Goal: Task Accomplishment & Management: Use online tool/utility

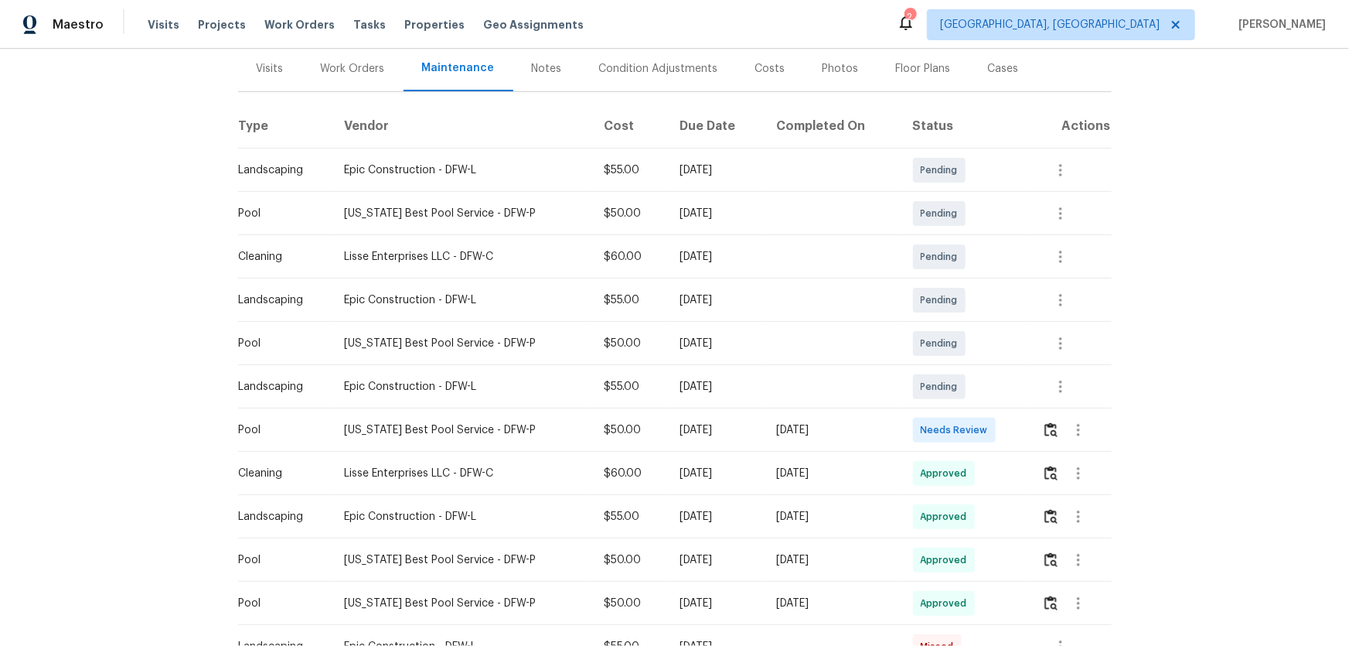
scroll to position [210, 0]
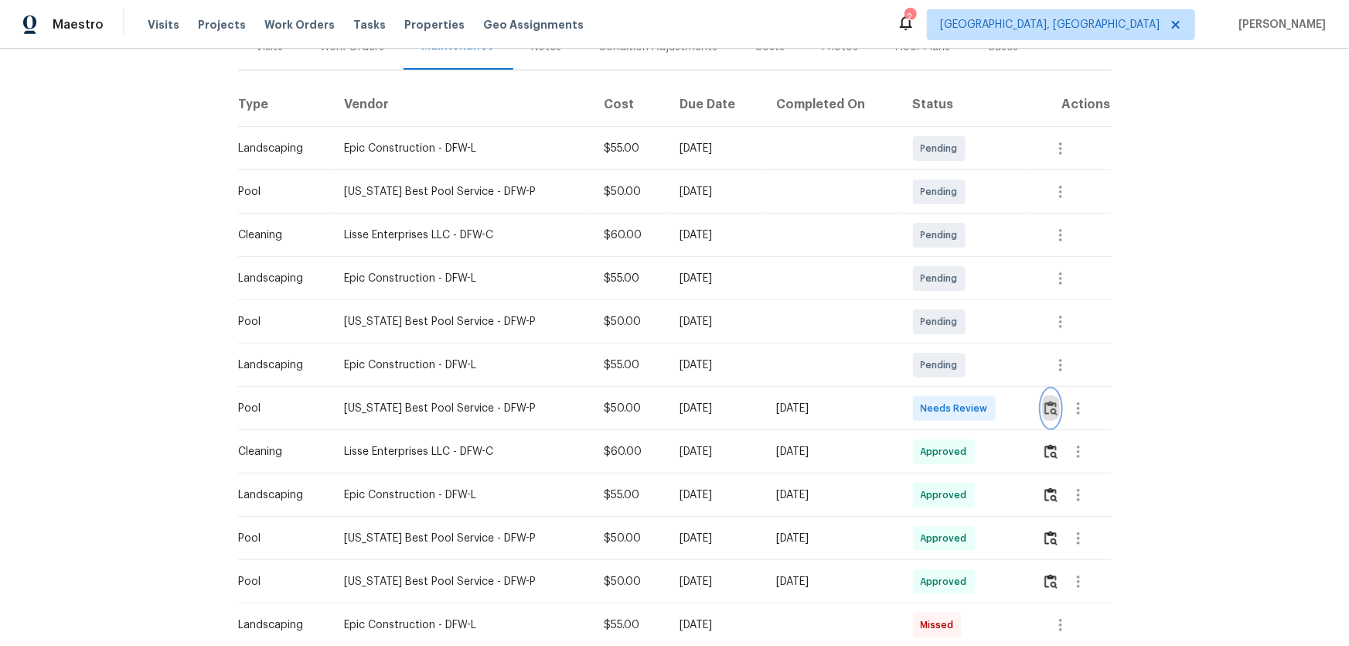
click at [1045, 411] on img "button" at bounding box center [1051, 408] width 13 height 15
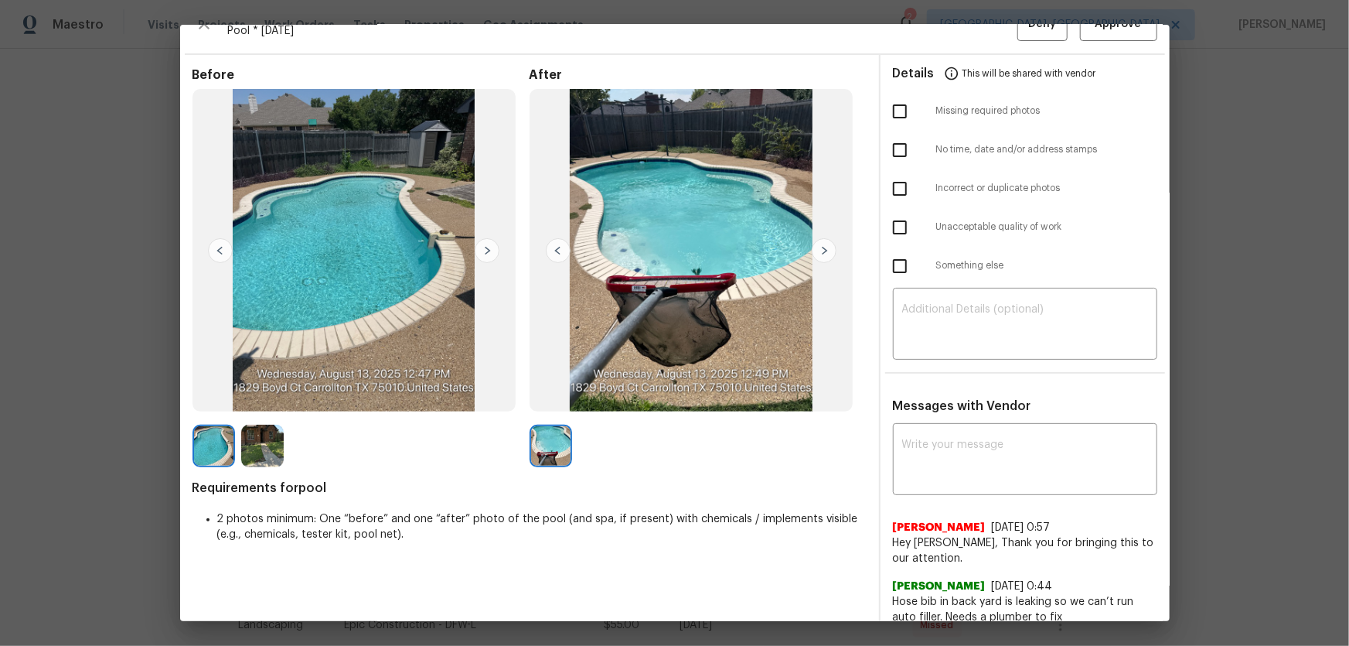
scroll to position [43, 0]
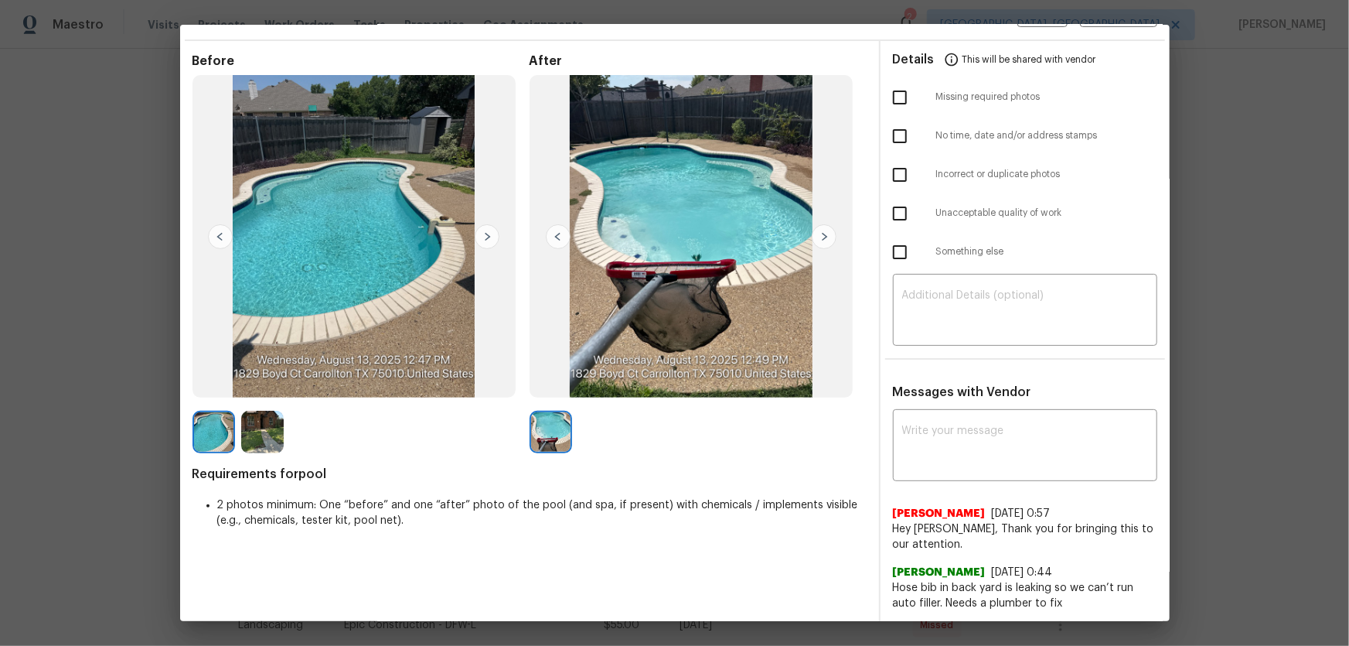
click at [271, 434] on img at bounding box center [262, 432] width 43 height 43
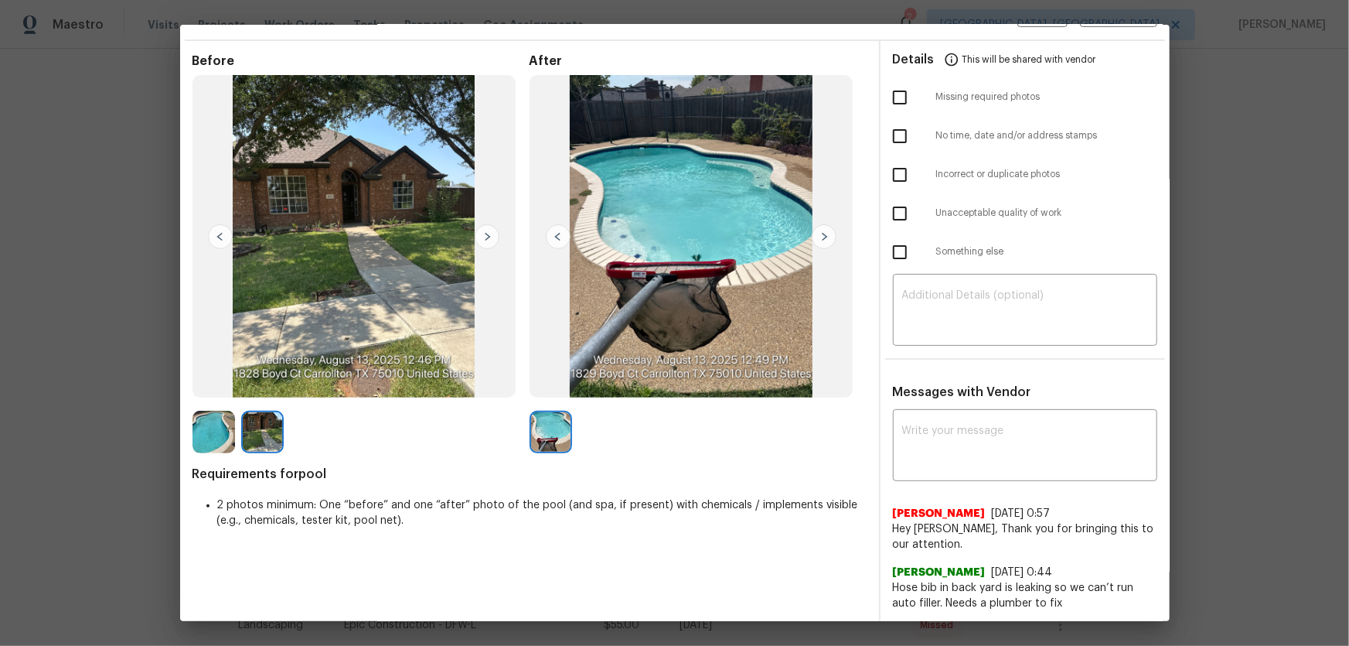
click at [228, 423] on img at bounding box center [214, 432] width 43 height 43
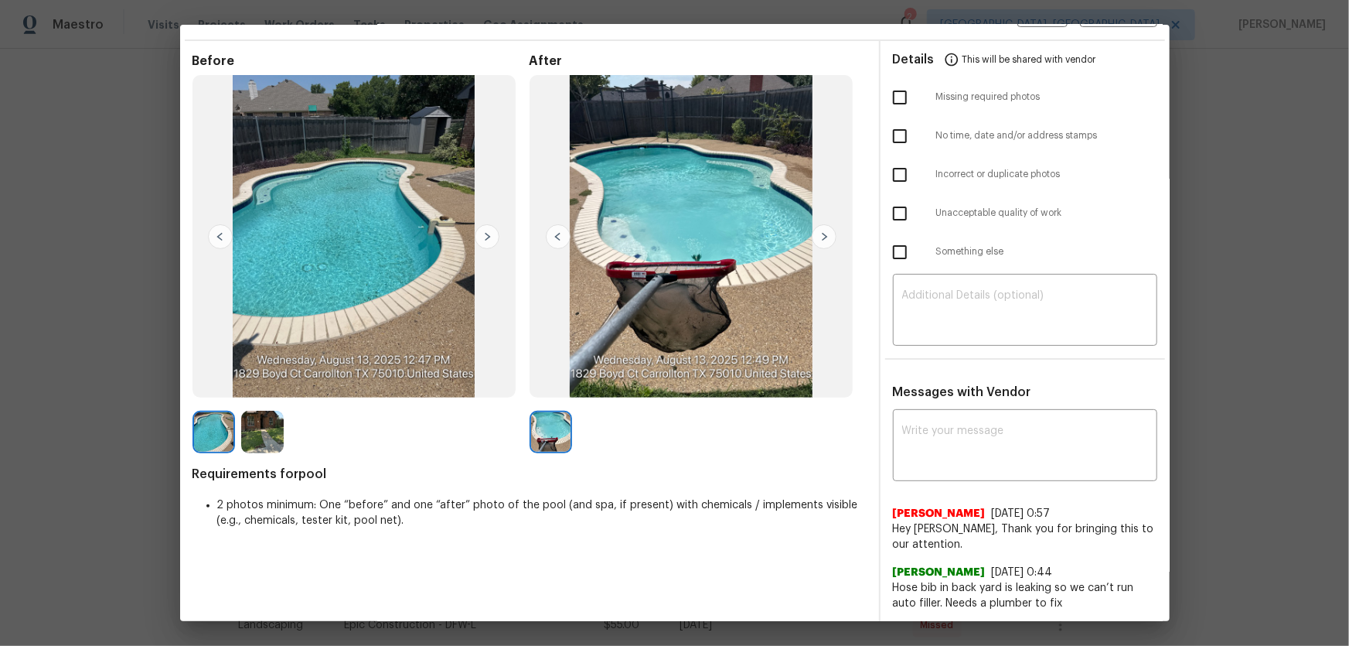
click at [276, 435] on img at bounding box center [262, 432] width 43 height 43
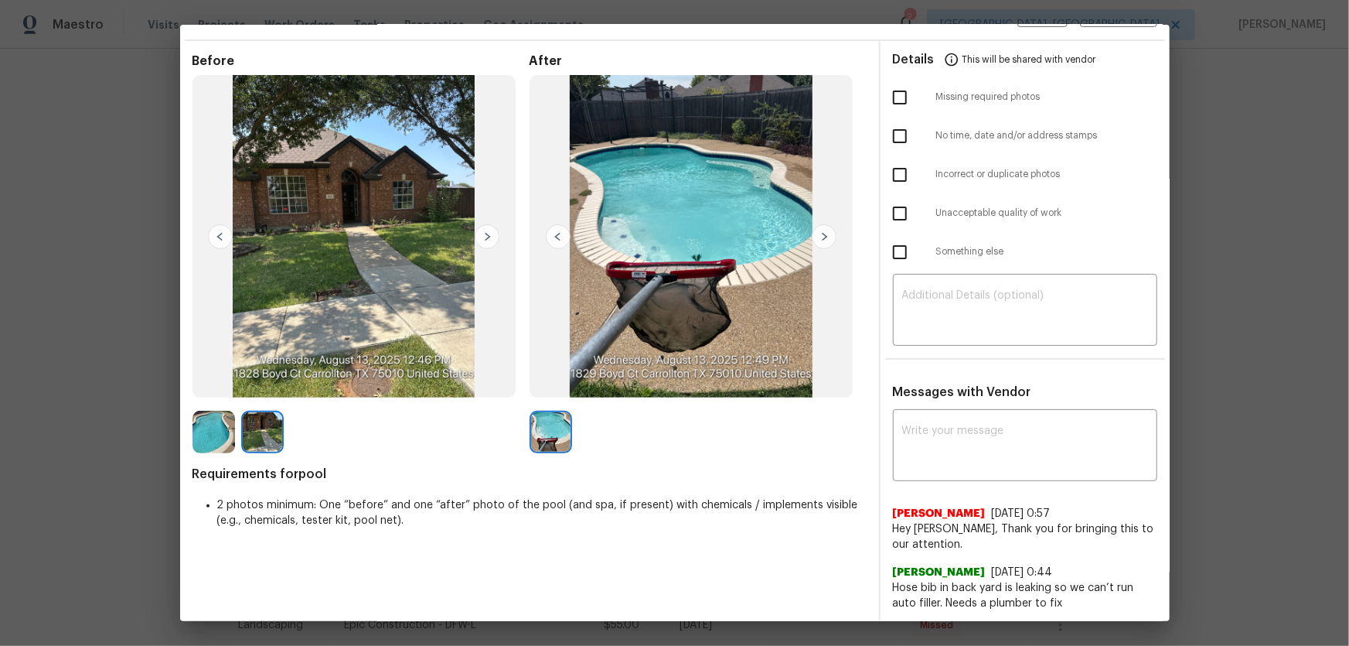
scroll to position [0, 0]
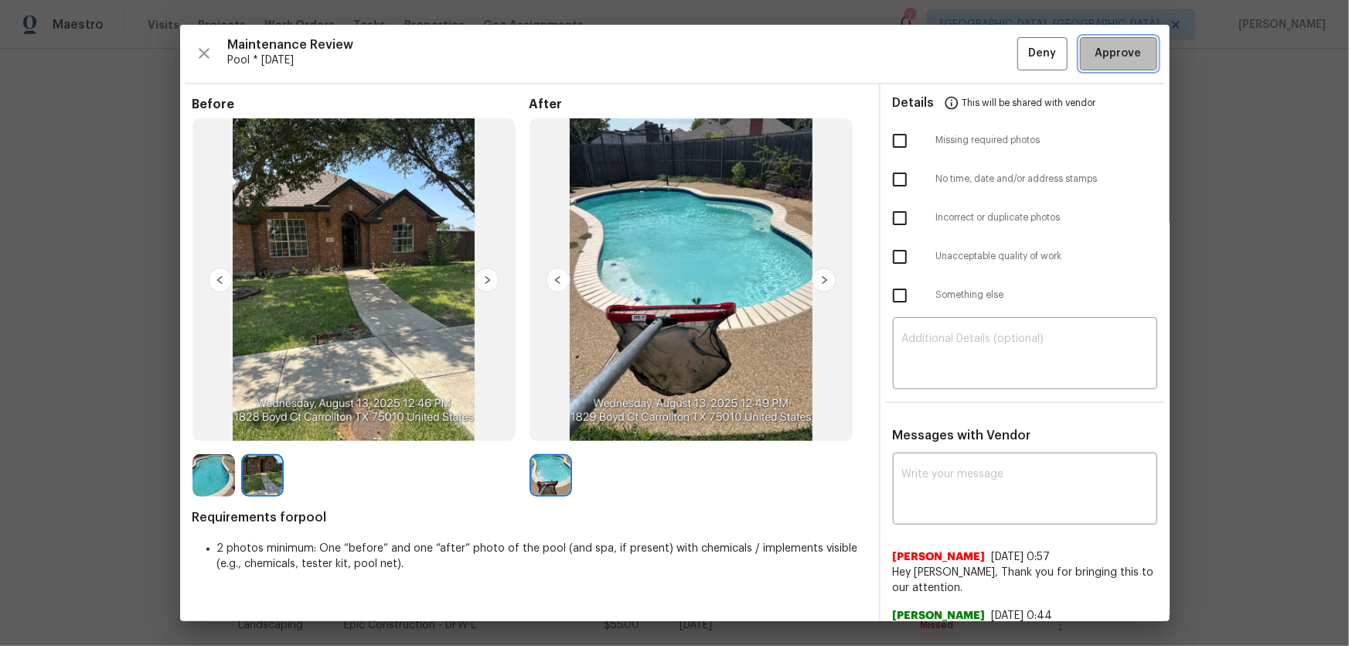
click at [1101, 56] on span "Approve" at bounding box center [1119, 53] width 46 height 19
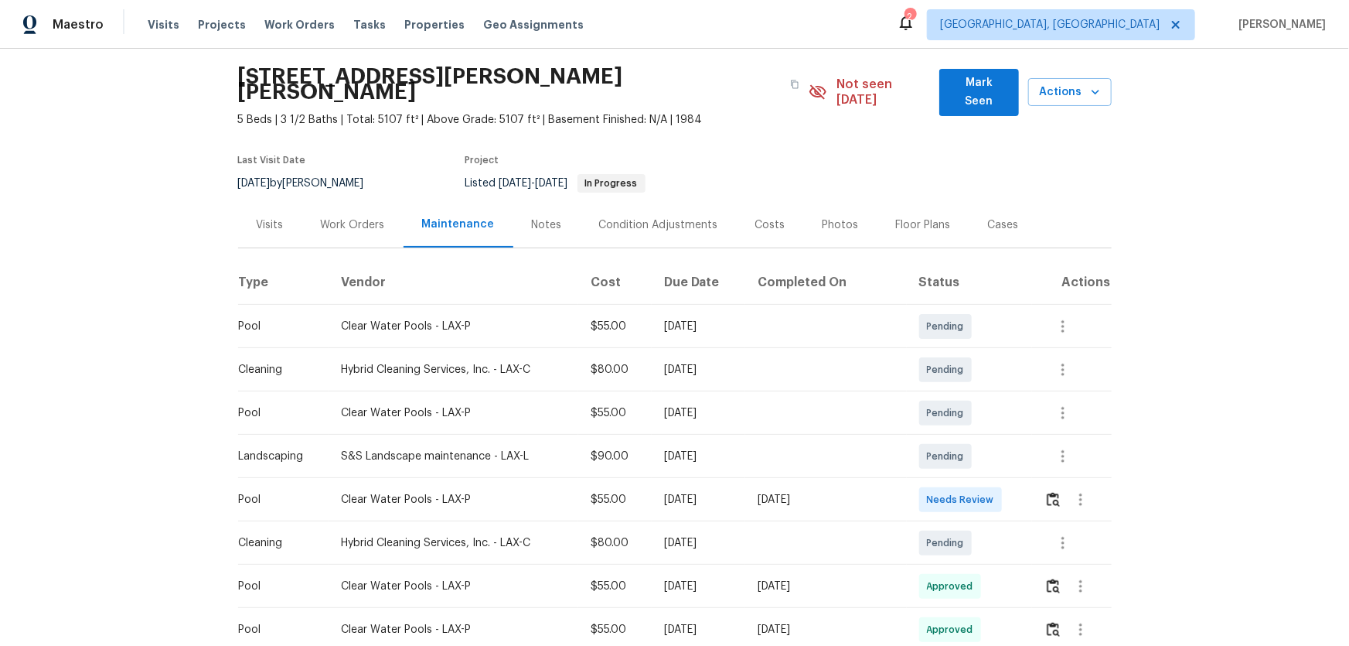
scroll to position [70, 0]
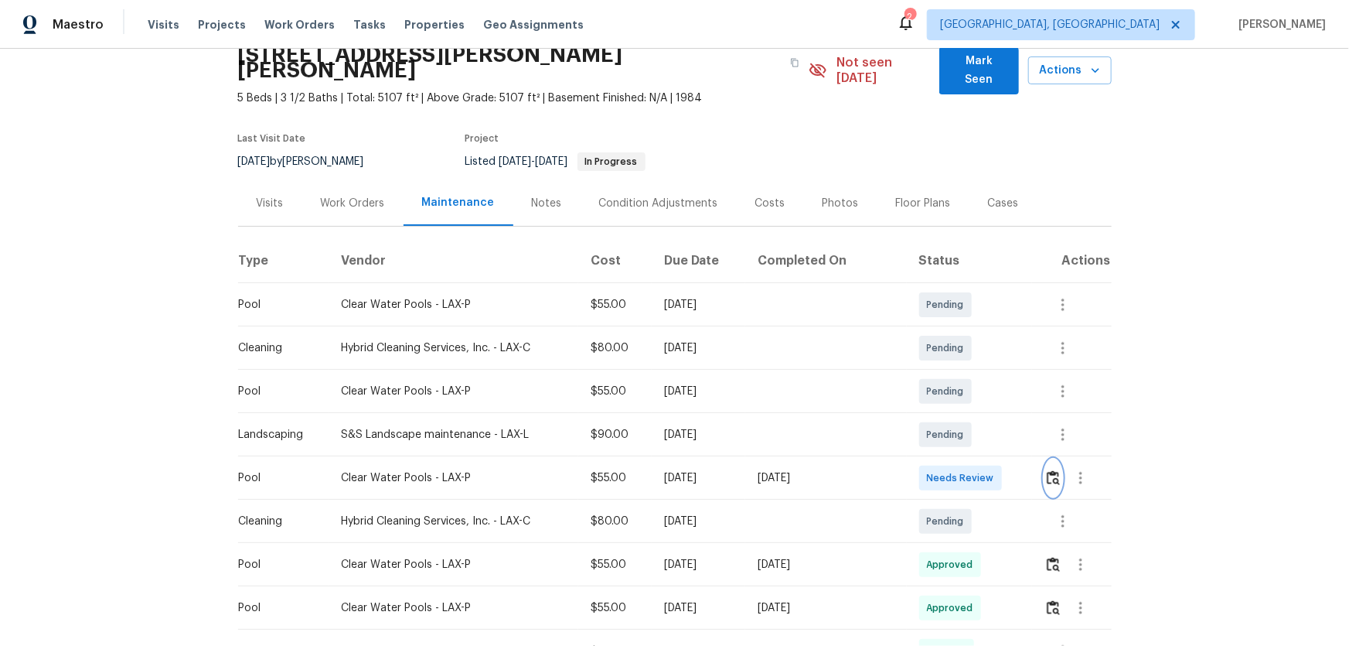
click at [960, 426] on img "button" at bounding box center [1053, 477] width 13 height 15
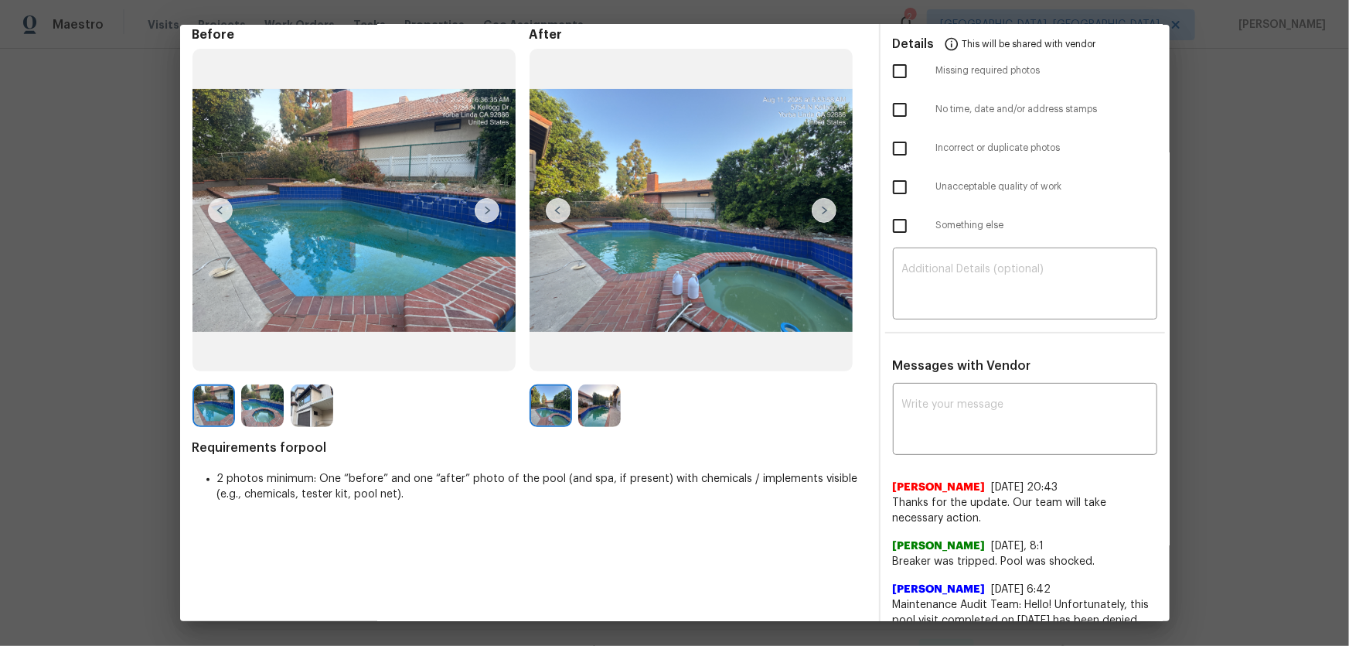
click at [602, 405] on img at bounding box center [599, 405] width 43 height 43
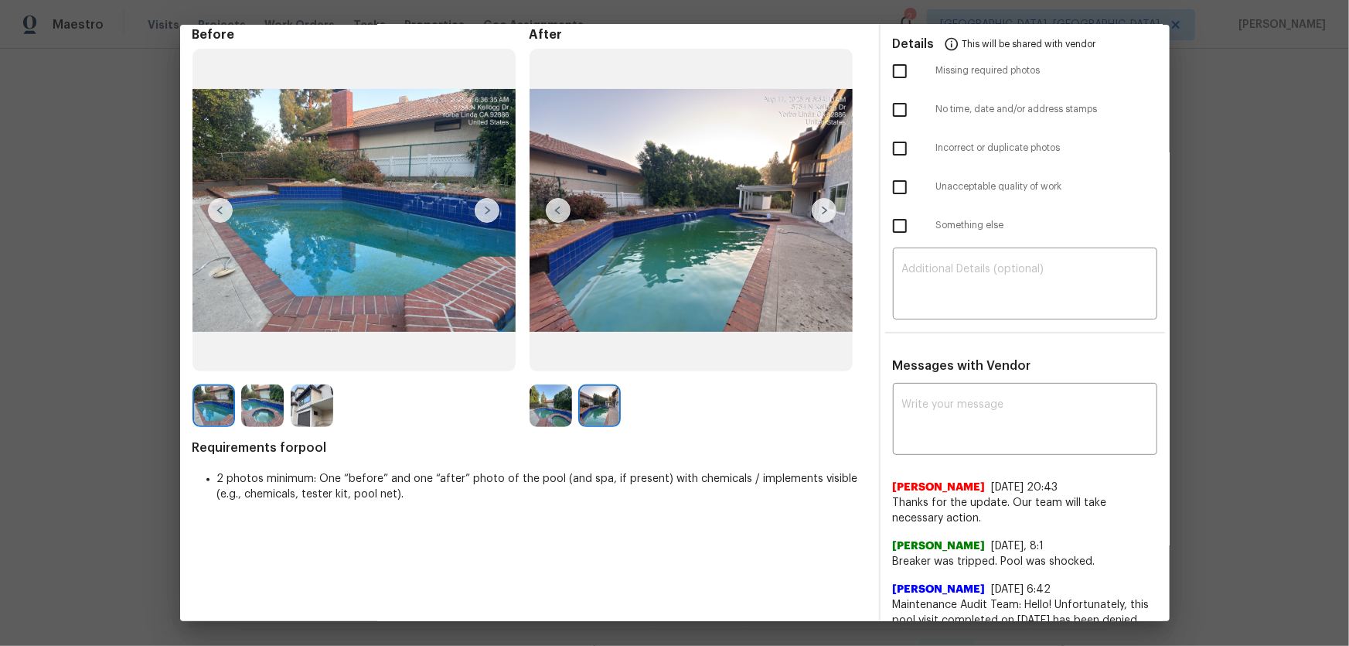
click at [553, 401] on img at bounding box center [551, 405] width 43 height 43
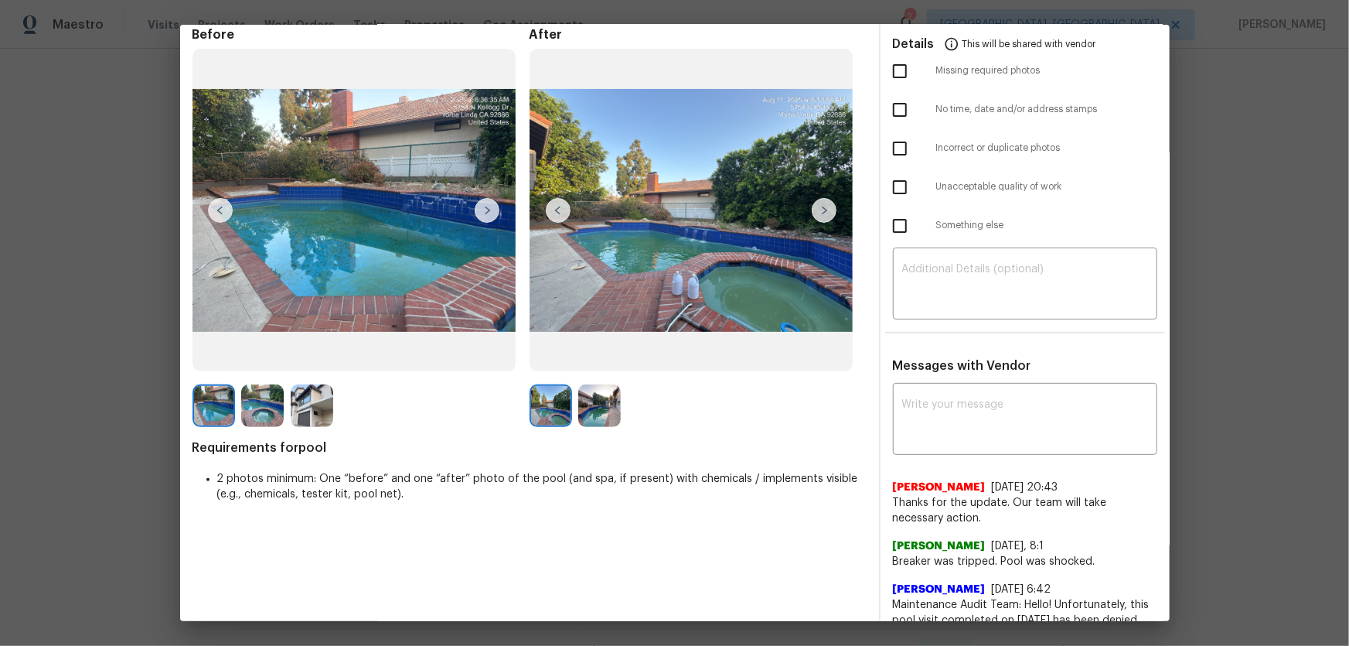
click at [584, 412] on img at bounding box center [599, 405] width 43 height 43
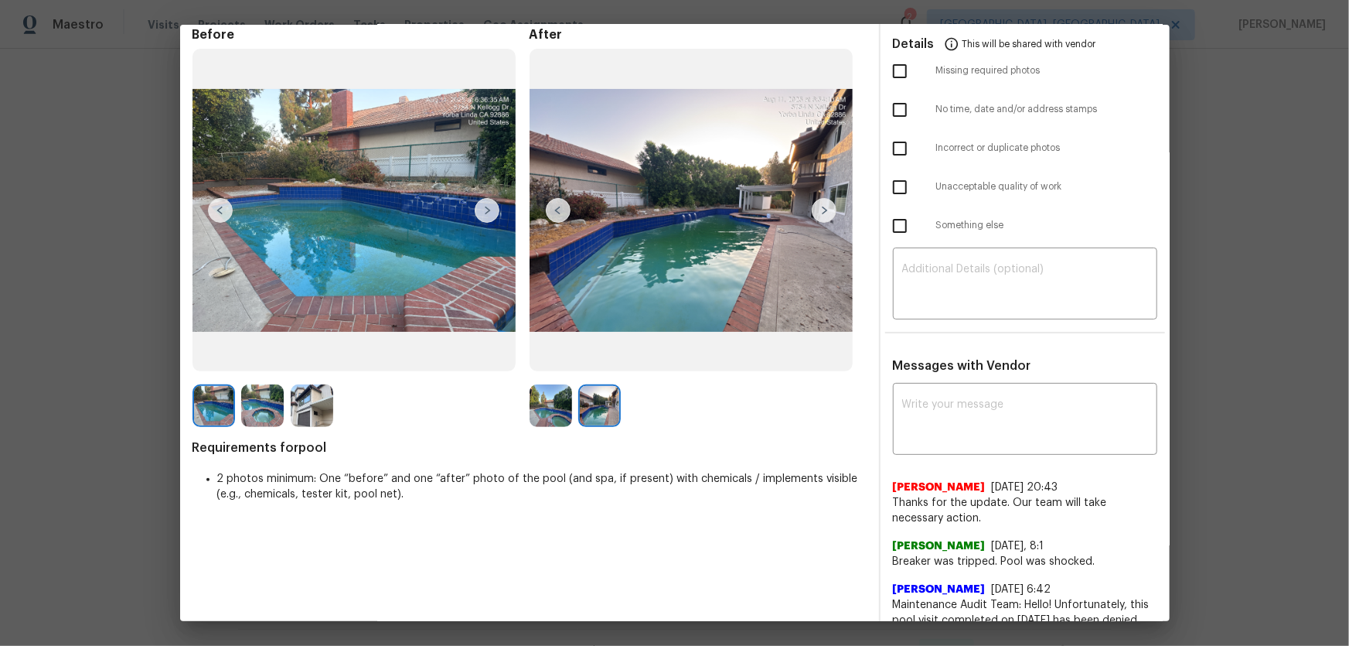
click at [556, 410] on img at bounding box center [551, 405] width 43 height 43
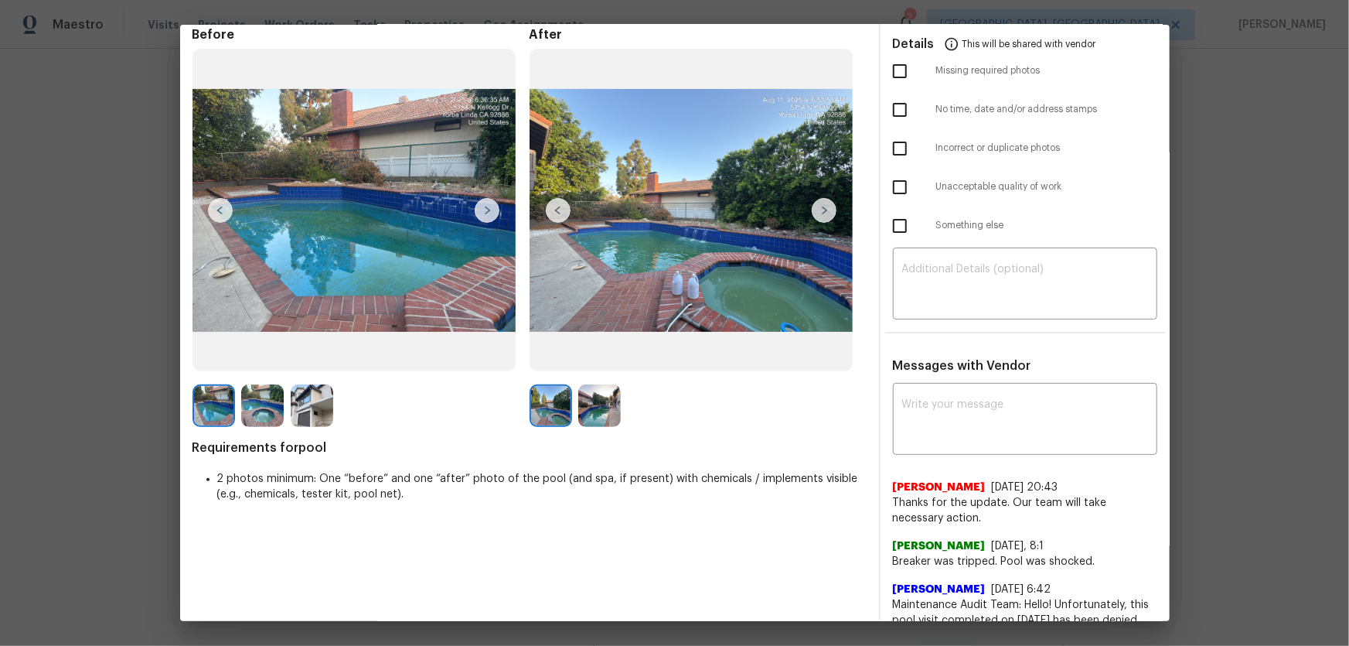
click at [582, 413] on img at bounding box center [599, 405] width 43 height 43
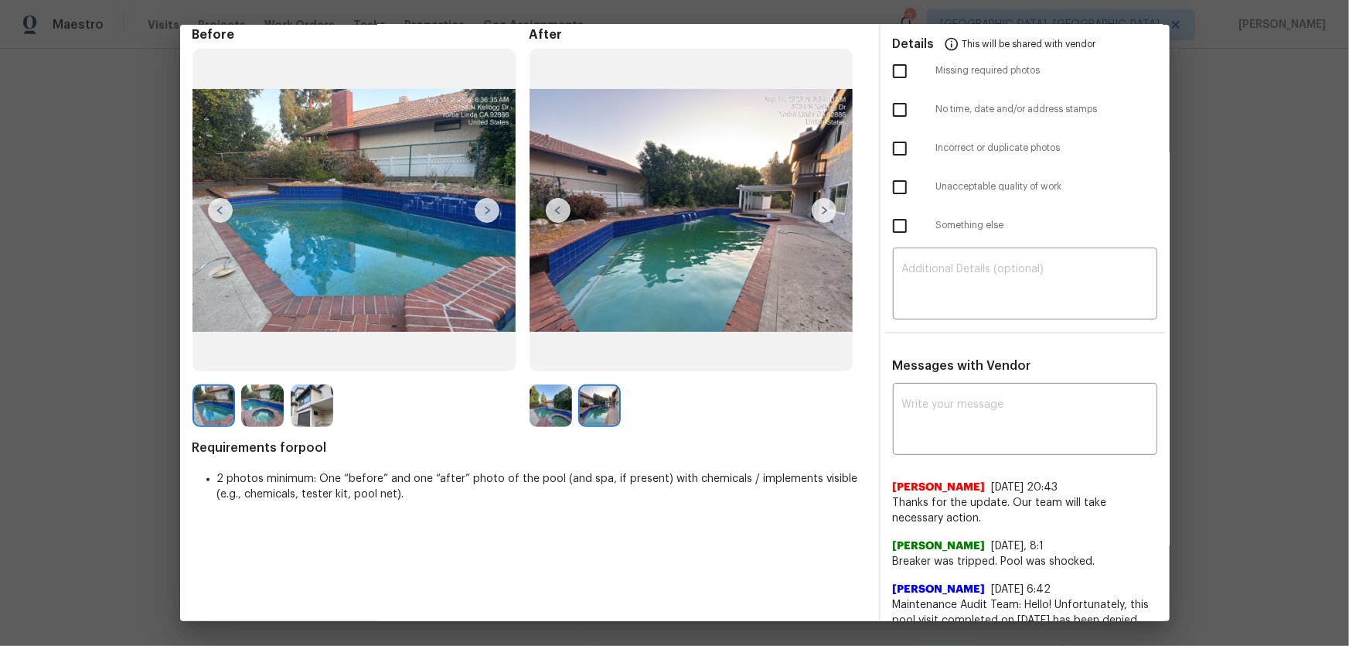
scroll to position [0, 0]
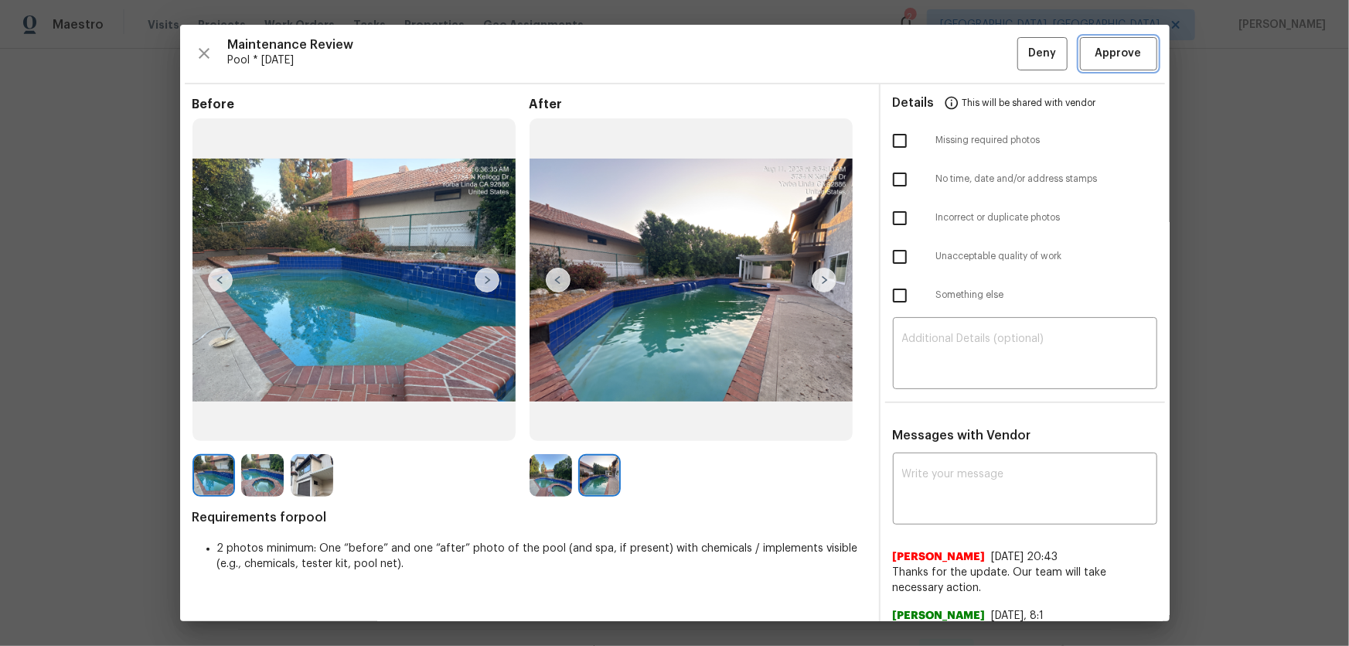
click at [960, 60] on span "Approve" at bounding box center [1119, 53] width 46 height 19
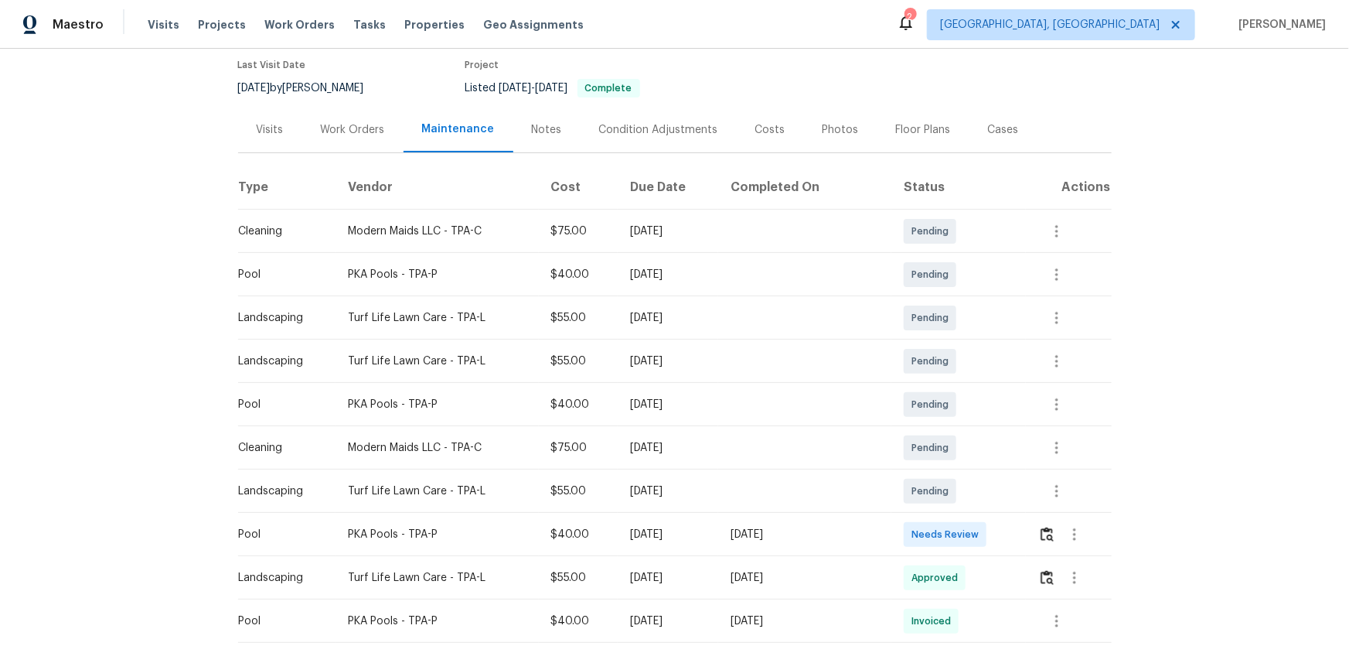
scroll to position [210, 0]
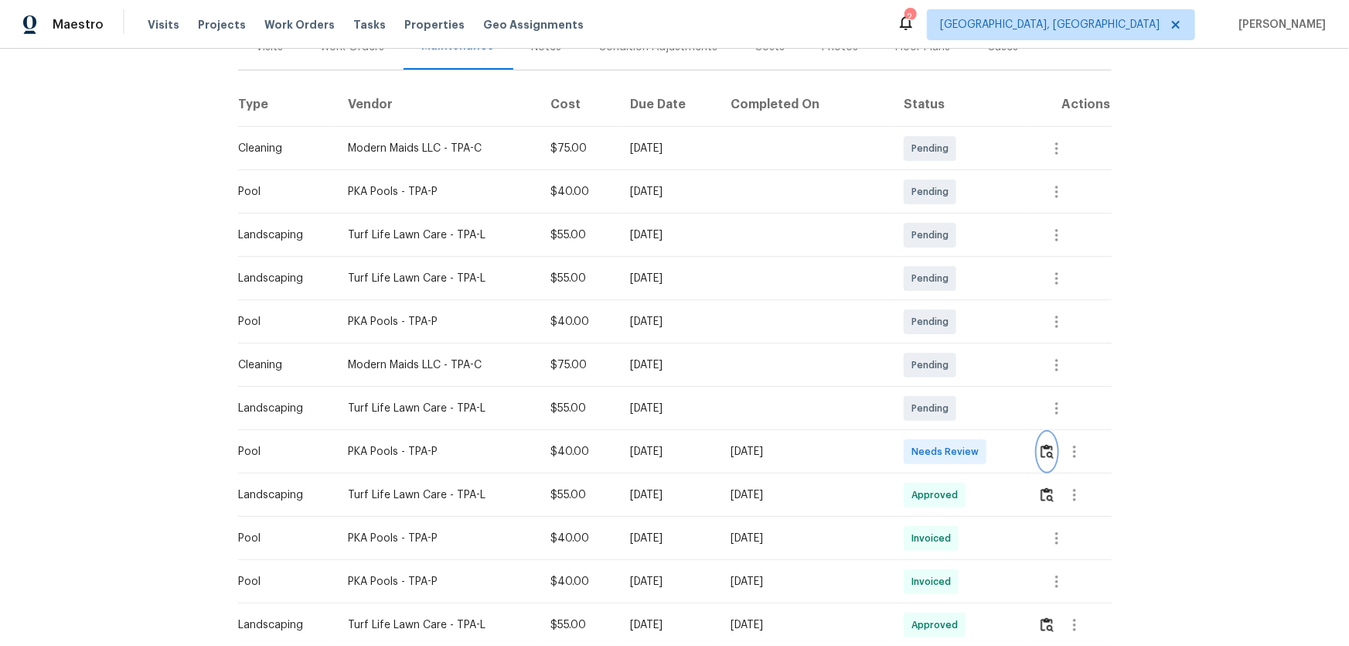
click at [960, 426] on button "button" at bounding box center [1048, 451] width 18 height 37
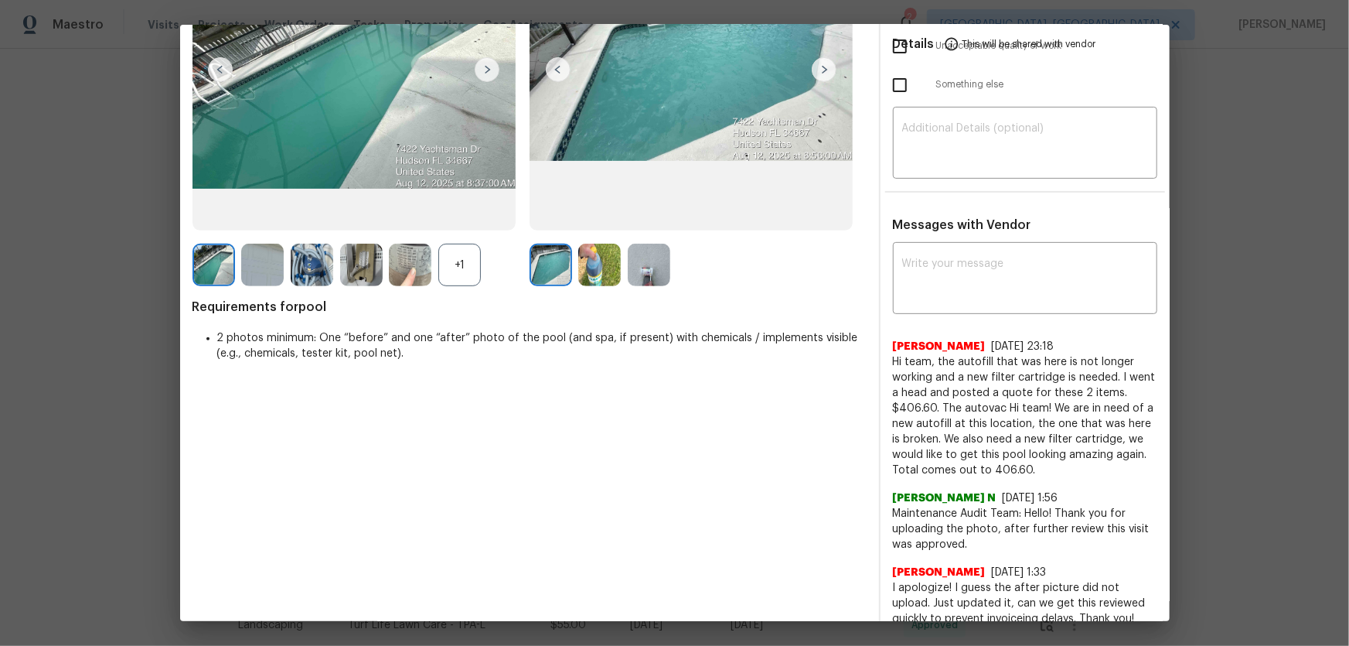
click at [473, 282] on div "+1" at bounding box center [459, 265] width 43 height 43
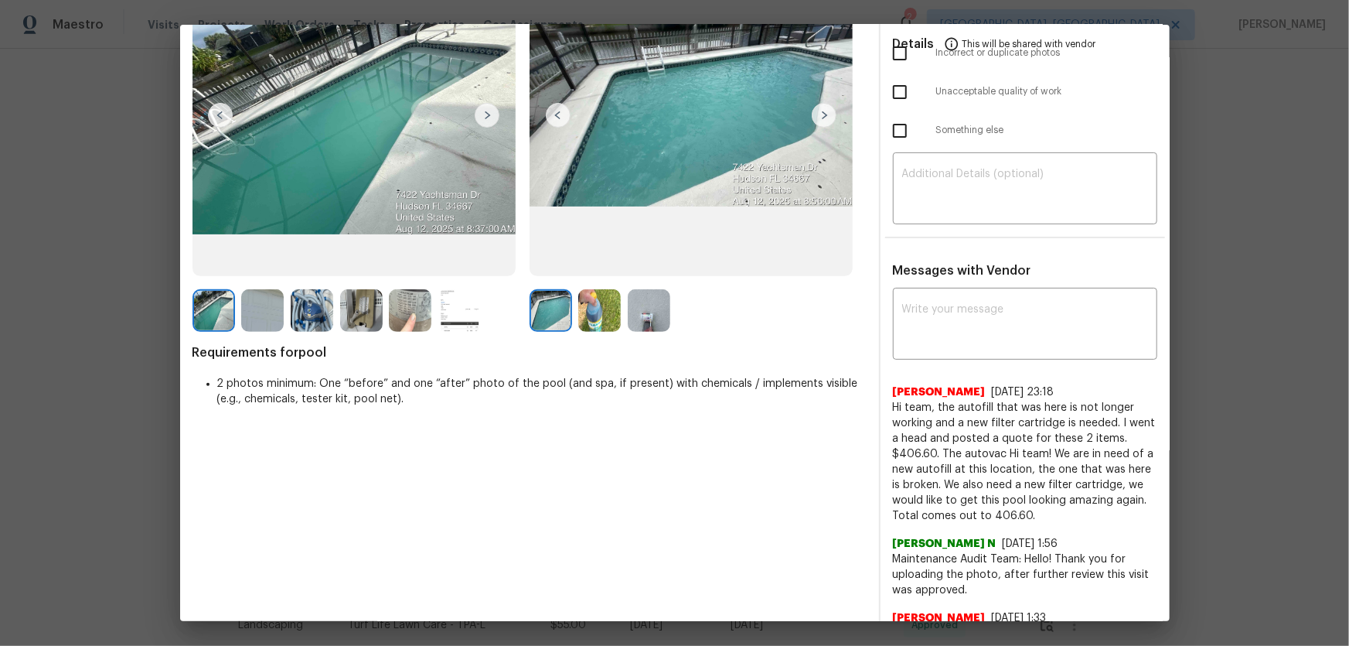
scroll to position [140, 0]
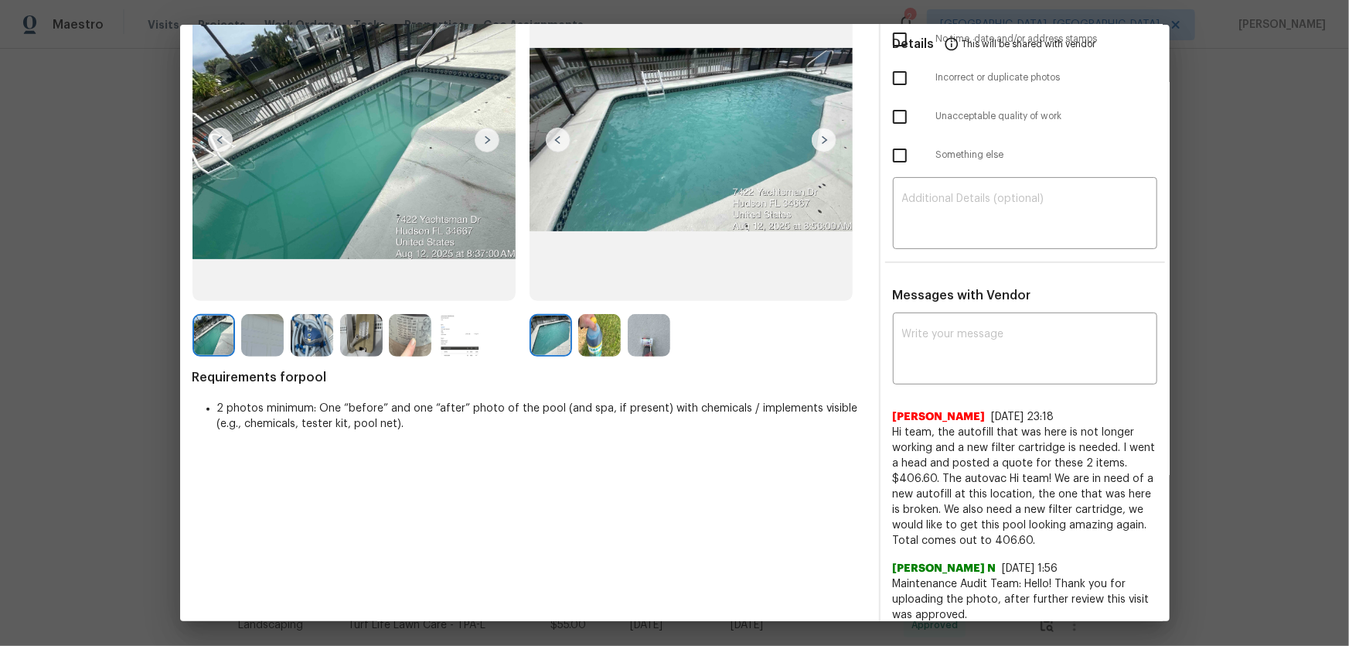
click at [584, 329] on img at bounding box center [599, 335] width 43 height 43
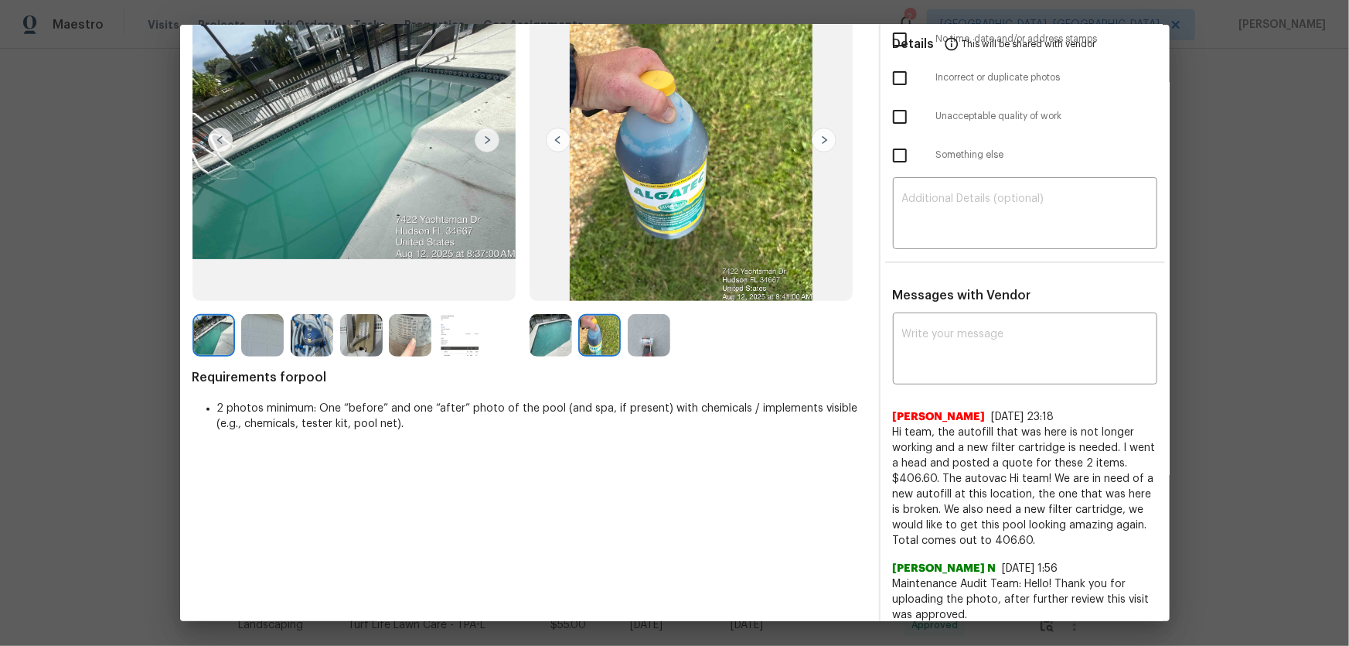
click at [650, 339] on img at bounding box center [649, 335] width 43 height 43
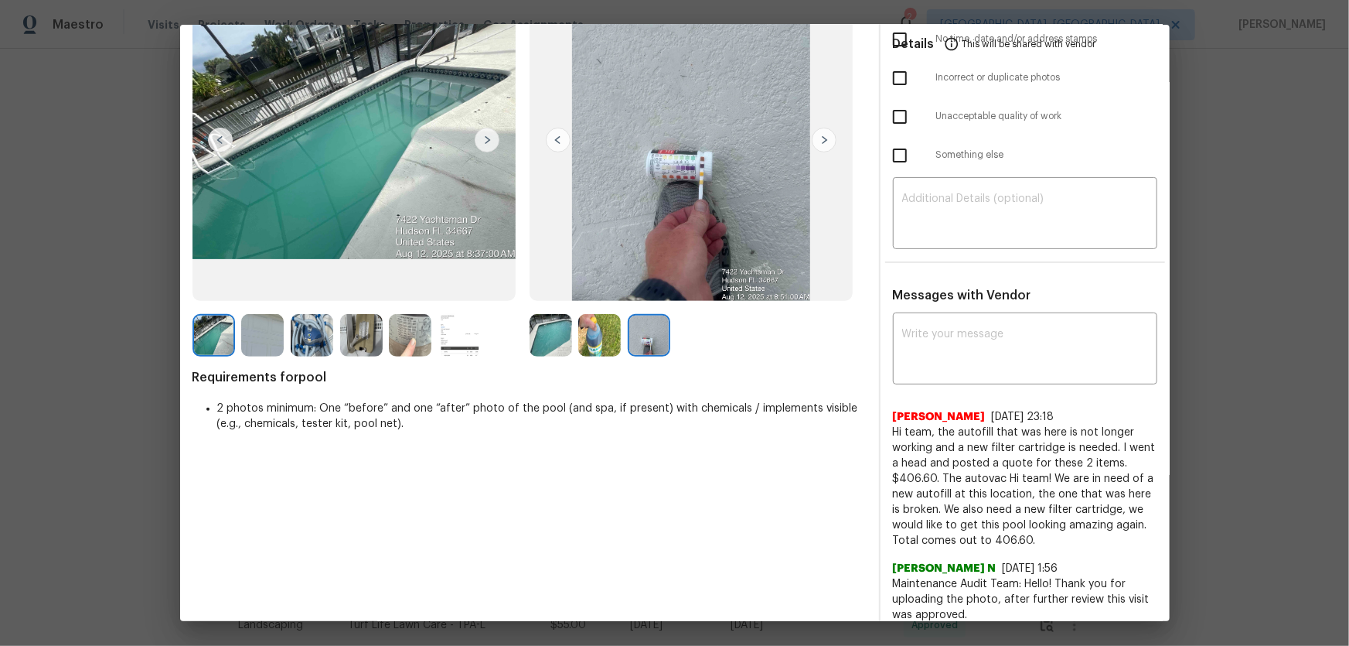
click at [355, 330] on img at bounding box center [361, 335] width 43 height 43
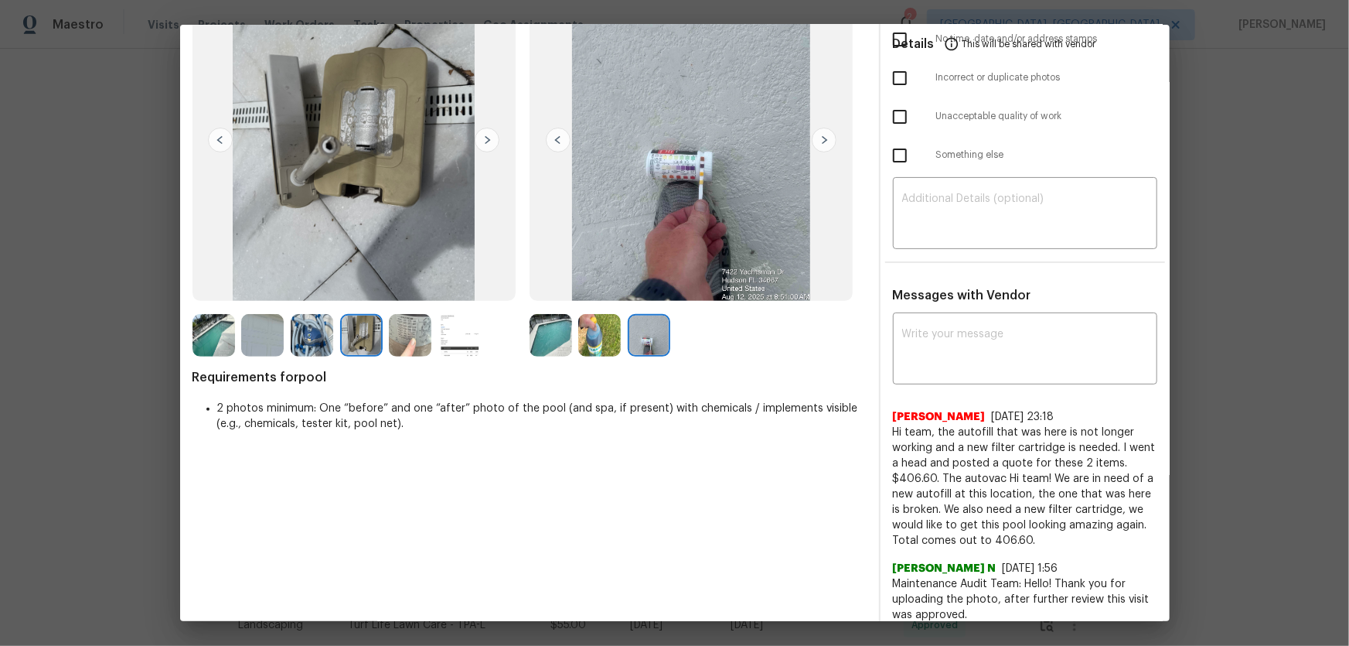
click at [414, 340] on img at bounding box center [410, 335] width 43 height 43
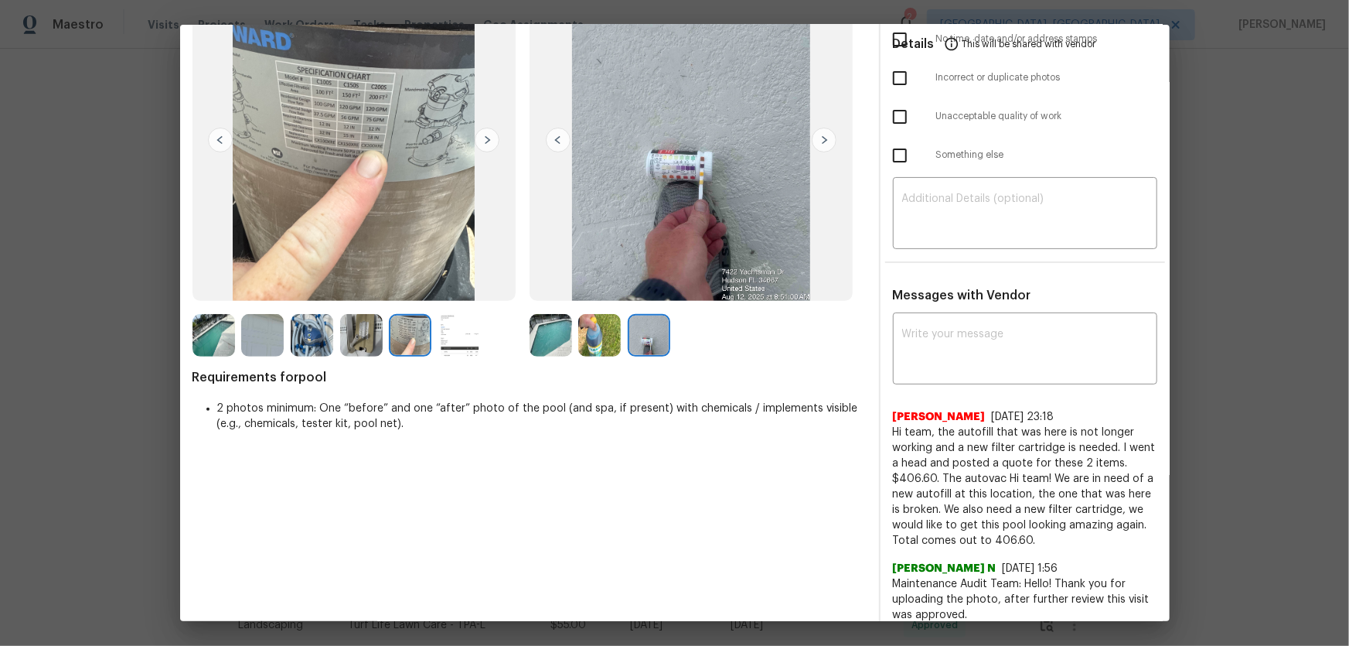
click at [408, 337] on img at bounding box center [410, 335] width 43 height 43
click at [370, 337] on img at bounding box center [361, 335] width 43 height 43
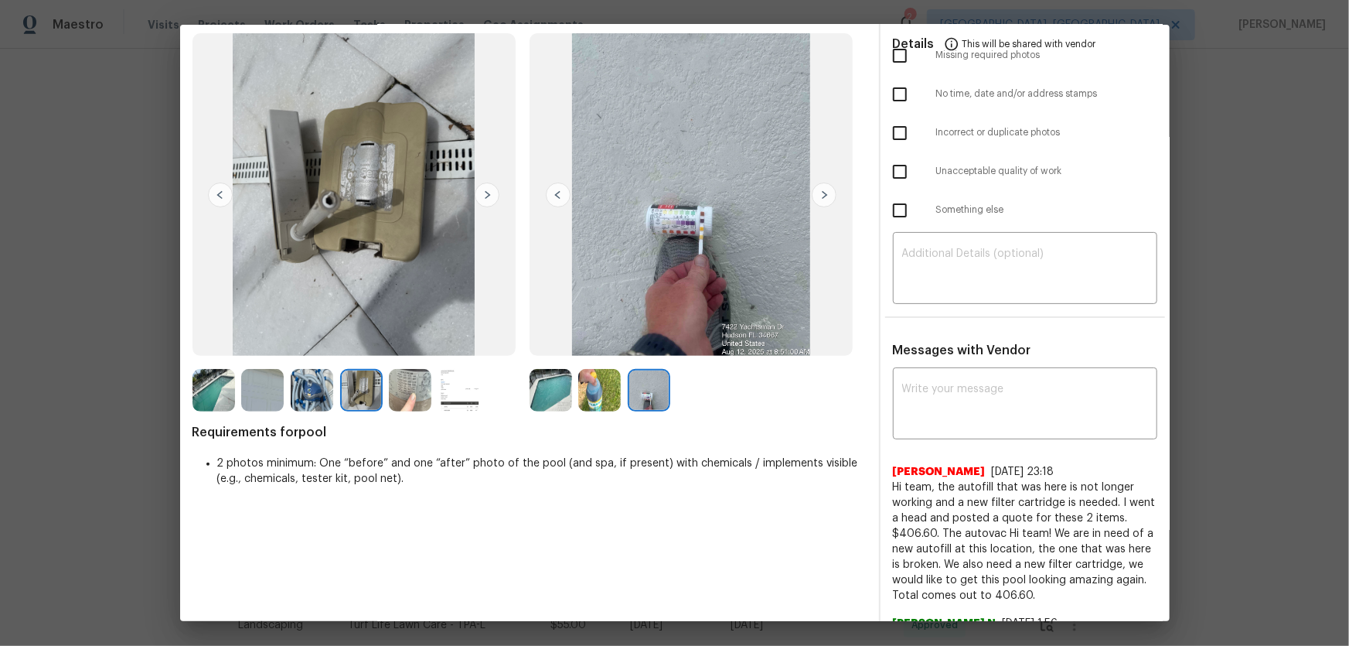
scroll to position [0, 0]
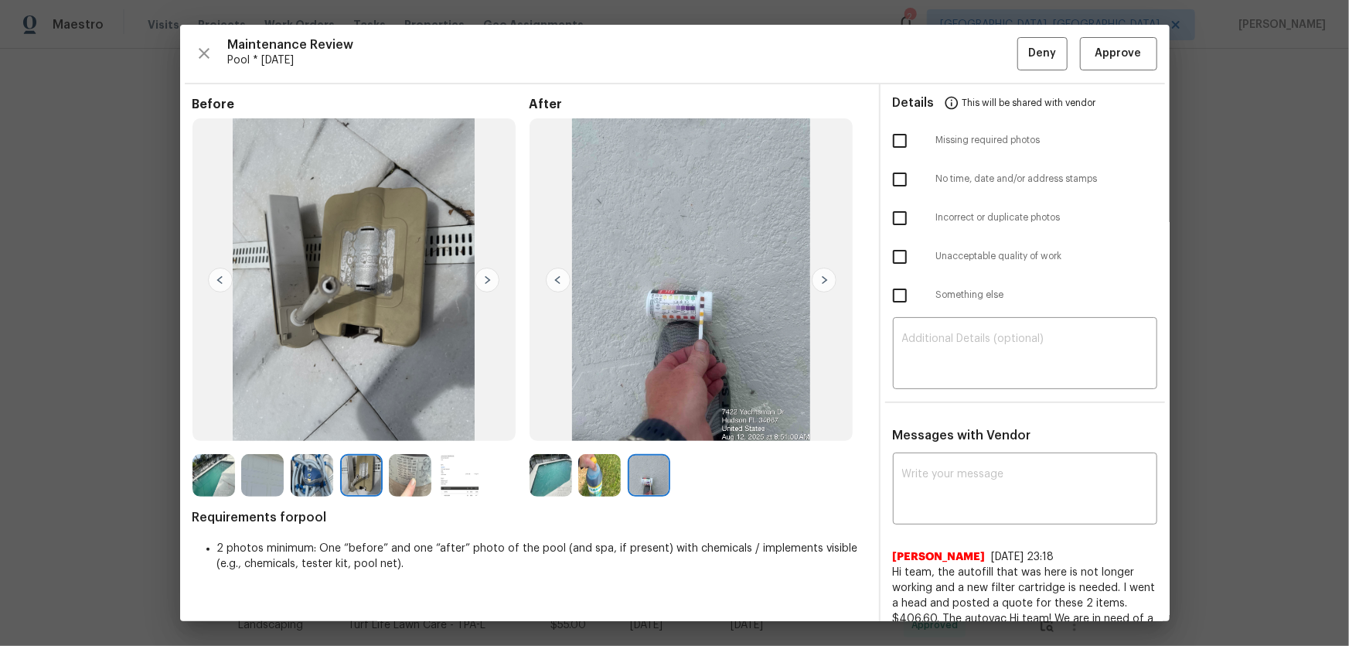
click at [411, 426] on img at bounding box center [410, 475] width 43 height 43
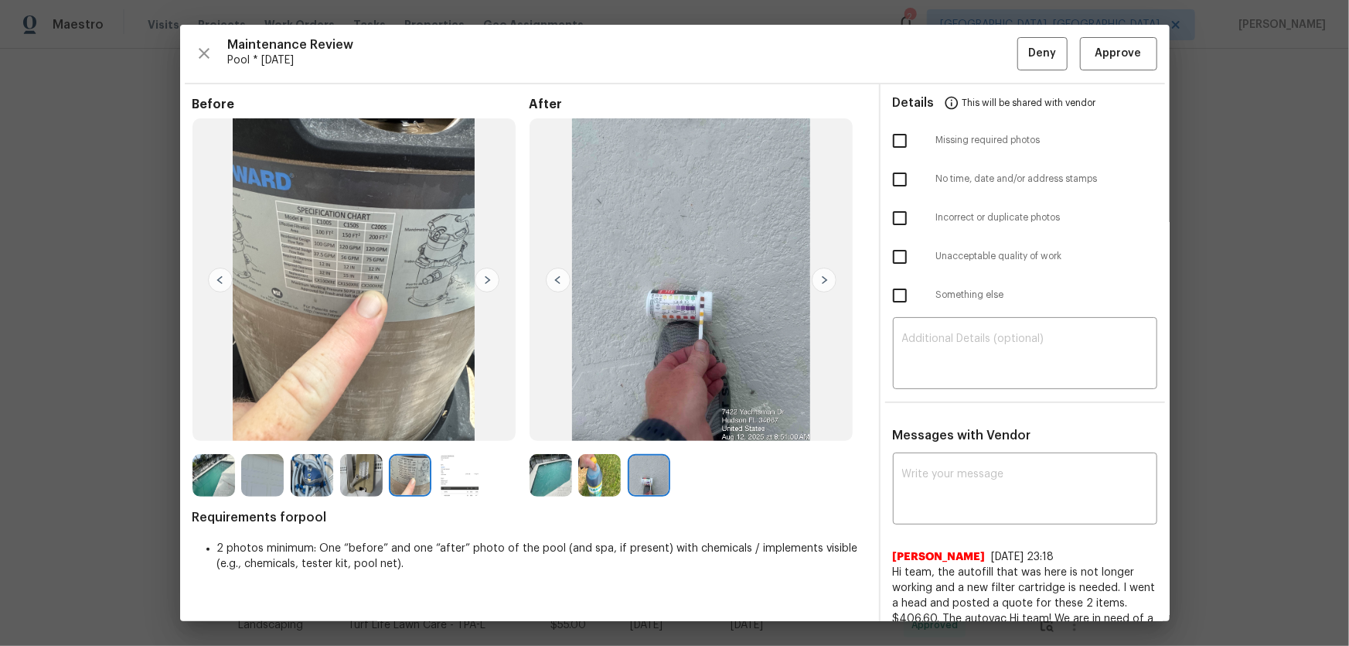
click at [591, 426] on img at bounding box center [599, 475] width 43 height 43
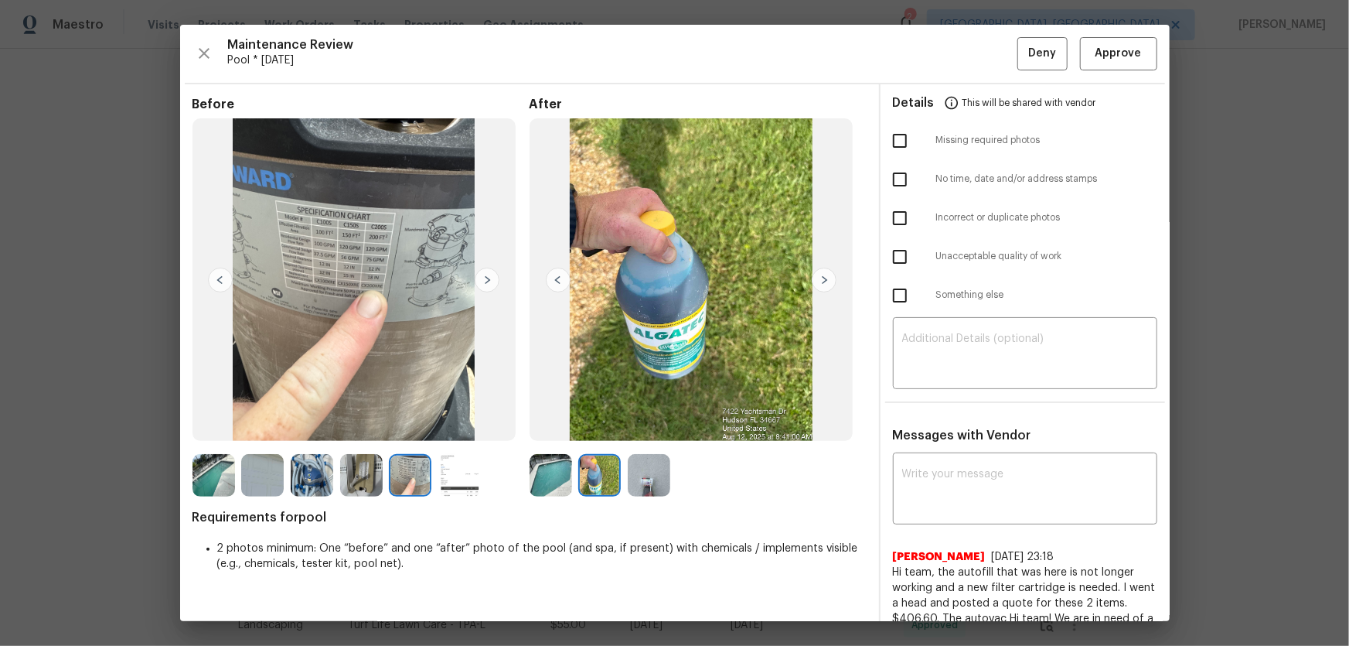
click at [356, 426] on img at bounding box center [361, 475] width 43 height 43
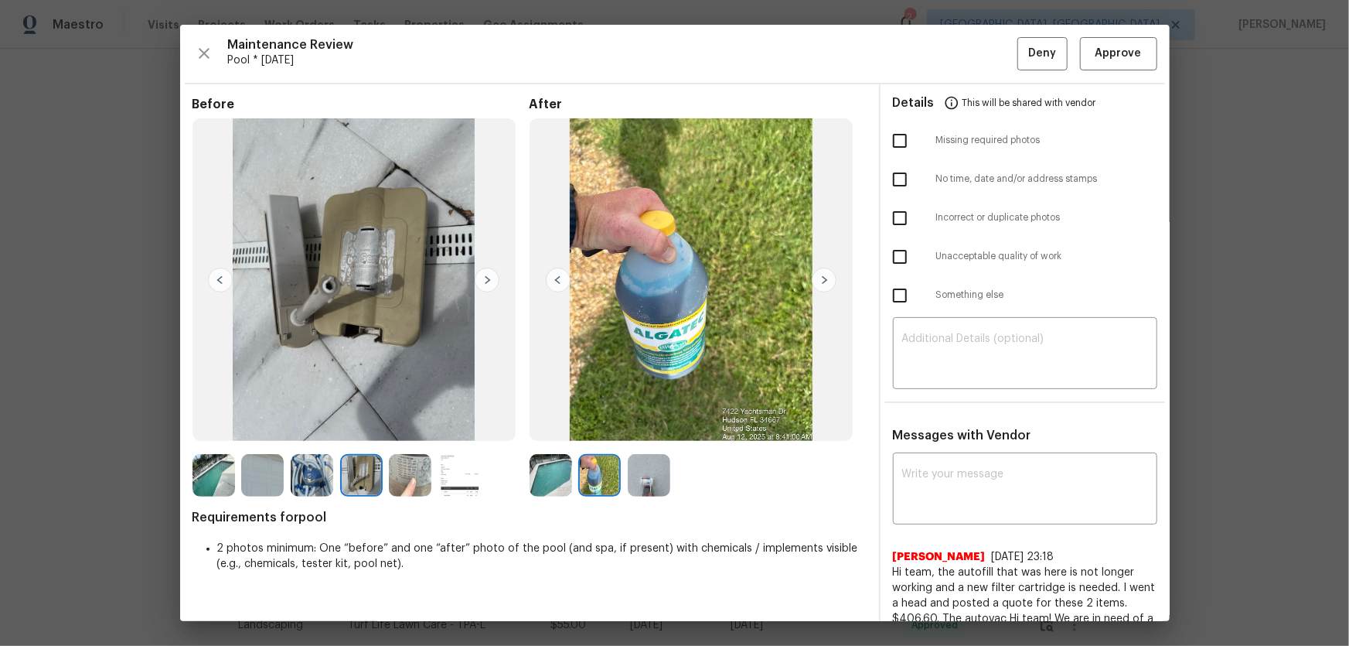
click at [316, 426] on img at bounding box center [312, 475] width 43 height 43
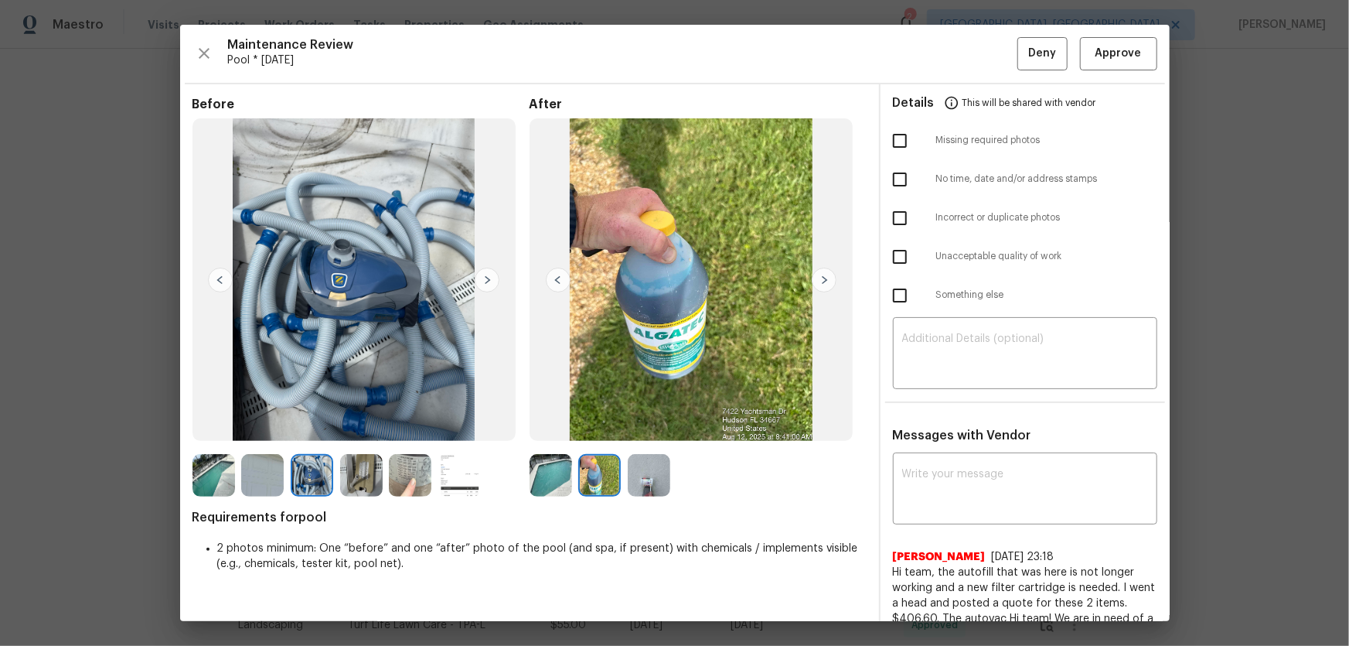
click at [278, 426] on img at bounding box center [262, 475] width 43 height 43
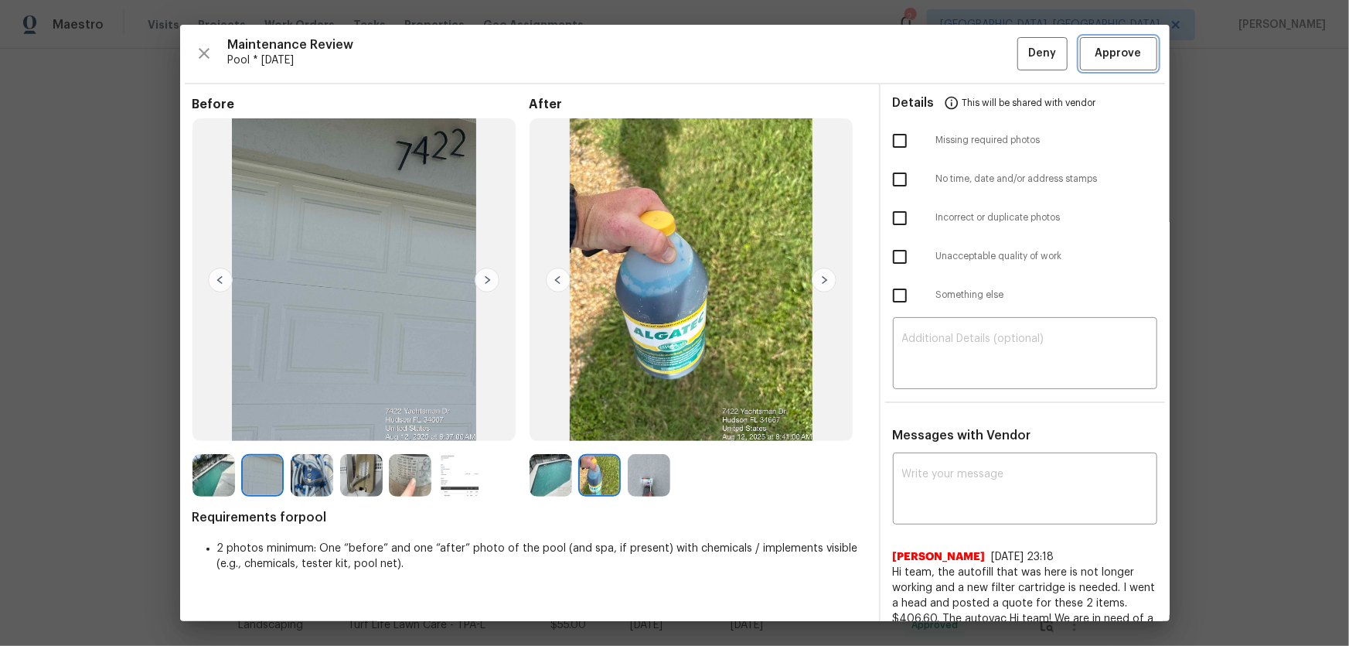
click at [960, 55] on span "Approve" at bounding box center [1119, 53] width 46 height 19
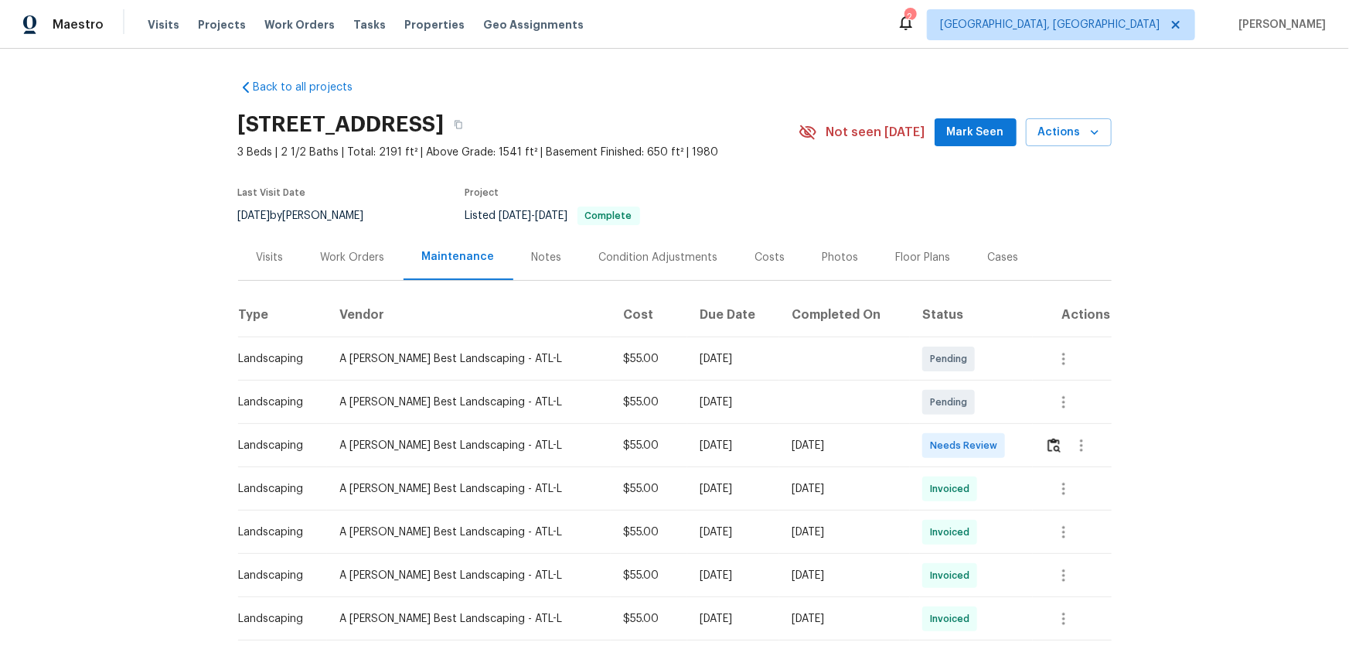
click at [960, 426] on td at bounding box center [1072, 445] width 78 height 43
click at [960, 426] on img "button" at bounding box center [1054, 445] width 13 height 15
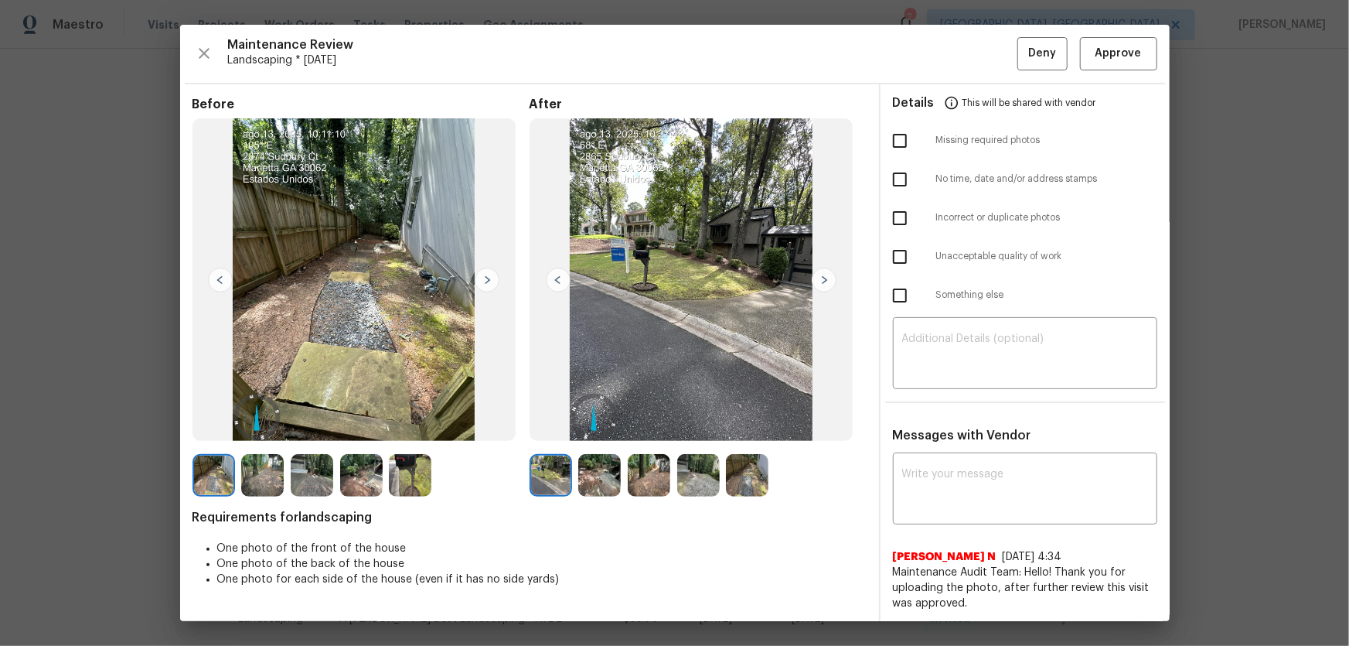
click at [595, 426] on img at bounding box center [599, 475] width 43 height 43
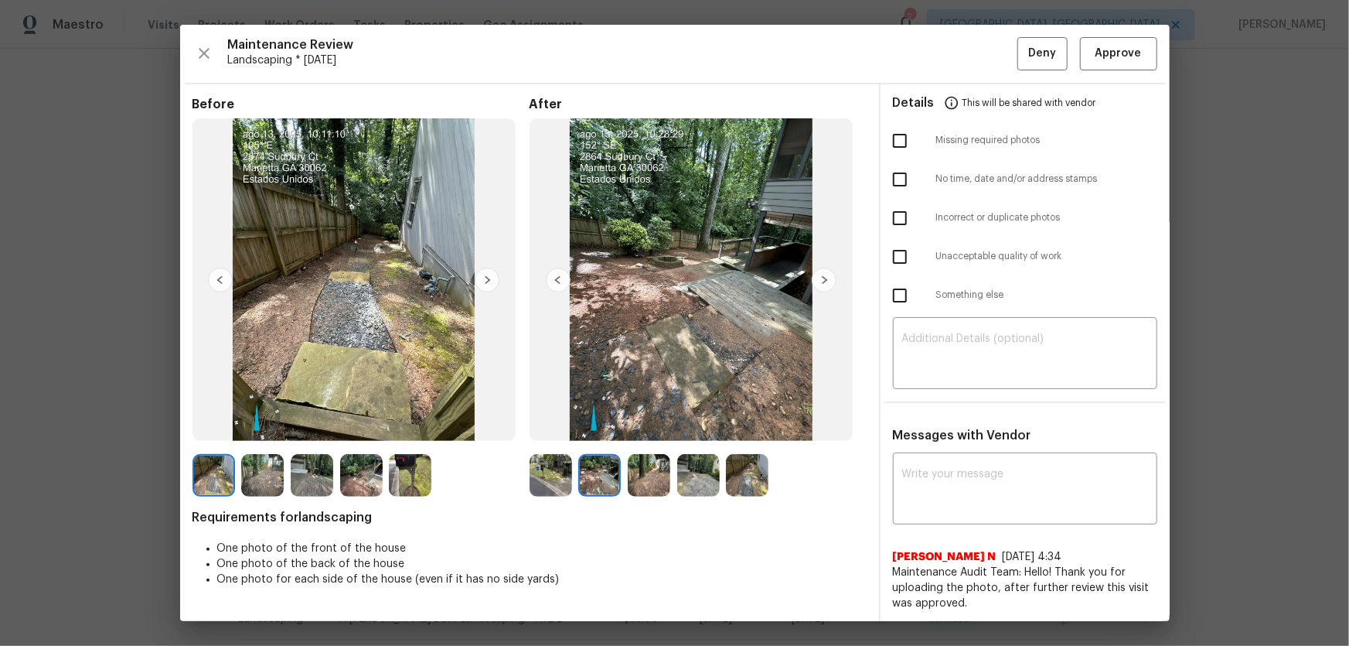
click at [657, 426] on img at bounding box center [649, 475] width 43 height 43
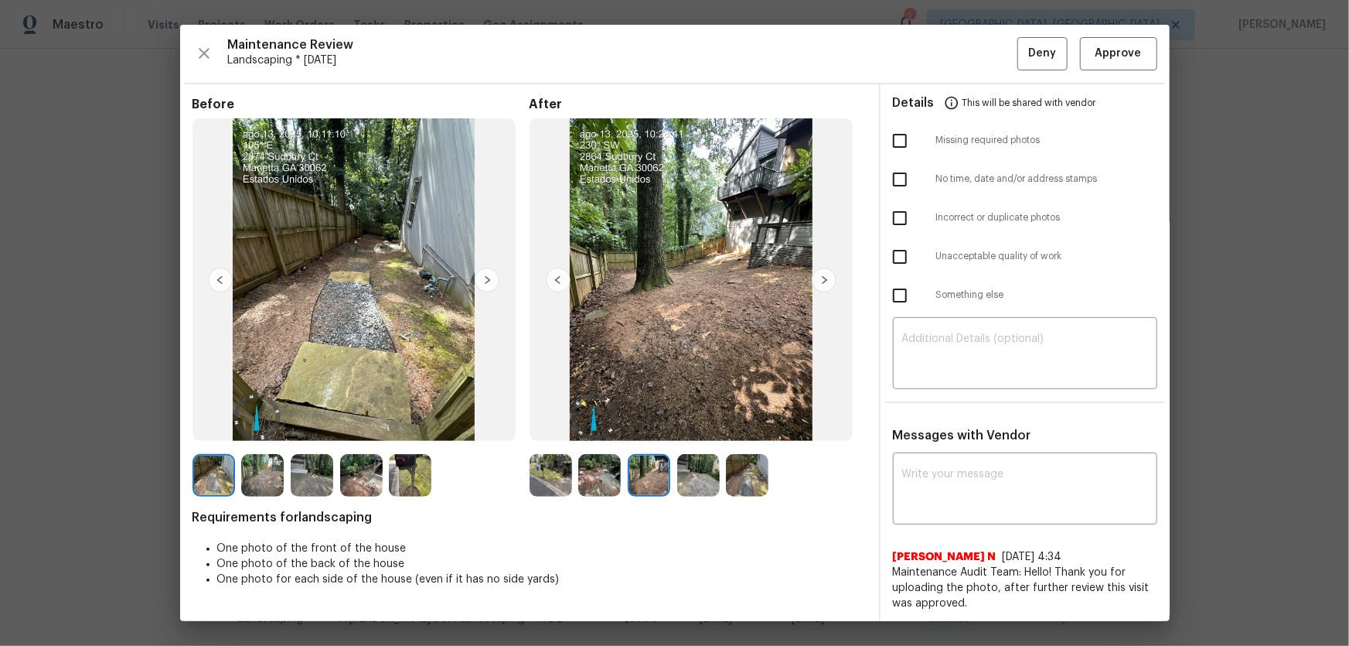
click at [684, 426] on img at bounding box center [698, 475] width 43 height 43
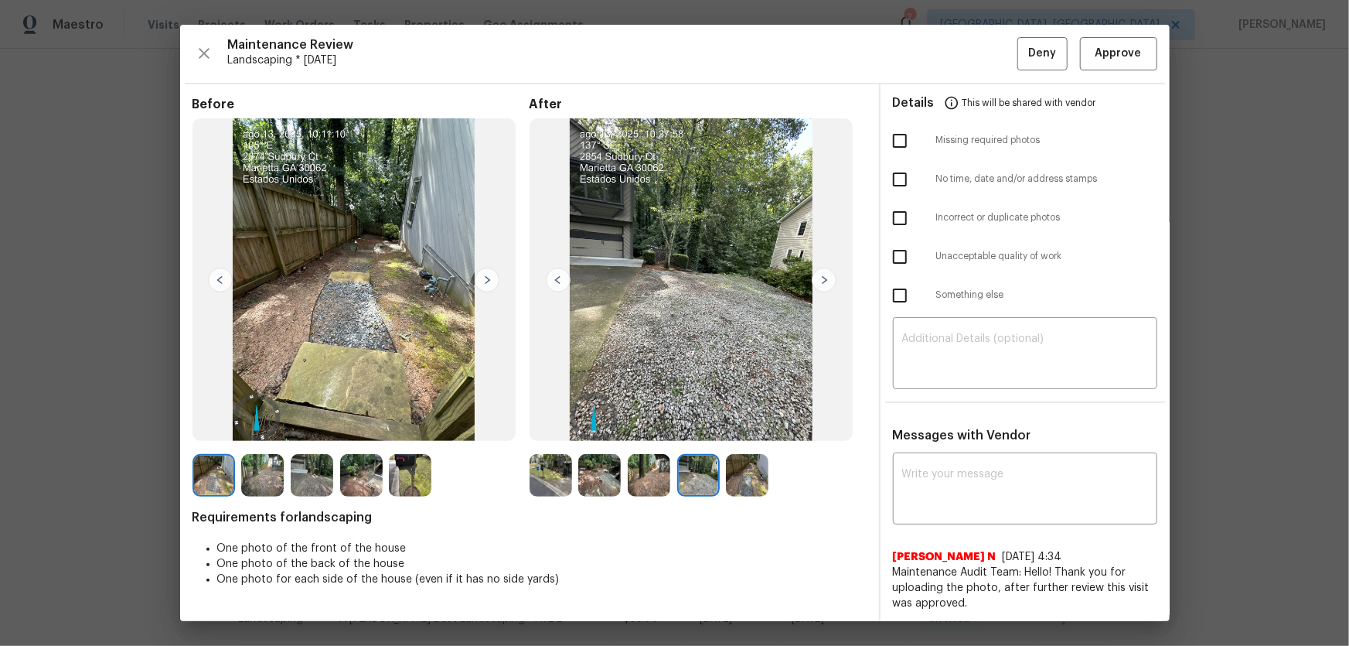
click at [726, 426] on img at bounding box center [747, 475] width 43 height 43
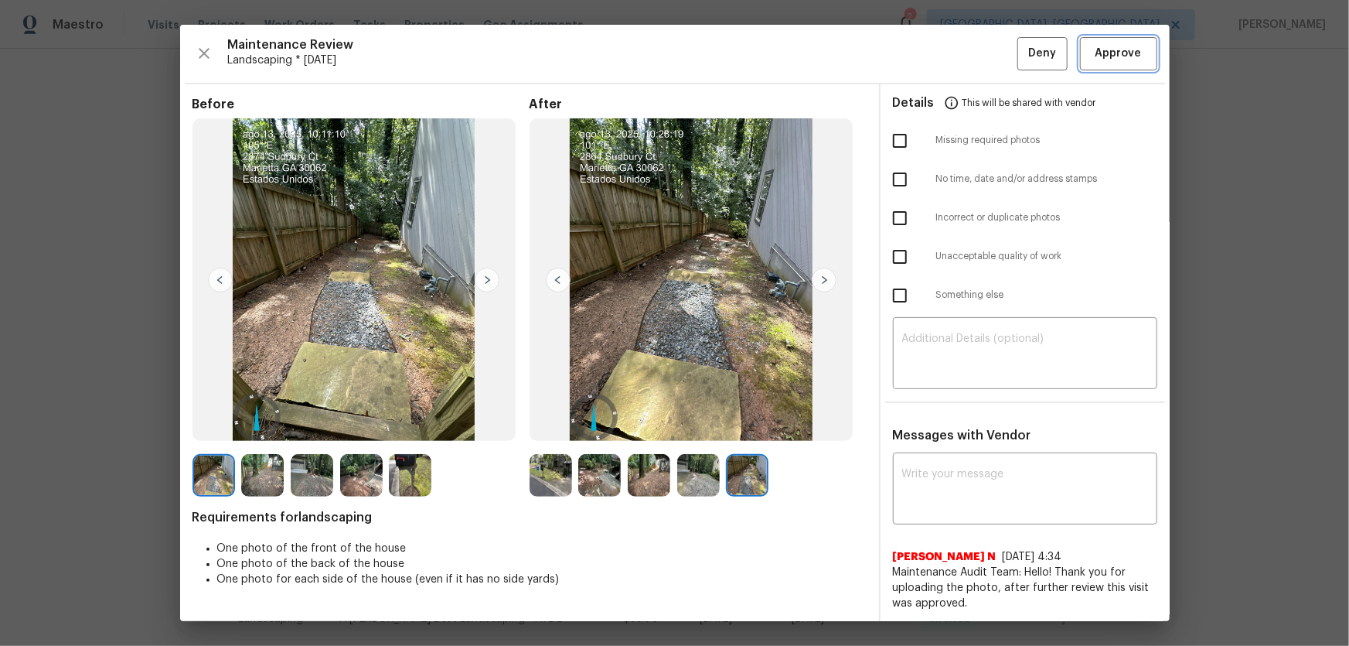
click at [960, 60] on span "Approve" at bounding box center [1119, 53] width 46 height 19
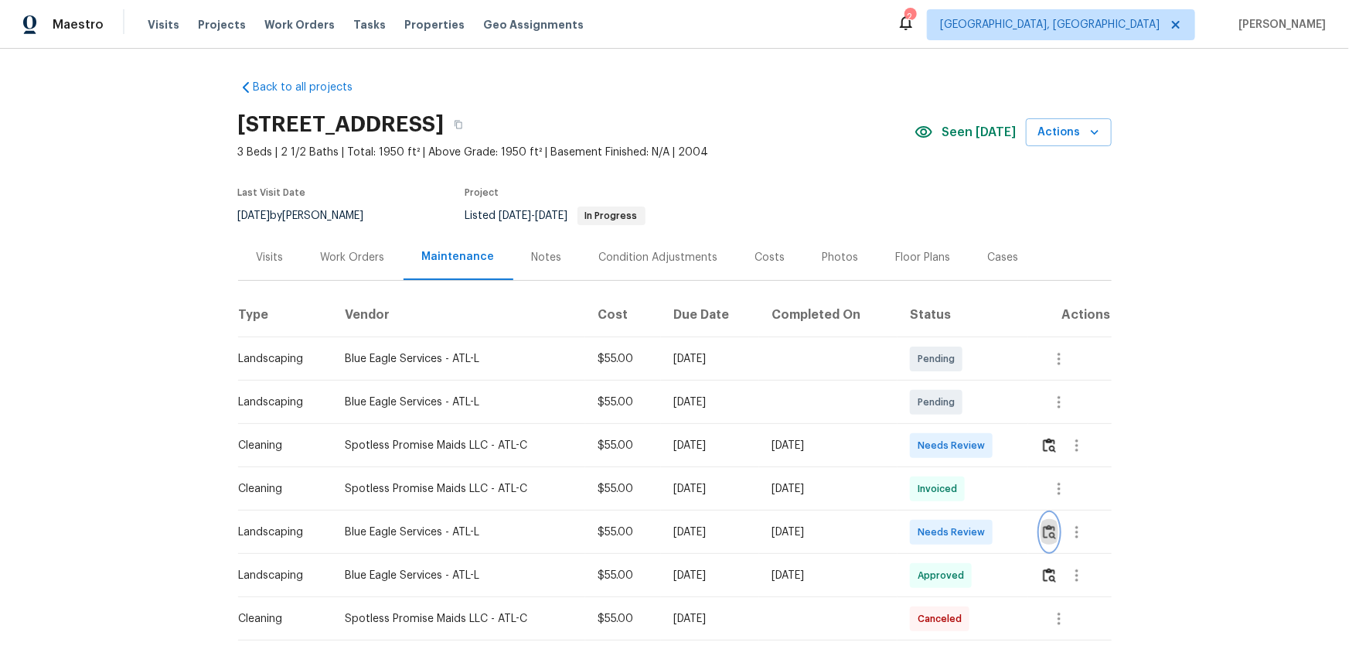
click at [960, 426] on img "button" at bounding box center [1049, 531] width 13 height 15
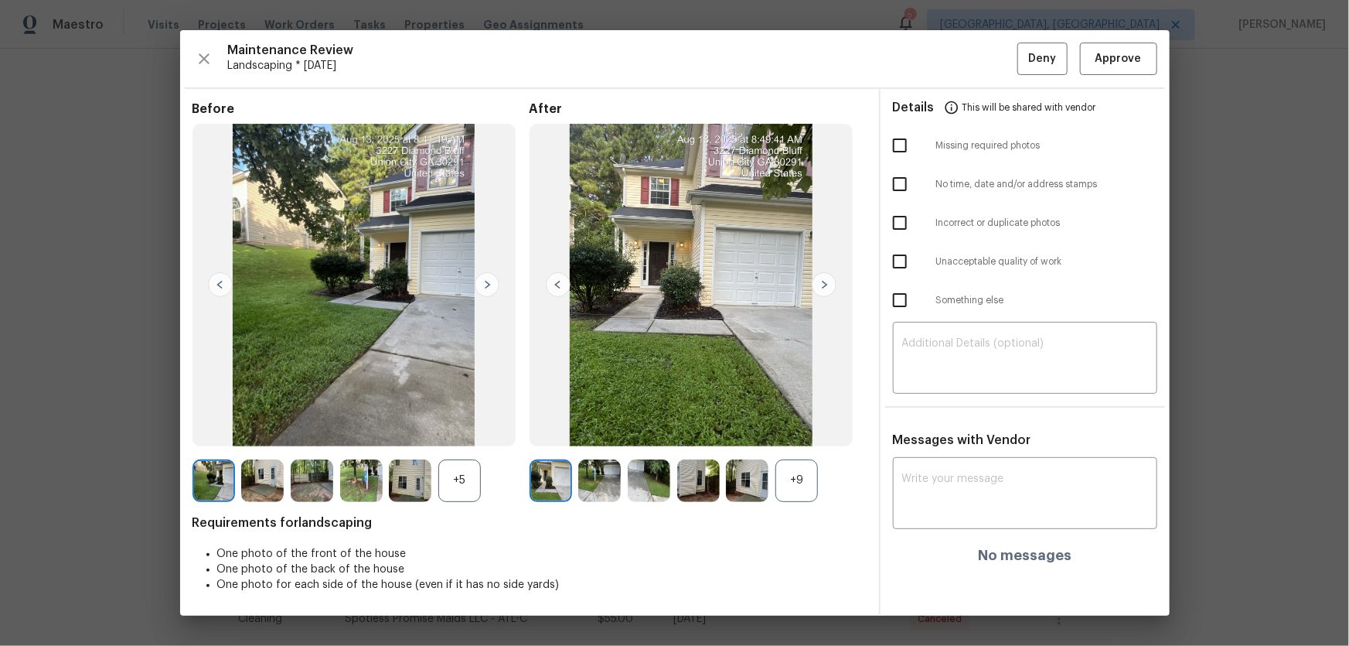
click at [802, 426] on div "+9" at bounding box center [797, 480] width 43 height 43
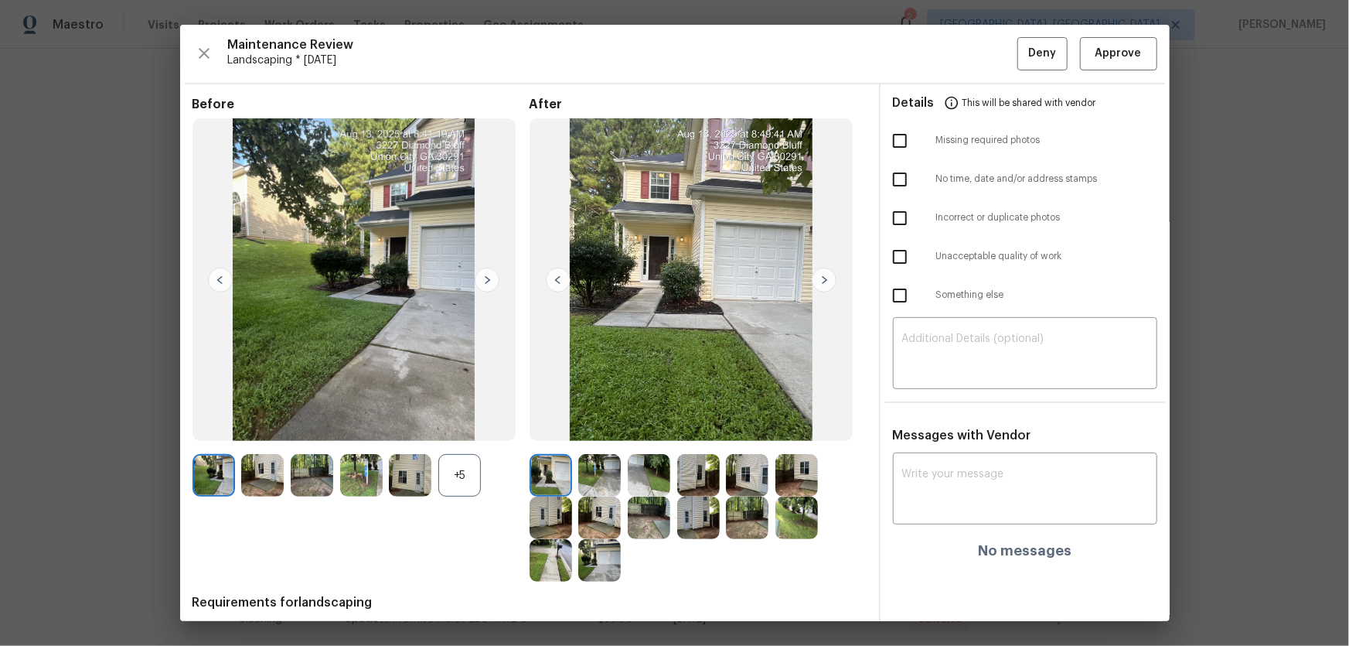
click at [441, 426] on div "+5" at bounding box center [459, 475] width 43 height 43
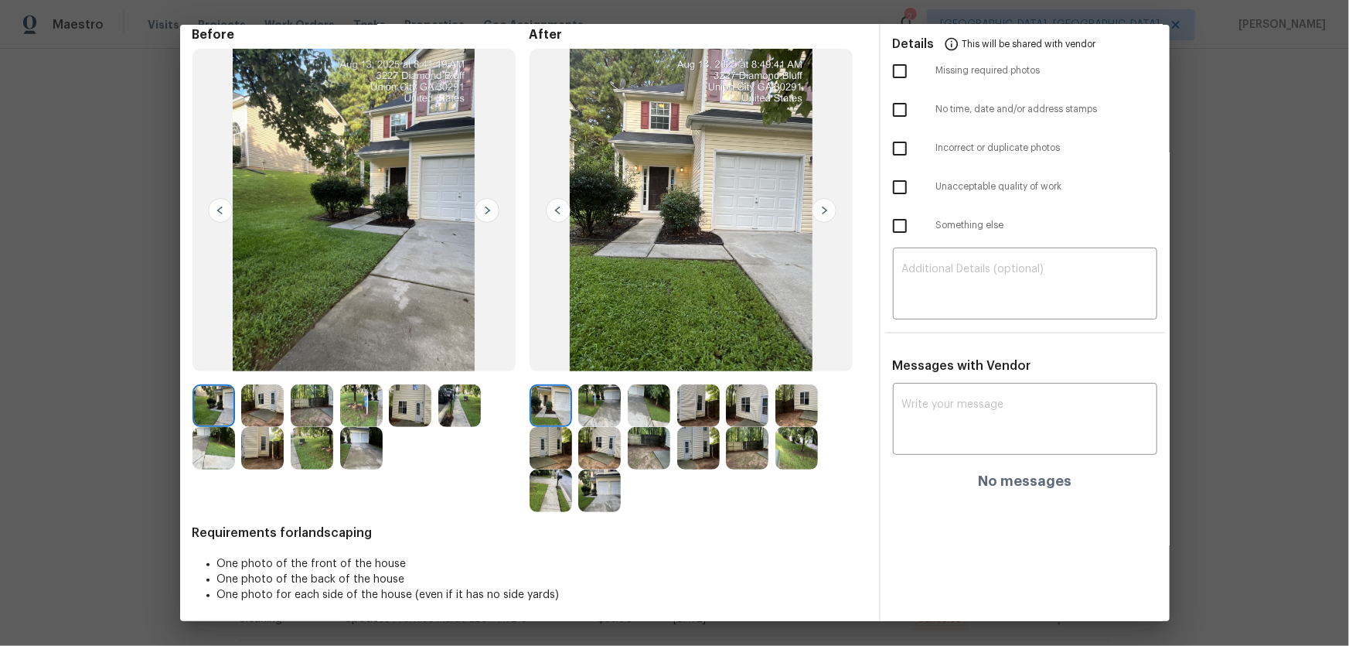
scroll to position [73, 0]
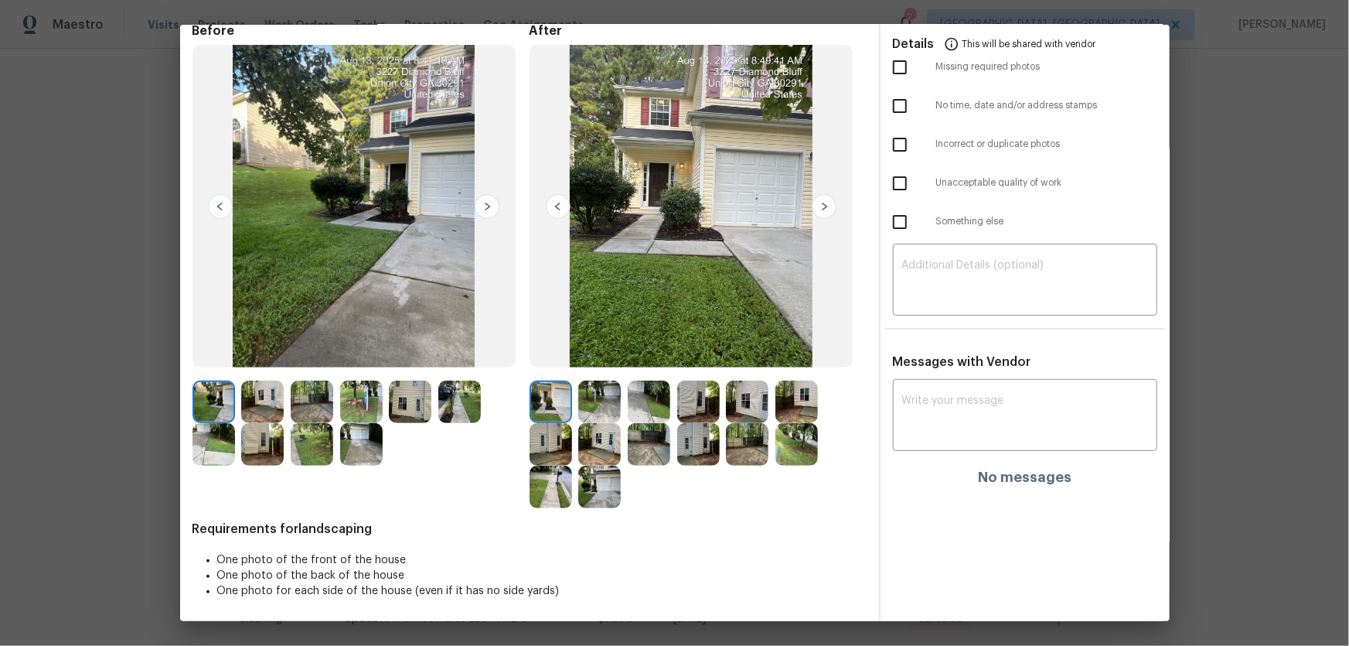
click at [595, 393] on img at bounding box center [599, 401] width 43 height 43
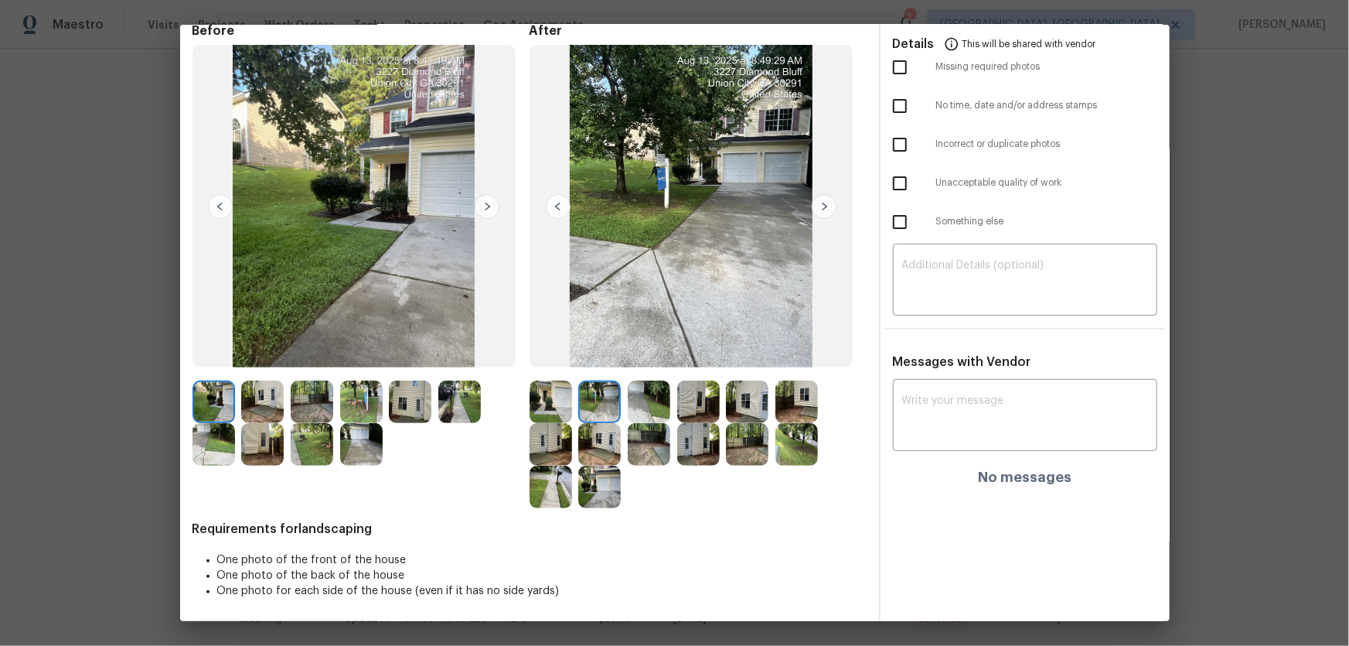
click at [635, 400] on img at bounding box center [649, 401] width 43 height 43
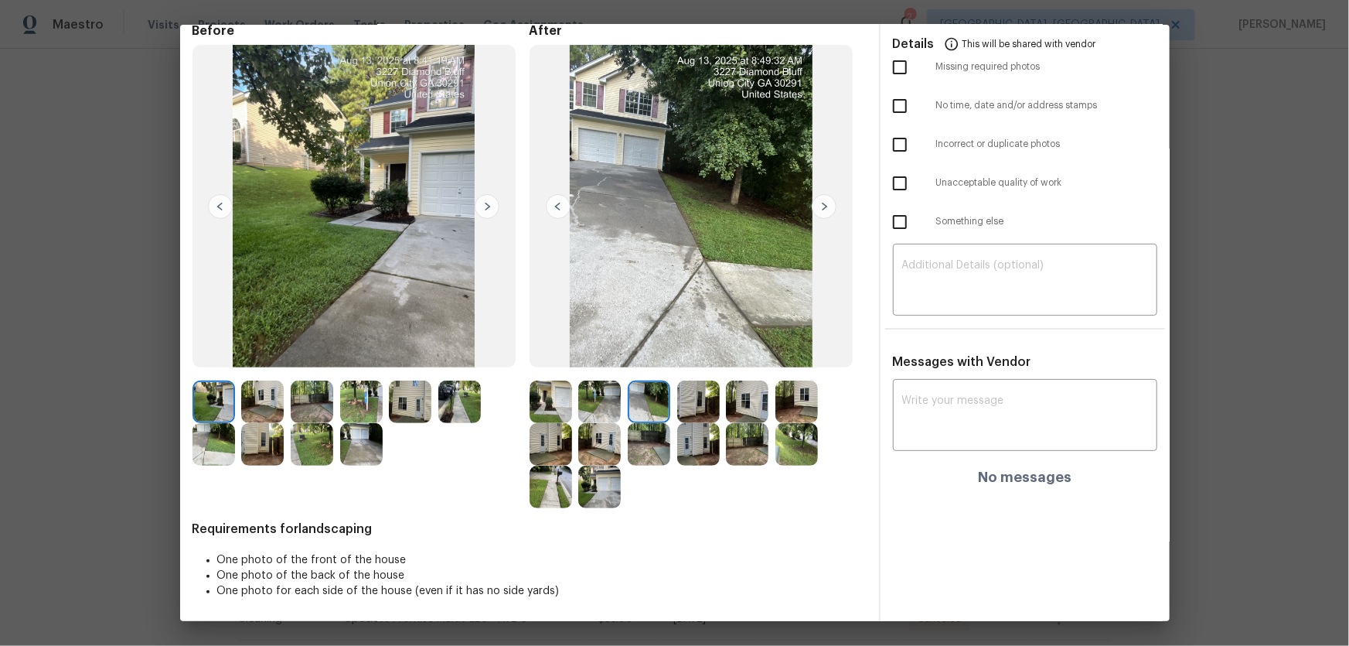
click at [681, 408] on img at bounding box center [698, 401] width 43 height 43
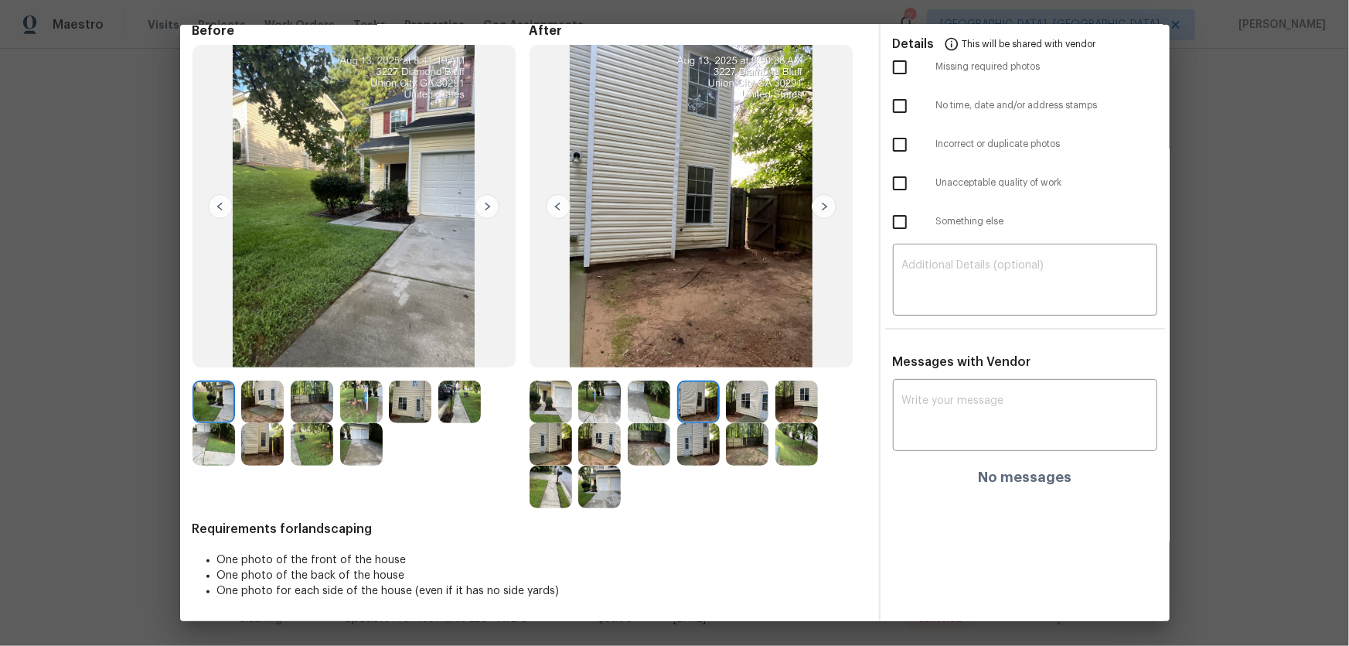
click at [753, 411] on img at bounding box center [747, 401] width 43 height 43
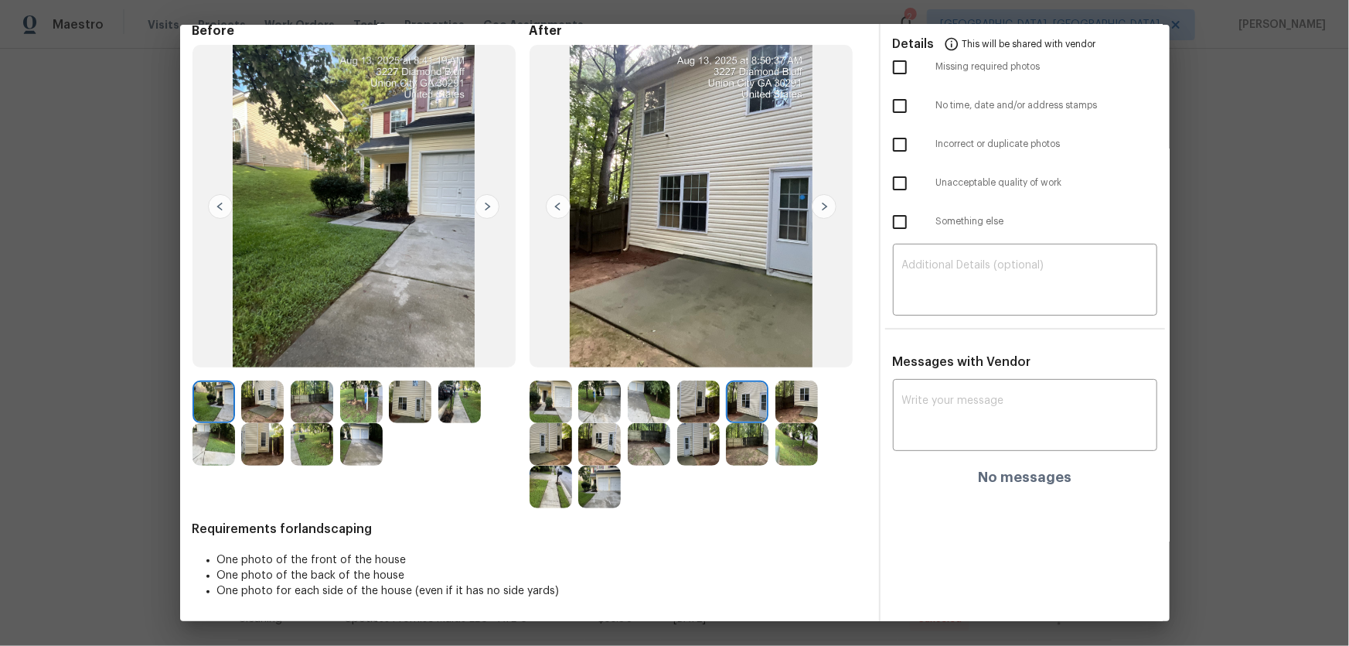
click at [812, 411] on img at bounding box center [797, 401] width 43 height 43
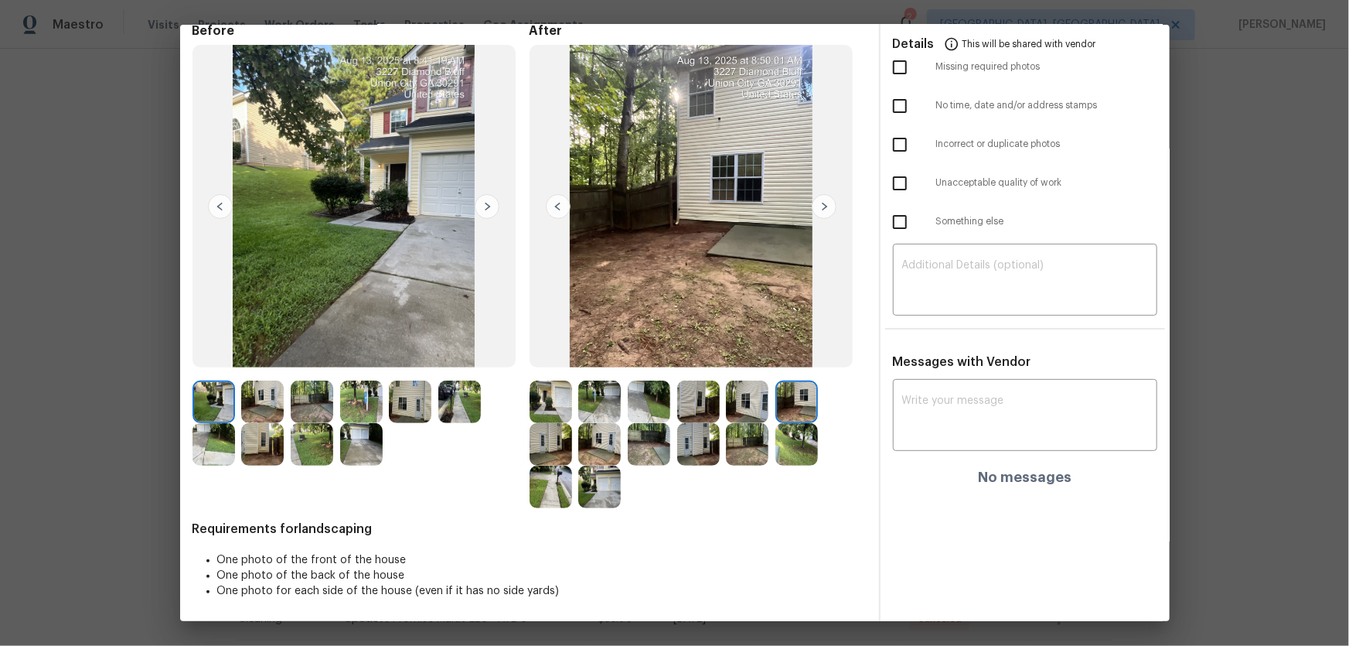
click at [545, 426] on img at bounding box center [551, 444] width 43 height 43
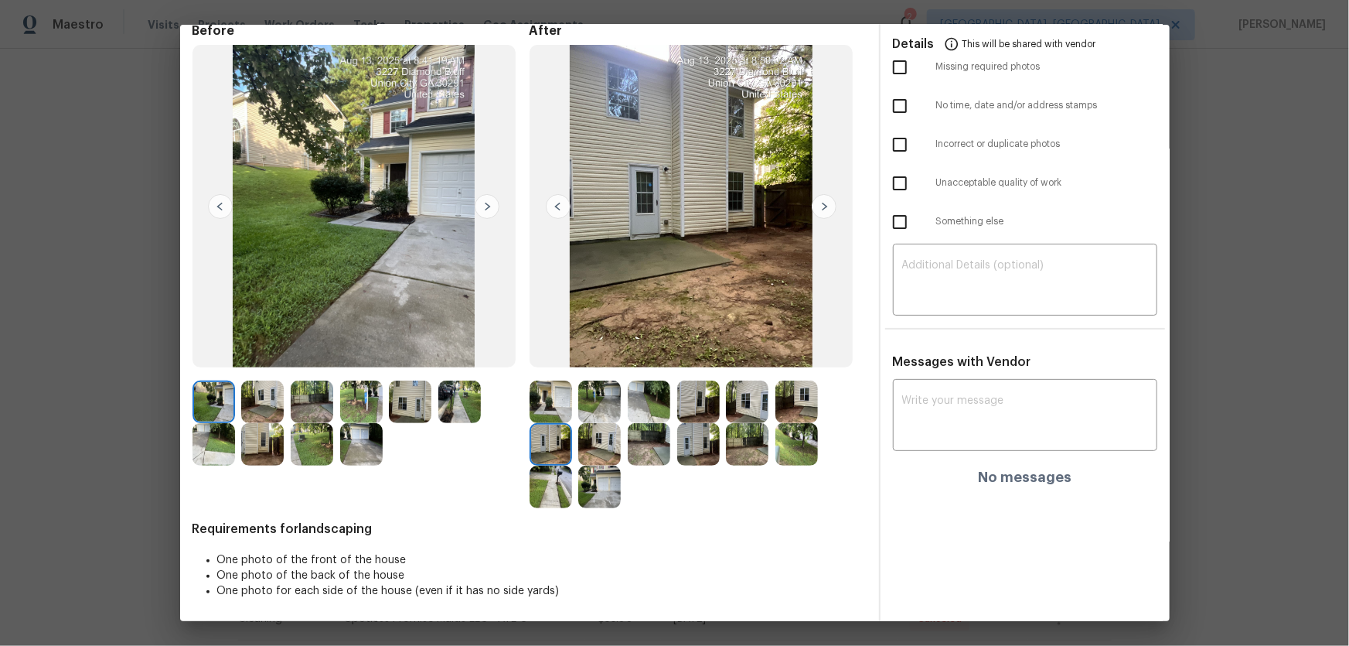
click at [611, 426] on img at bounding box center [599, 487] width 43 height 43
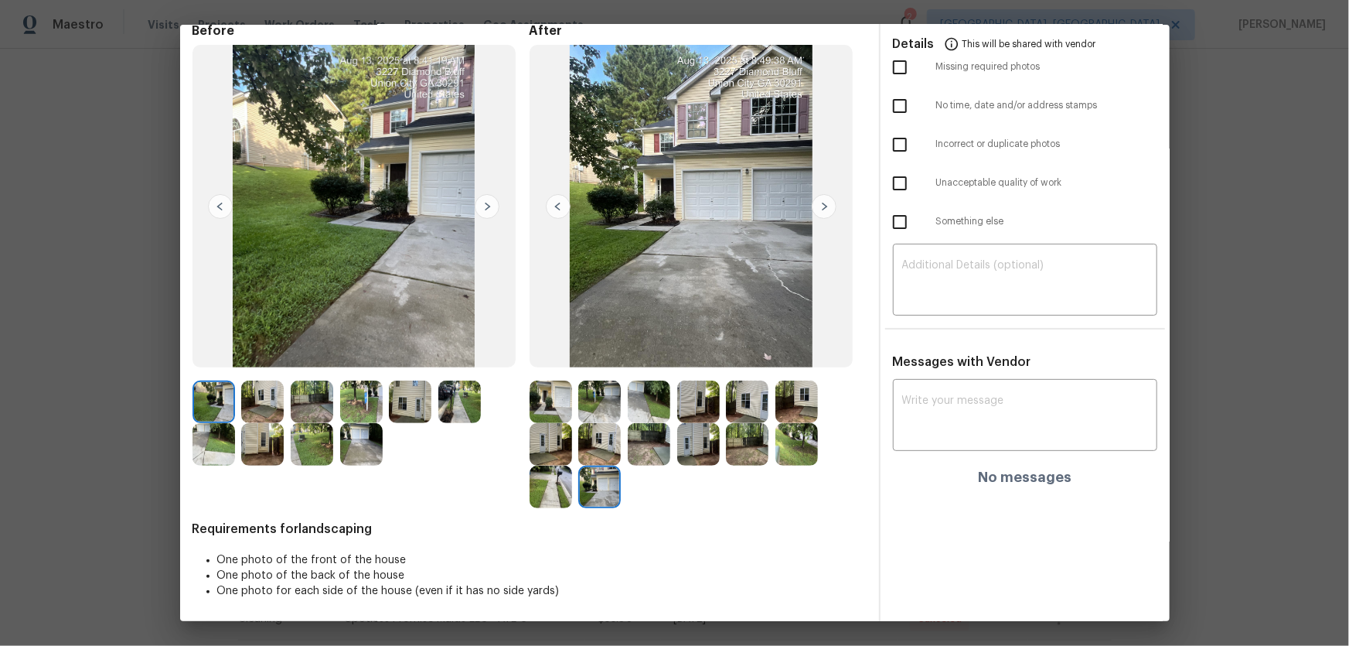
click at [609, 426] on img at bounding box center [599, 444] width 43 height 43
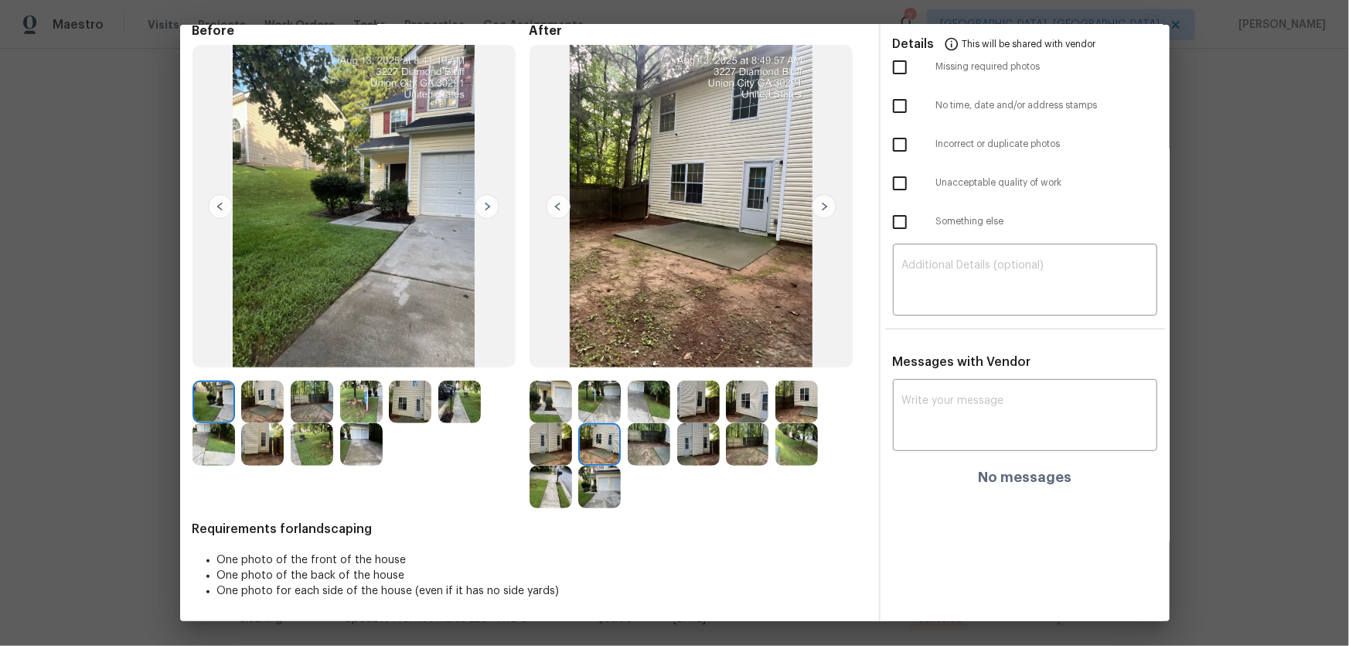
click at [643, 426] on img at bounding box center [649, 444] width 43 height 43
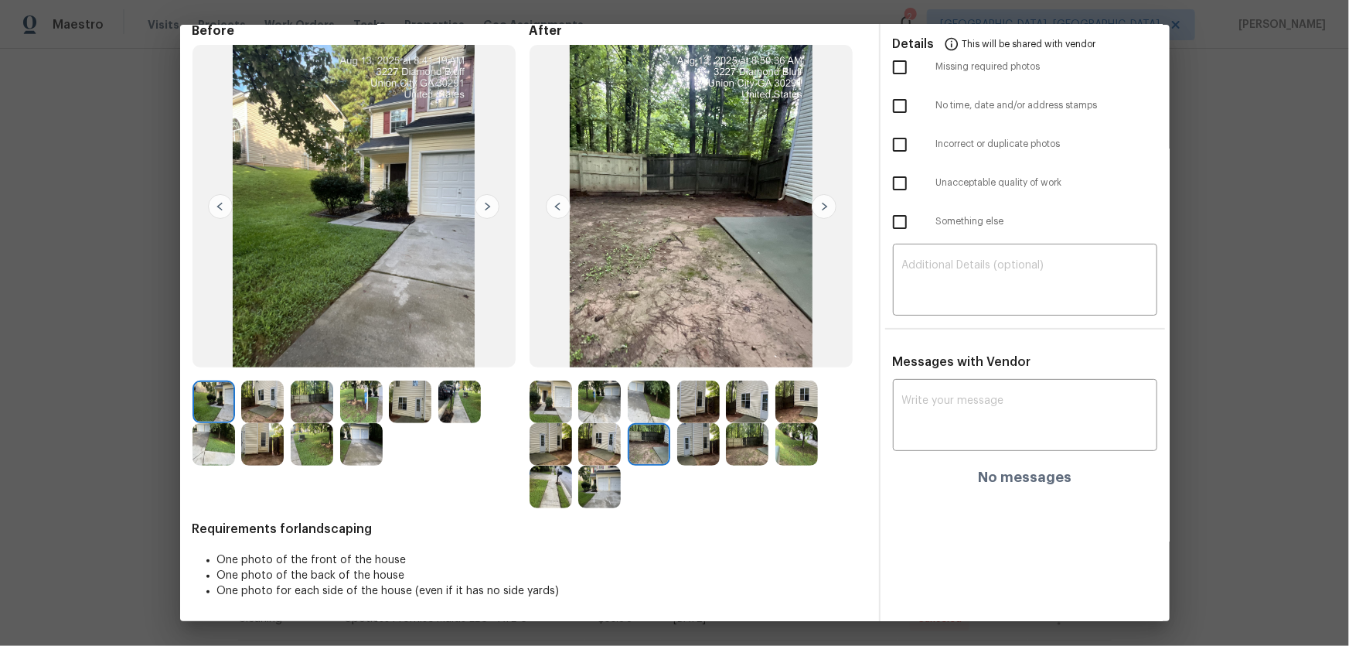
click at [719, 426] on div at bounding box center [701, 444] width 49 height 43
click at [697, 426] on img at bounding box center [698, 444] width 43 height 43
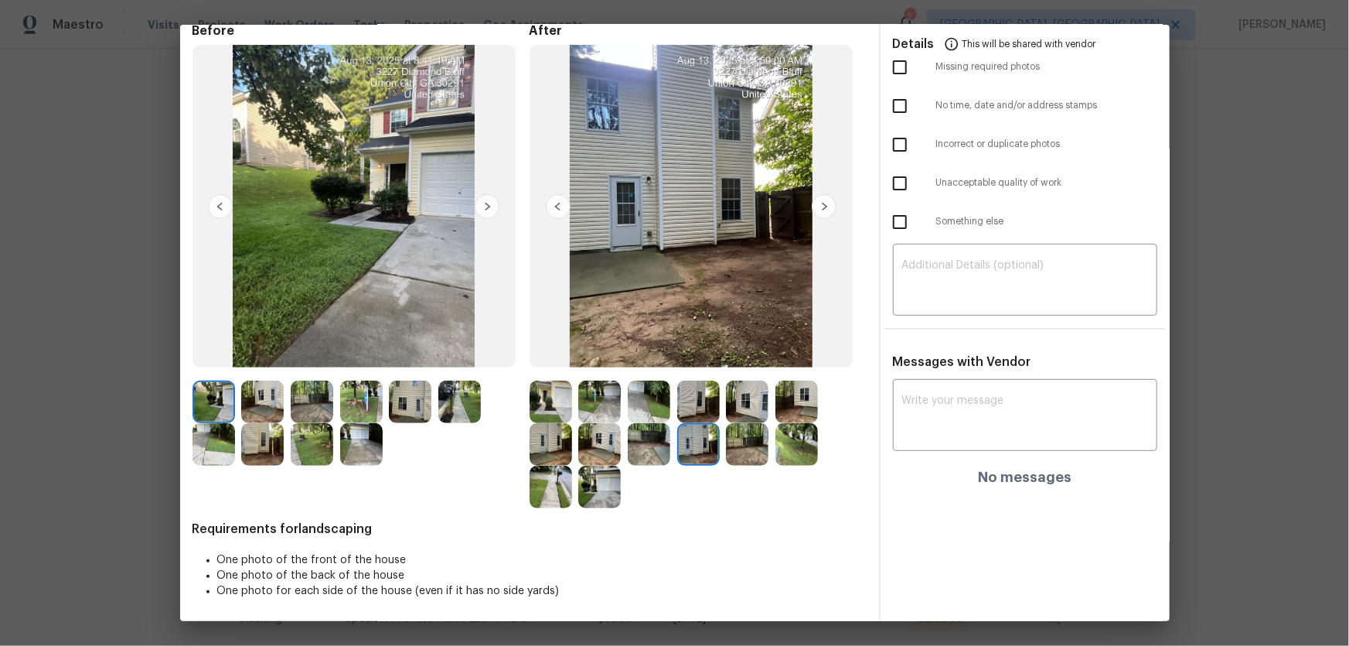
click at [748, 426] on img at bounding box center [747, 444] width 43 height 43
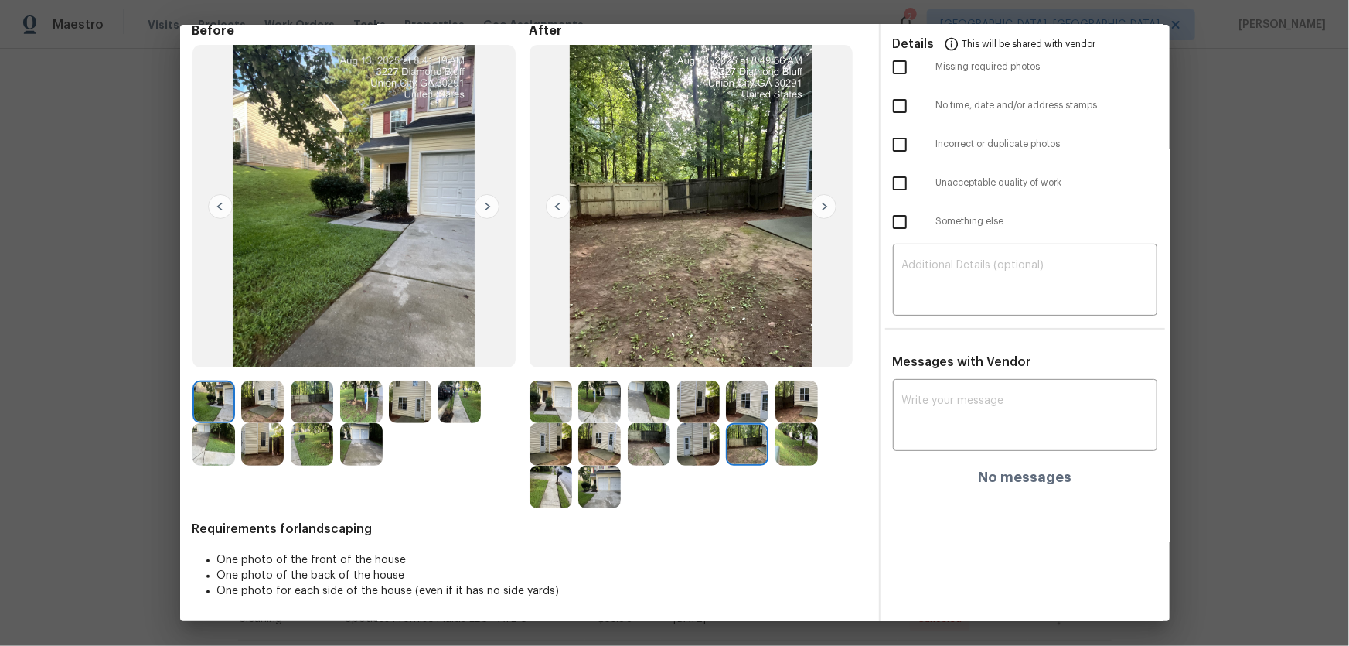
drag, startPoint x: 783, startPoint y: 451, endPoint x: 763, endPoint y: 451, distance: 20.1
click at [783, 426] on img at bounding box center [797, 444] width 43 height 43
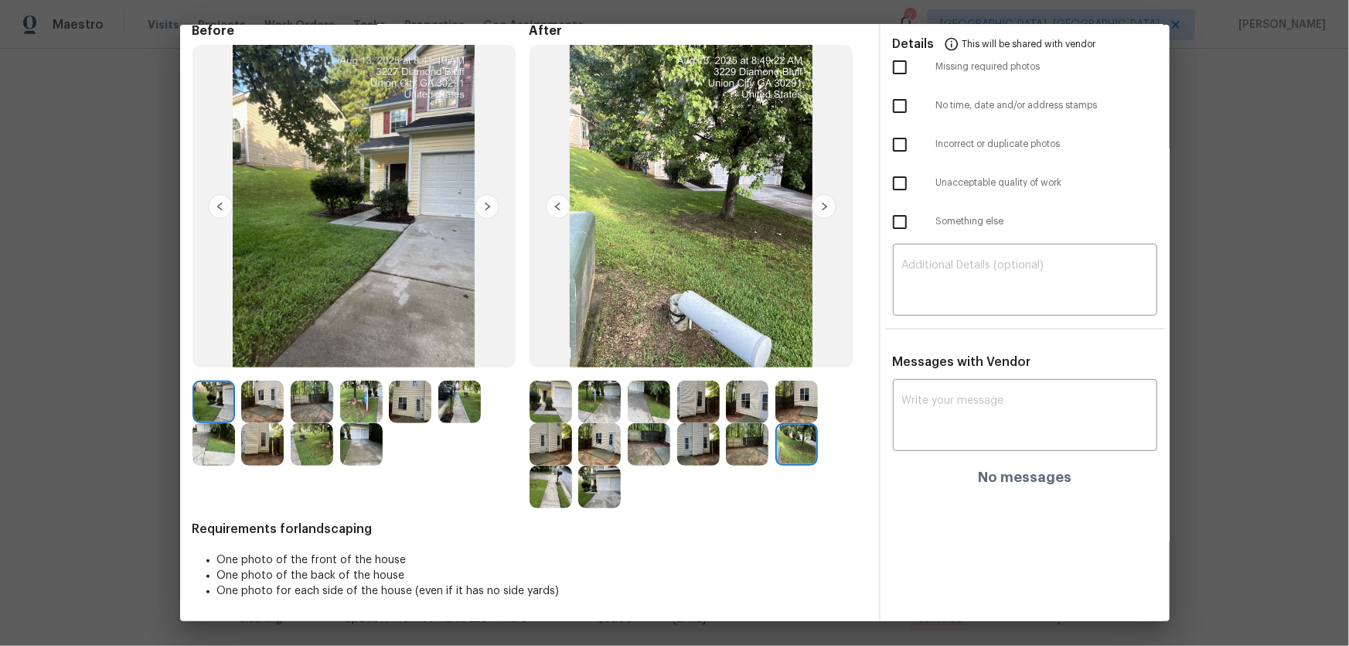
click at [538, 426] on img at bounding box center [551, 487] width 43 height 43
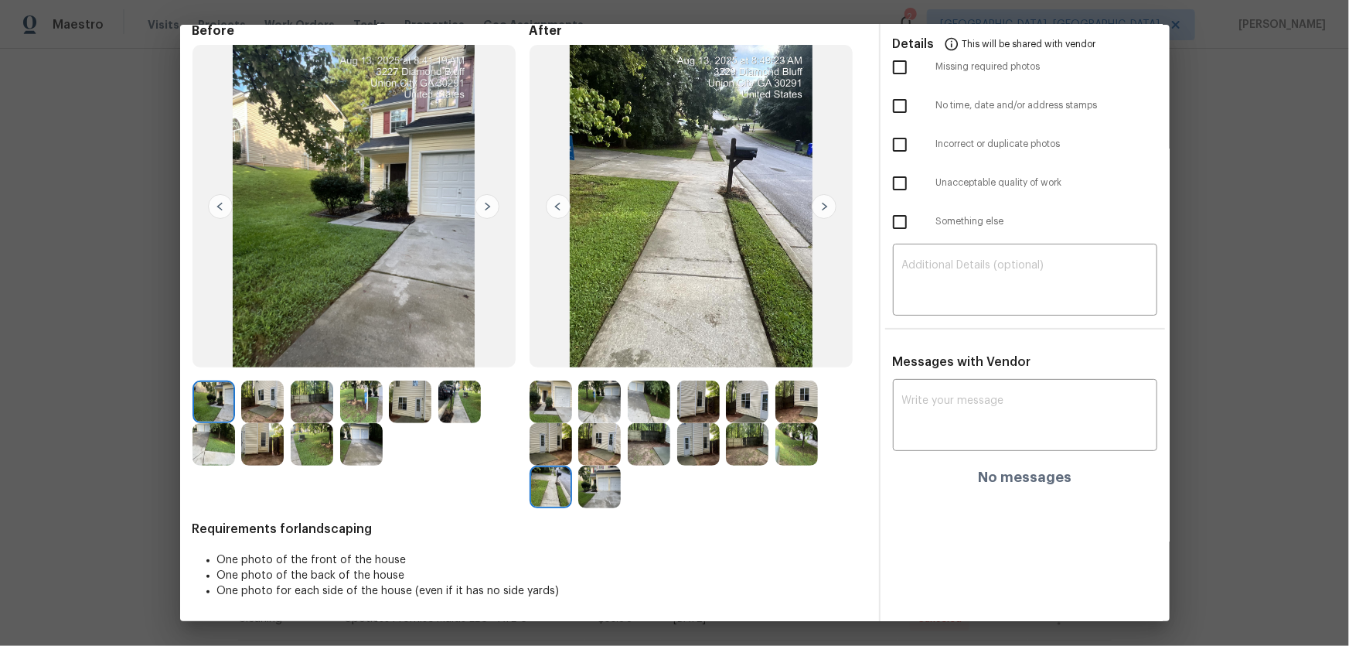
click at [616, 426] on img at bounding box center [599, 487] width 43 height 43
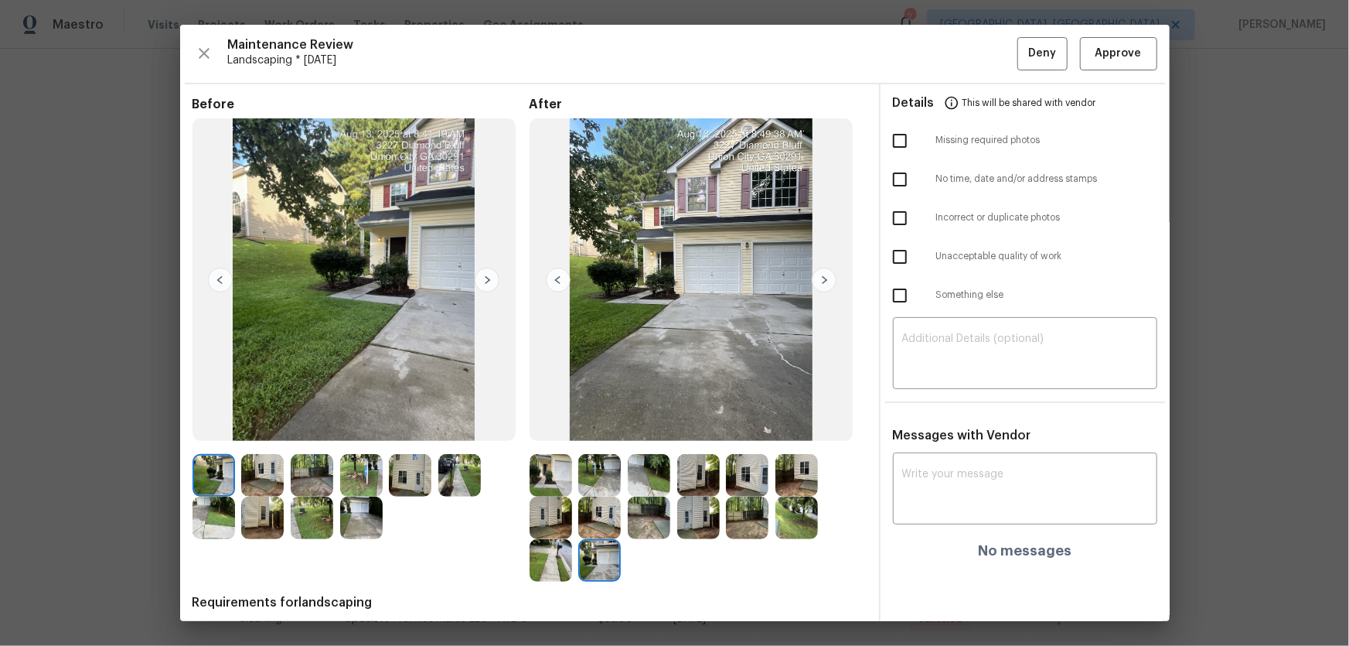
scroll to position [0, 0]
click at [960, 54] on span "Approve" at bounding box center [1119, 53] width 46 height 19
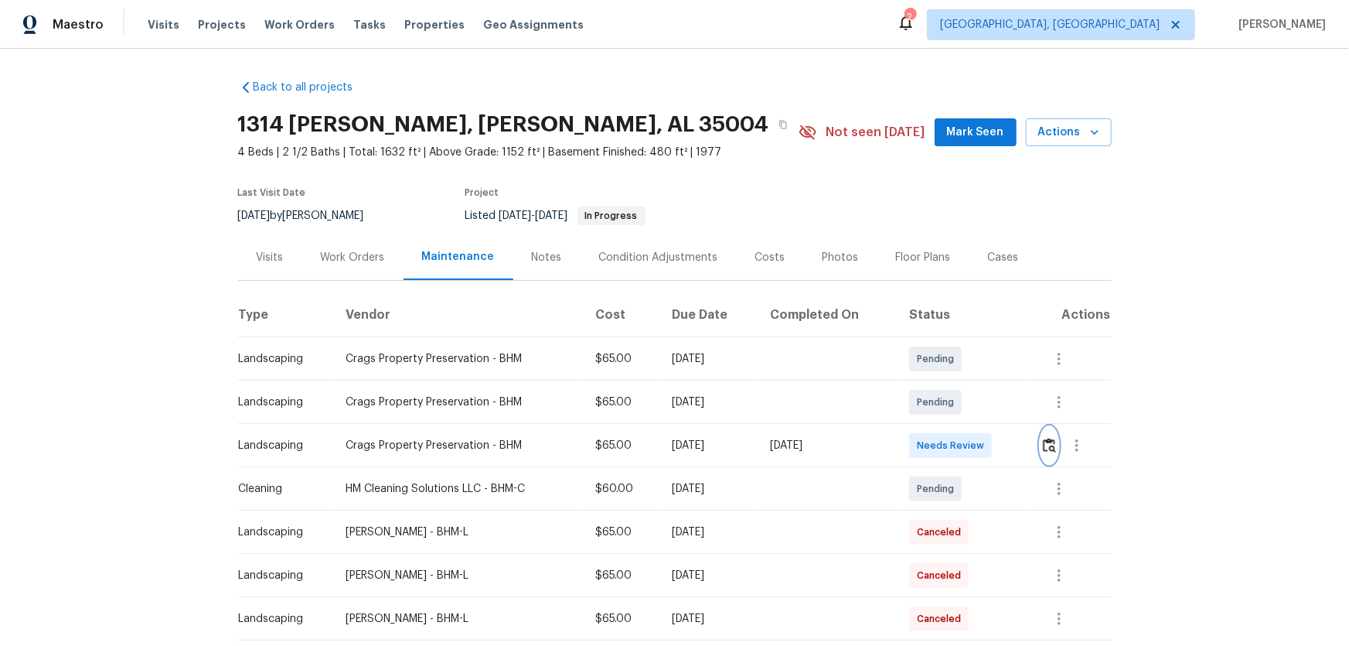
click at [960, 426] on img "button" at bounding box center [1049, 445] width 13 height 15
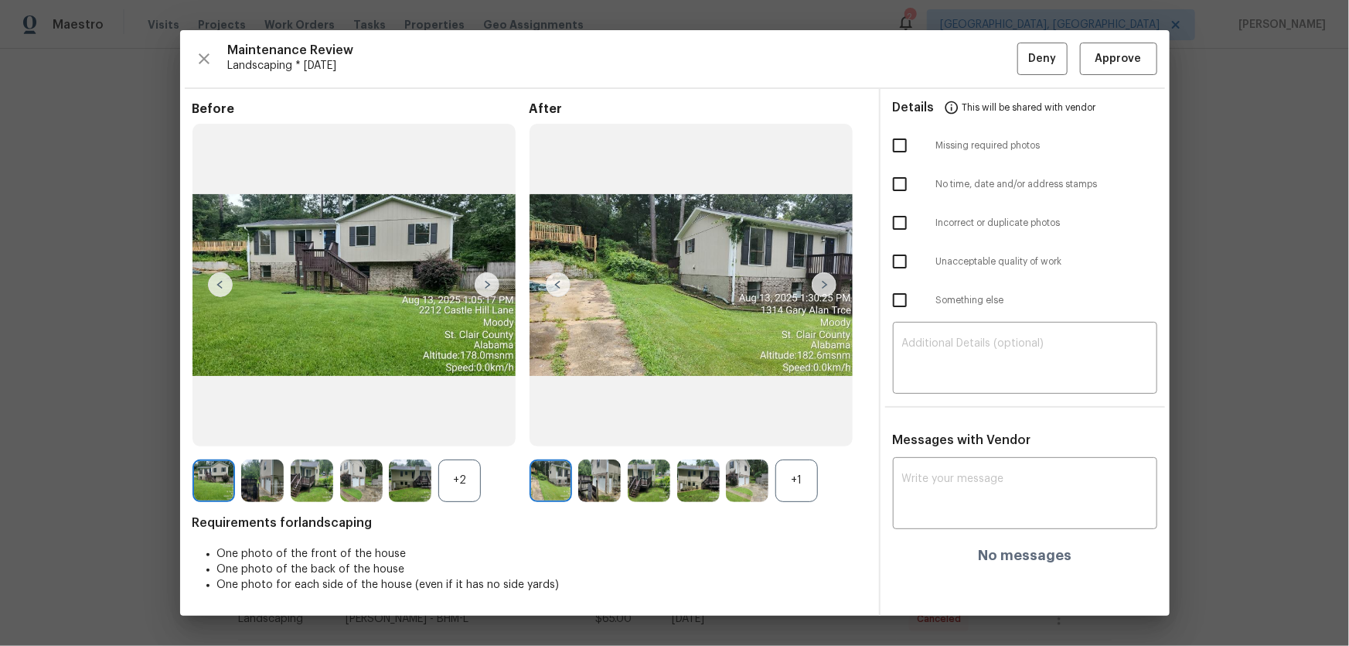
click at [799, 426] on div "+1" at bounding box center [797, 480] width 43 height 43
click at [443, 426] on div "+2" at bounding box center [459, 480] width 43 height 43
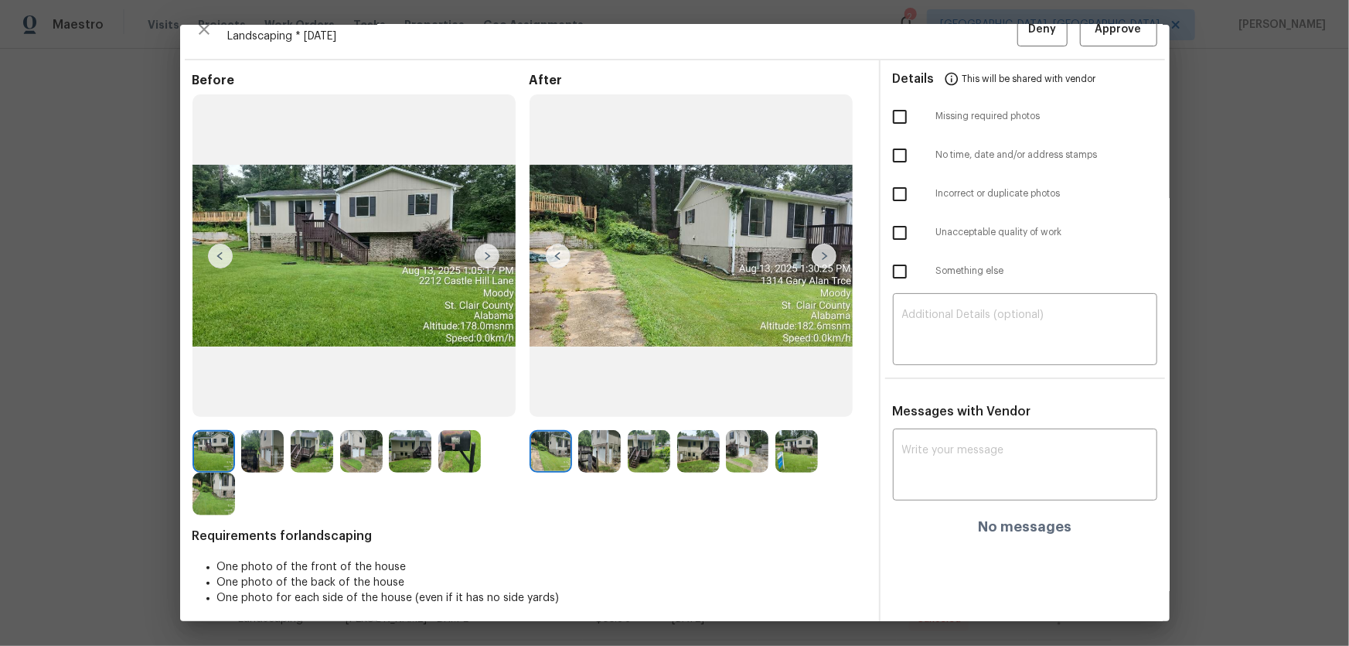
scroll to position [31, 0]
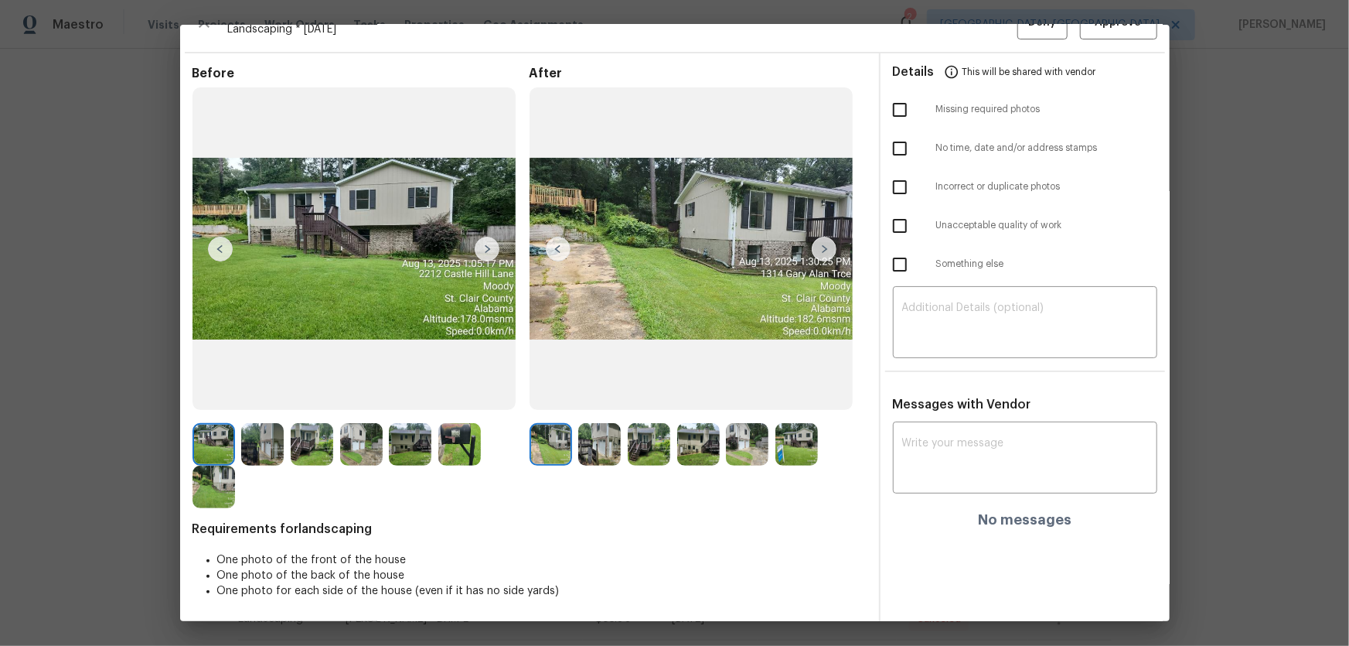
click at [586, 426] on img at bounding box center [599, 444] width 43 height 43
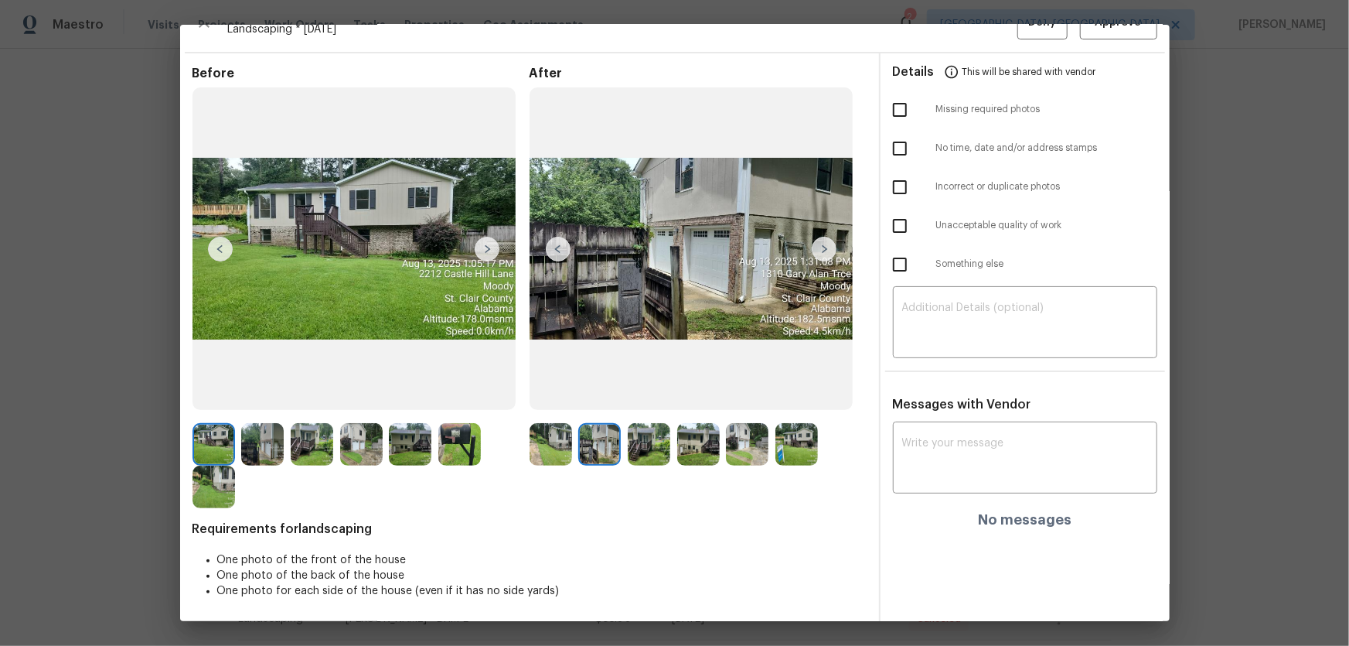
click at [640, 426] on img at bounding box center [649, 444] width 43 height 43
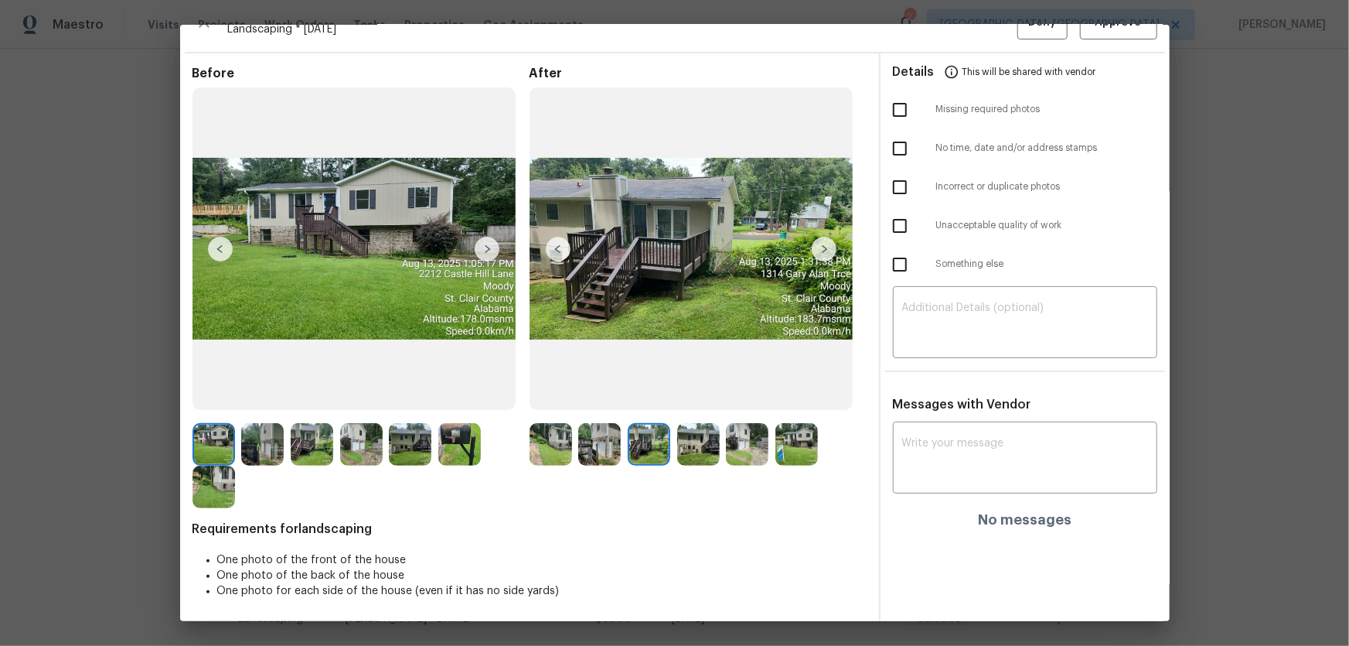
click at [689, 426] on img at bounding box center [698, 444] width 43 height 43
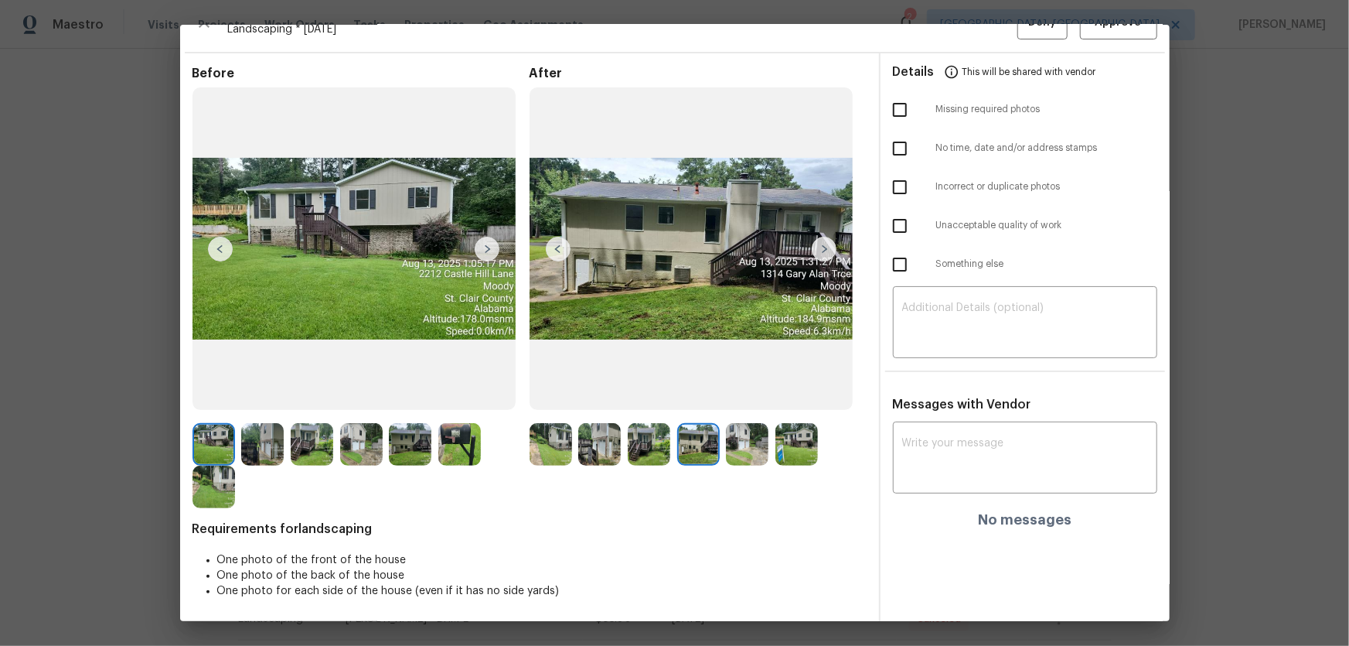
click at [757, 426] on img at bounding box center [747, 444] width 43 height 43
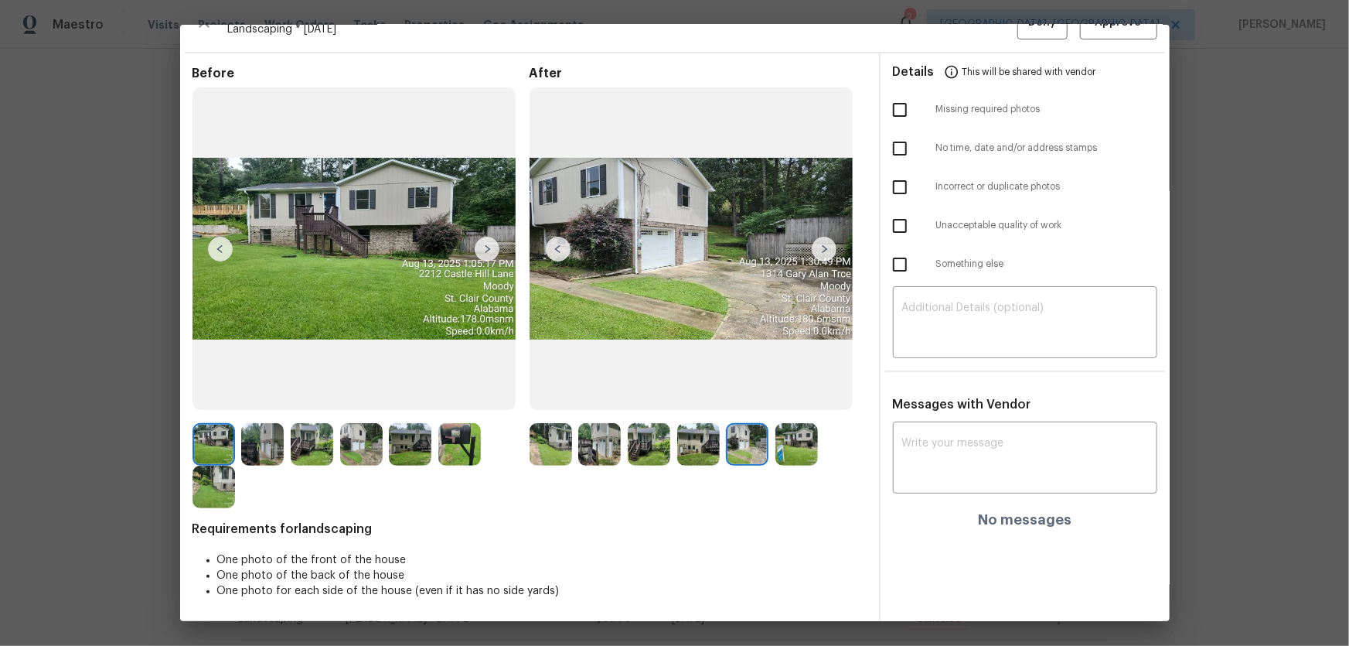
click at [797, 426] on img at bounding box center [797, 444] width 43 height 43
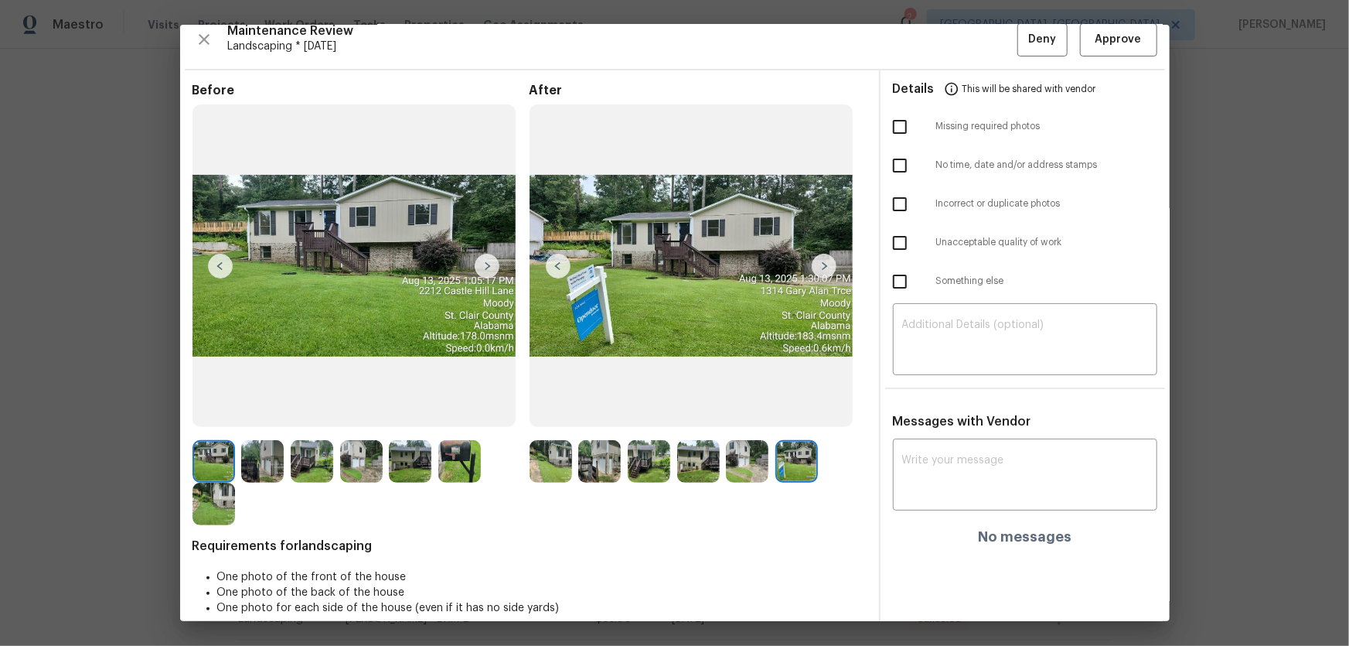
scroll to position [0, 0]
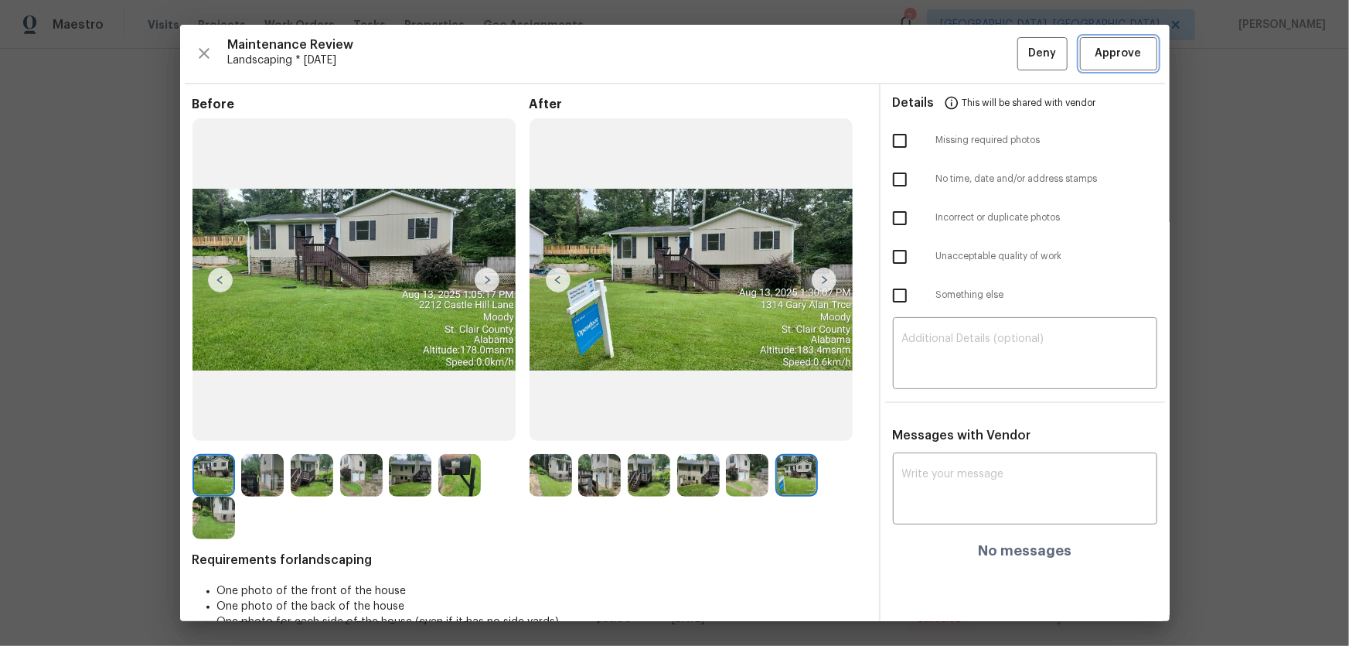
click at [960, 59] on span "Approve" at bounding box center [1119, 53] width 46 height 19
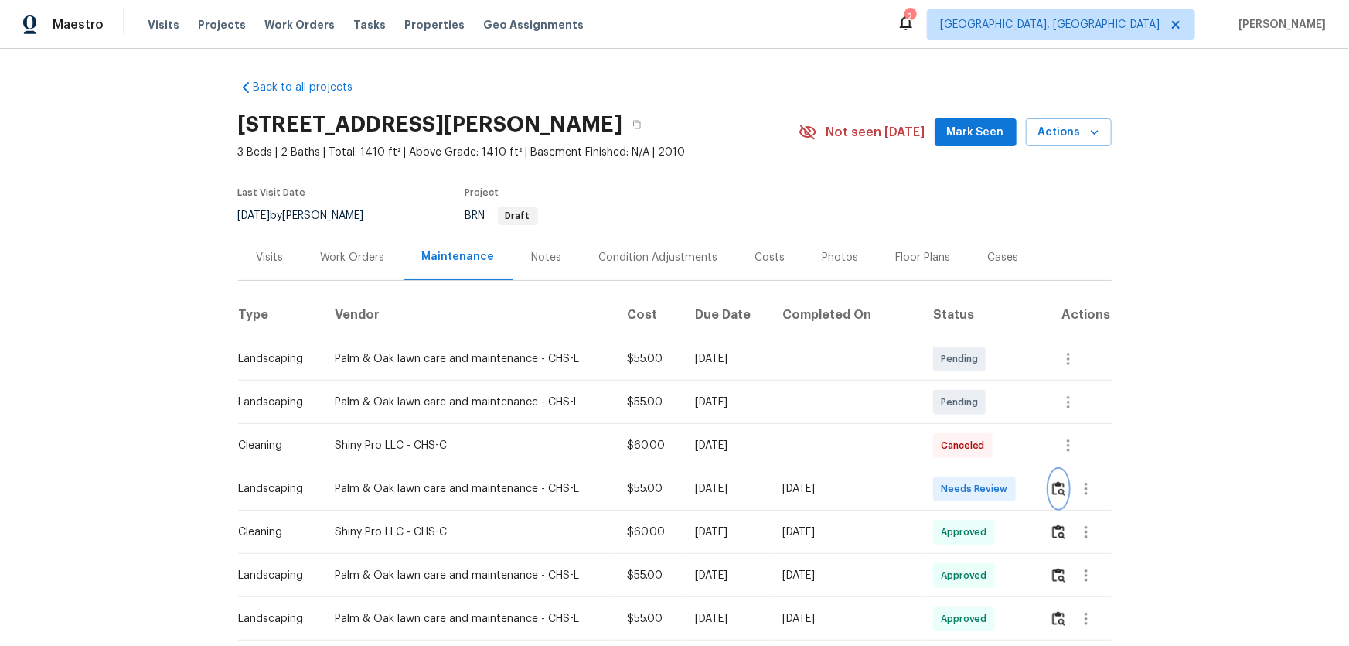
click at [960, 426] on button "button" at bounding box center [1059, 488] width 18 height 37
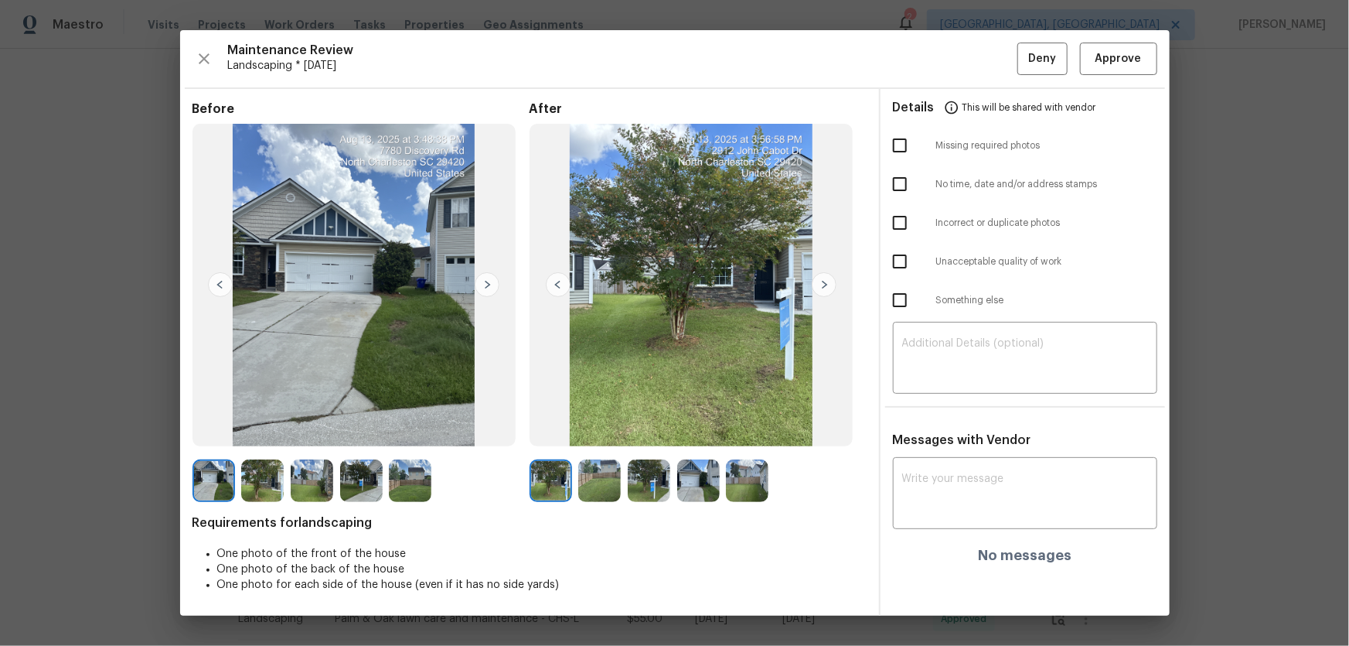
click at [587, 426] on img at bounding box center [599, 480] width 43 height 43
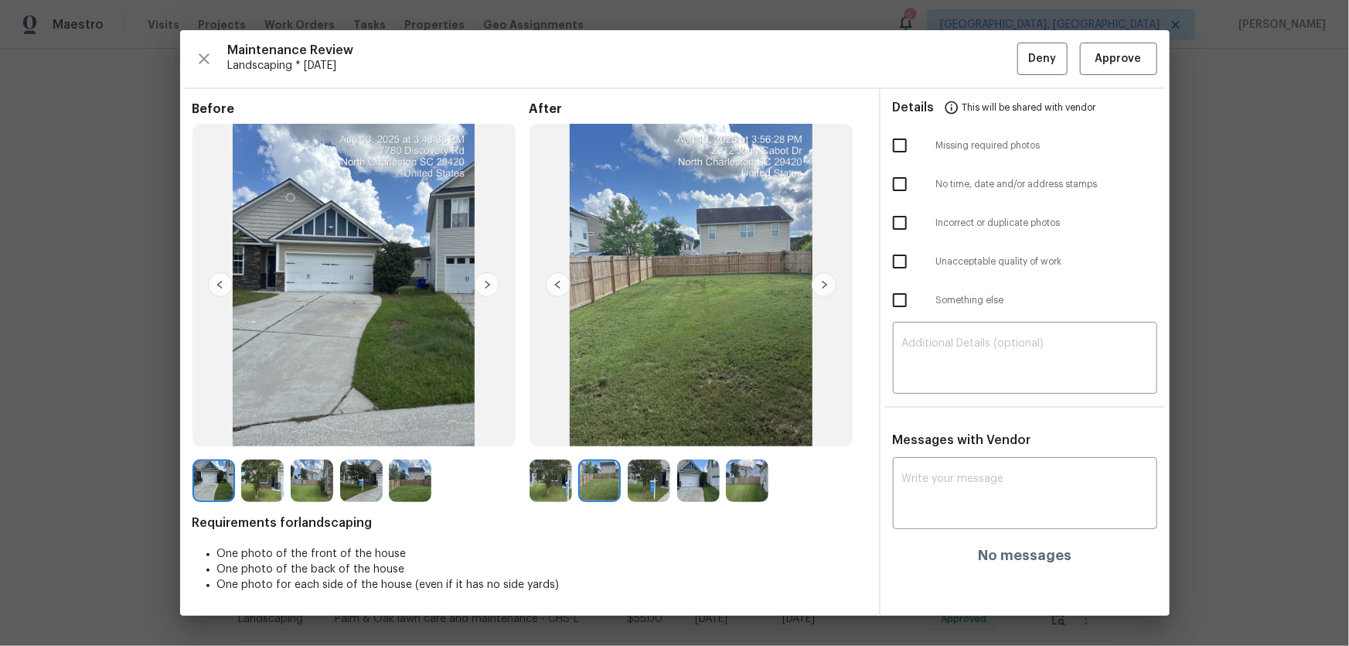
click at [655, 426] on img at bounding box center [649, 480] width 43 height 43
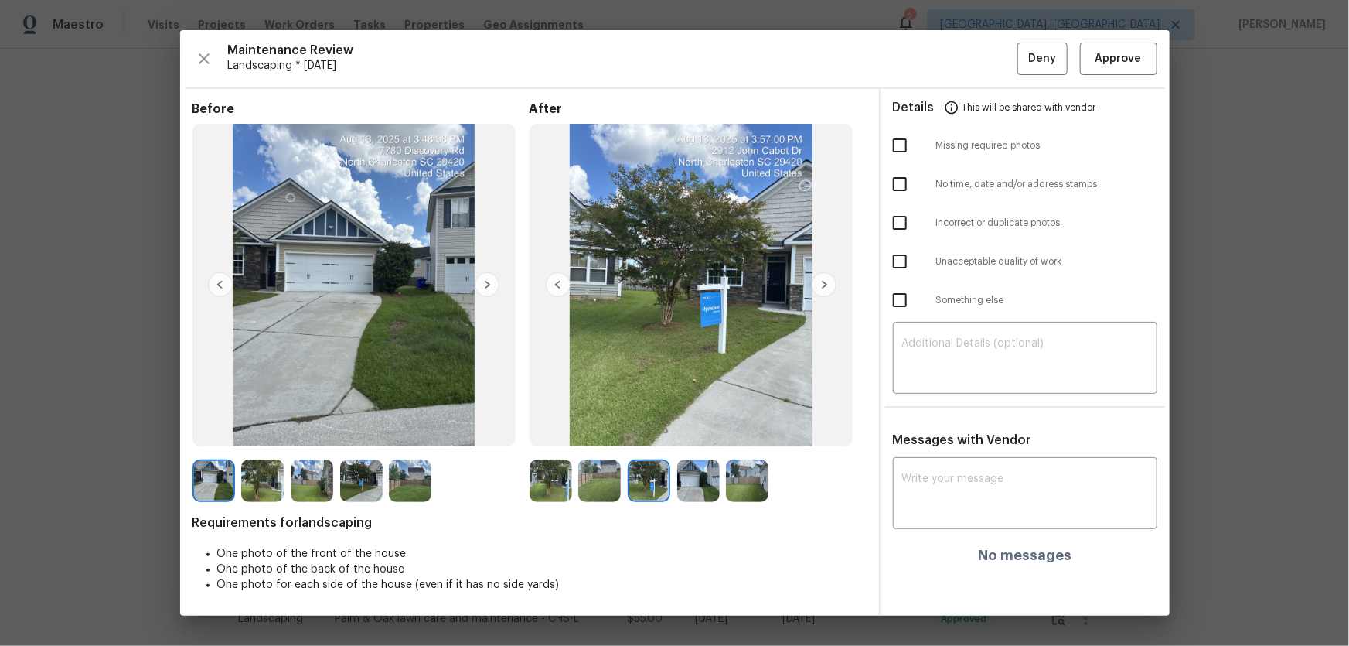
click at [711, 426] on img at bounding box center [698, 480] width 43 height 43
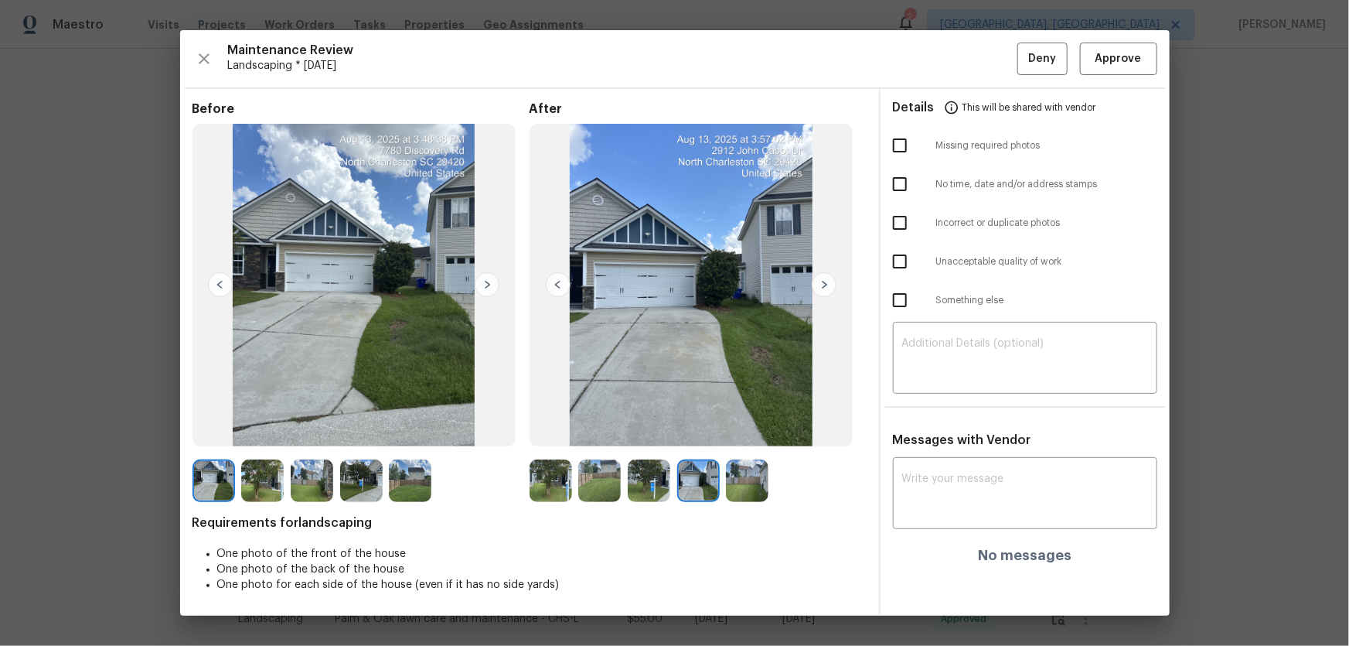
click at [749, 426] on img at bounding box center [747, 480] width 43 height 43
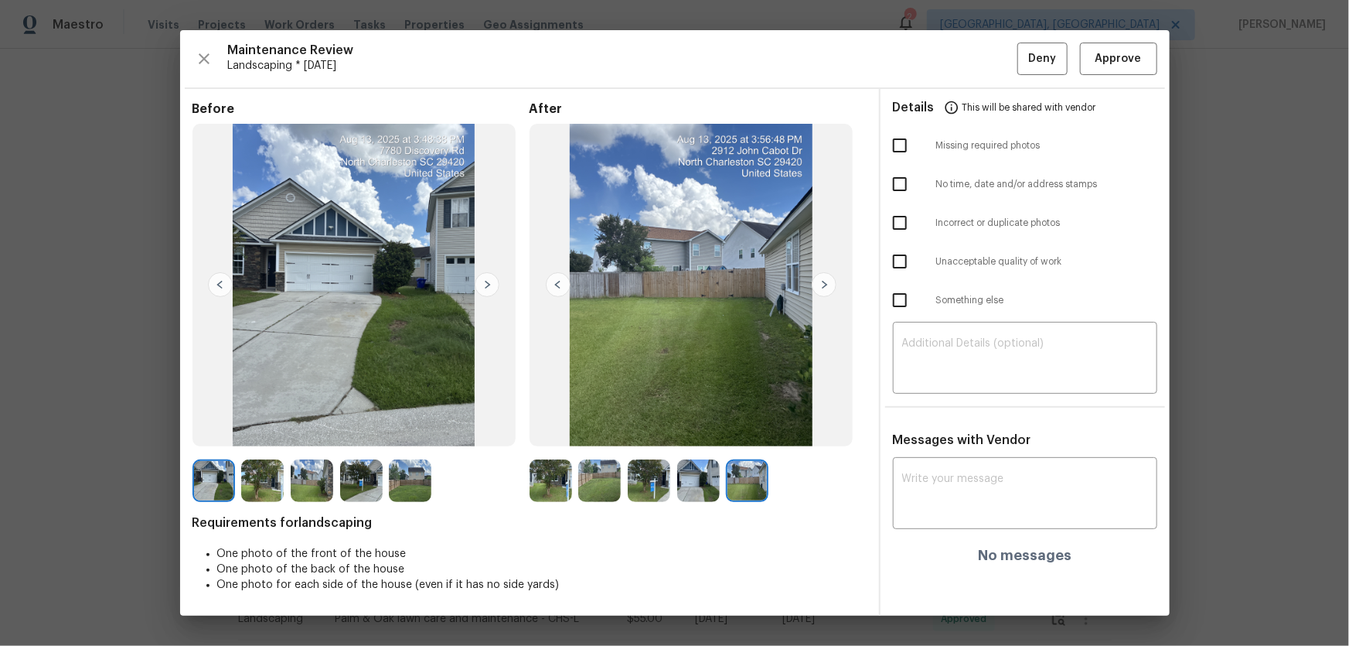
click at [544, 426] on img at bounding box center [551, 480] width 43 height 43
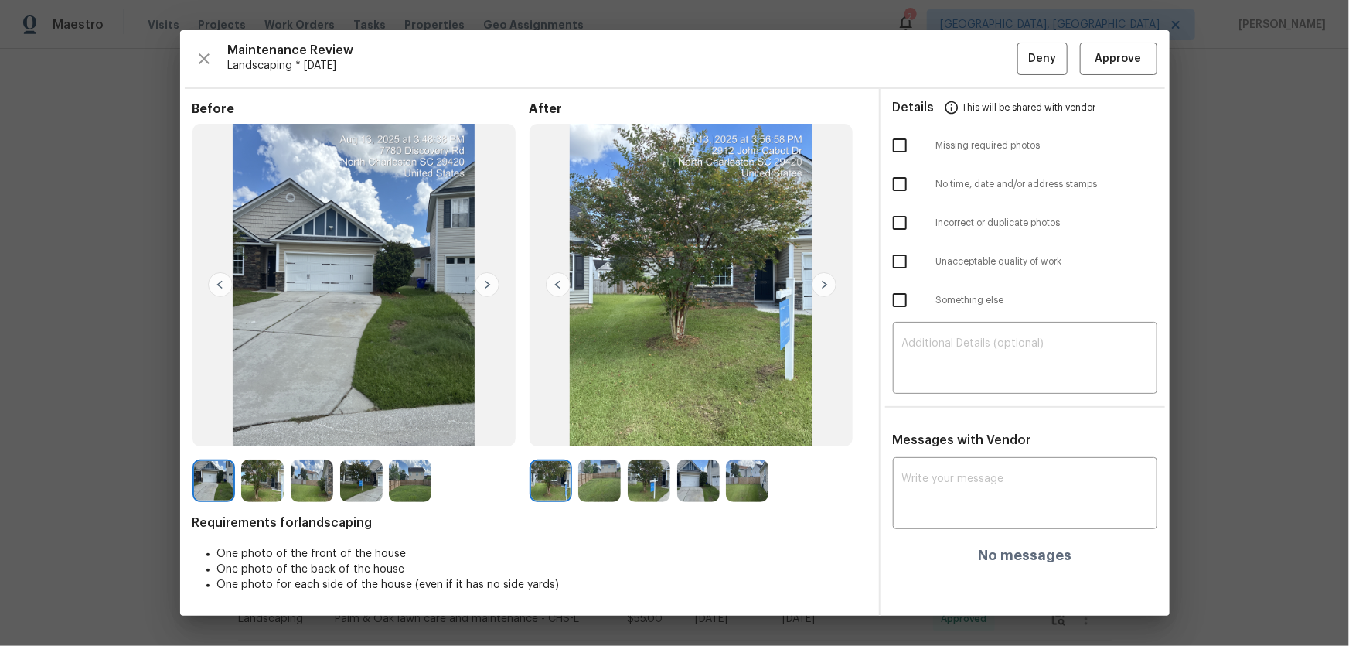
click at [603, 426] on img at bounding box center [599, 480] width 43 height 43
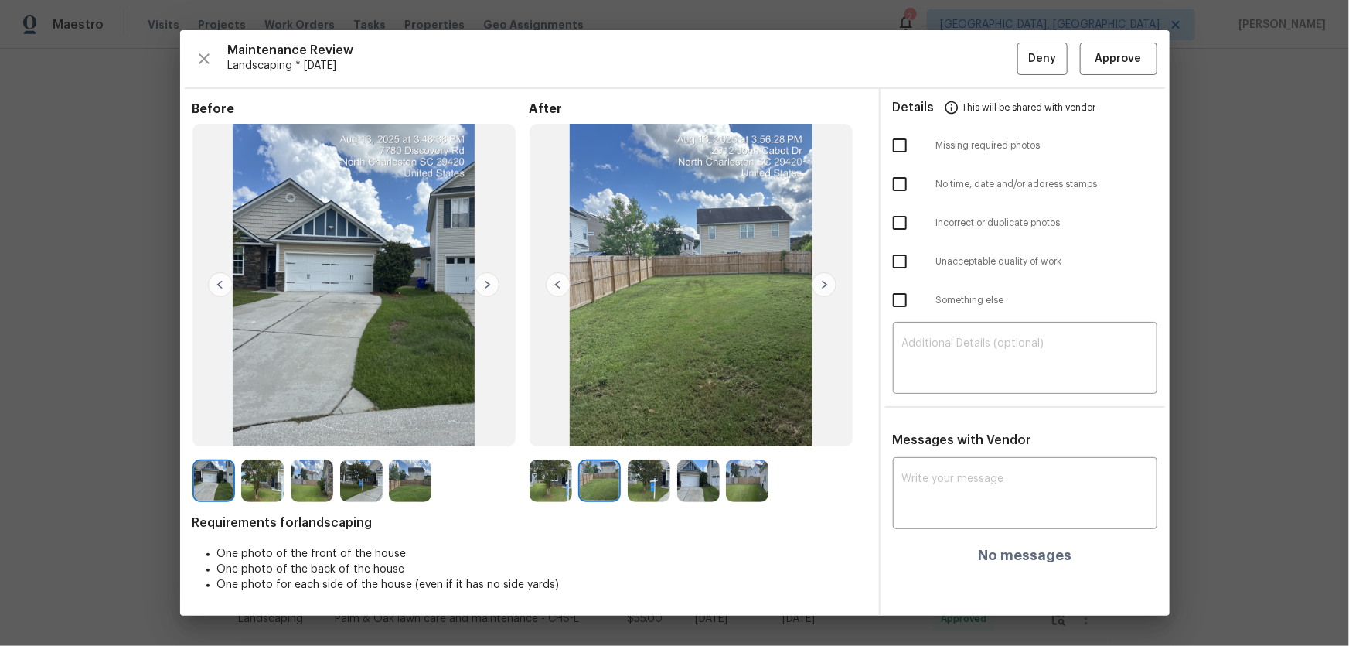
click at [644, 426] on img at bounding box center [649, 480] width 43 height 43
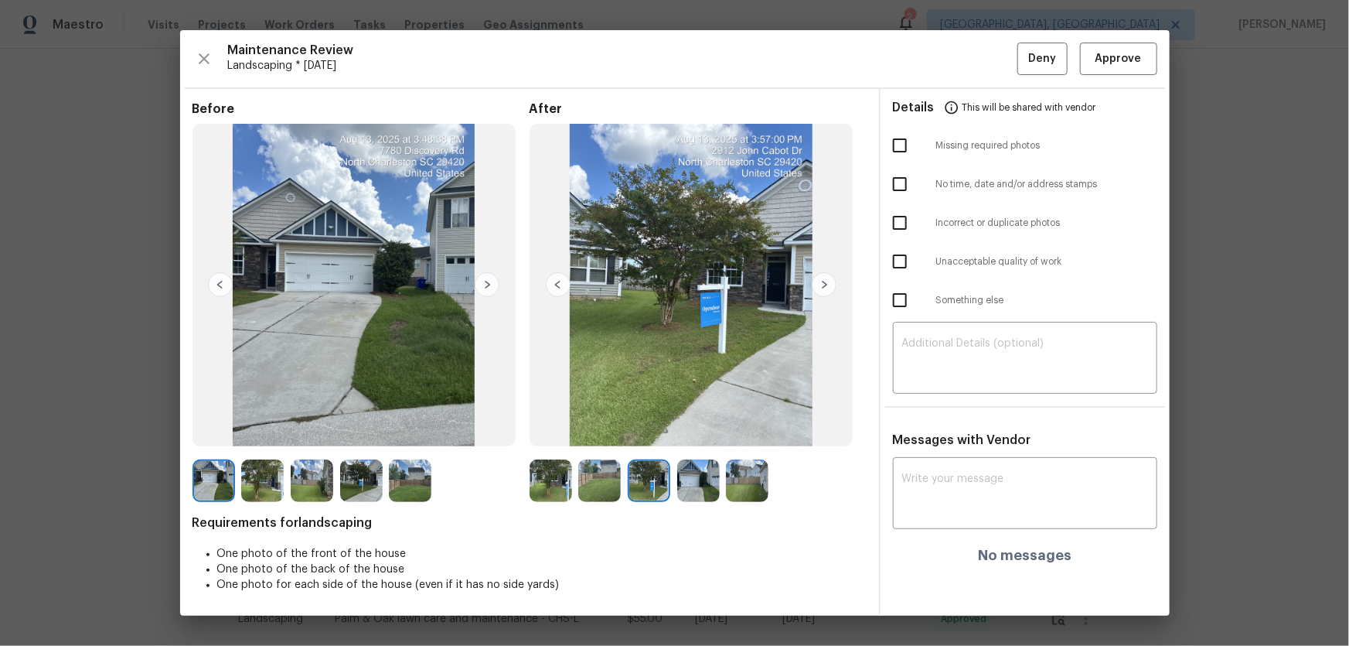
click at [703, 426] on img at bounding box center [698, 480] width 43 height 43
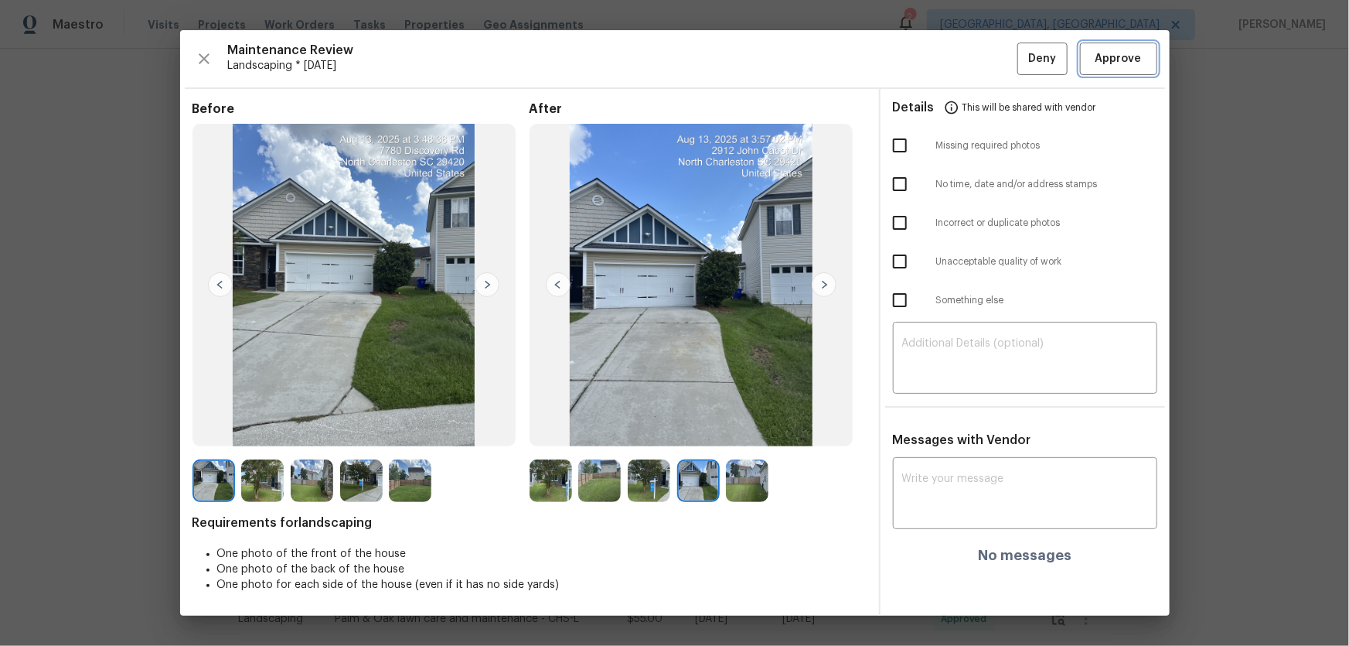
click at [960, 49] on span "Approve" at bounding box center [1119, 58] width 46 height 19
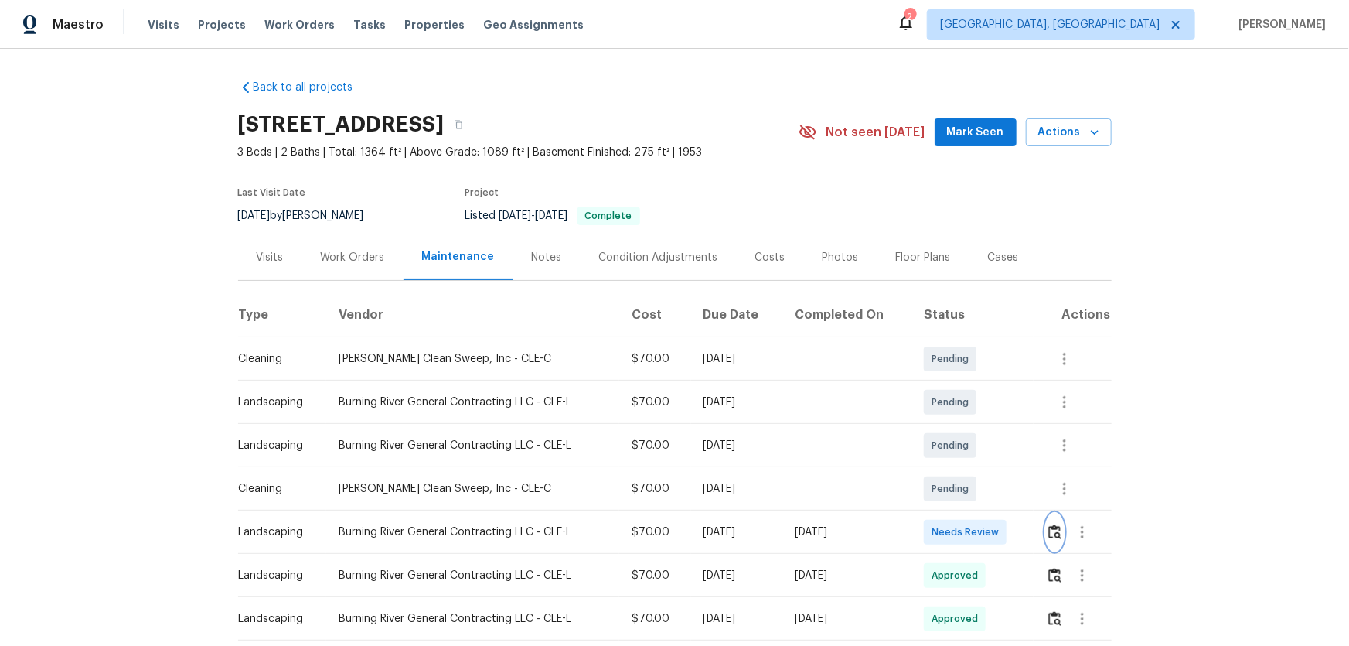
click at [960, 426] on img "button" at bounding box center [1055, 531] width 13 height 15
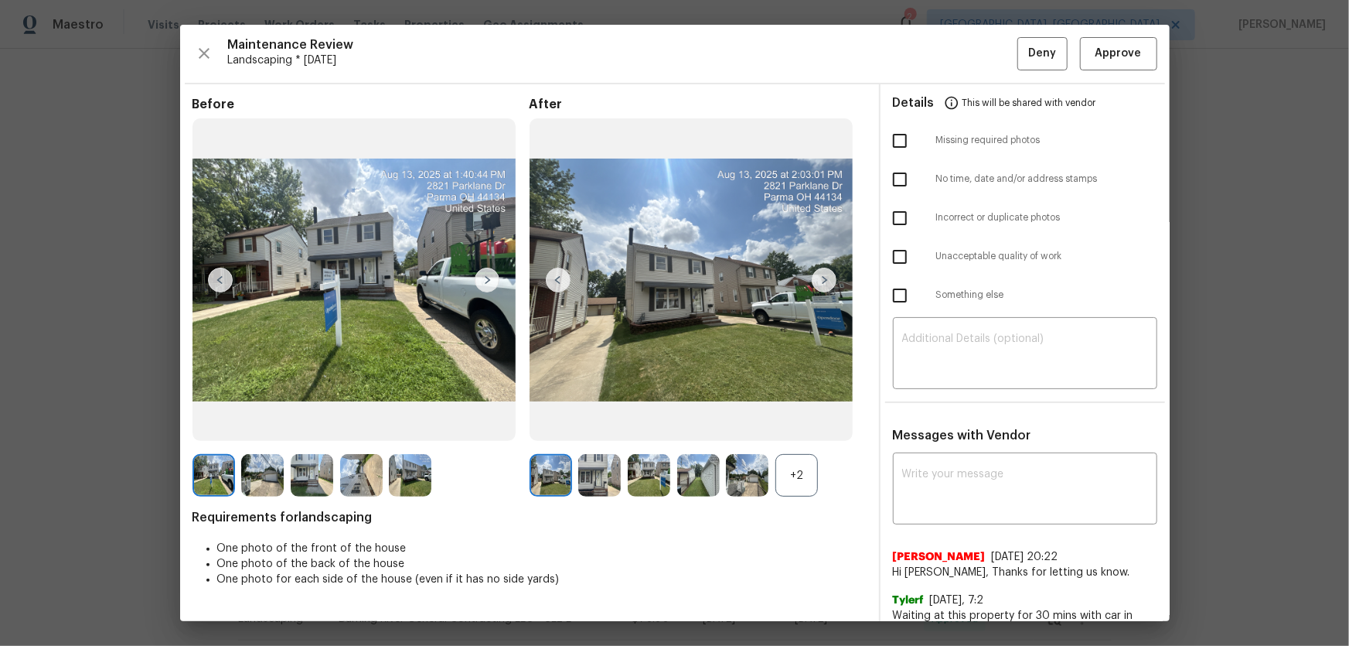
click at [804, 426] on div "+2" at bounding box center [797, 475] width 43 height 43
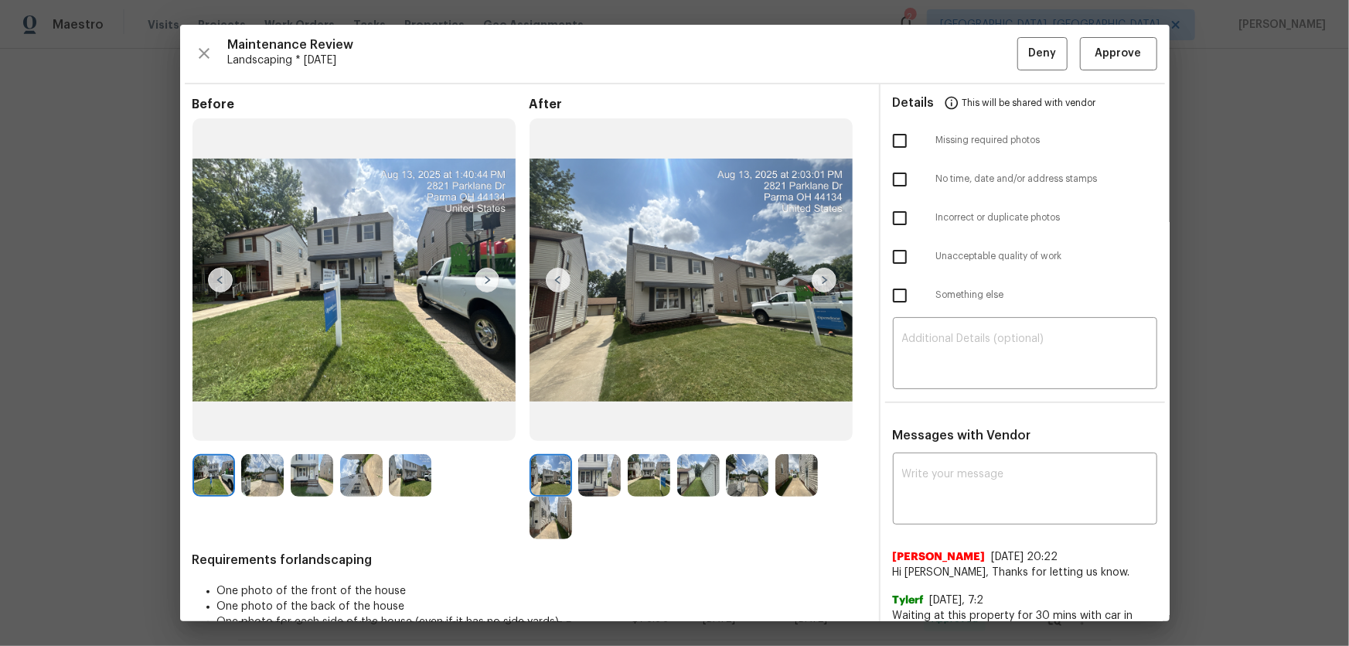
click at [590, 426] on img at bounding box center [599, 475] width 43 height 43
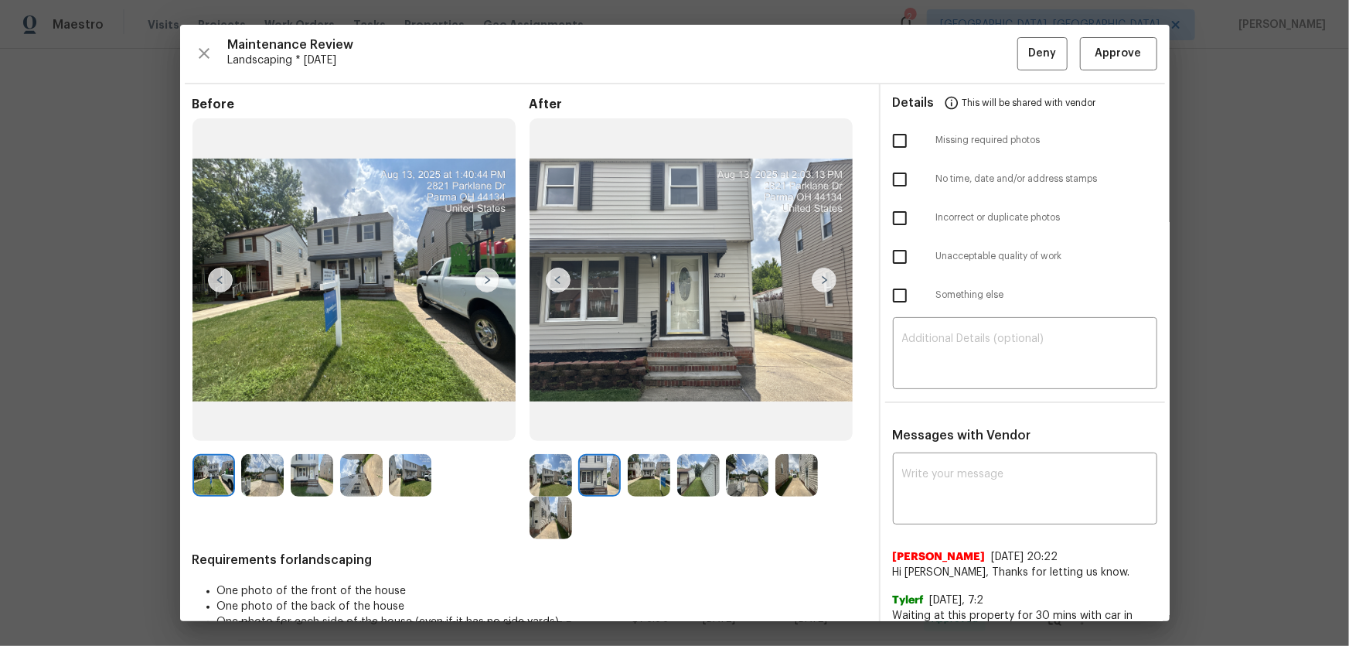
click at [648, 426] on img at bounding box center [649, 475] width 43 height 43
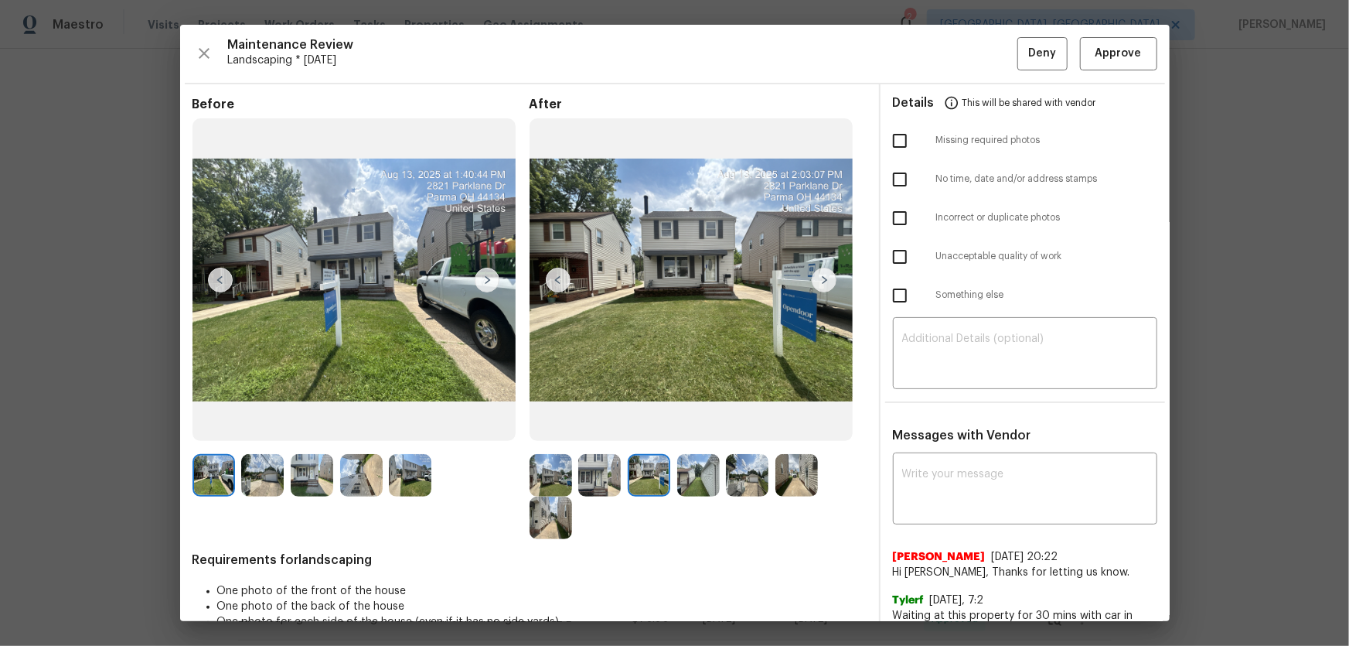
click at [699, 426] on img at bounding box center [698, 475] width 43 height 43
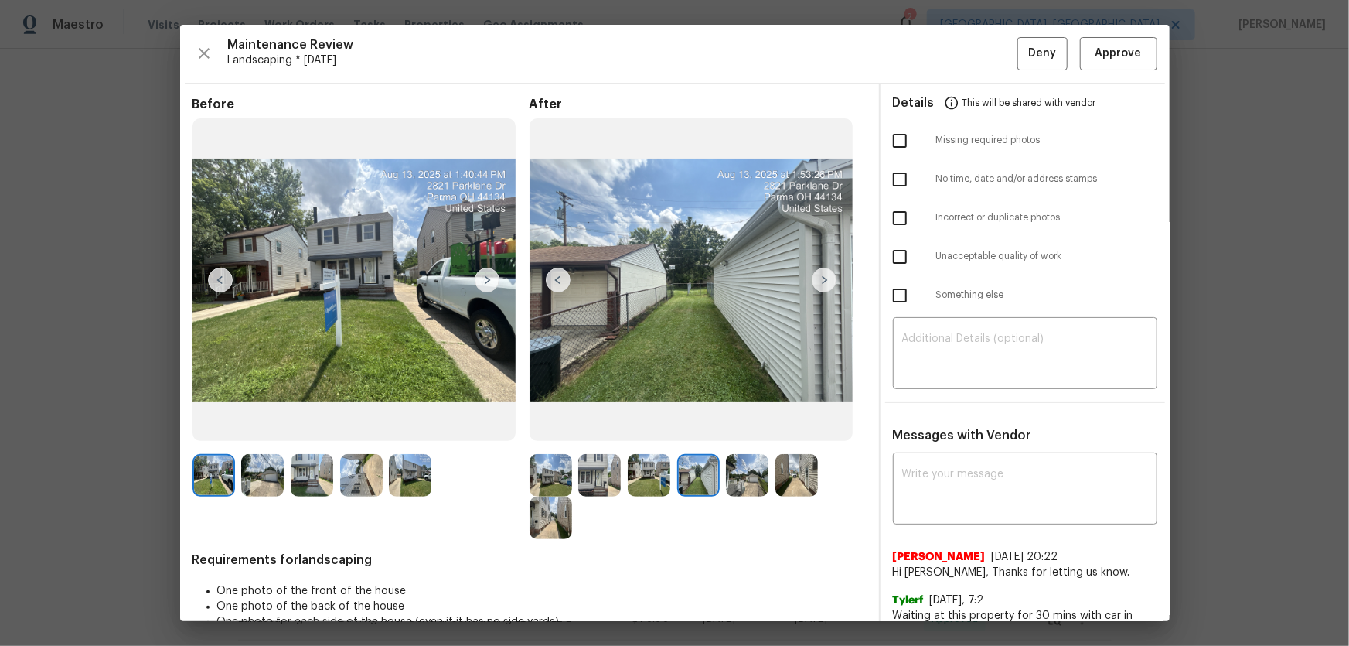
click at [732, 426] on img at bounding box center [747, 475] width 43 height 43
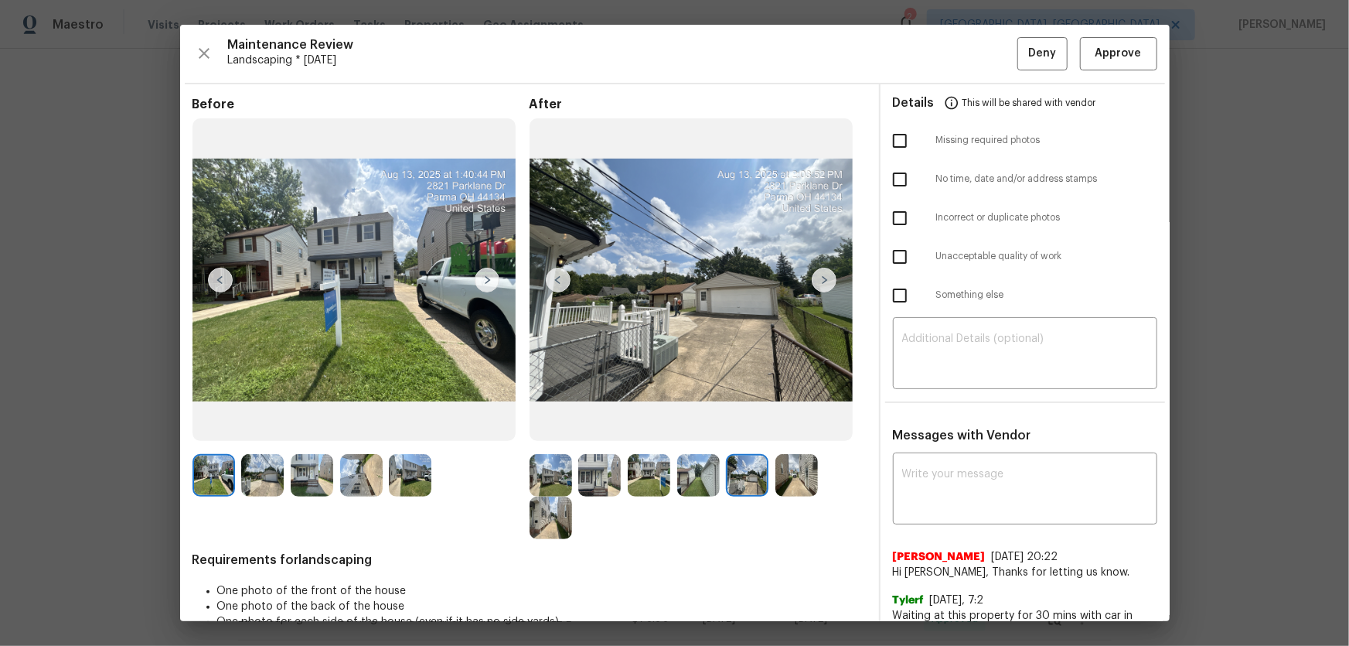
click at [789, 426] on img at bounding box center [797, 475] width 43 height 43
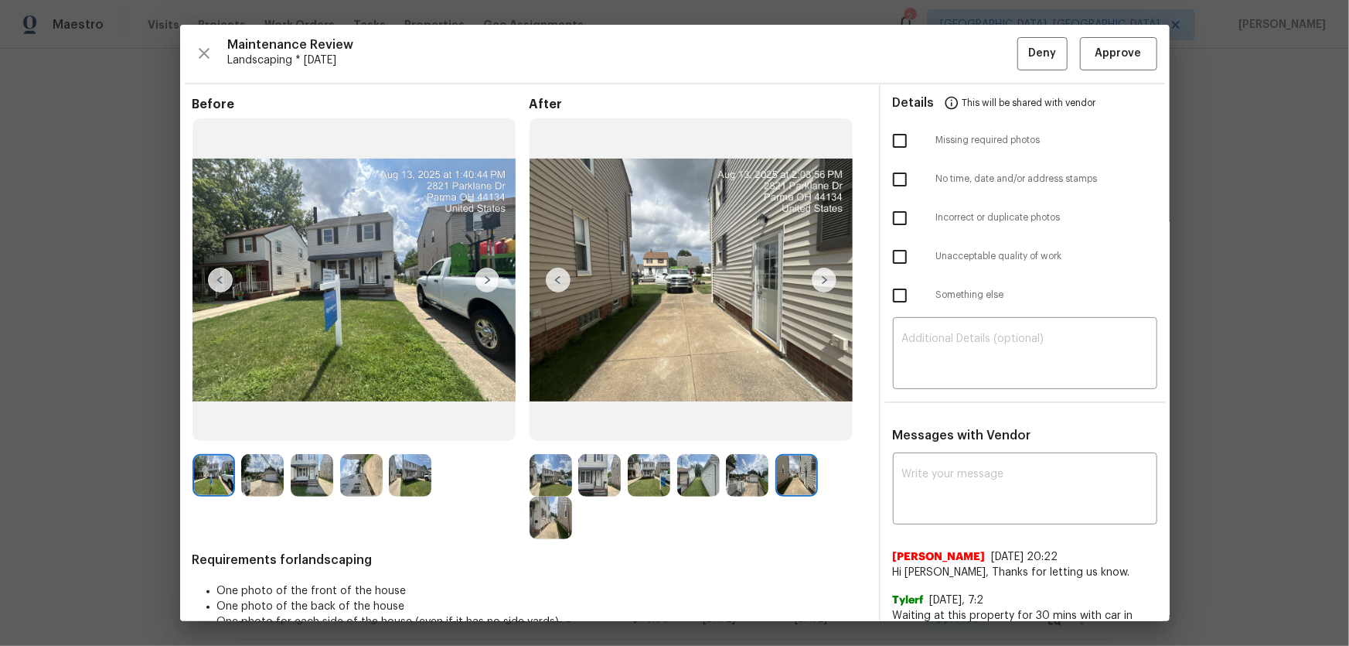
click at [549, 426] on img at bounding box center [551, 517] width 43 height 43
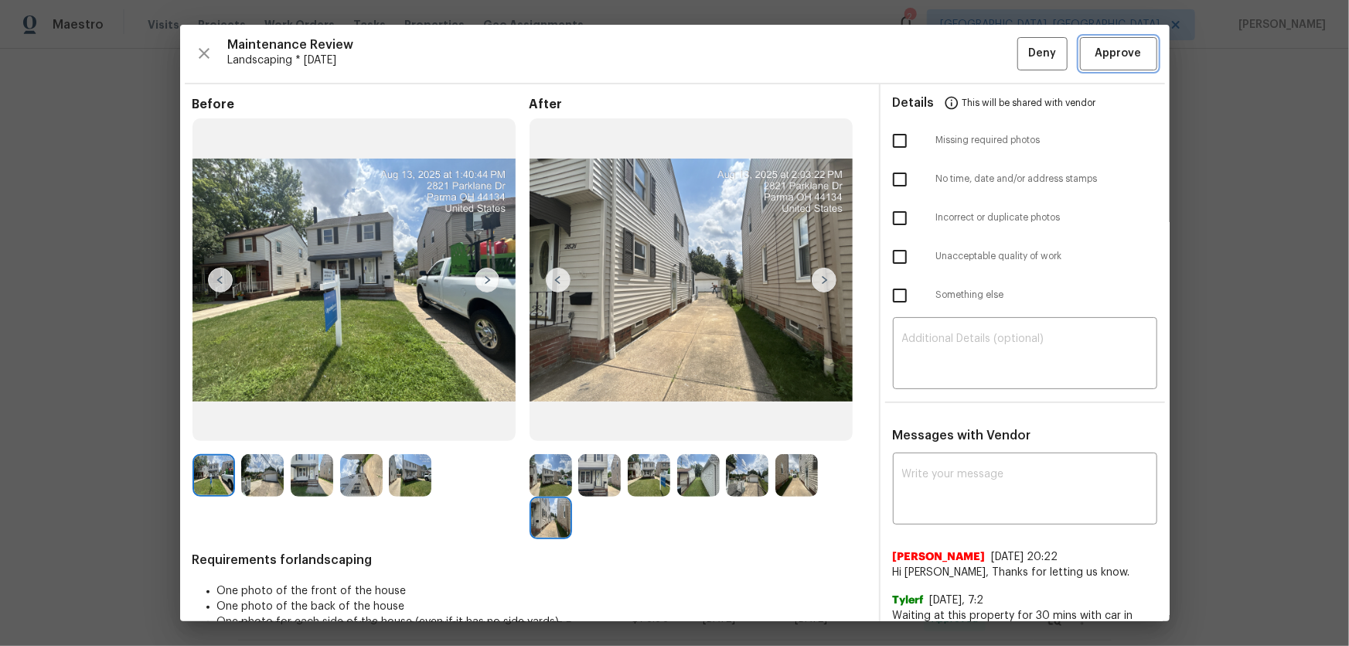
click at [960, 59] on span "Approve" at bounding box center [1119, 53] width 46 height 19
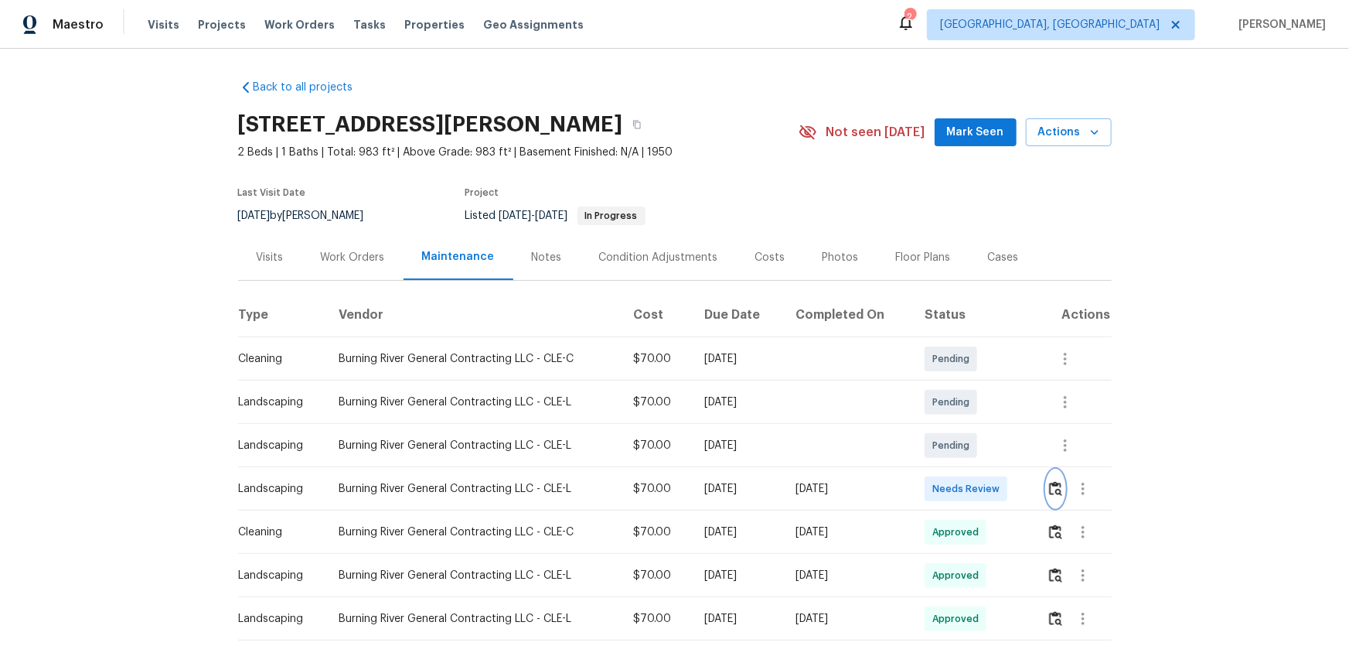
click at [960, 426] on img "button" at bounding box center [1055, 488] width 13 height 15
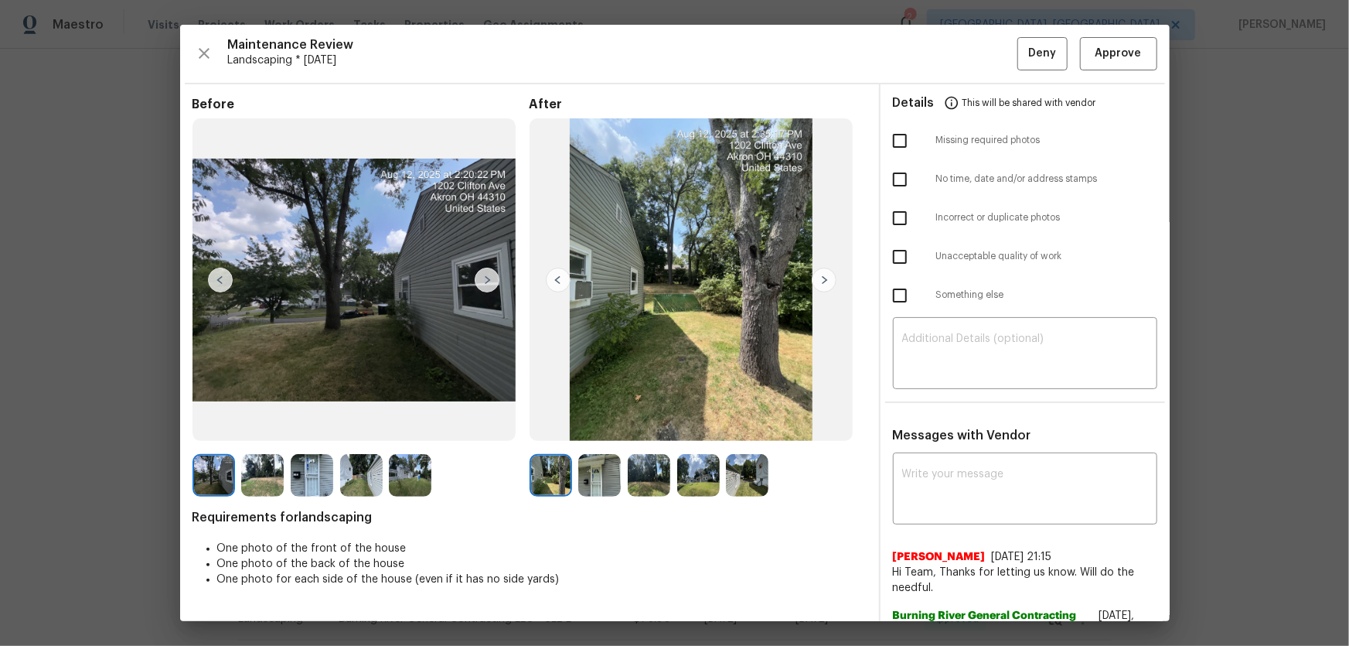
click at [600, 426] on img at bounding box center [599, 475] width 43 height 43
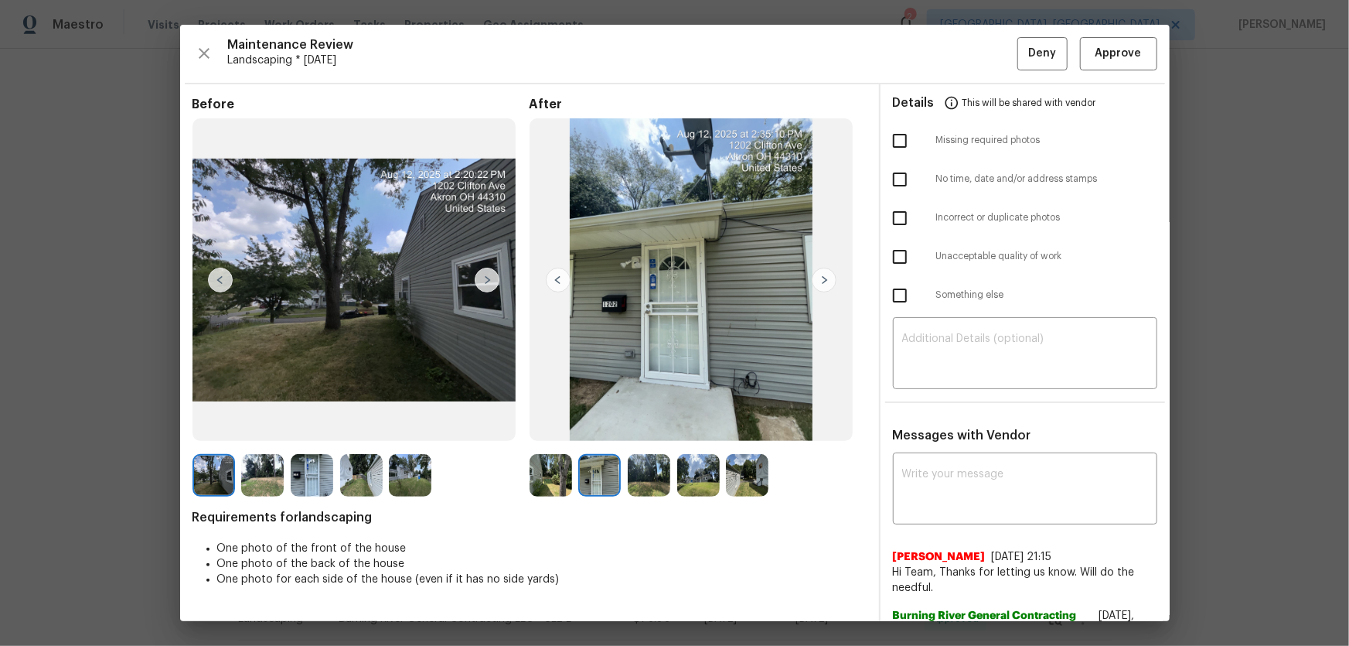
click at [663, 426] on img at bounding box center [649, 475] width 43 height 43
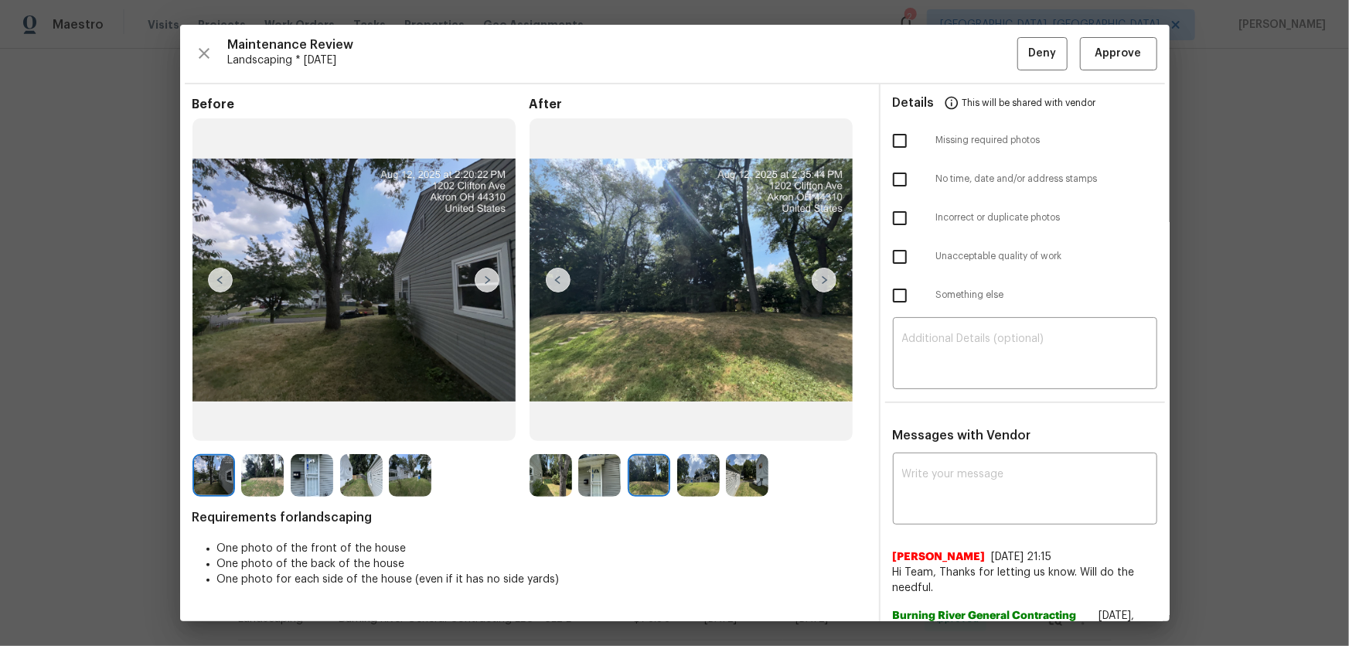
click at [703, 426] on img at bounding box center [698, 475] width 43 height 43
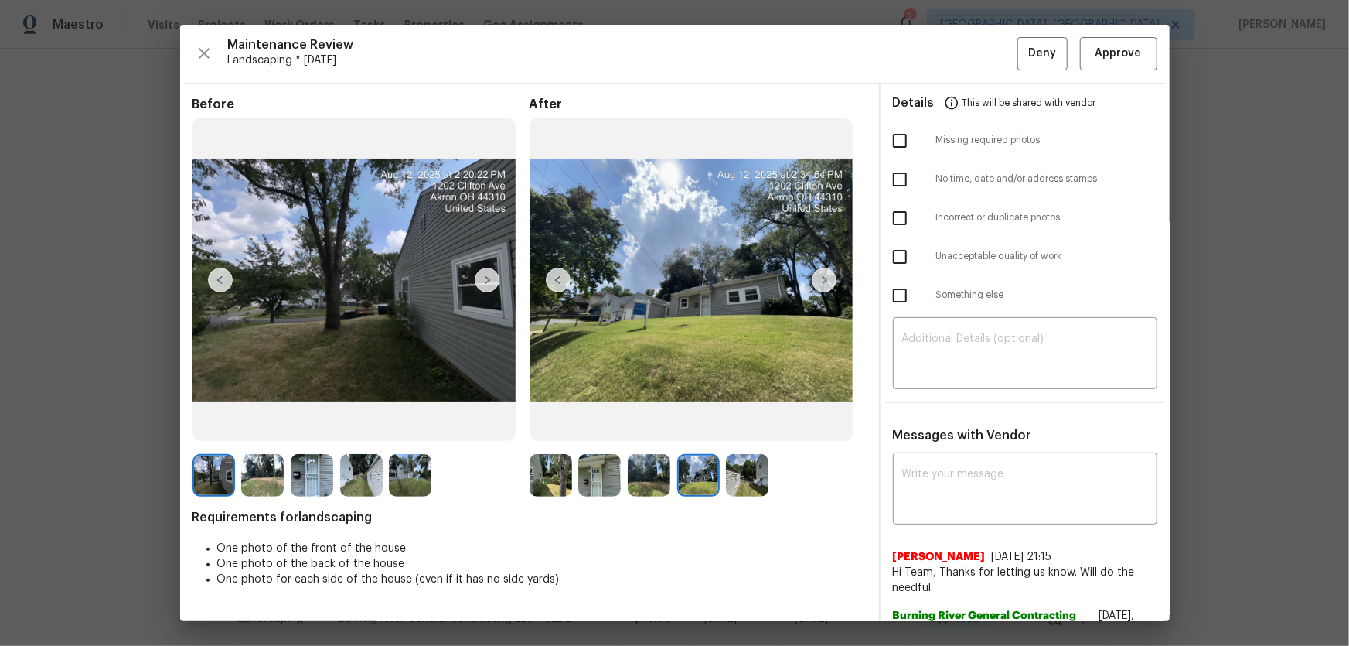
click at [742, 426] on img at bounding box center [747, 475] width 43 height 43
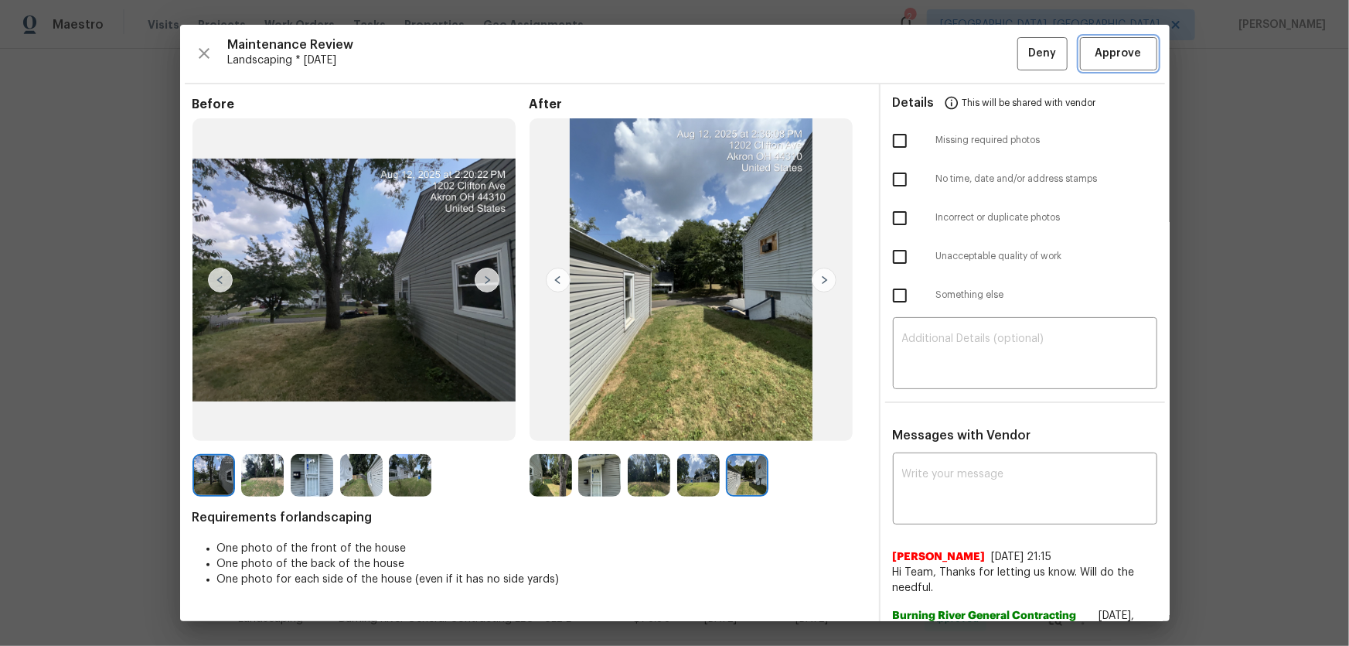
click at [960, 56] on button "Approve" at bounding box center [1118, 53] width 77 height 33
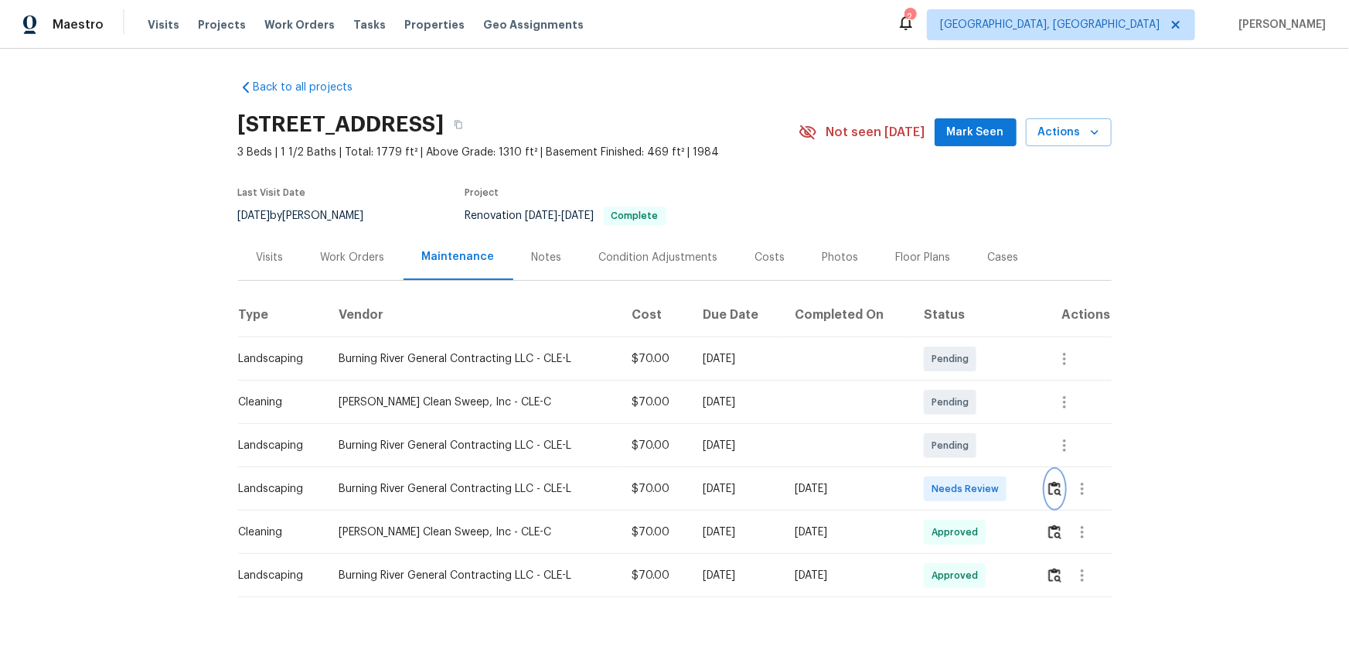
click at [960, 426] on img "button" at bounding box center [1055, 488] width 13 height 15
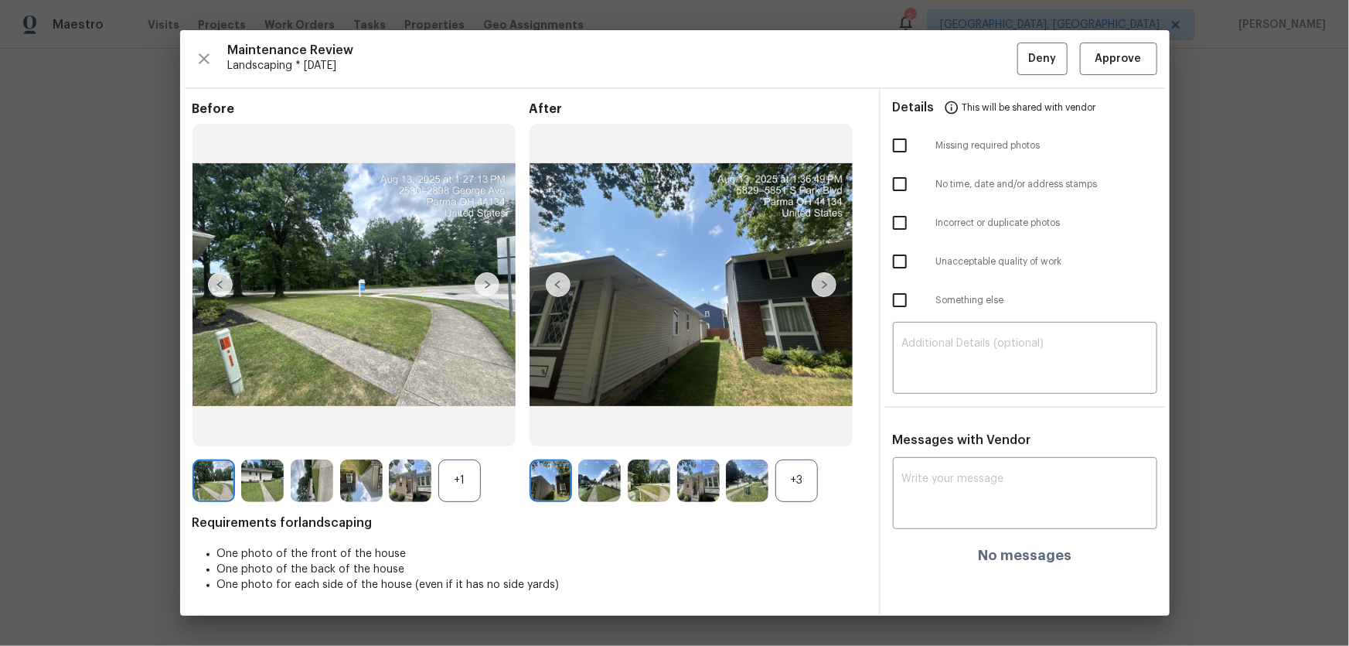
click at [805, 426] on div "+3" at bounding box center [797, 480] width 43 height 43
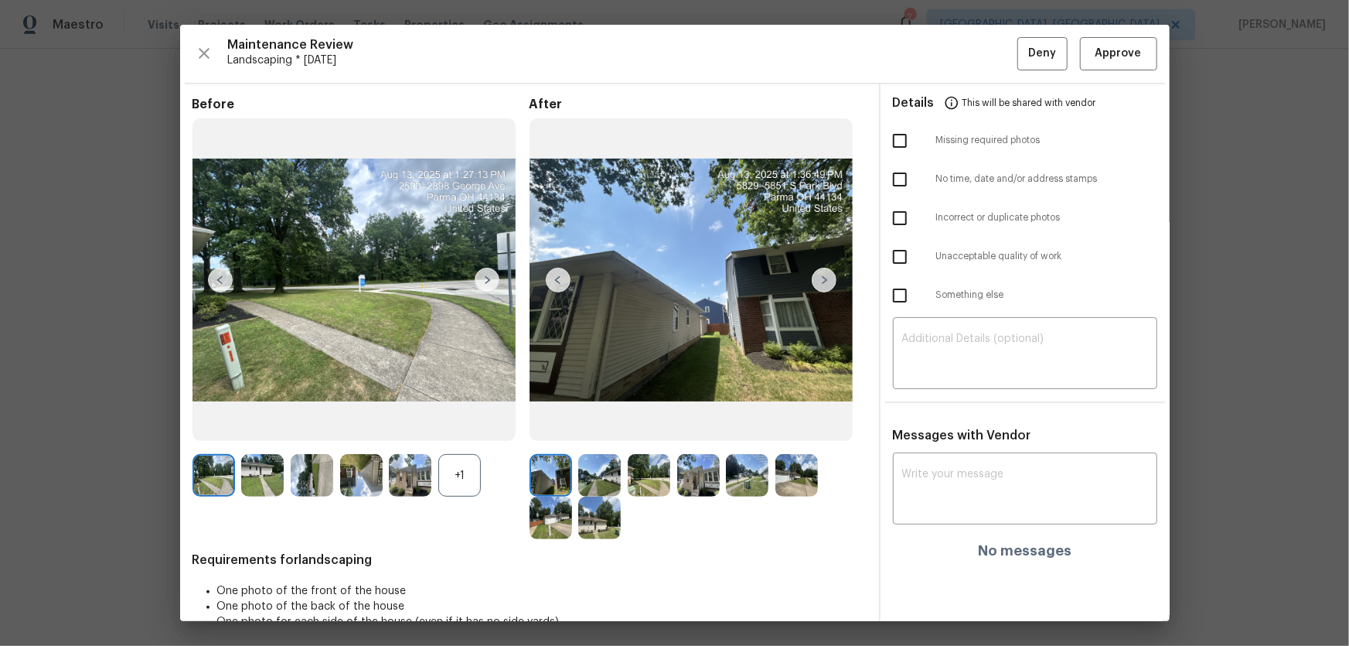
click at [461, 426] on div "+1" at bounding box center [459, 475] width 43 height 43
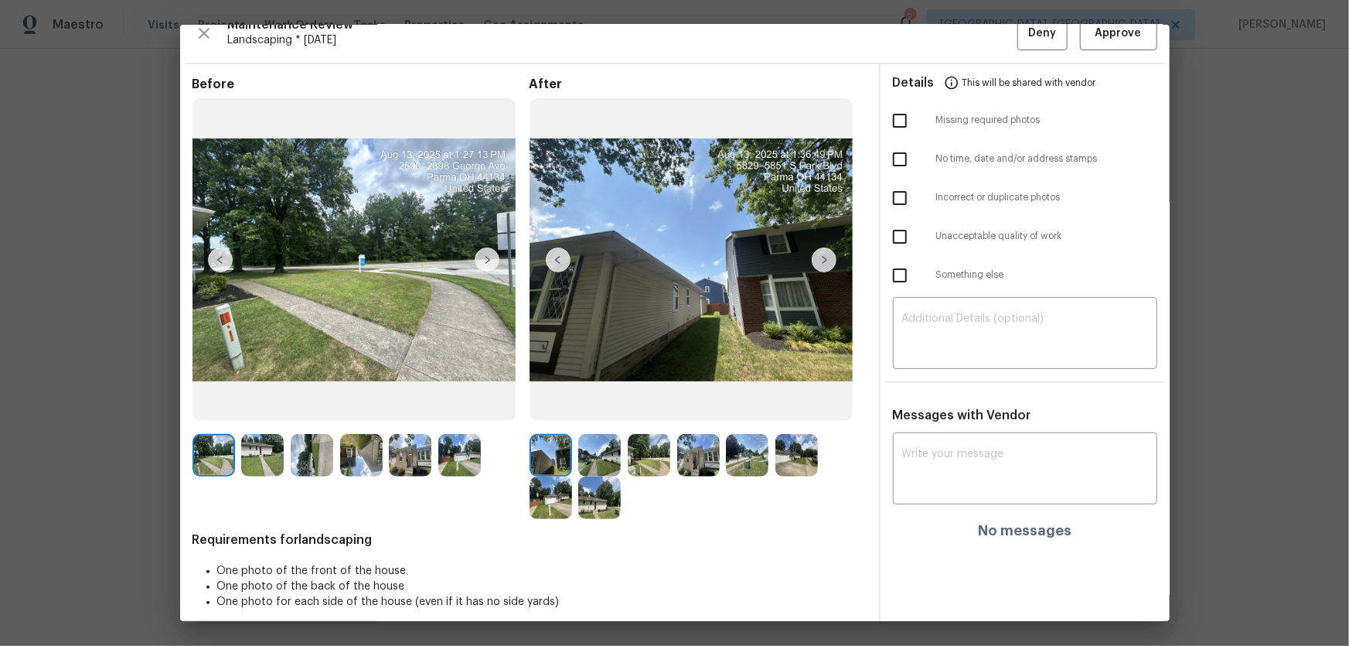
scroll to position [31, 0]
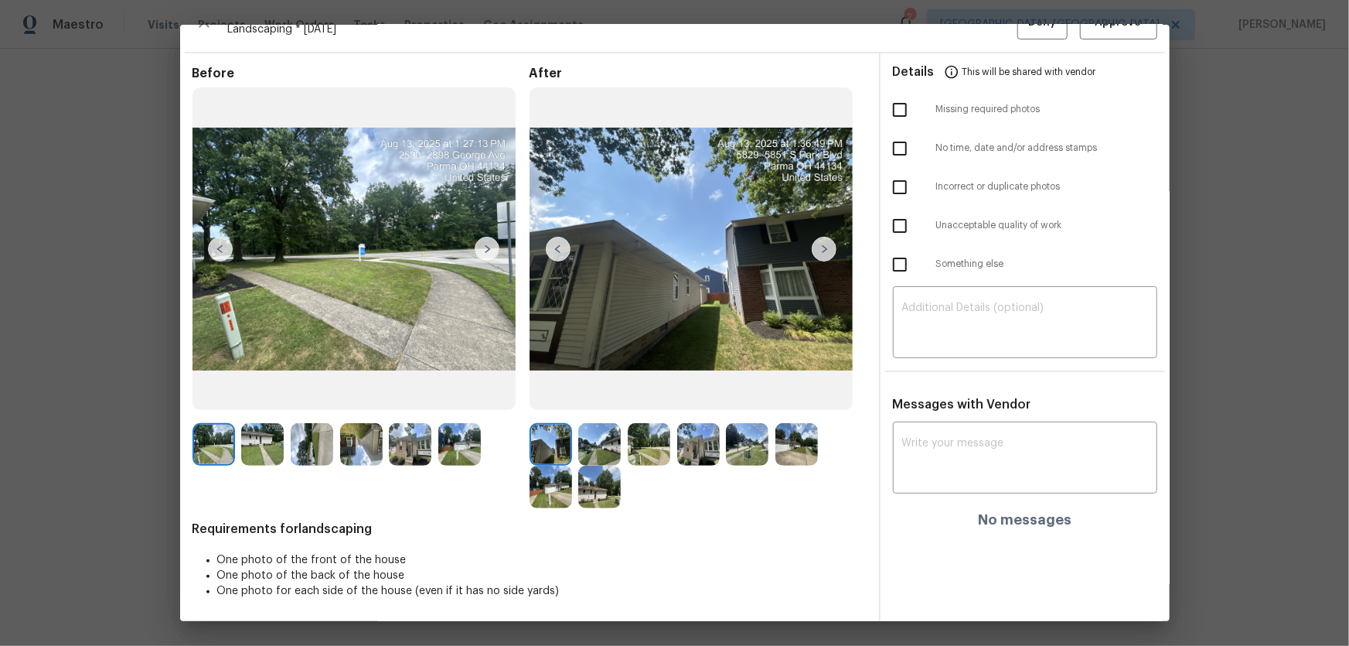
click at [588, 426] on img at bounding box center [599, 444] width 43 height 43
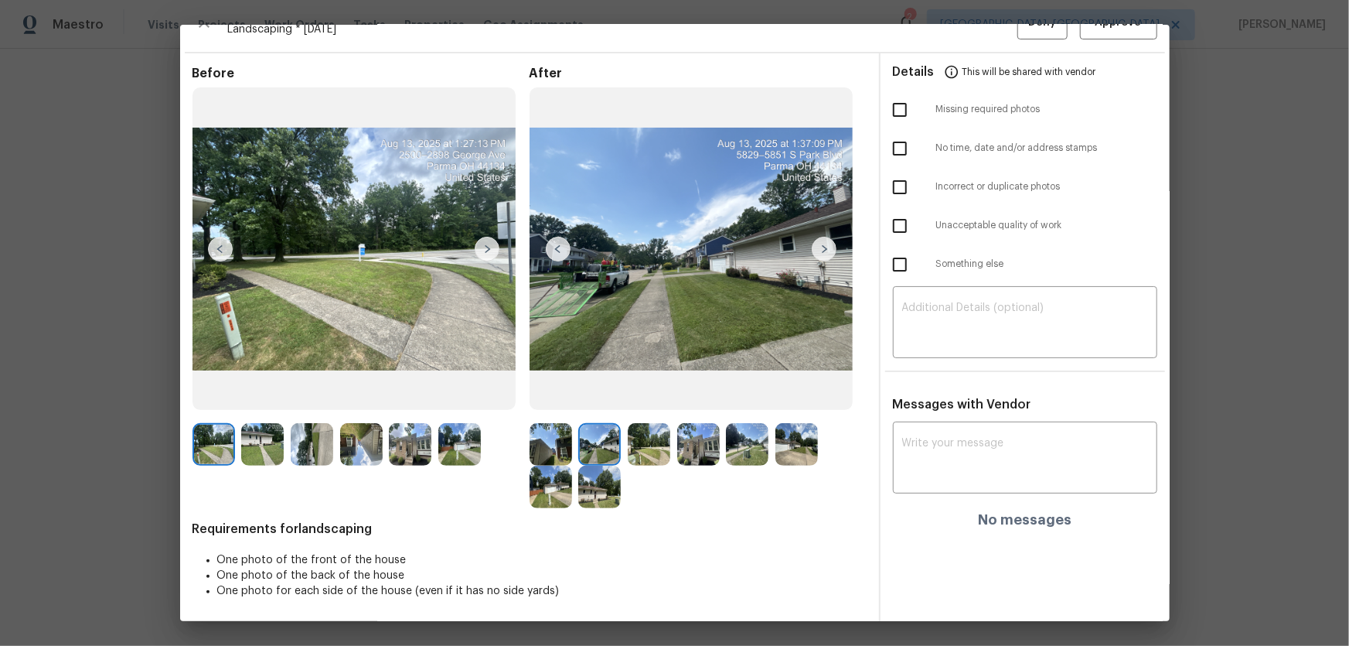
click at [653, 426] on img at bounding box center [649, 444] width 43 height 43
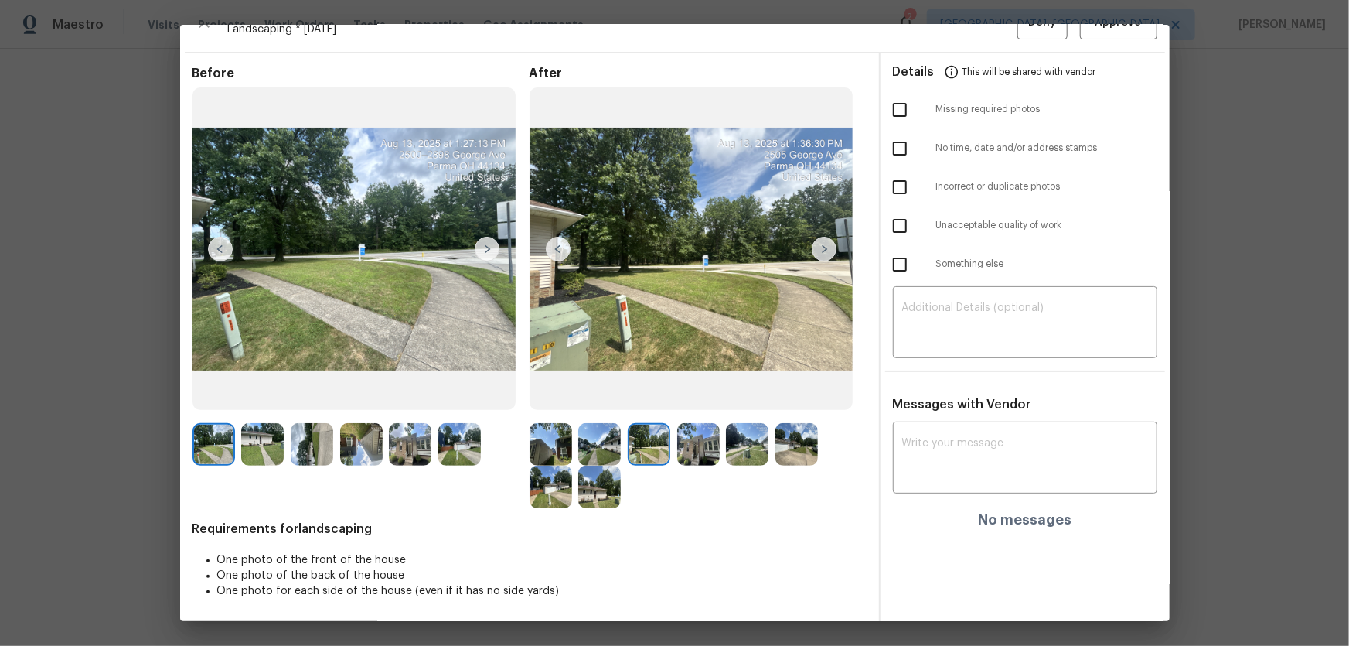
click at [686, 426] on img at bounding box center [698, 444] width 43 height 43
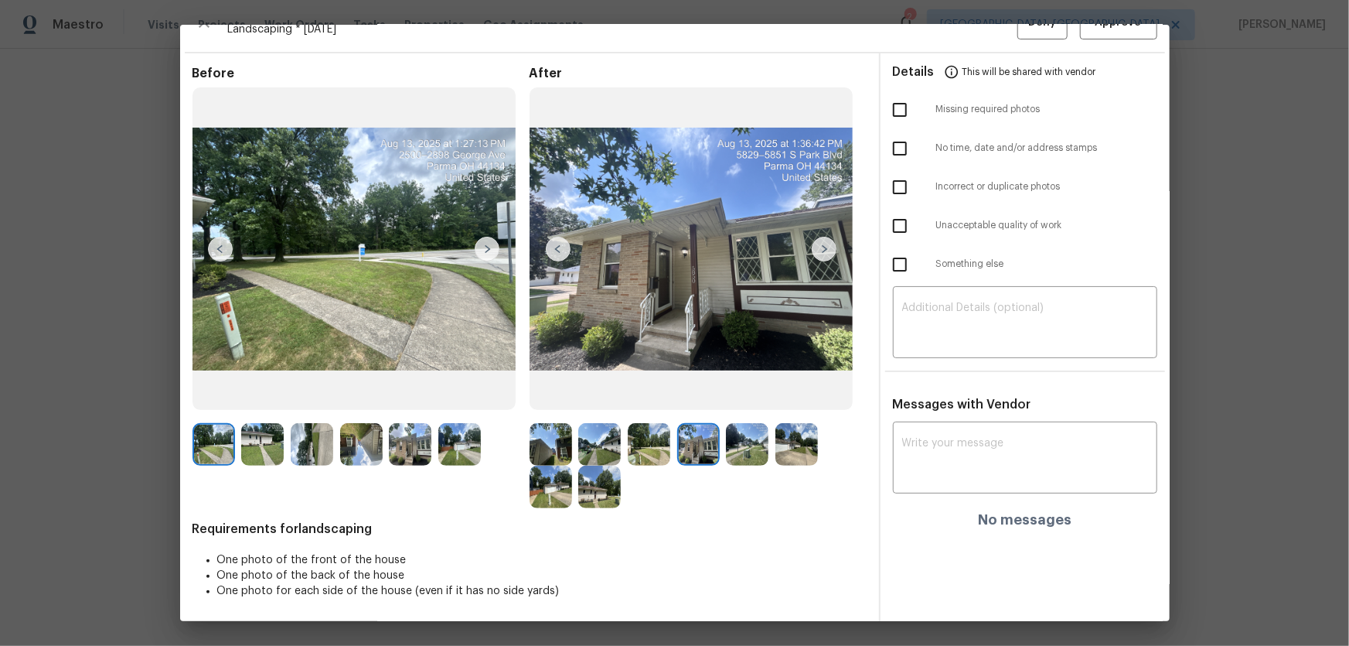
click at [738, 426] on img at bounding box center [747, 444] width 43 height 43
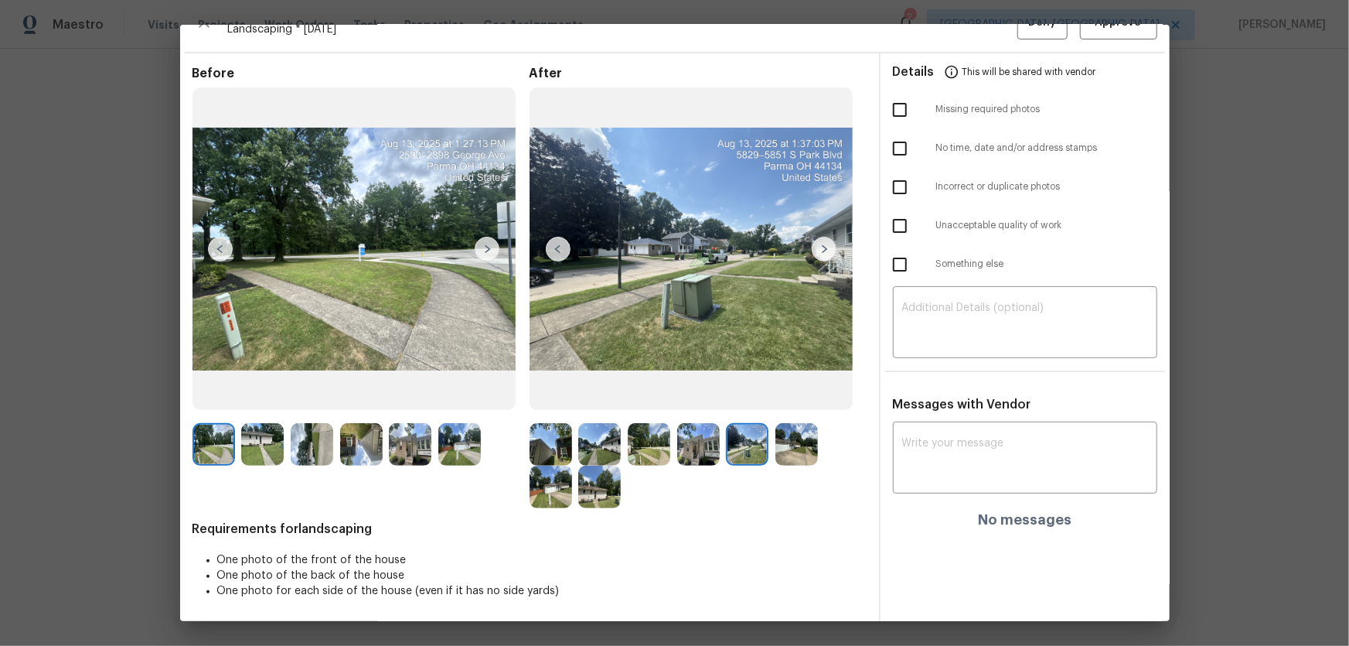
click at [776, 426] on img at bounding box center [797, 444] width 43 height 43
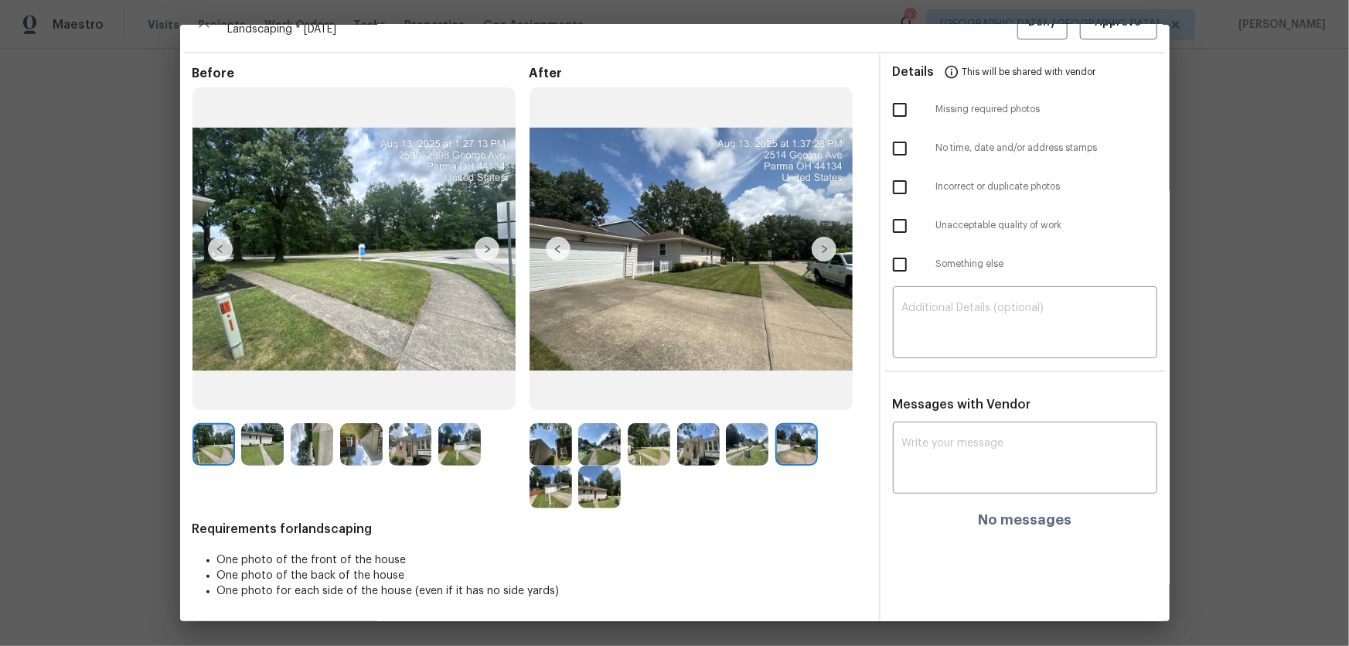
click at [546, 426] on img at bounding box center [551, 487] width 43 height 43
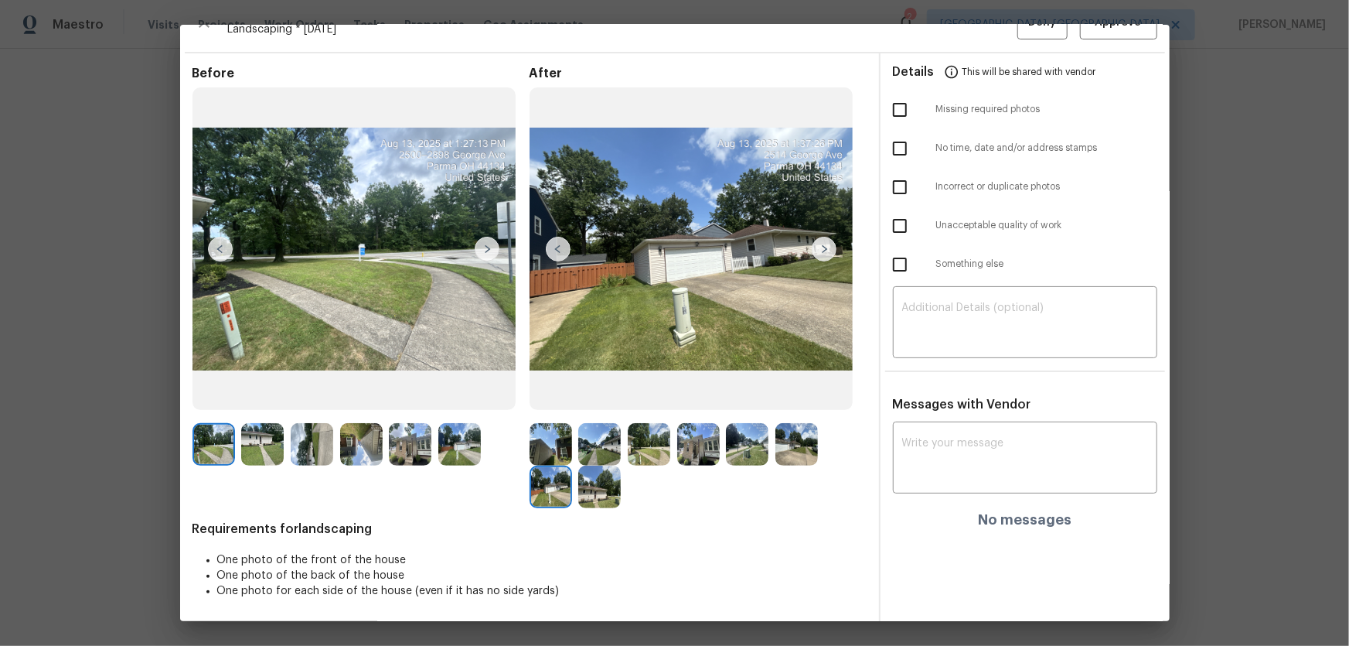
click at [605, 426] on img at bounding box center [599, 487] width 43 height 43
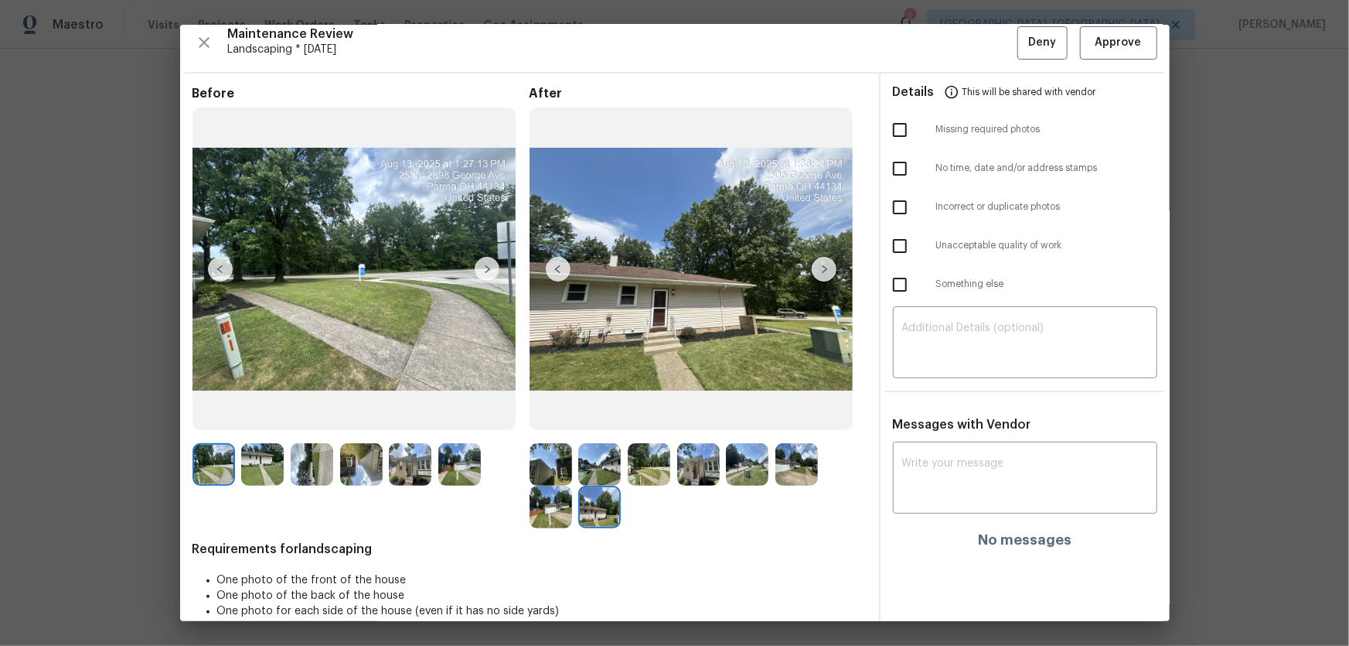
scroll to position [0, 0]
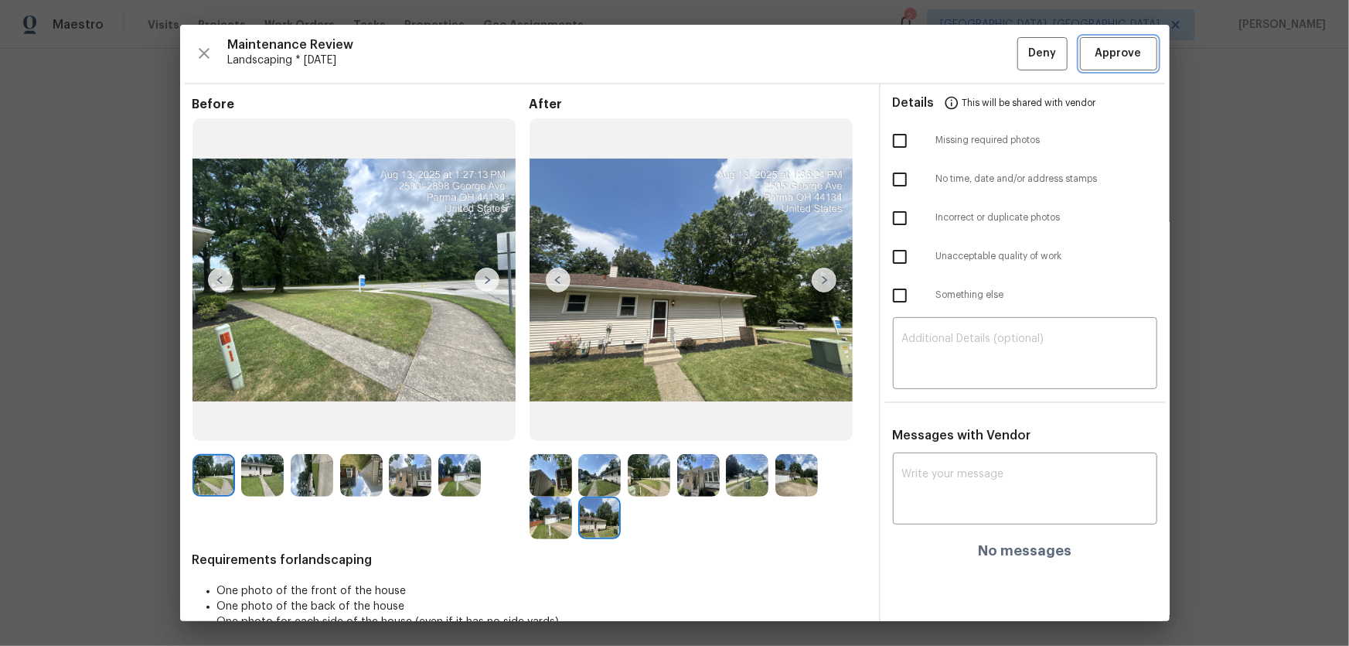
click at [960, 56] on span "Approve" at bounding box center [1119, 53] width 46 height 19
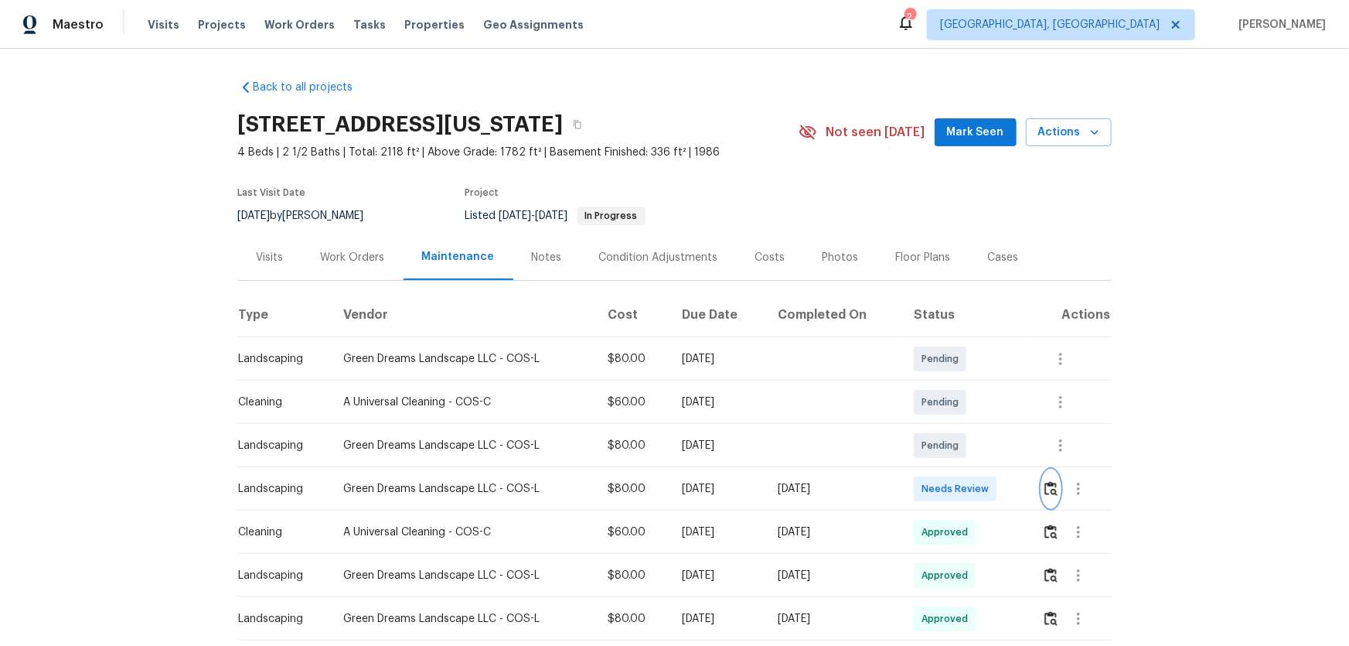
click at [1046, 485] on img "button" at bounding box center [1051, 488] width 13 height 15
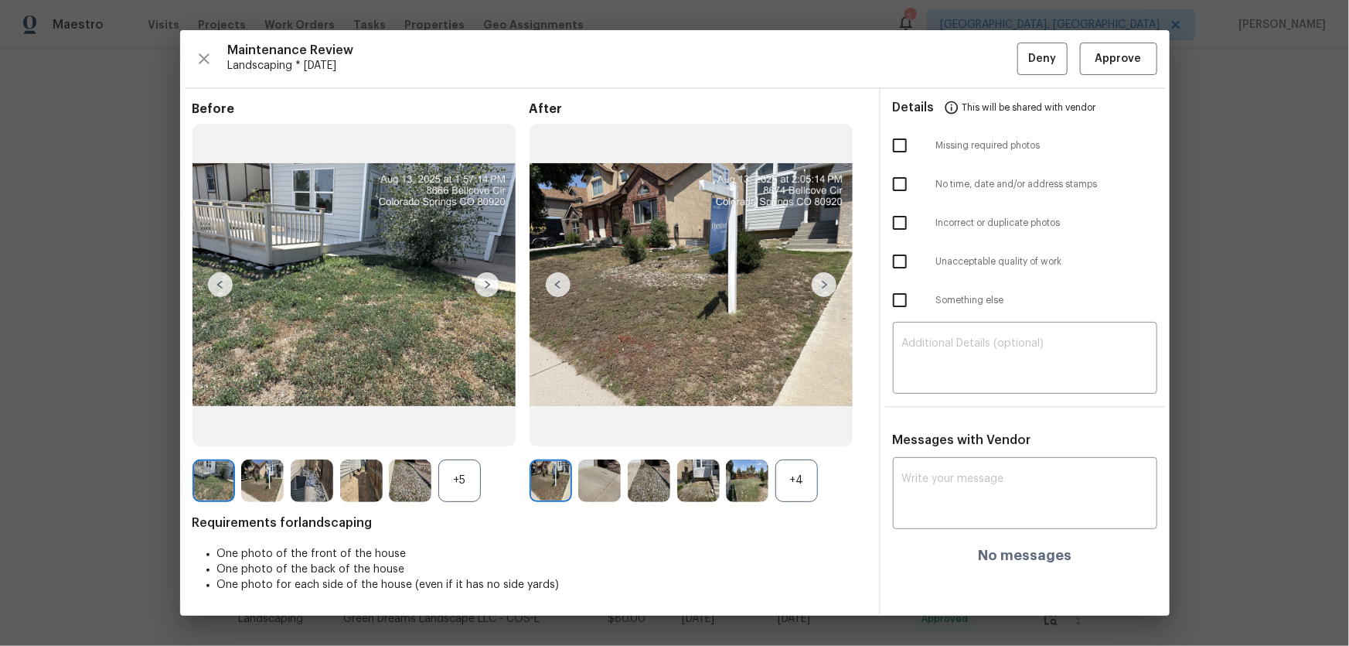
click at [790, 494] on div "+4" at bounding box center [797, 480] width 43 height 43
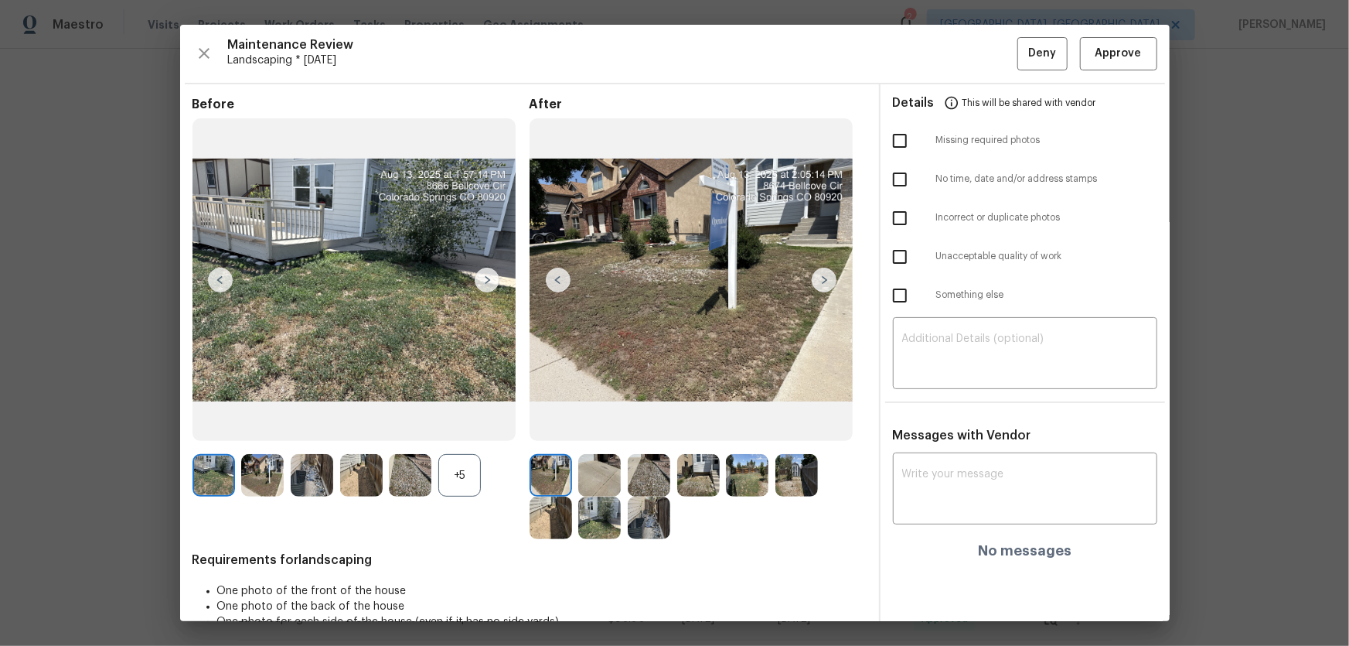
click at [449, 473] on div "+5" at bounding box center [459, 475] width 43 height 43
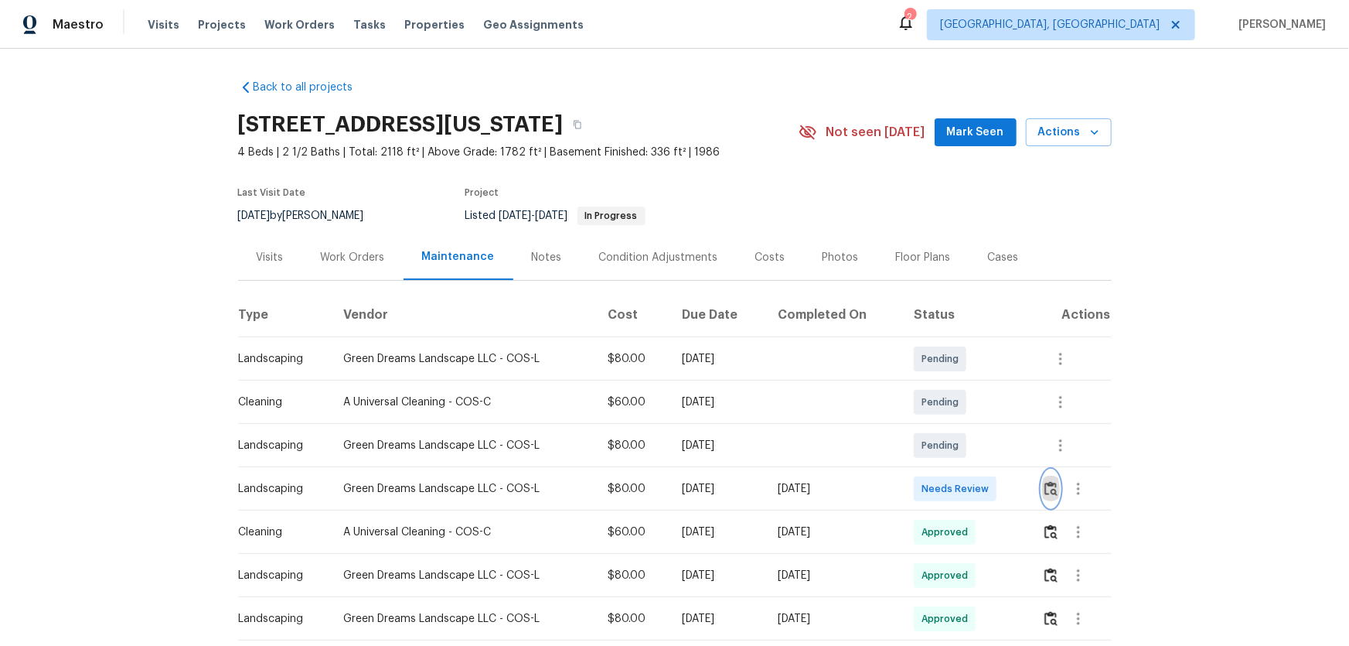
click at [1045, 495] on img "button" at bounding box center [1051, 488] width 13 height 15
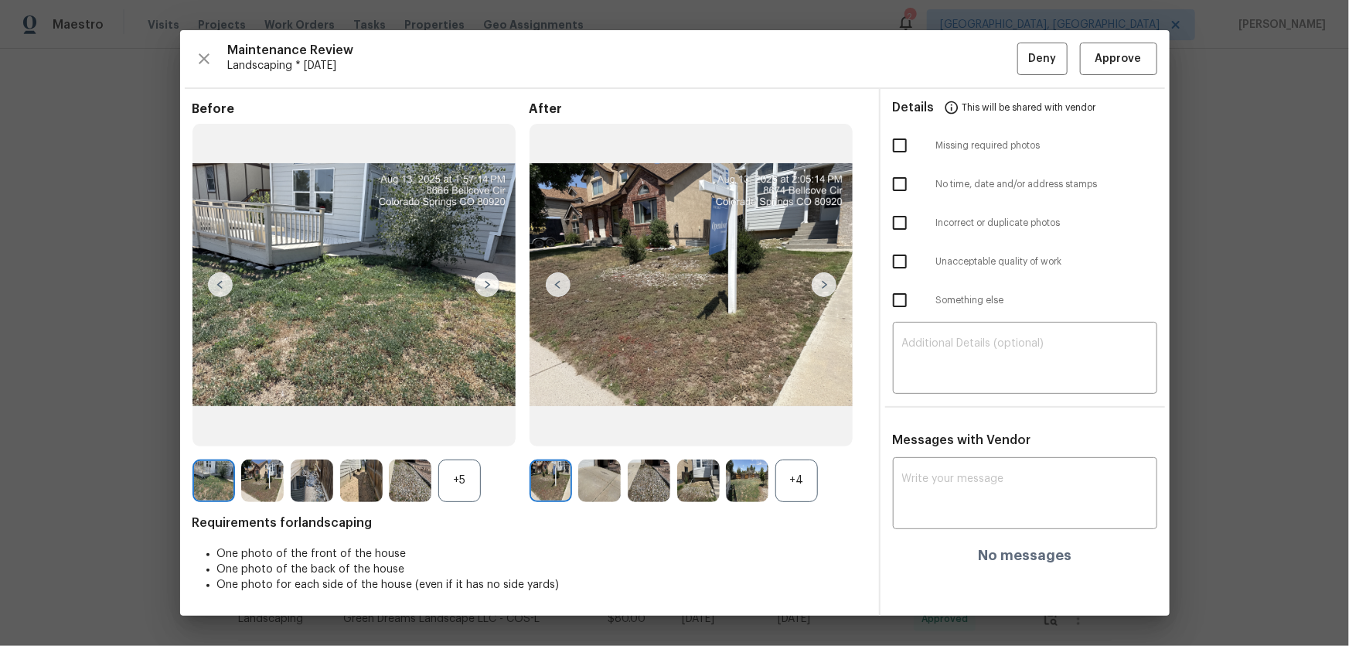
click at [795, 468] on div "+4" at bounding box center [797, 480] width 43 height 43
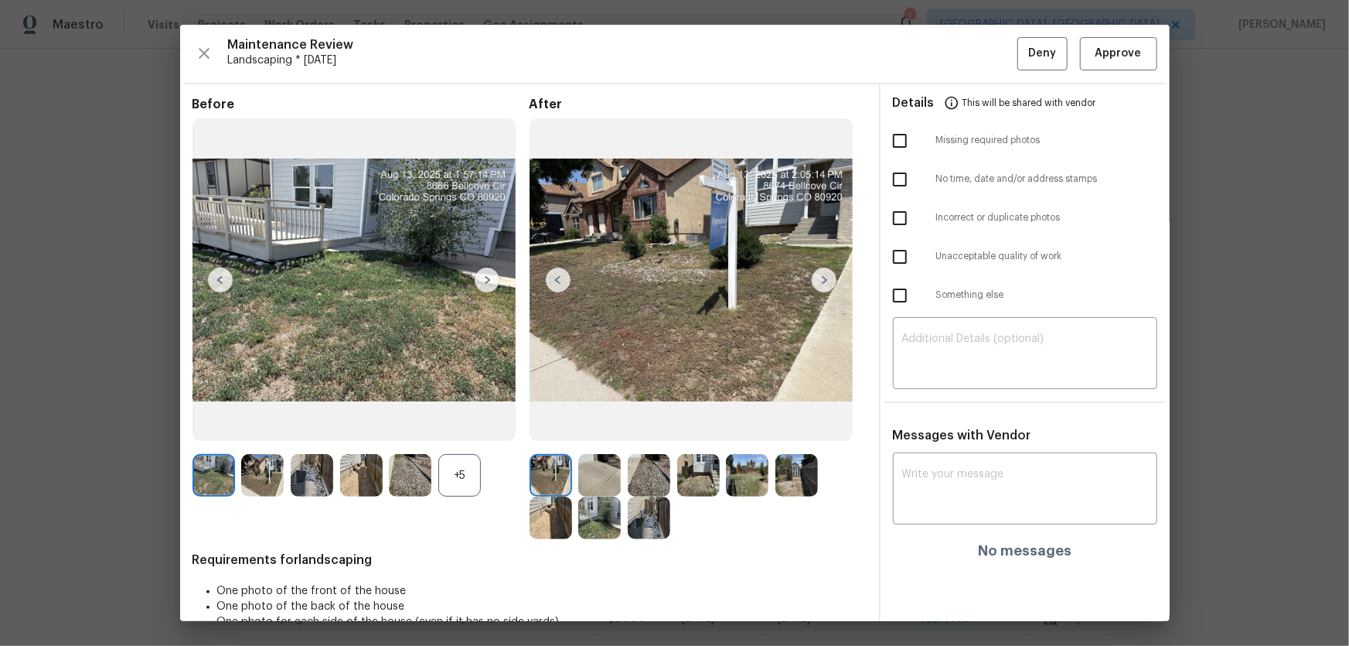
click at [466, 462] on div "+5" at bounding box center [459, 475] width 43 height 43
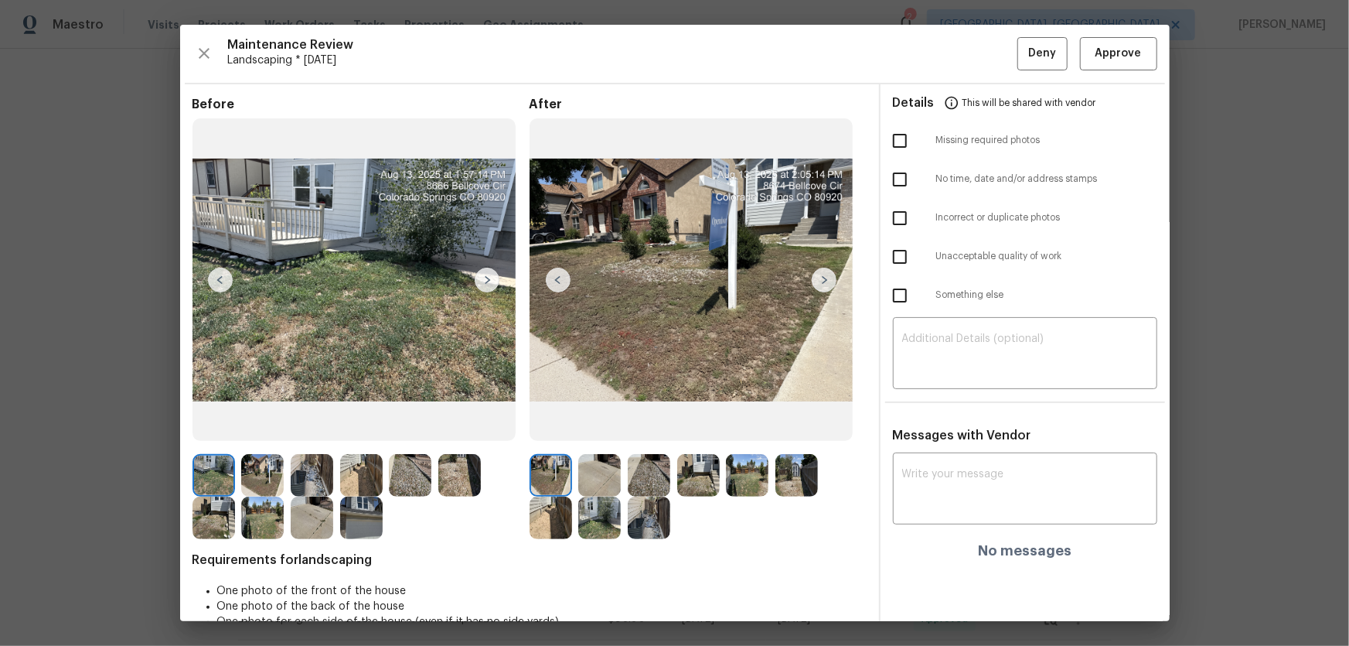
click at [612, 472] on img at bounding box center [599, 475] width 43 height 43
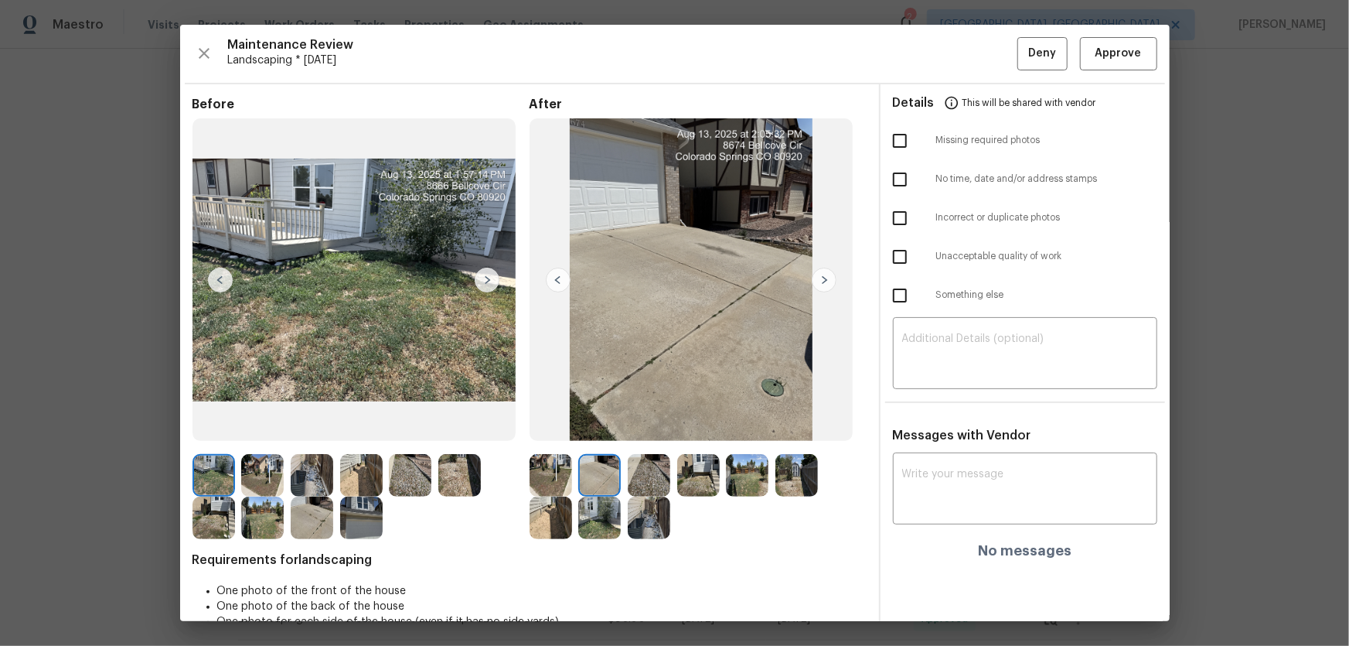
click at [646, 474] on img at bounding box center [649, 475] width 43 height 43
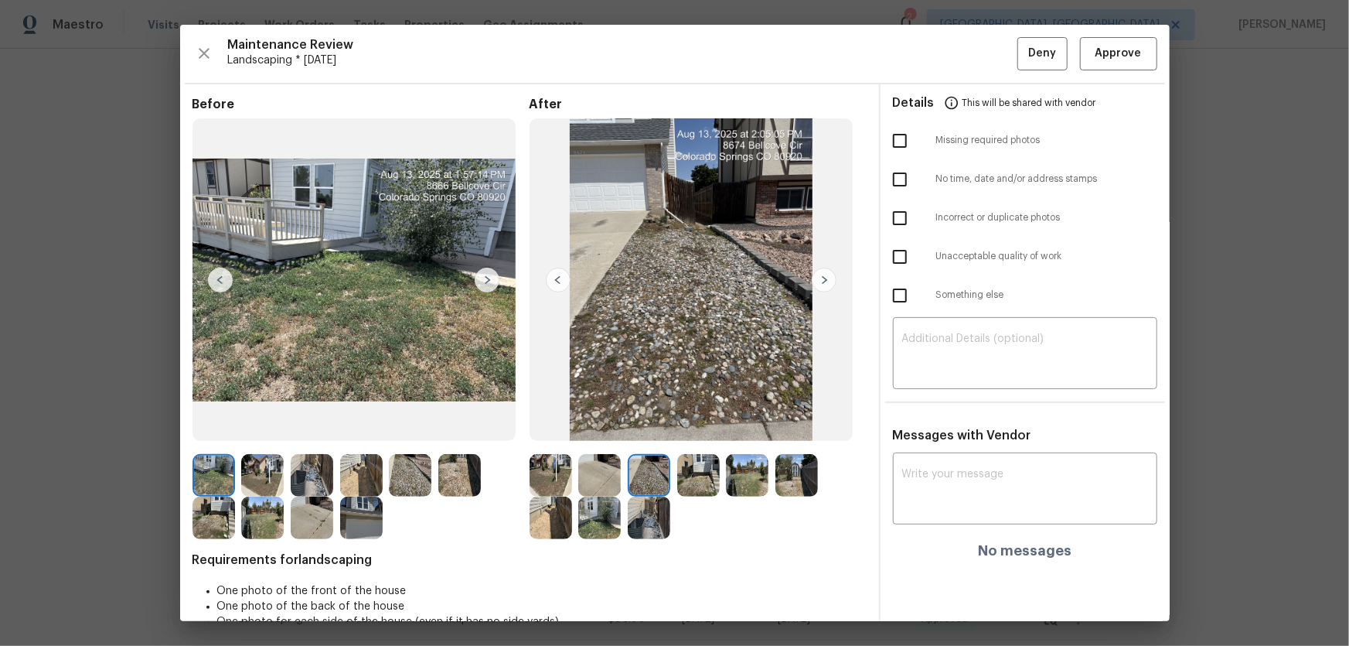
click at [687, 473] on img at bounding box center [698, 475] width 43 height 43
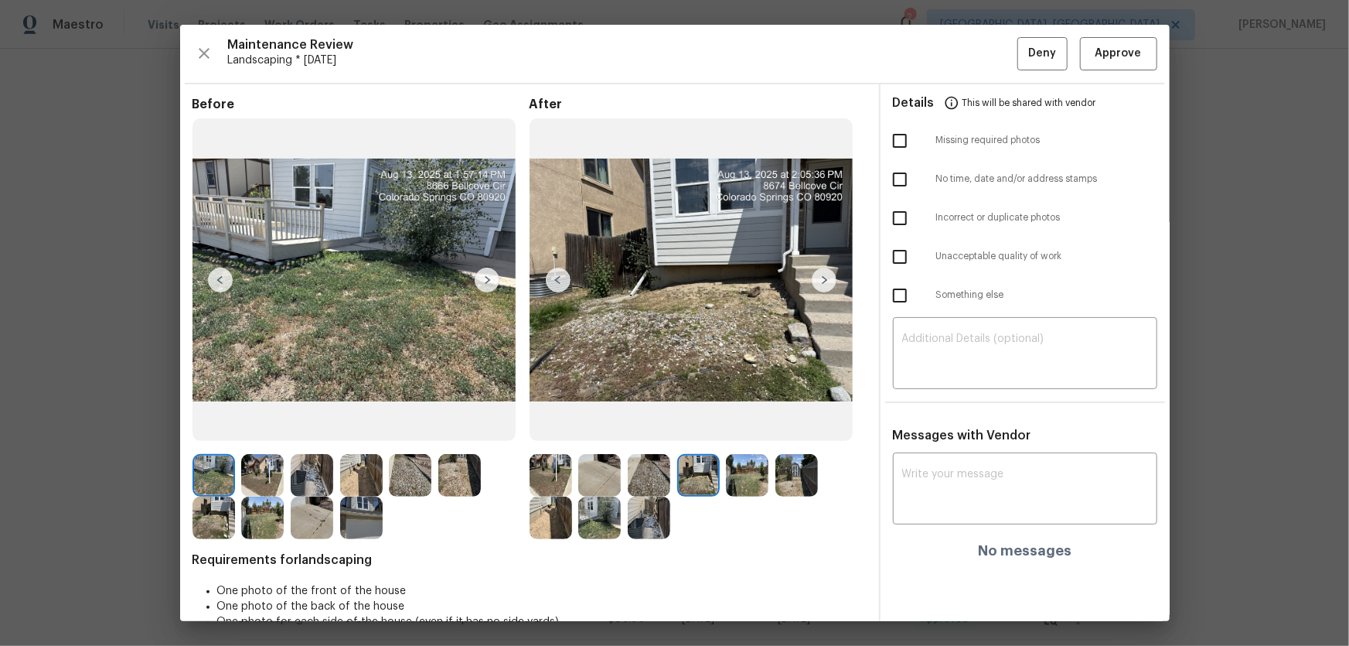
click at [737, 479] on img at bounding box center [747, 475] width 43 height 43
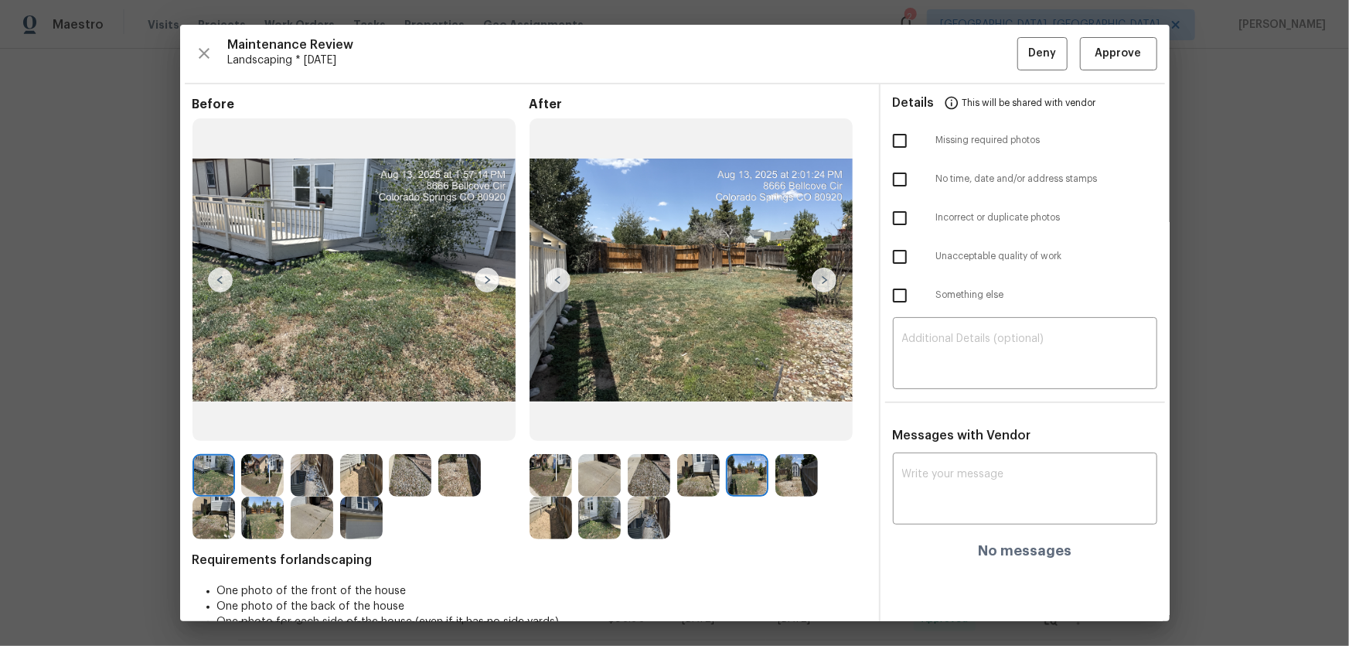
click at [797, 482] on img at bounding box center [797, 475] width 43 height 43
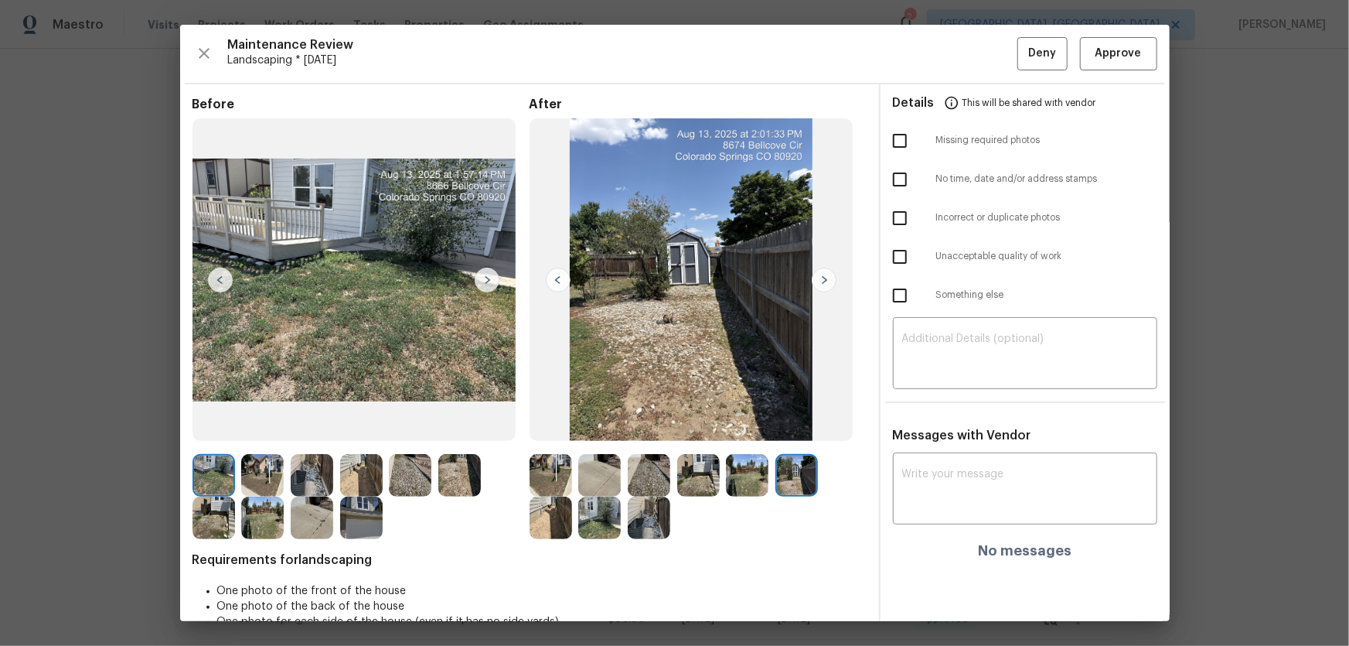
click at [557, 521] on img at bounding box center [551, 517] width 43 height 43
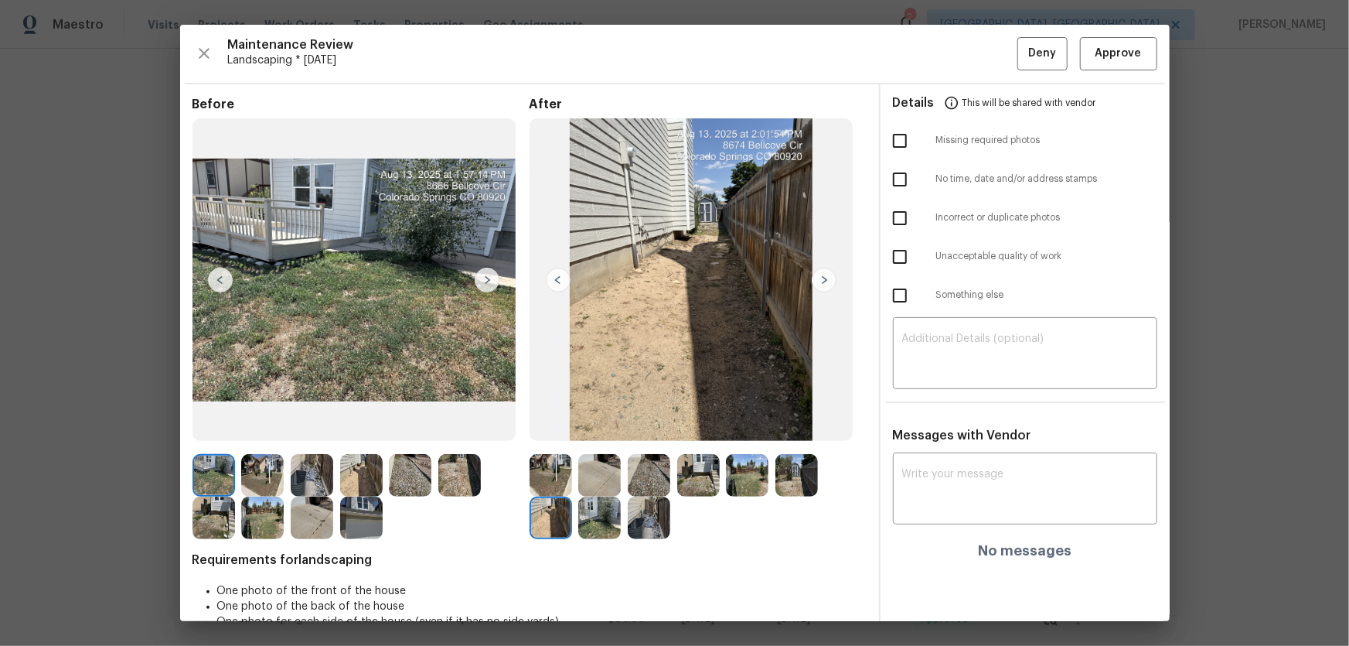
click at [604, 527] on img at bounding box center [599, 517] width 43 height 43
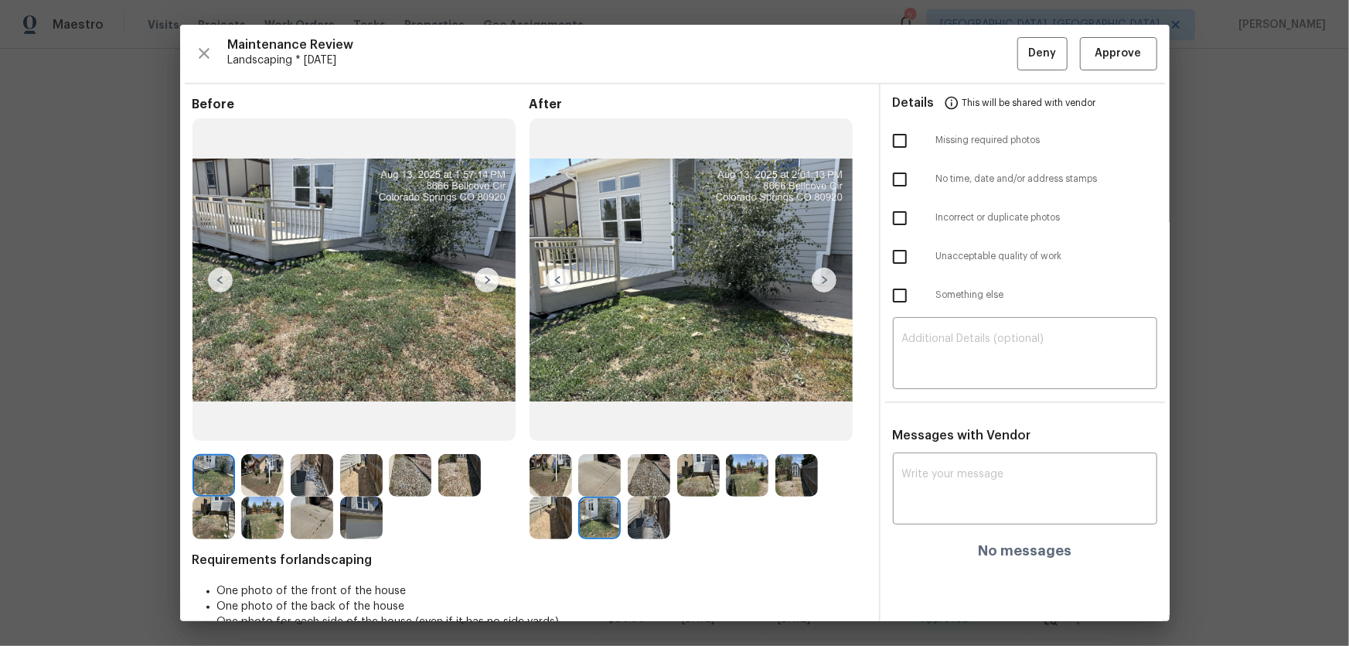
click at [643, 530] on img at bounding box center [649, 517] width 43 height 43
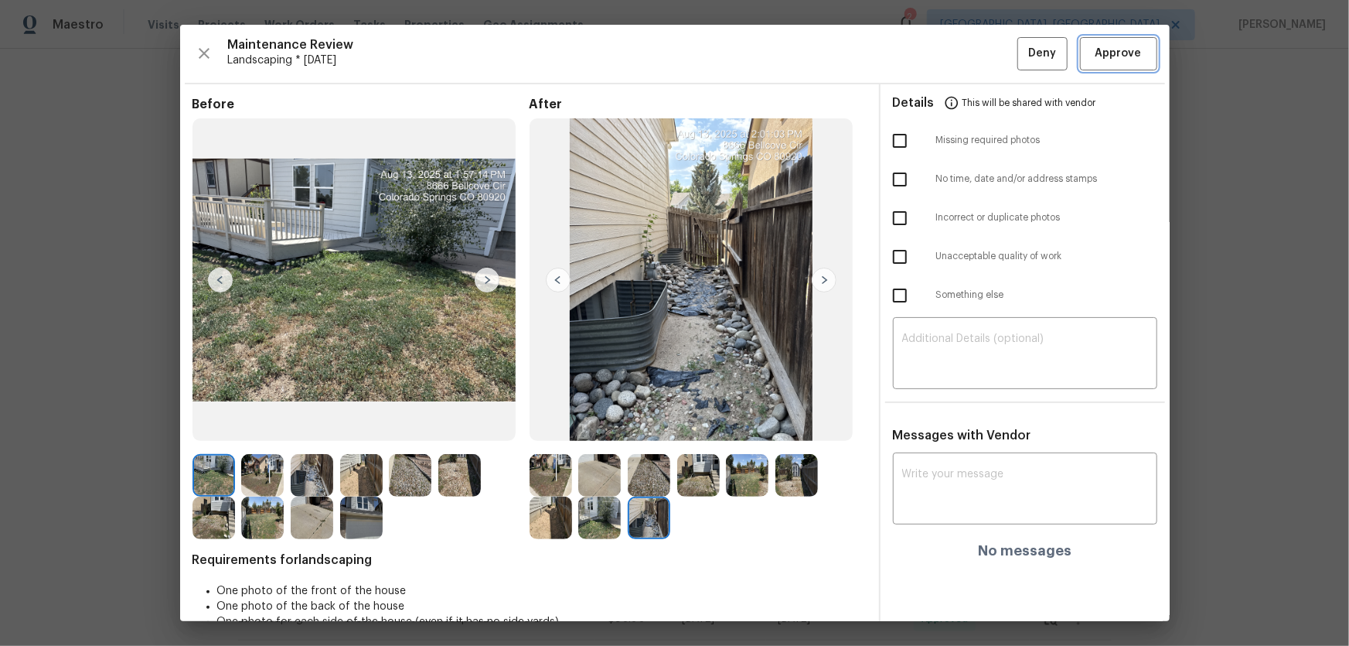
click at [1096, 53] on span "Approve" at bounding box center [1119, 53] width 46 height 19
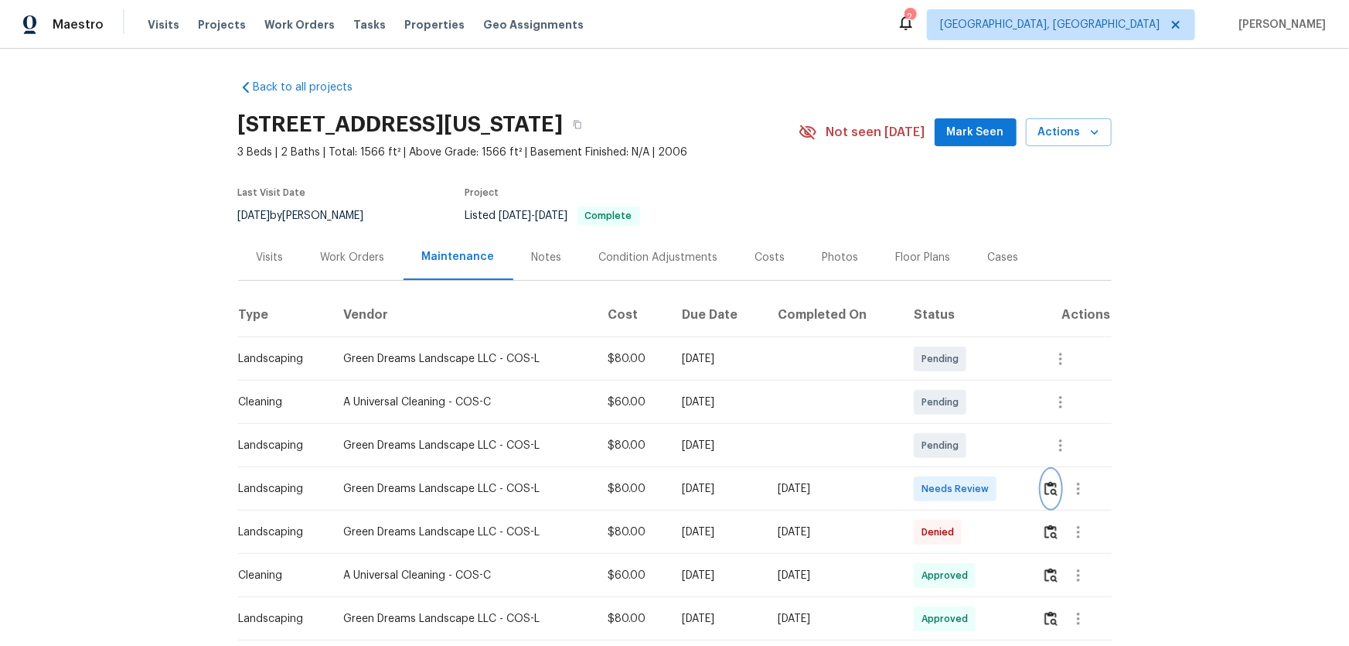
click at [1048, 492] on img "button" at bounding box center [1051, 488] width 13 height 15
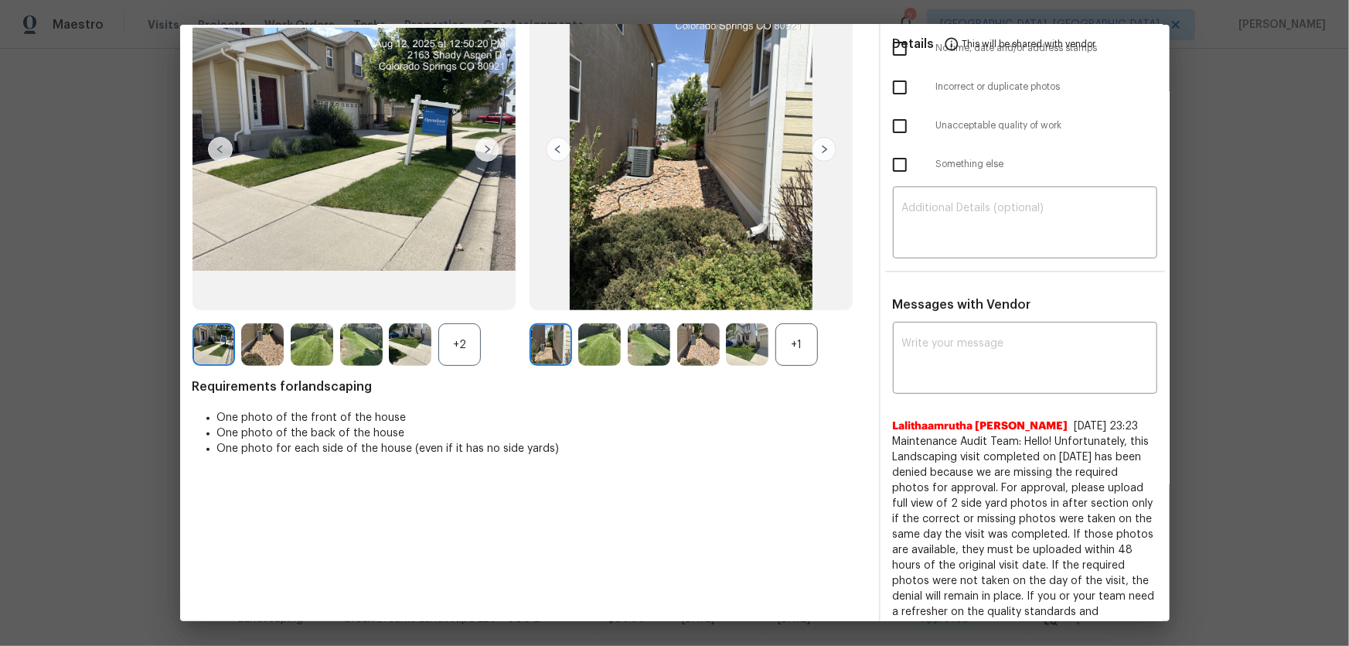
scroll to position [140, 0]
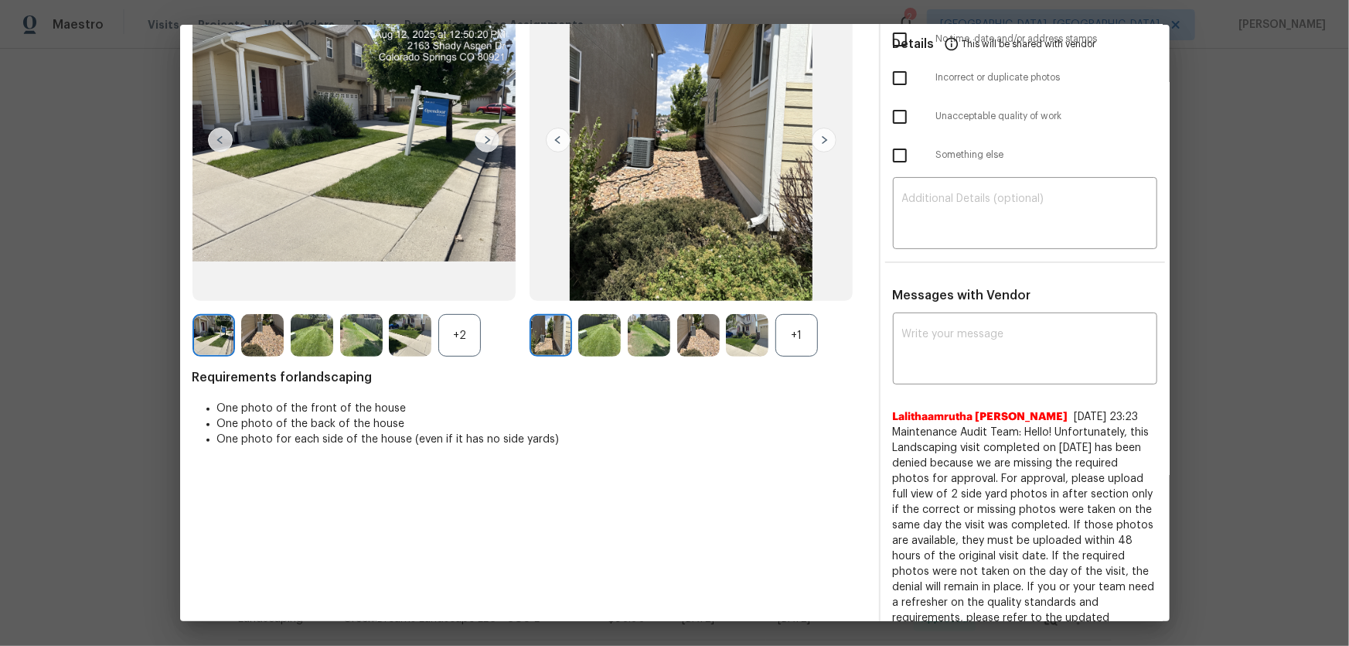
click at [795, 341] on div "+1" at bounding box center [797, 335] width 43 height 43
click at [455, 330] on div "+2" at bounding box center [459, 335] width 43 height 43
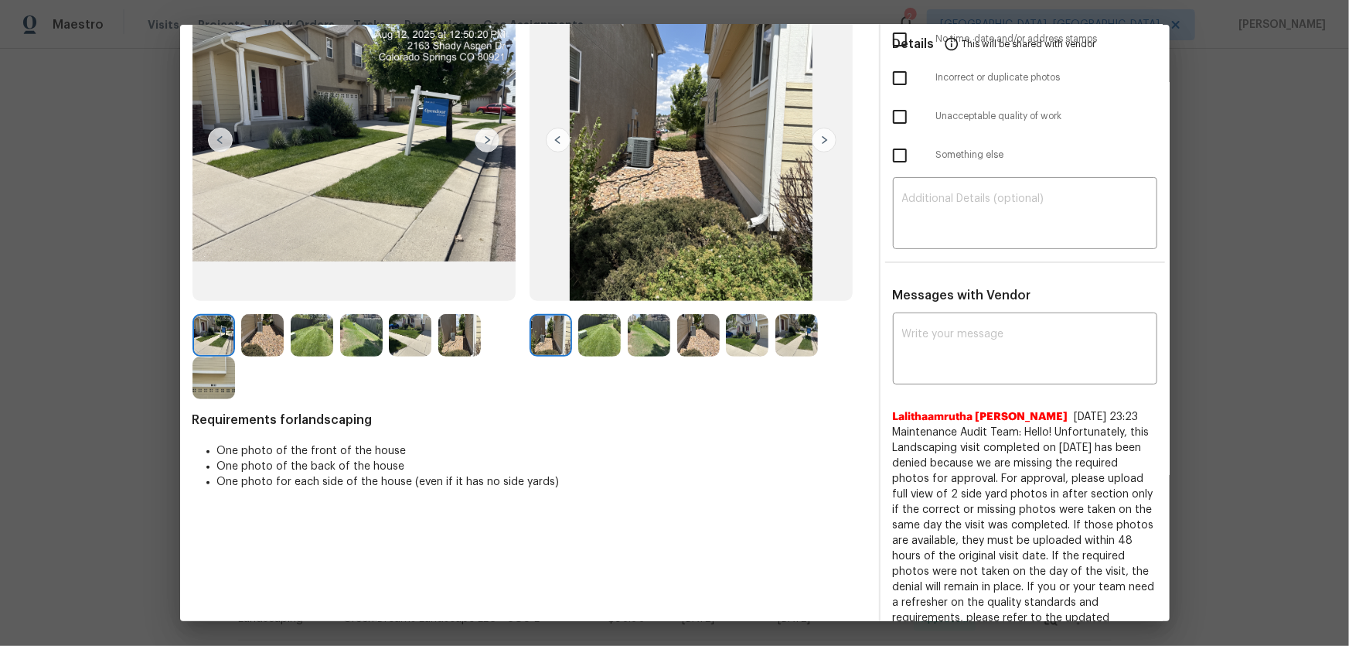
scroll to position [186, 0]
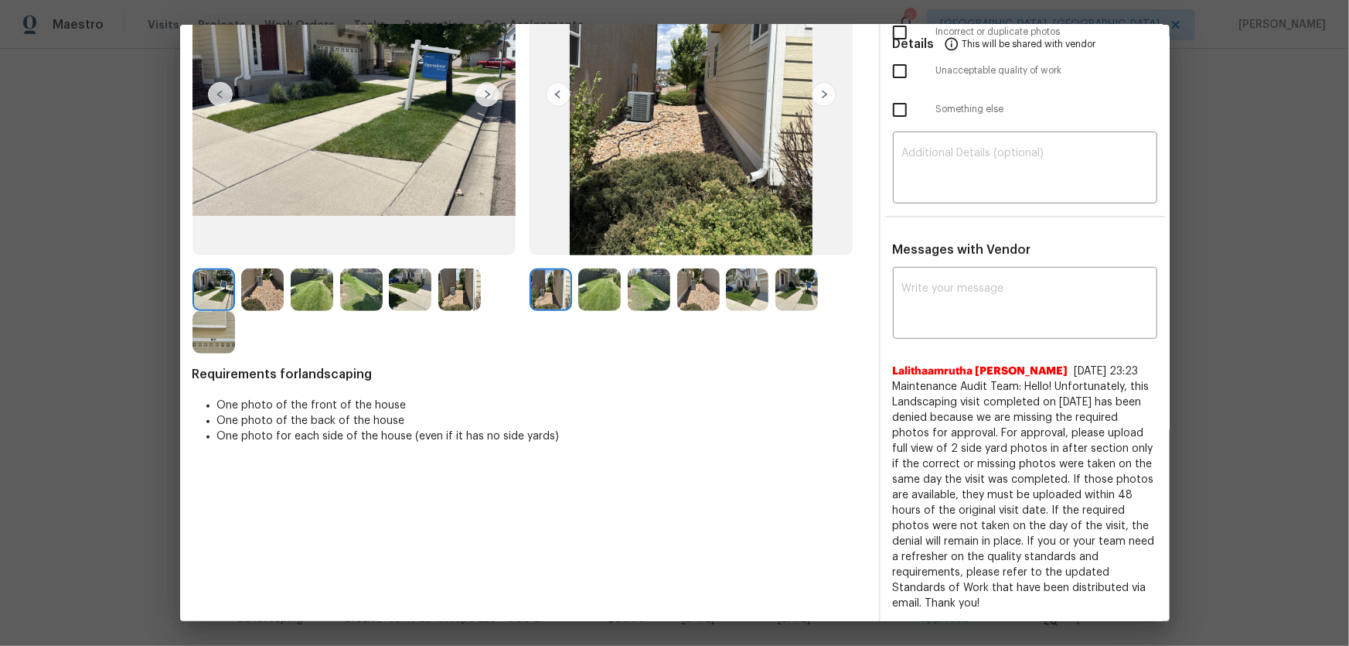
click at [590, 290] on img at bounding box center [599, 289] width 43 height 43
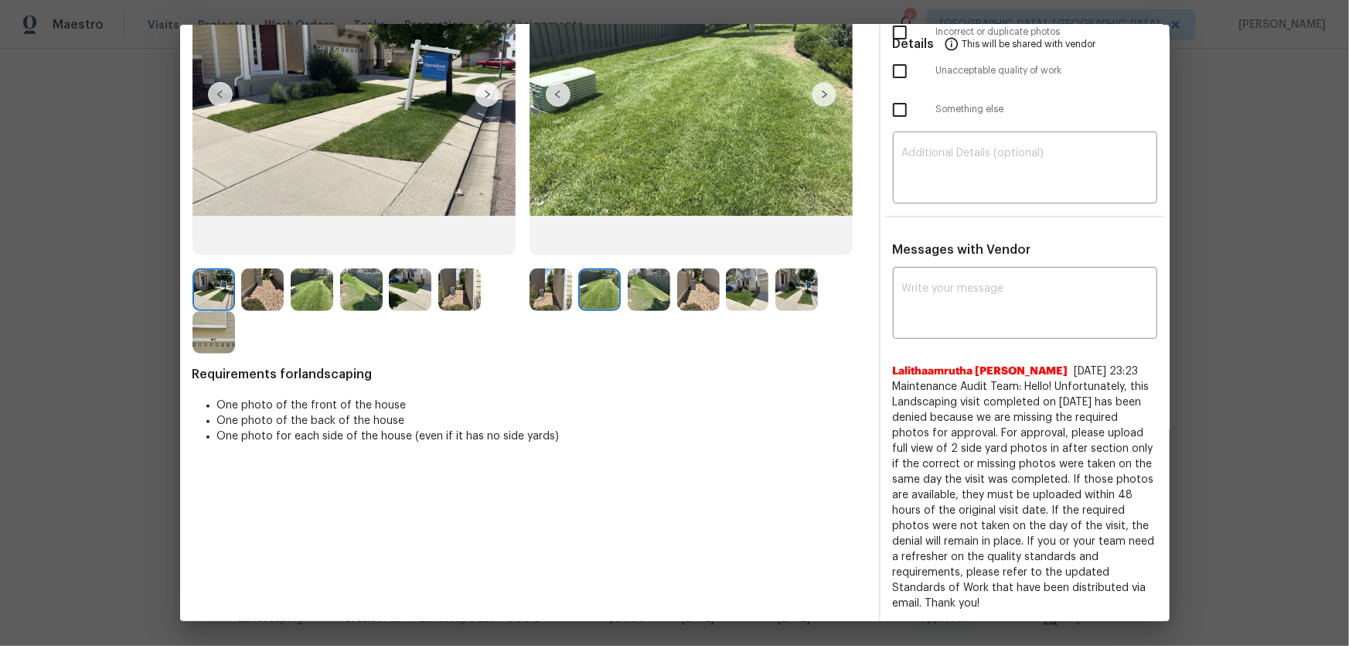
click at [664, 294] on img at bounding box center [649, 289] width 43 height 43
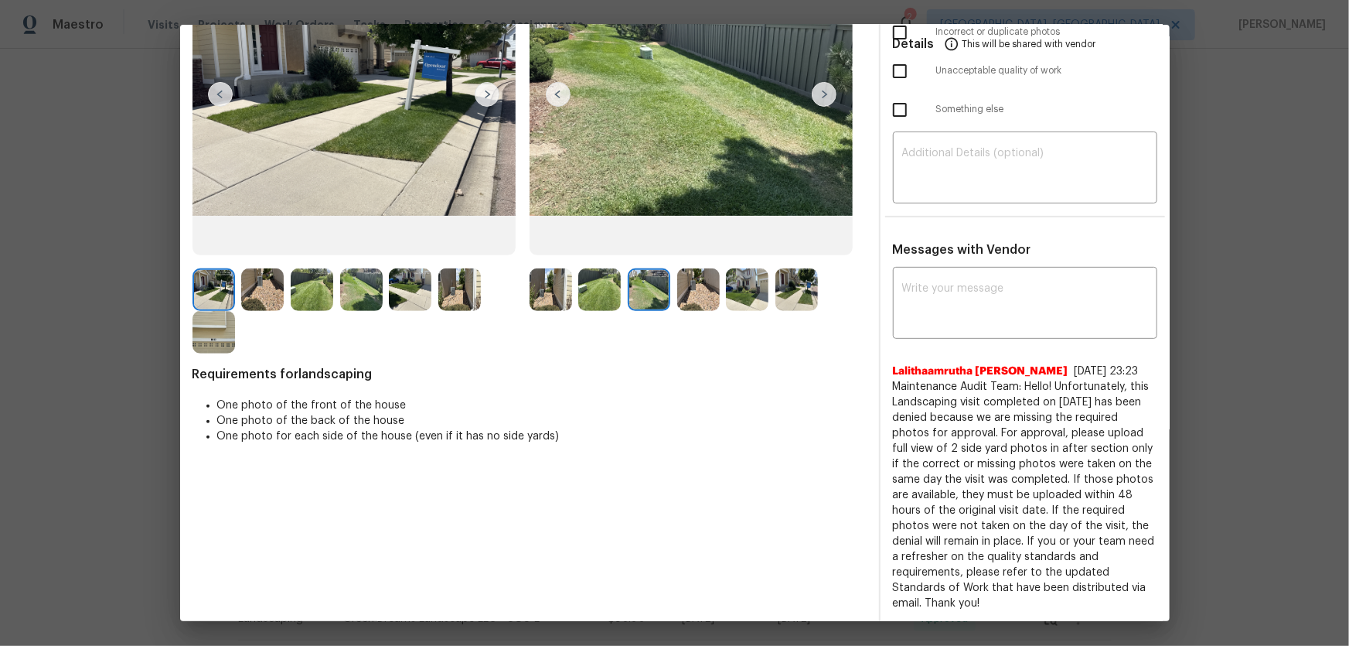
click at [704, 294] on img at bounding box center [698, 289] width 43 height 43
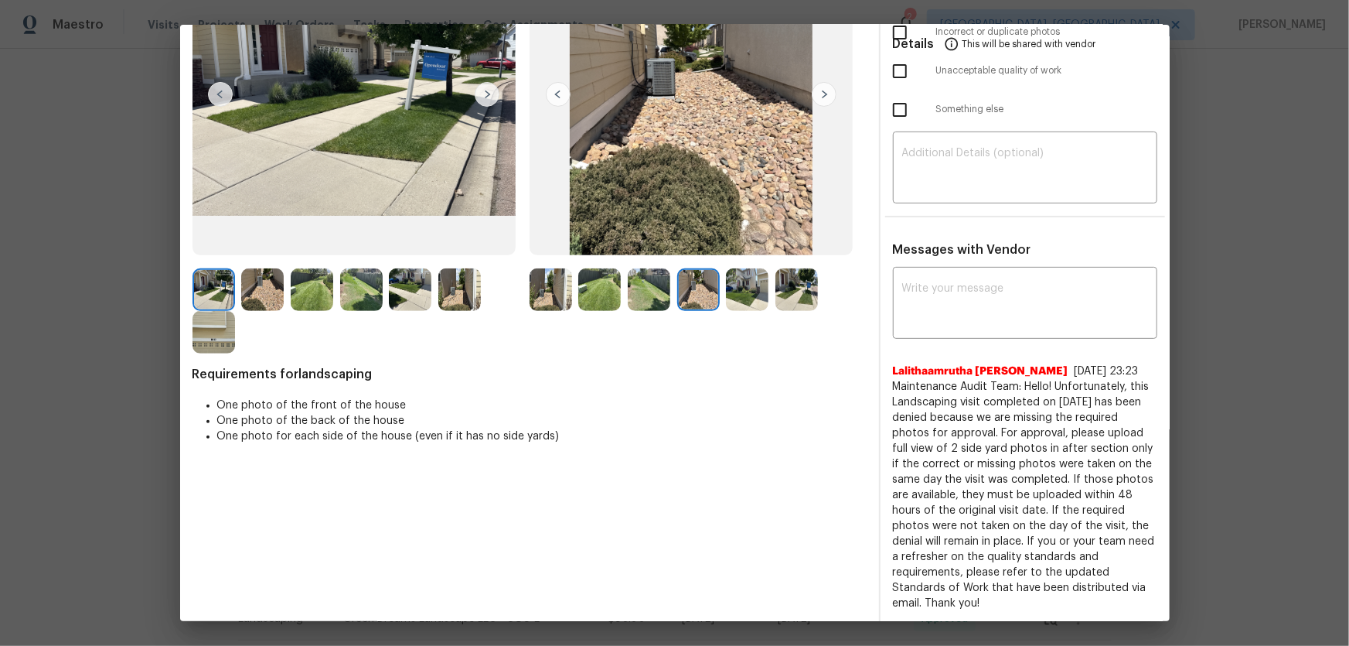
click at [726, 294] on img at bounding box center [747, 289] width 43 height 43
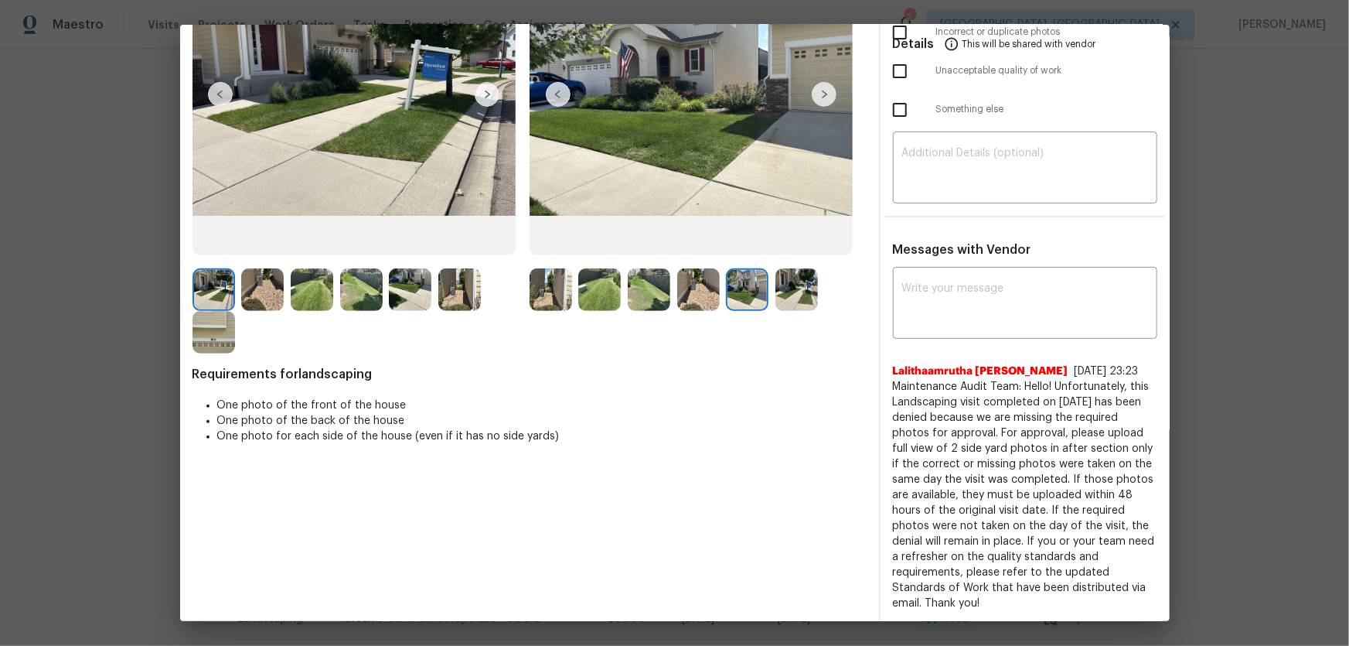
click at [800, 294] on img at bounding box center [797, 289] width 43 height 43
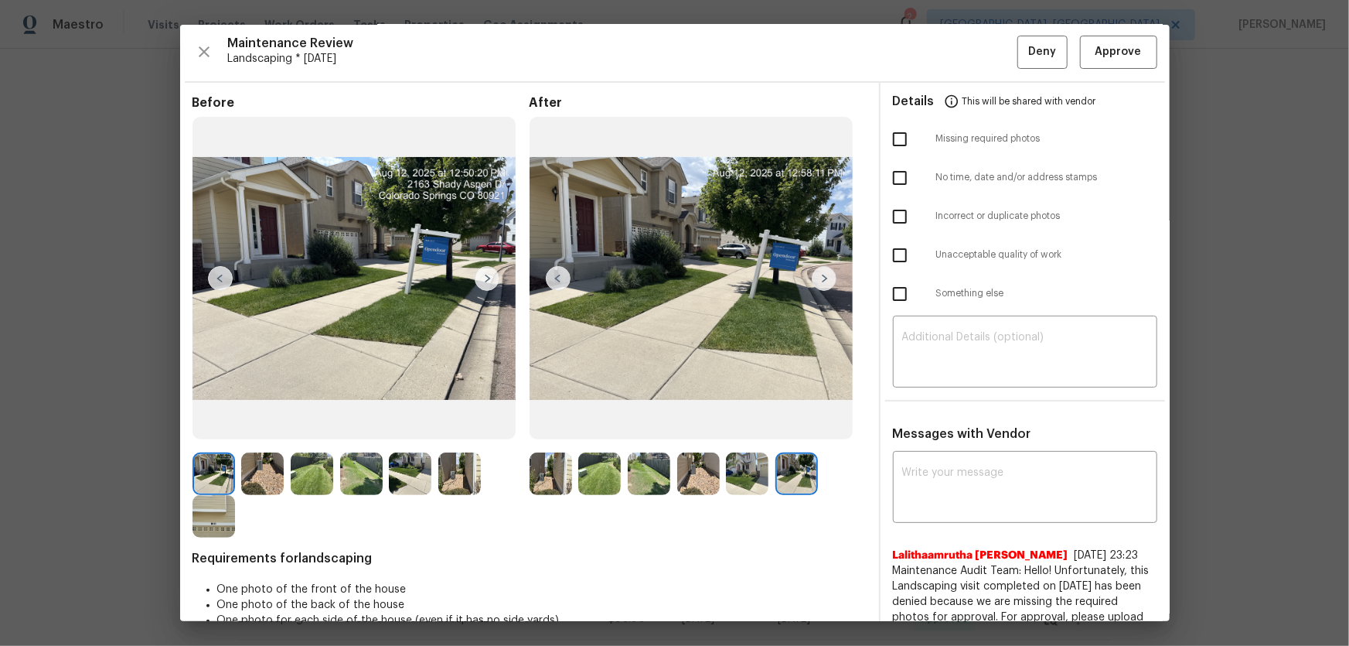
scroll to position [0, 0]
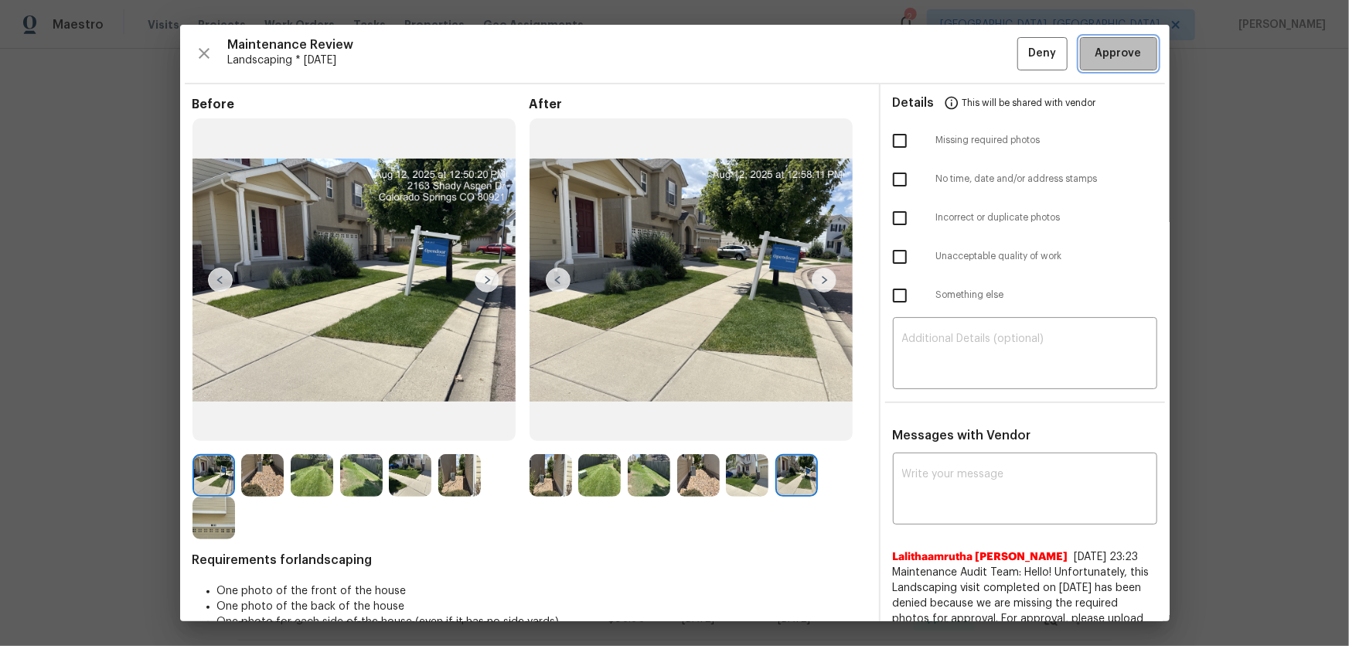
drag, startPoint x: 1117, startPoint y: 53, endPoint x: 977, endPoint y: 67, distance: 140.7
click at [1117, 53] on span "Approve" at bounding box center [1119, 53] width 46 height 19
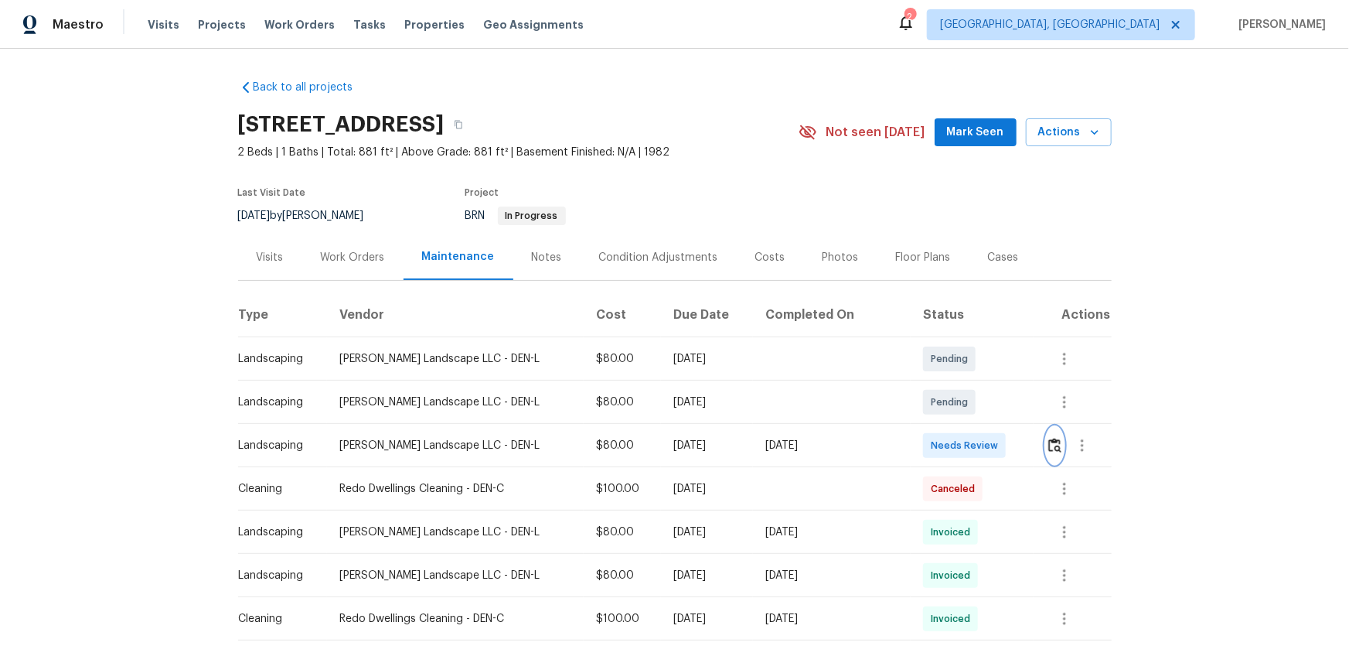
click at [1049, 445] on img "button" at bounding box center [1055, 445] width 13 height 15
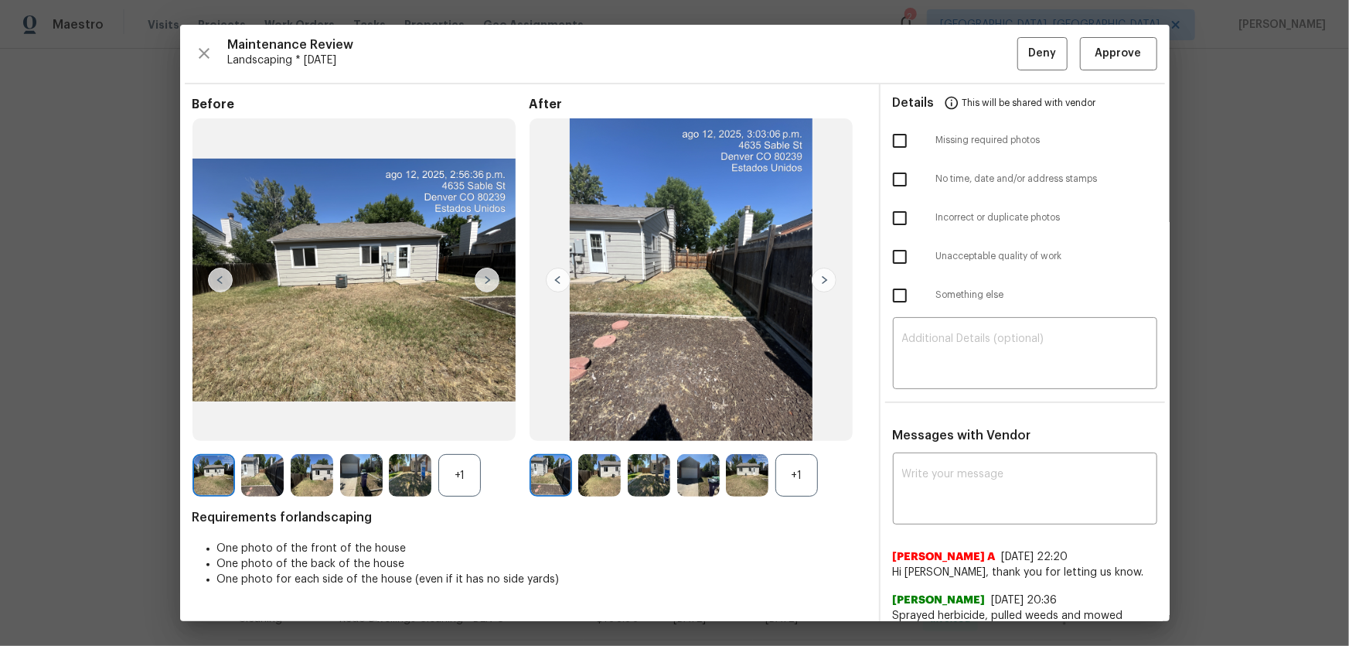
click at [803, 493] on div "+1" at bounding box center [797, 475] width 43 height 43
click at [452, 484] on div "+1" at bounding box center [459, 475] width 43 height 43
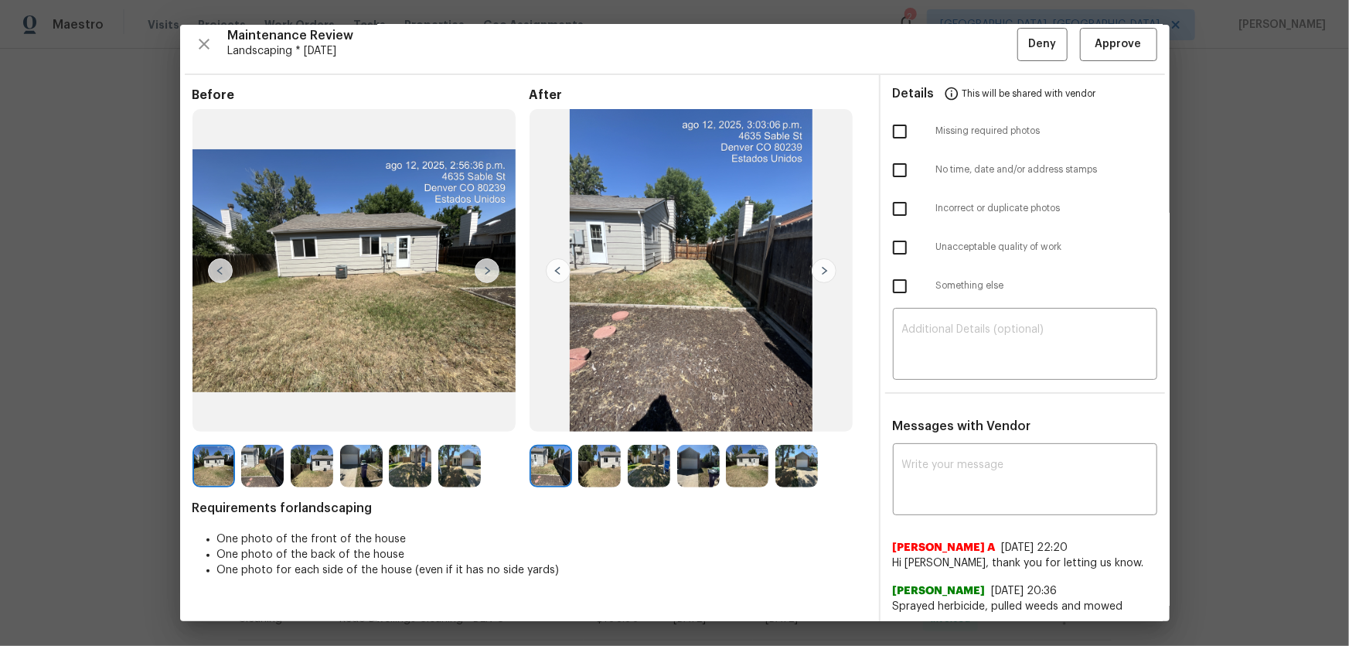
scroll to position [12, 0]
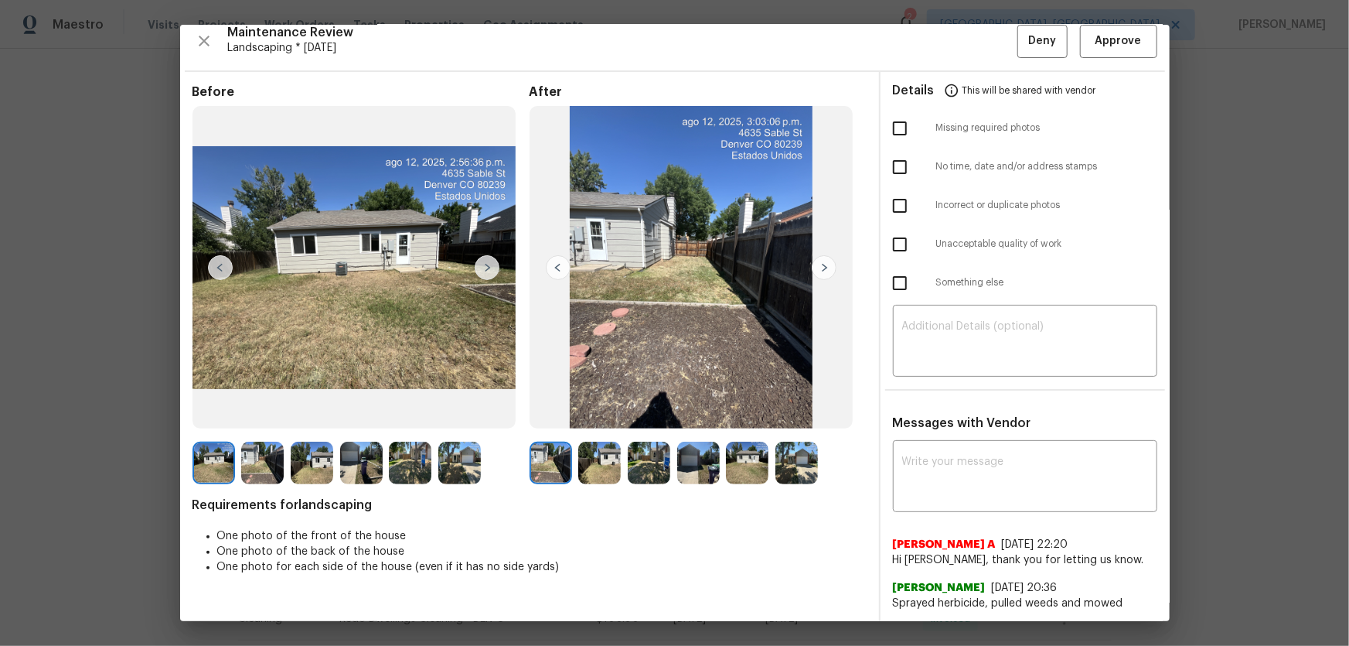
click at [589, 457] on img at bounding box center [599, 463] width 43 height 43
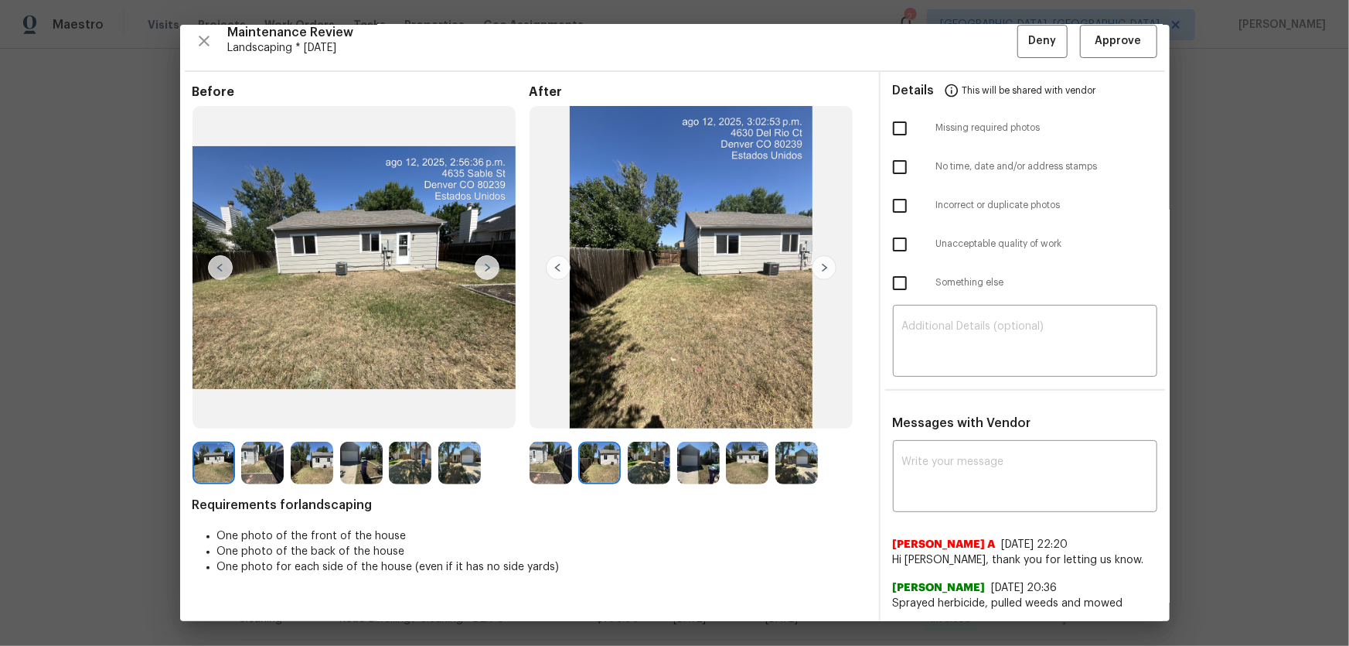
click at [632, 462] on img at bounding box center [649, 463] width 43 height 43
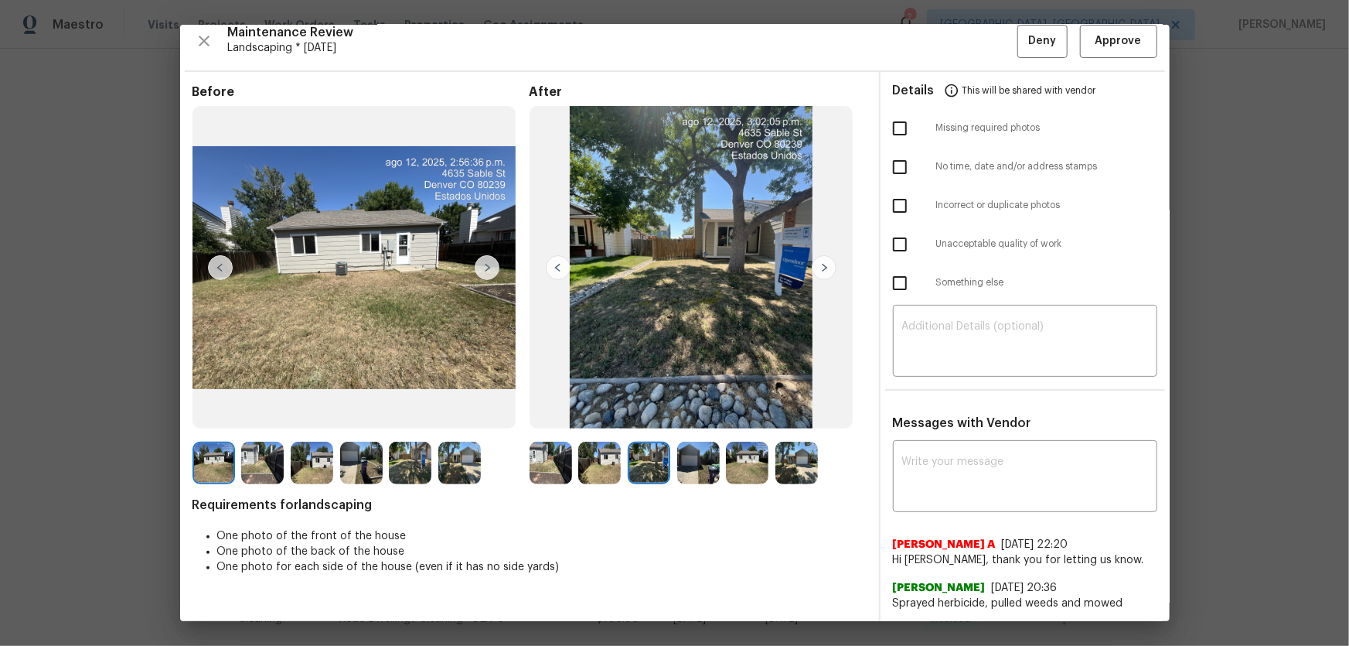
click at [691, 465] on img at bounding box center [698, 463] width 43 height 43
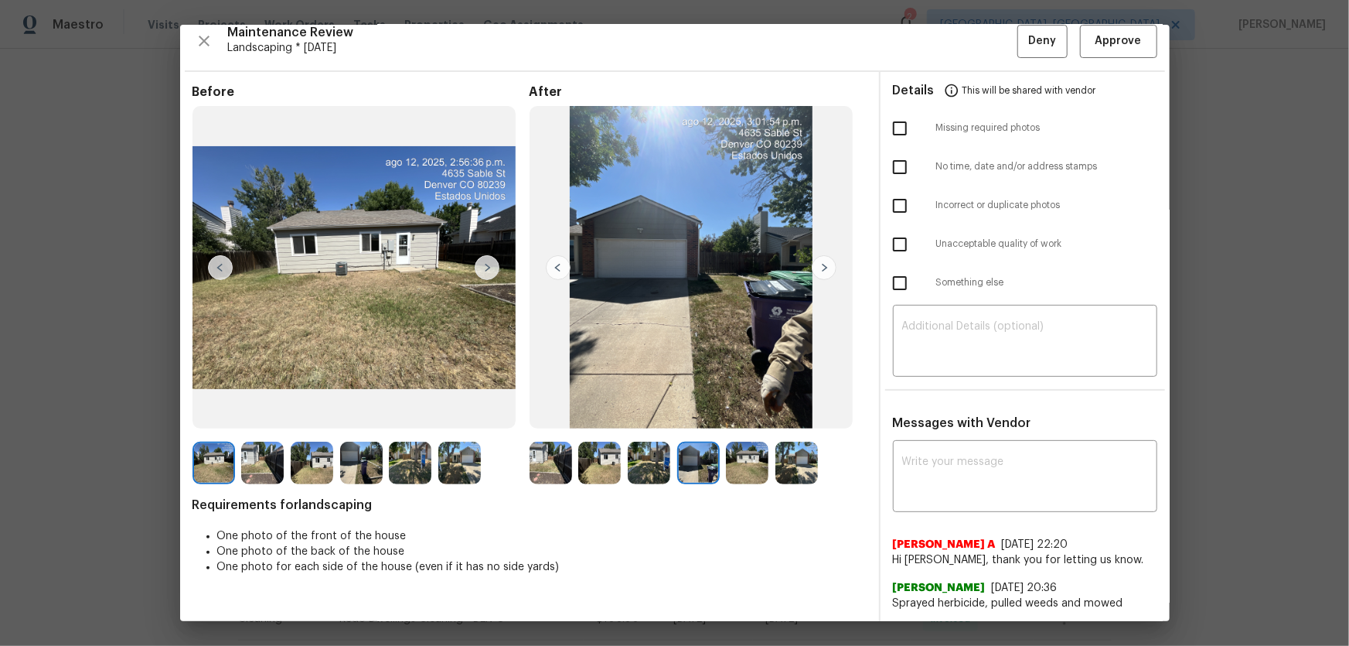
click at [734, 468] on img at bounding box center [747, 463] width 43 height 43
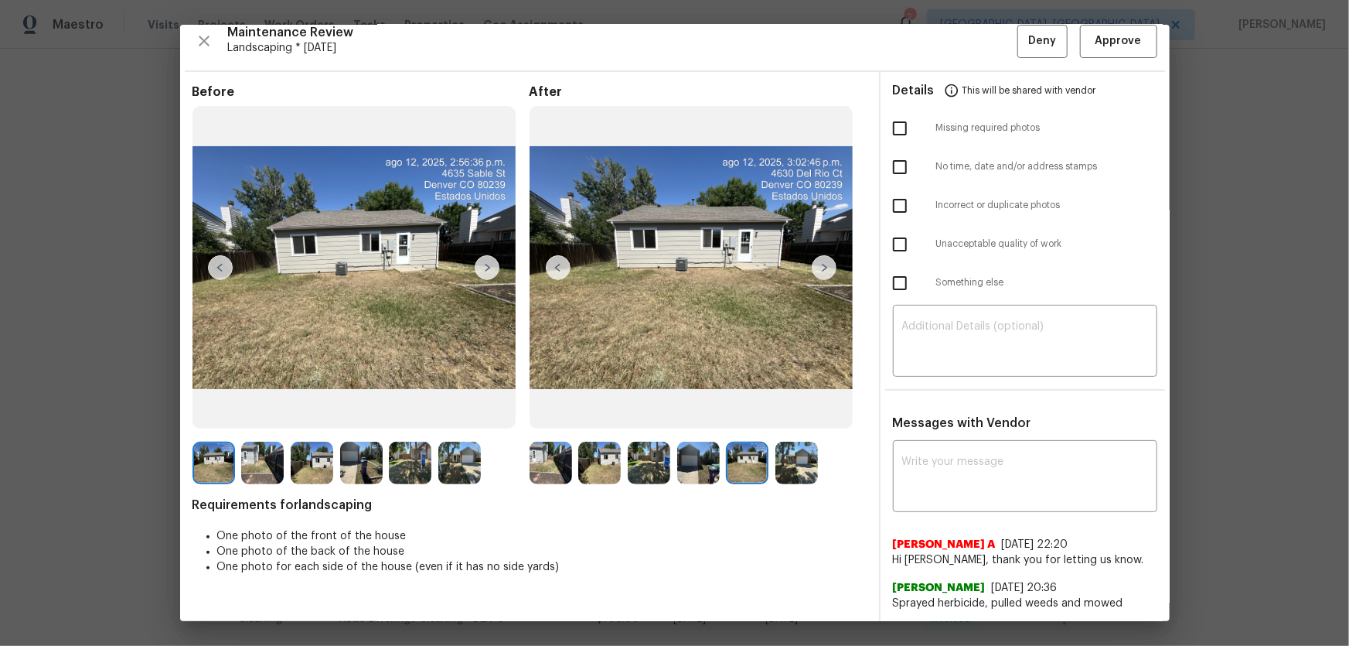
click at [788, 466] on img at bounding box center [797, 463] width 43 height 43
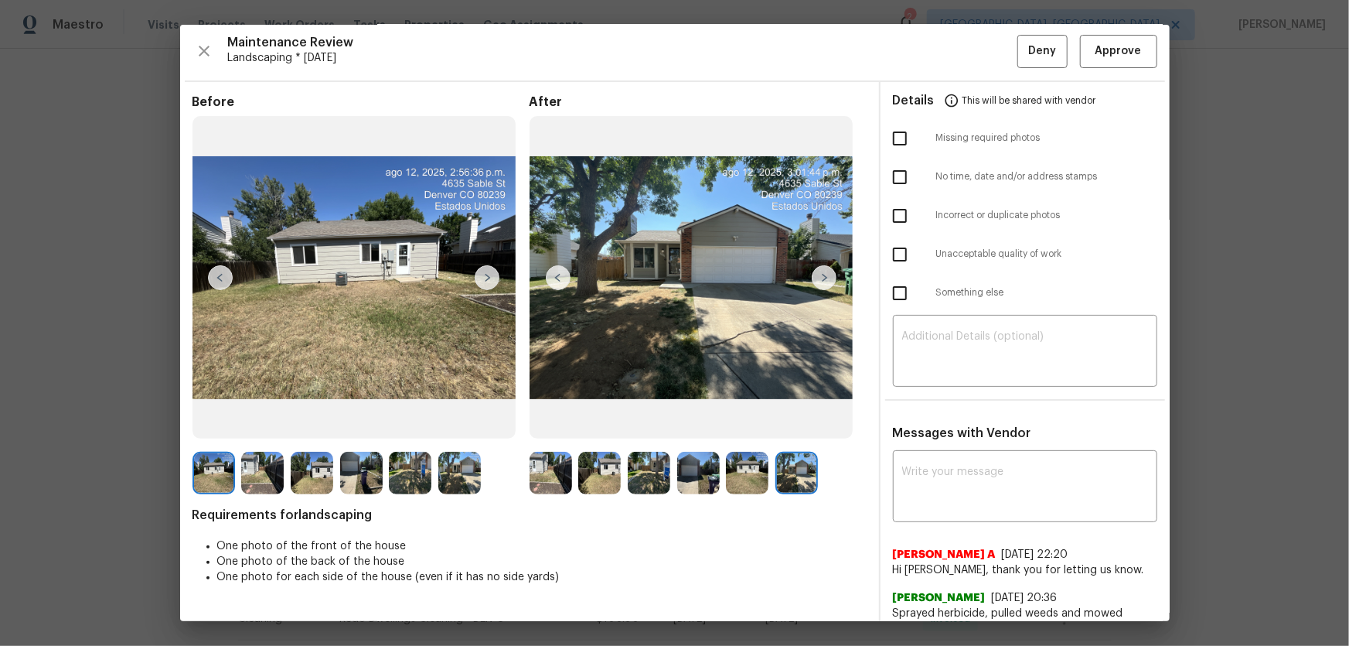
scroll to position [0, 0]
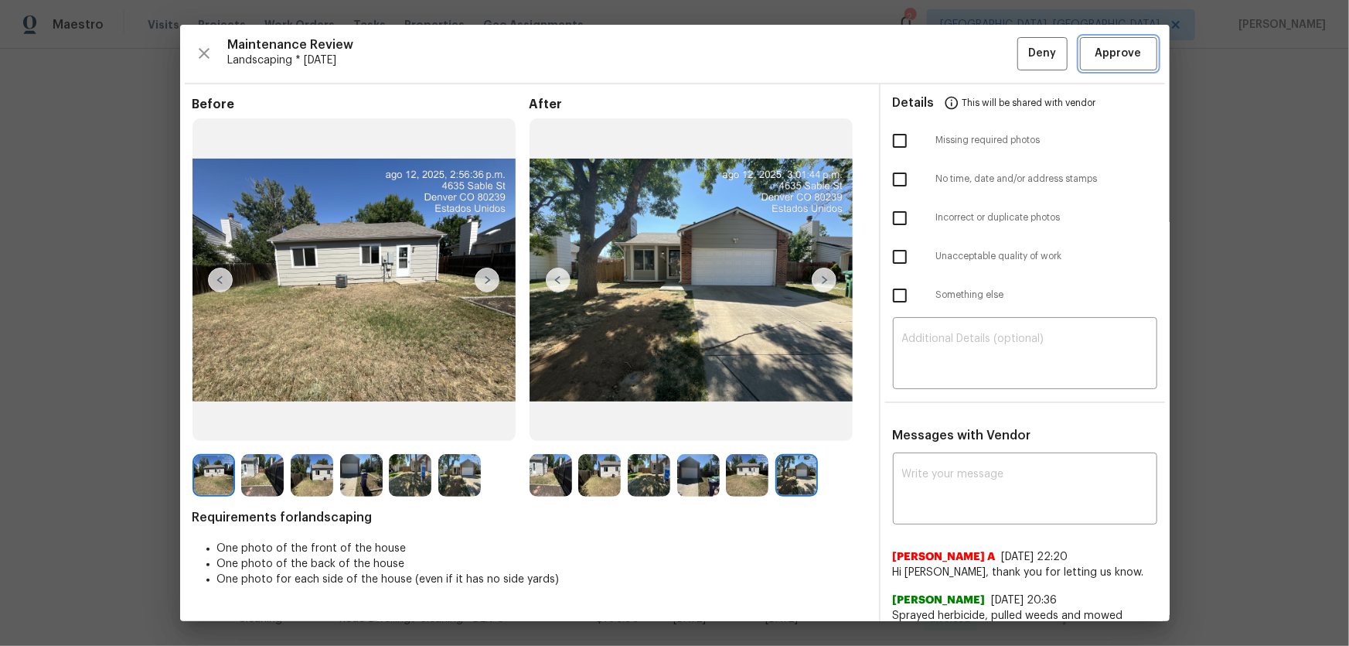
click at [1118, 57] on span "Approve" at bounding box center [1119, 53] width 46 height 19
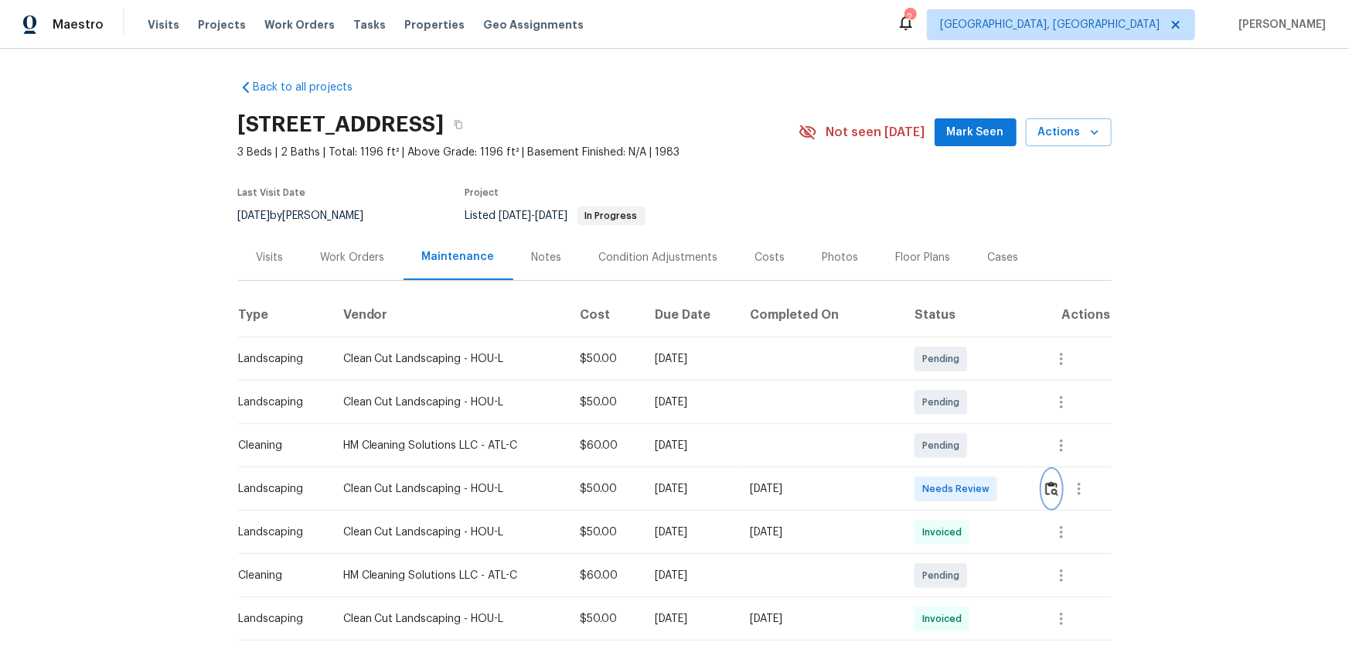
click at [1046, 488] on img "button" at bounding box center [1052, 488] width 13 height 15
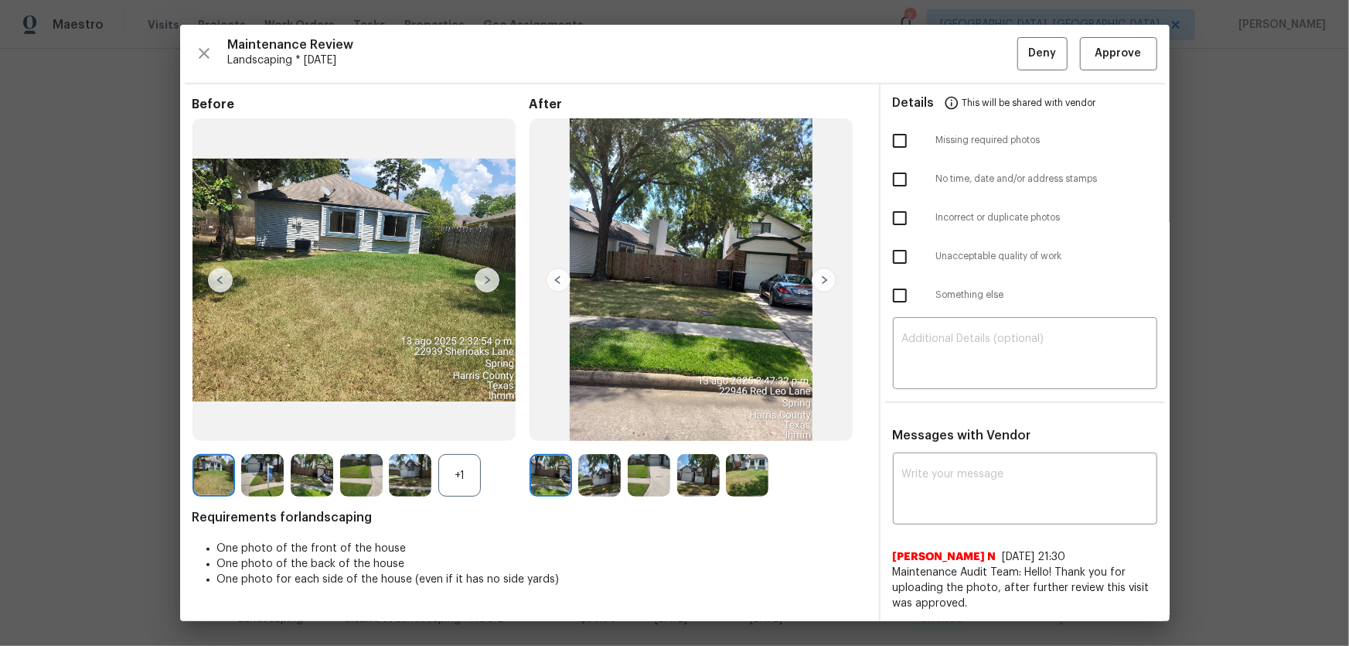
click at [466, 464] on div "+1" at bounding box center [459, 475] width 43 height 43
click at [599, 464] on img at bounding box center [599, 475] width 43 height 43
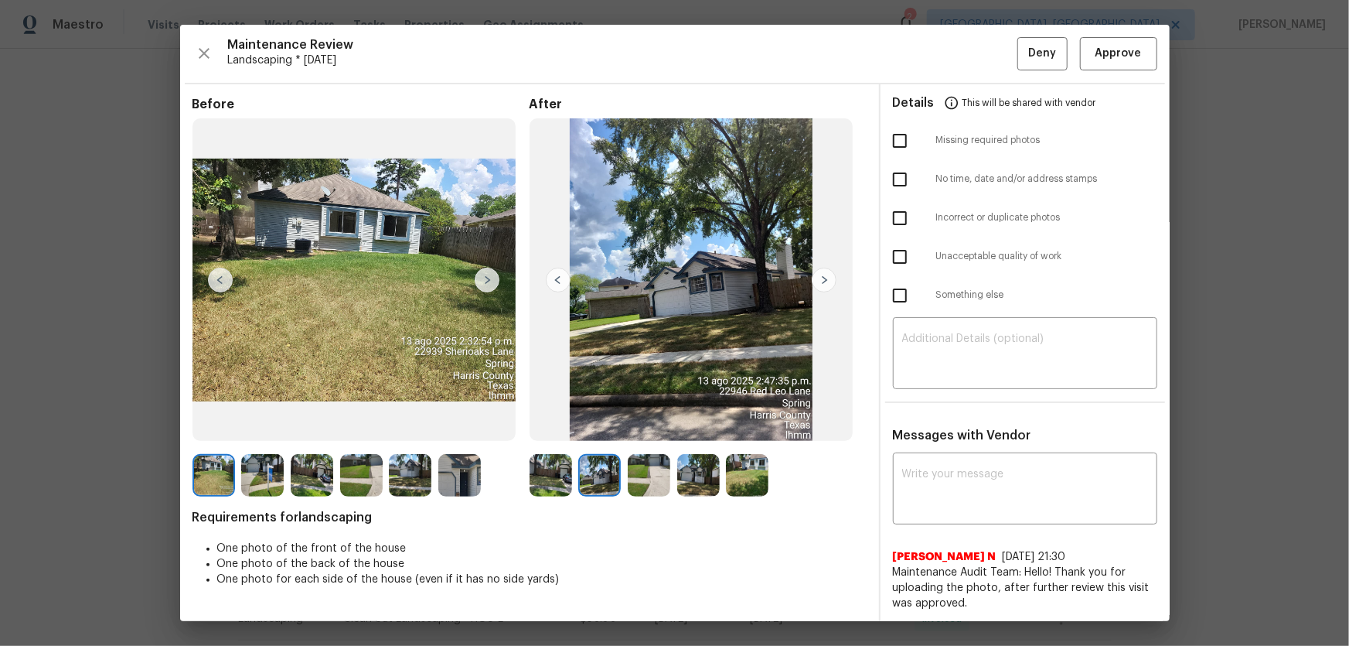
click at [636, 470] on img at bounding box center [649, 475] width 43 height 43
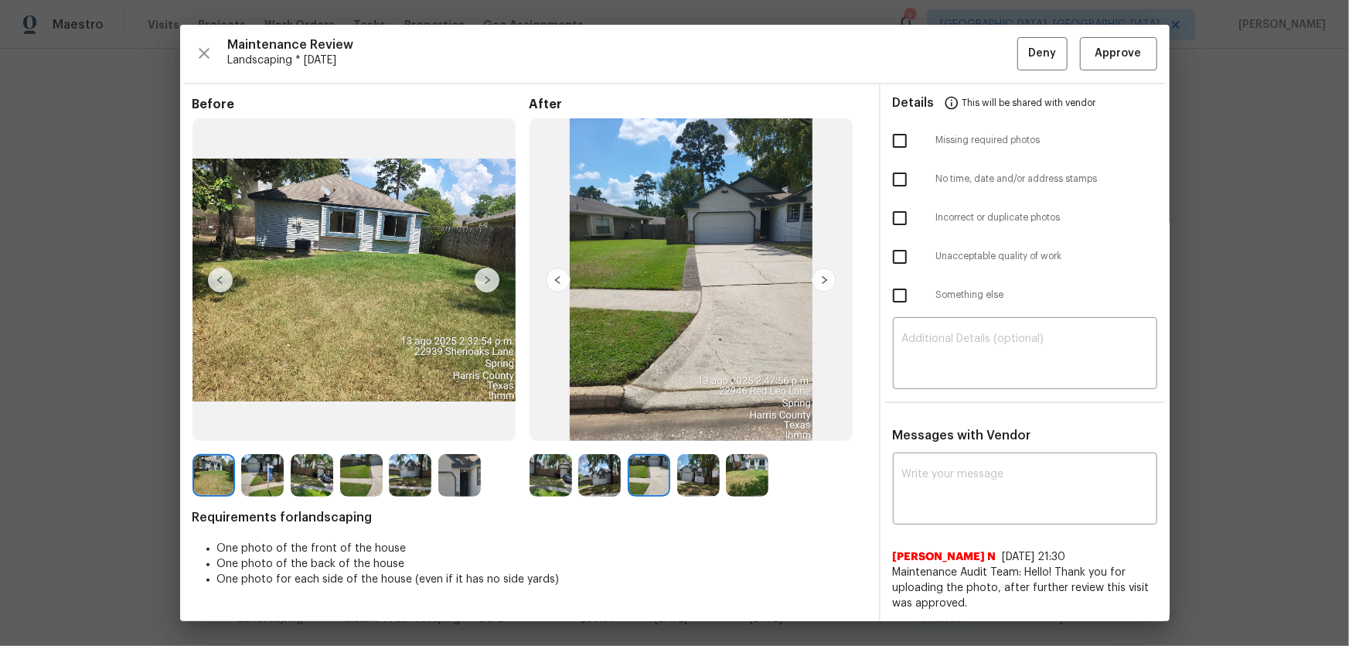
click at [682, 479] on img at bounding box center [698, 475] width 43 height 43
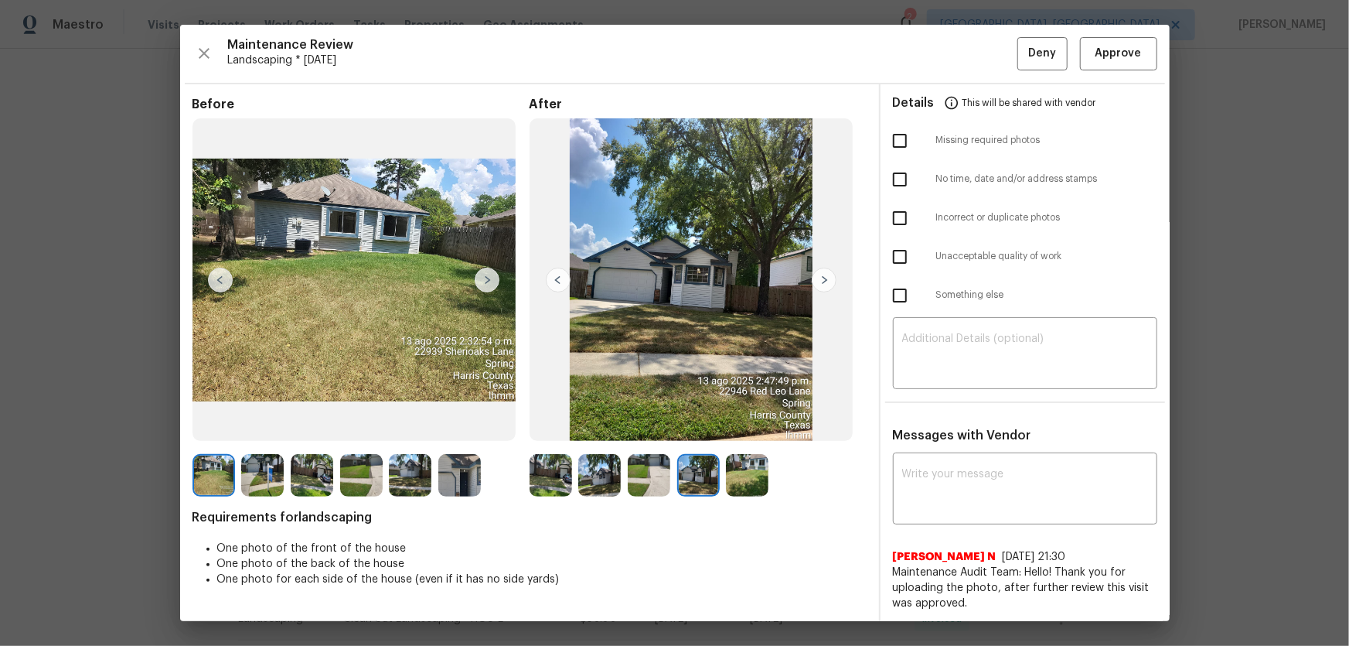
click at [751, 479] on img at bounding box center [747, 475] width 43 height 43
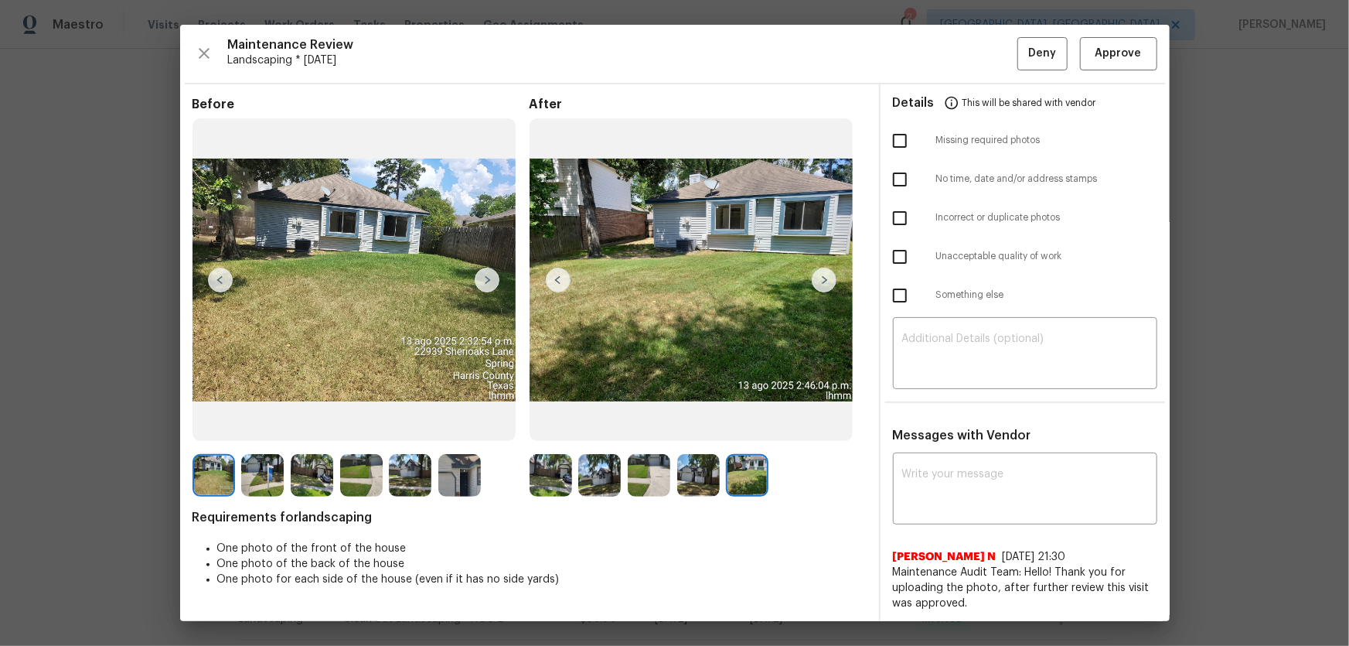
click at [544, 470] on img at bounding box center [551, 475] width 43 height 43
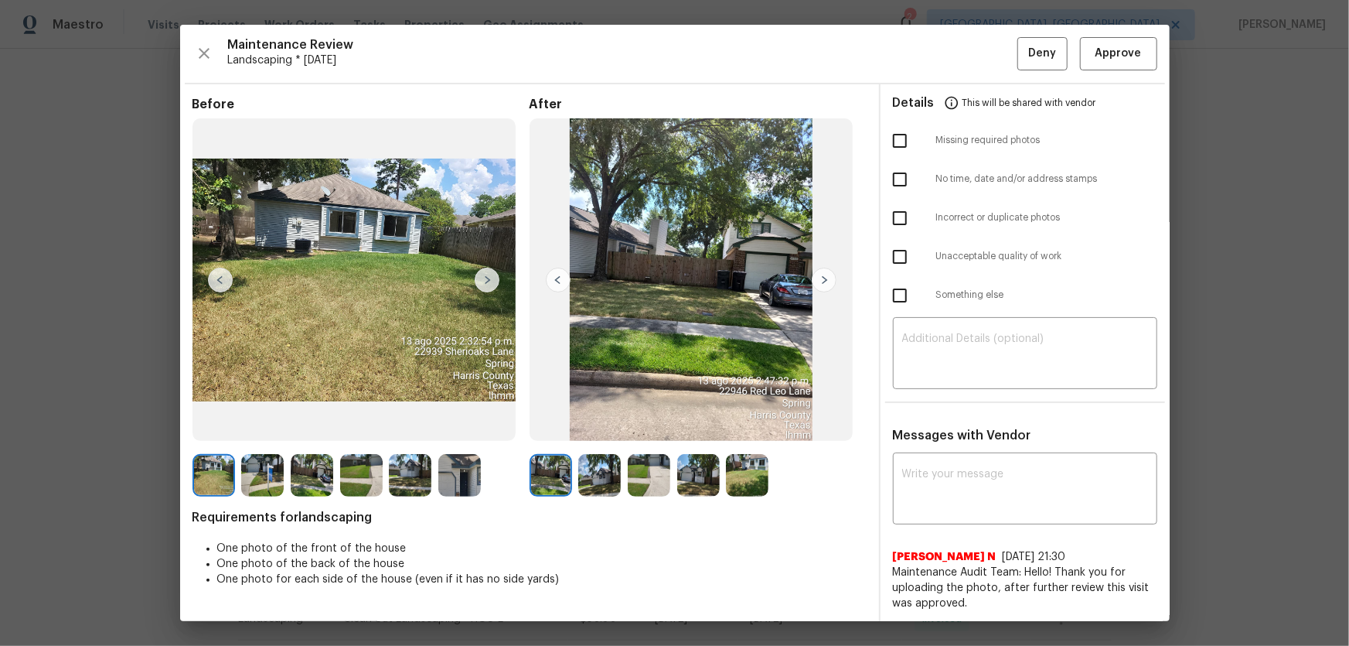
click at [586, 483] on img at bounding box center [599, 475] width 43 height 43
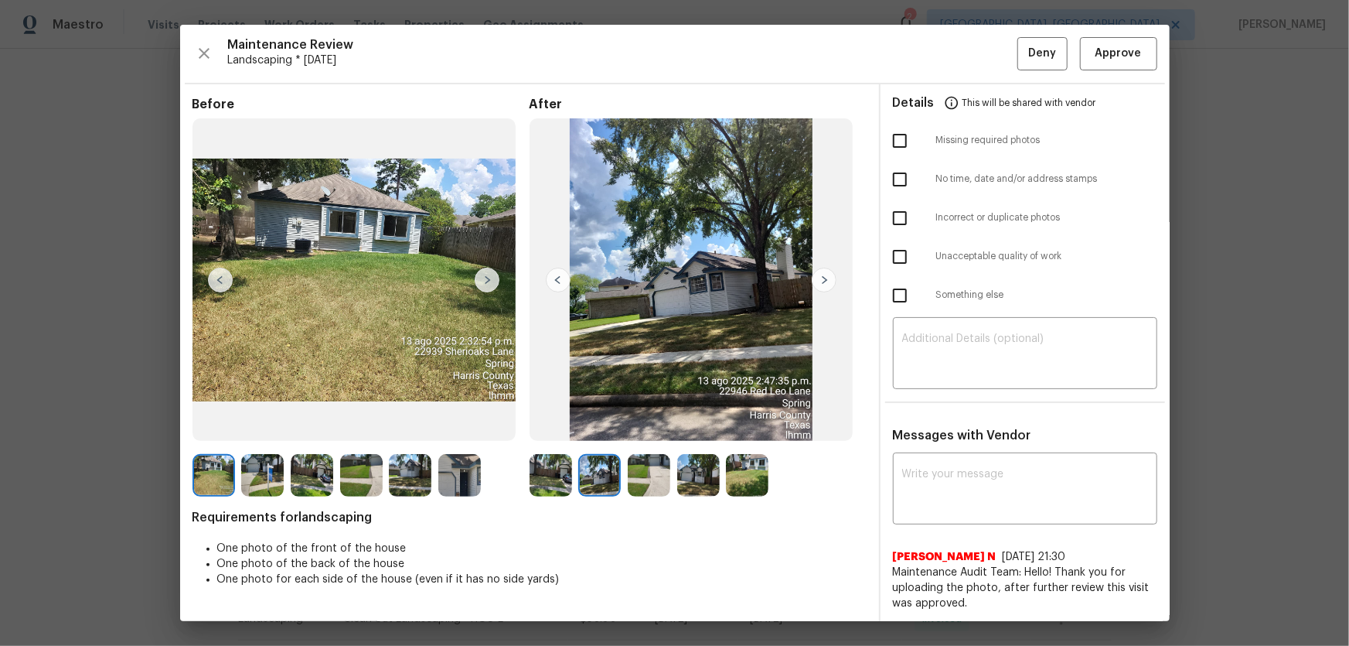
click at [667, 469] on div at bounding box center [652, 475] width 49 height 43
click at [664, 469] on img at bounding box center [649, 475] width 43 height 43
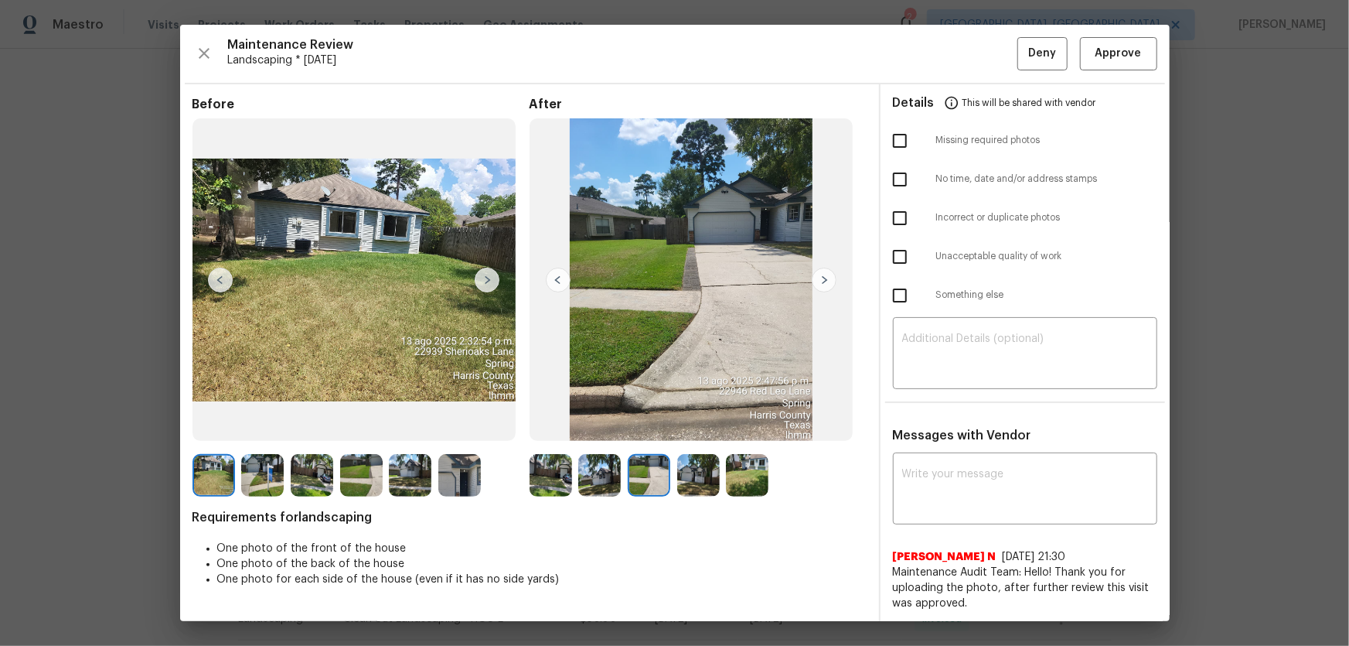
click at [681, 475] on img at bounding box center [698, 475] width 43 height 43
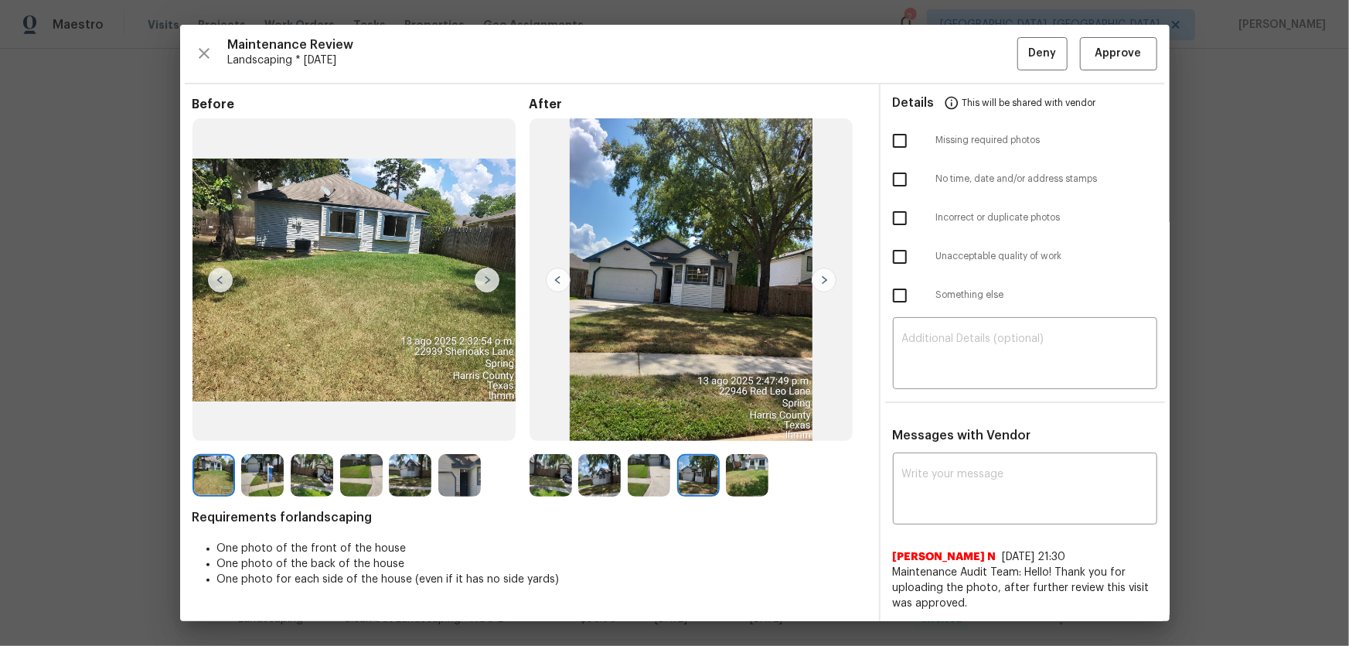
click at [746, 479] on img at bounding box center [747, 475] width 43 height 43
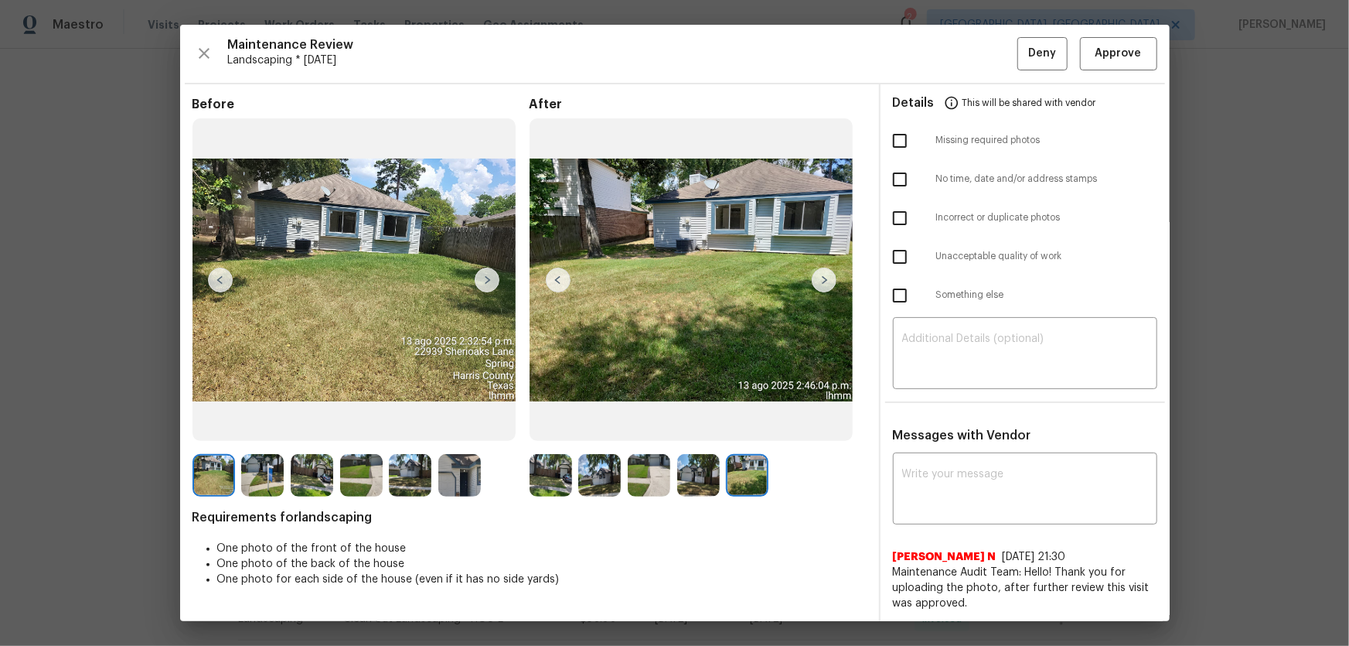
click at [698, 474] on img at bounding box center [698, 475] width 43 height 43
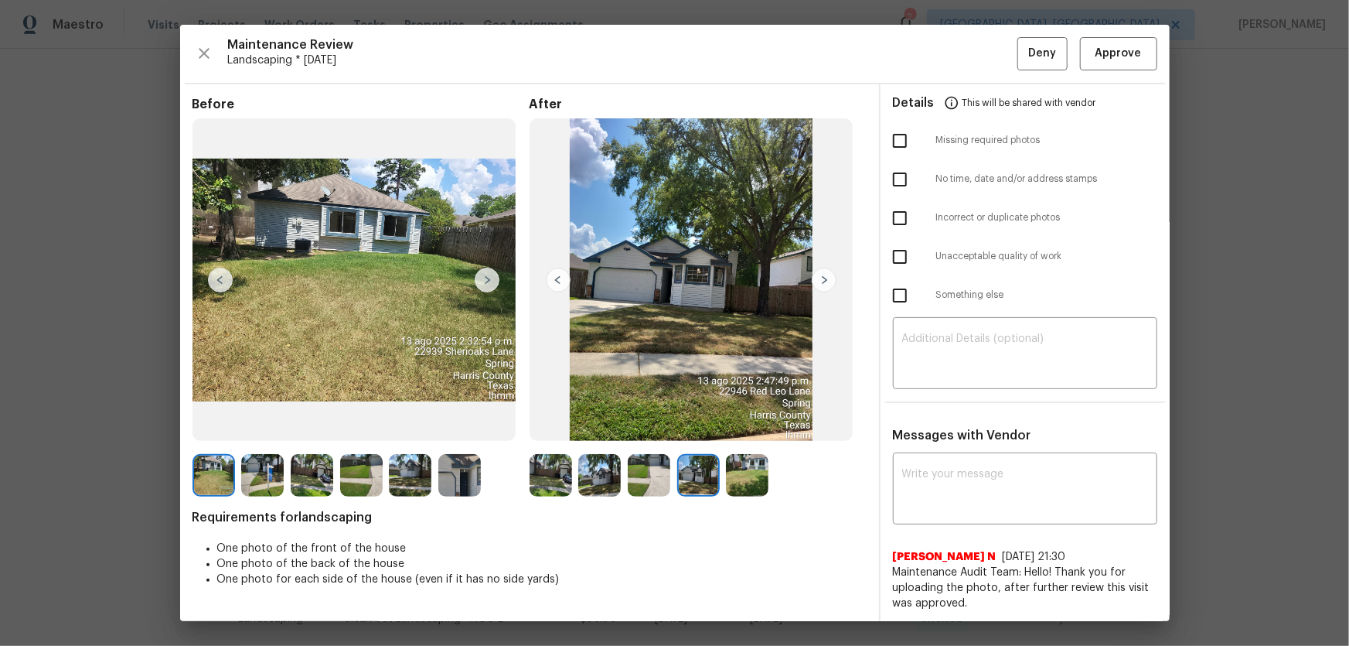
click at [636, 479] on img at bounding box center [649, 475] width 43 height 43
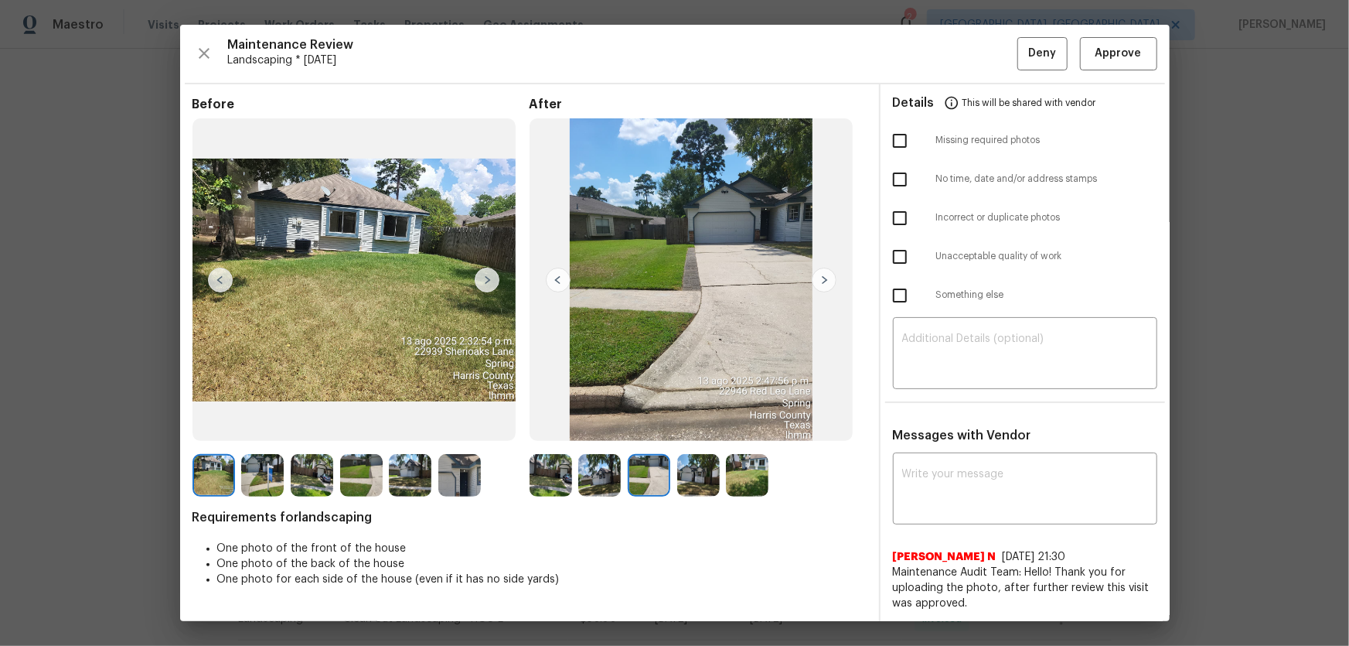
click at [559, 479] on img at bounding box center [551, 475] width 43 height 43
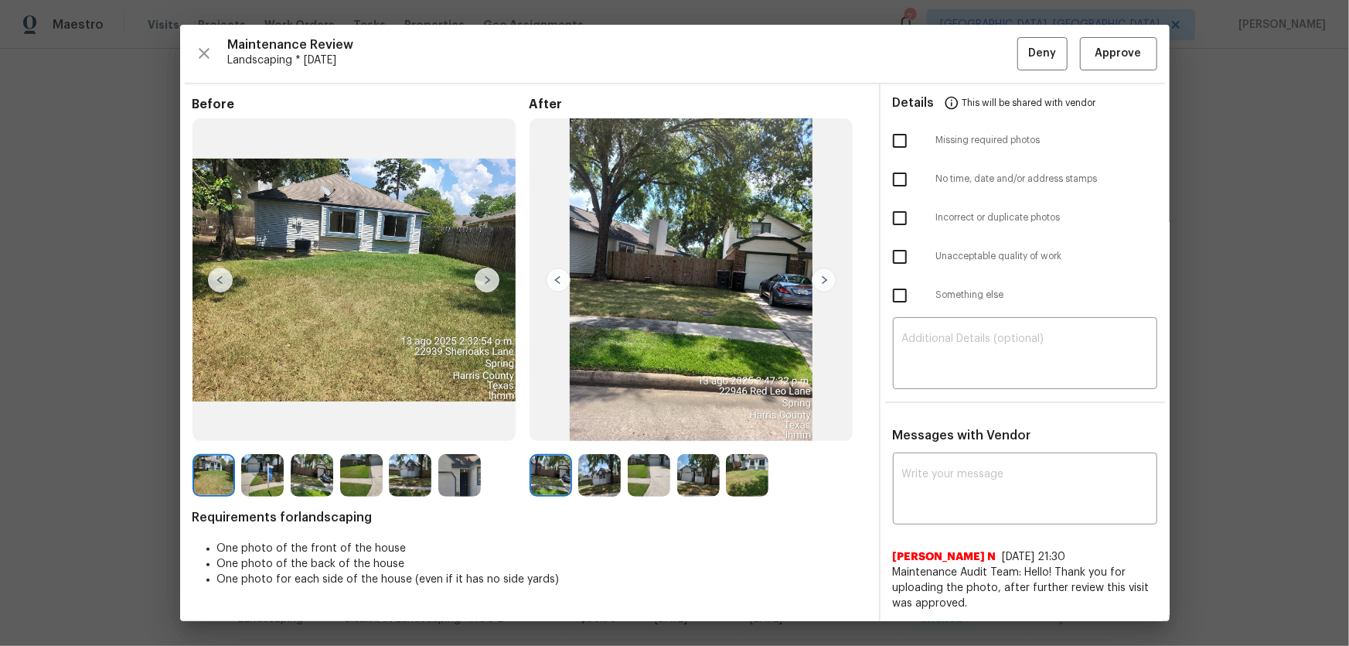
click at [464, 477] on img at bounding box center [459, 475] width 43 height 43
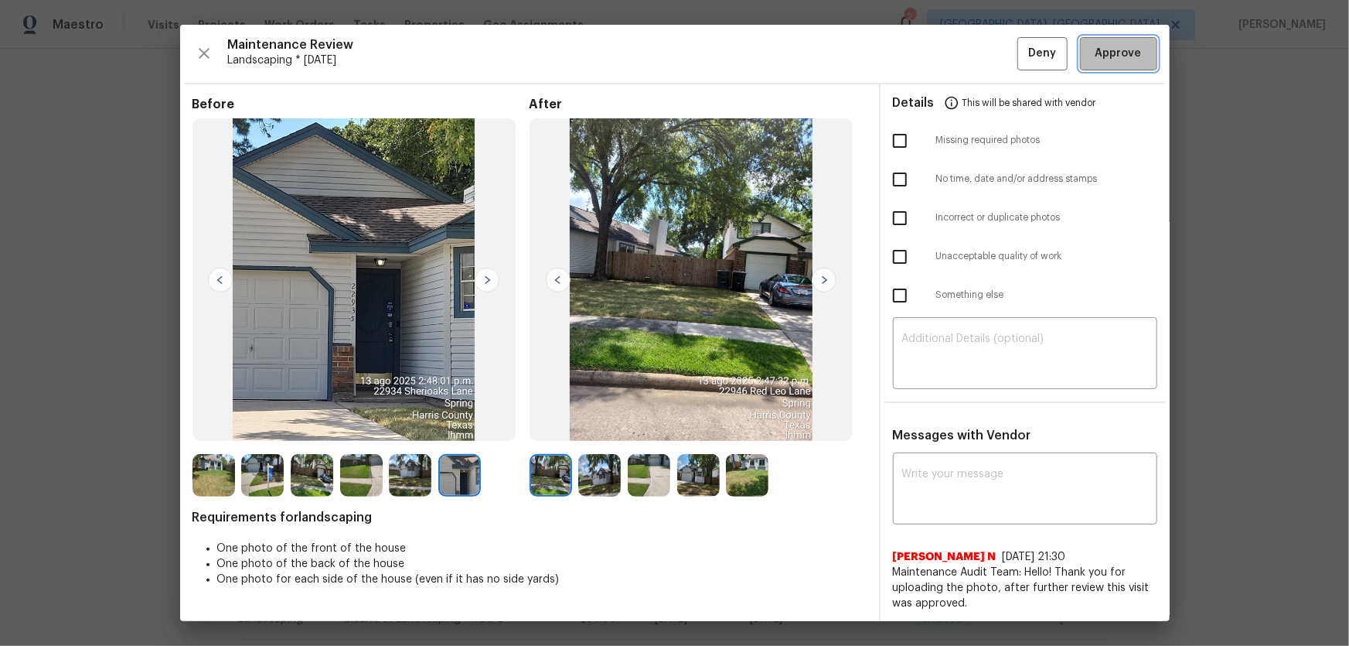
click at [1107, 54] on span "Approve" at bounding box center [1119, 53] width 46 height 19
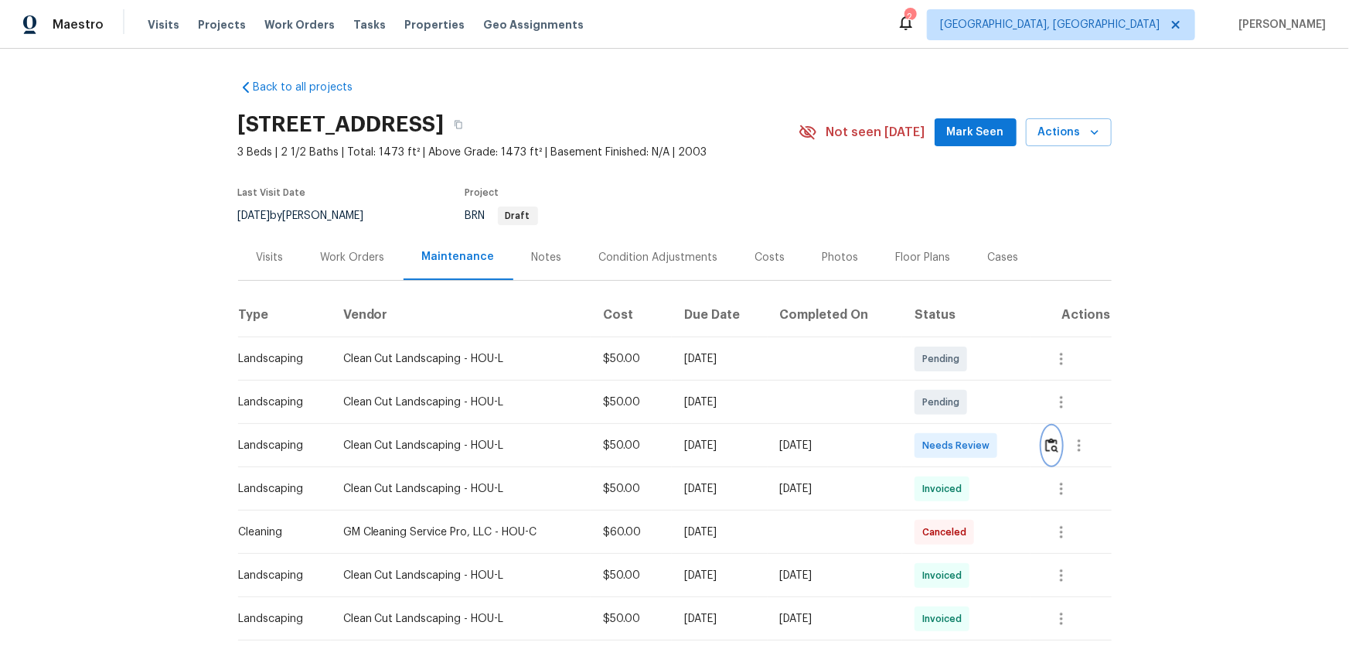
click at [960, 426] on img "button" at bounding box center [1052, 445] width 13 height 15
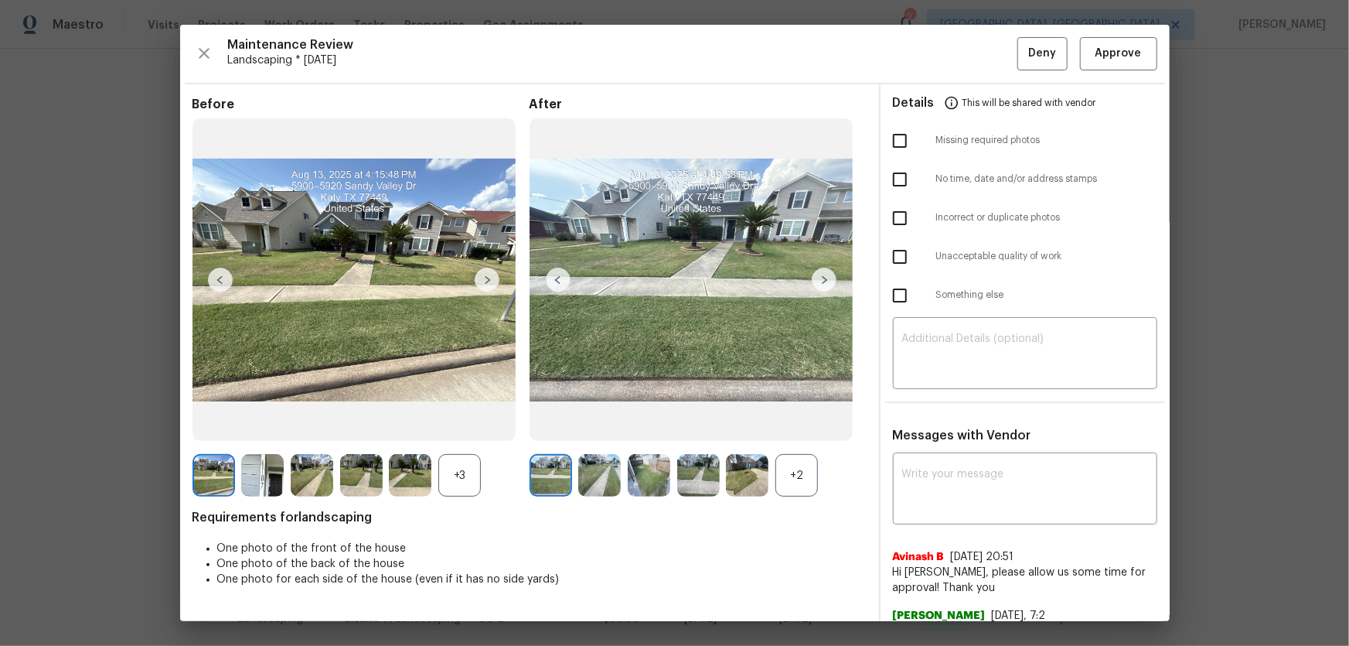
click at [811, 426] on div "+2" at bounding box center [797, 475] width 43 height 43
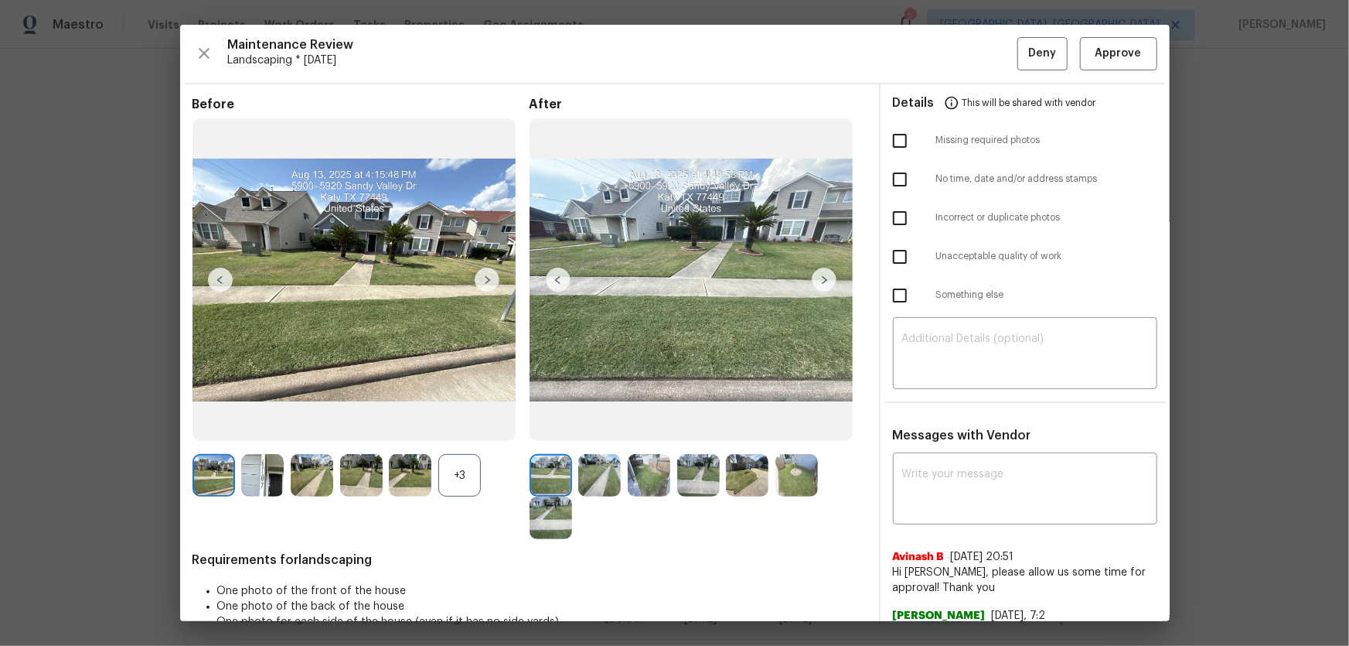
click at [452, 426] on div "+3" at bounding box center [459, 475] width 43 height 43
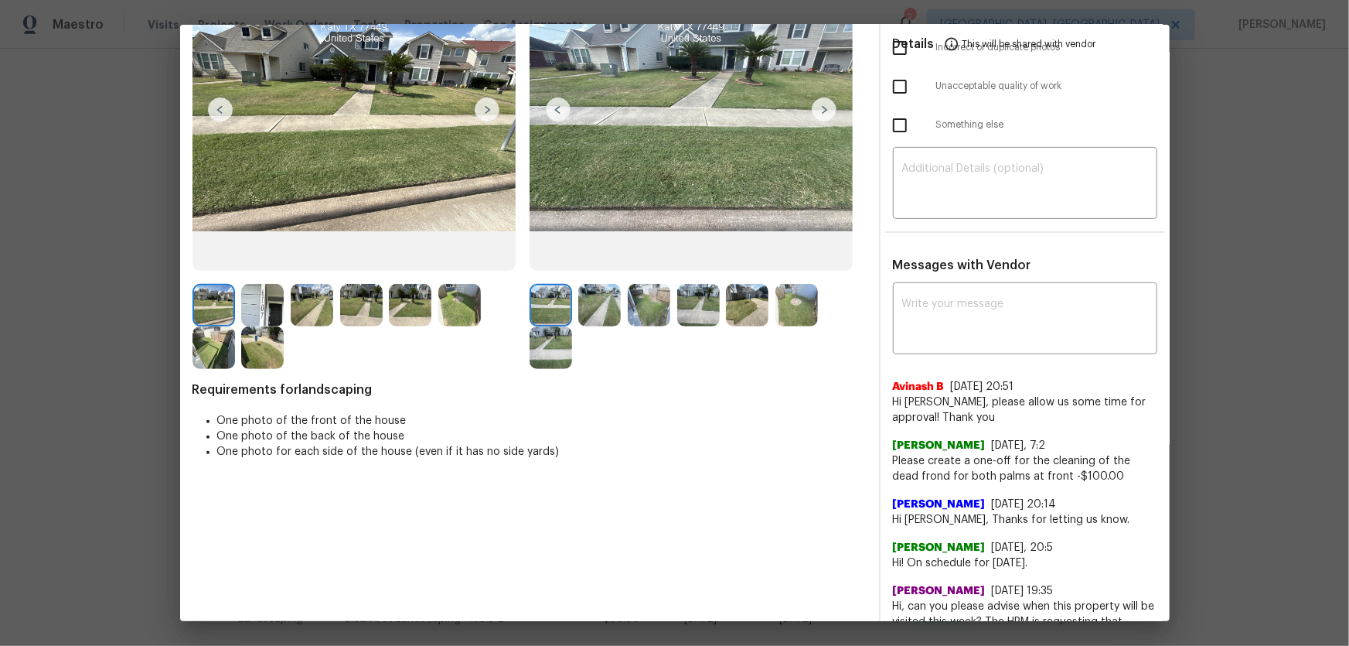
scroll to position [204, 0]
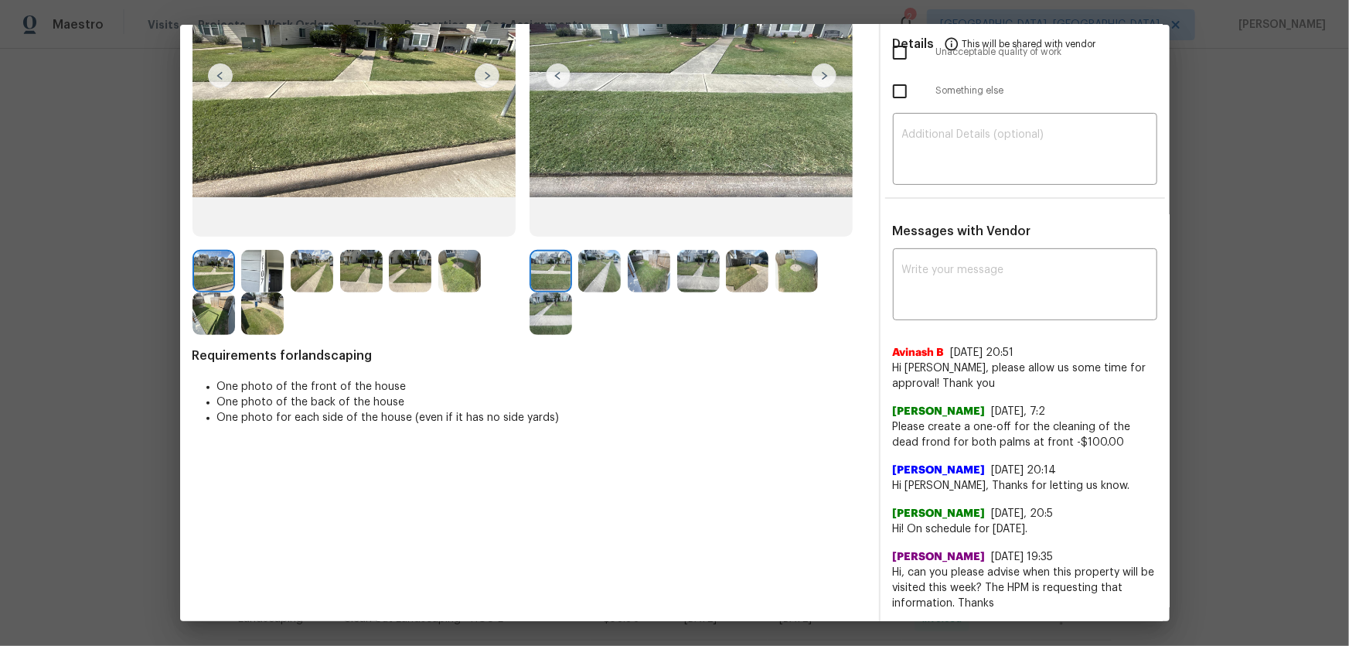
click at [591, 276] on img at bounding box center [599, 271] width 43 height 43
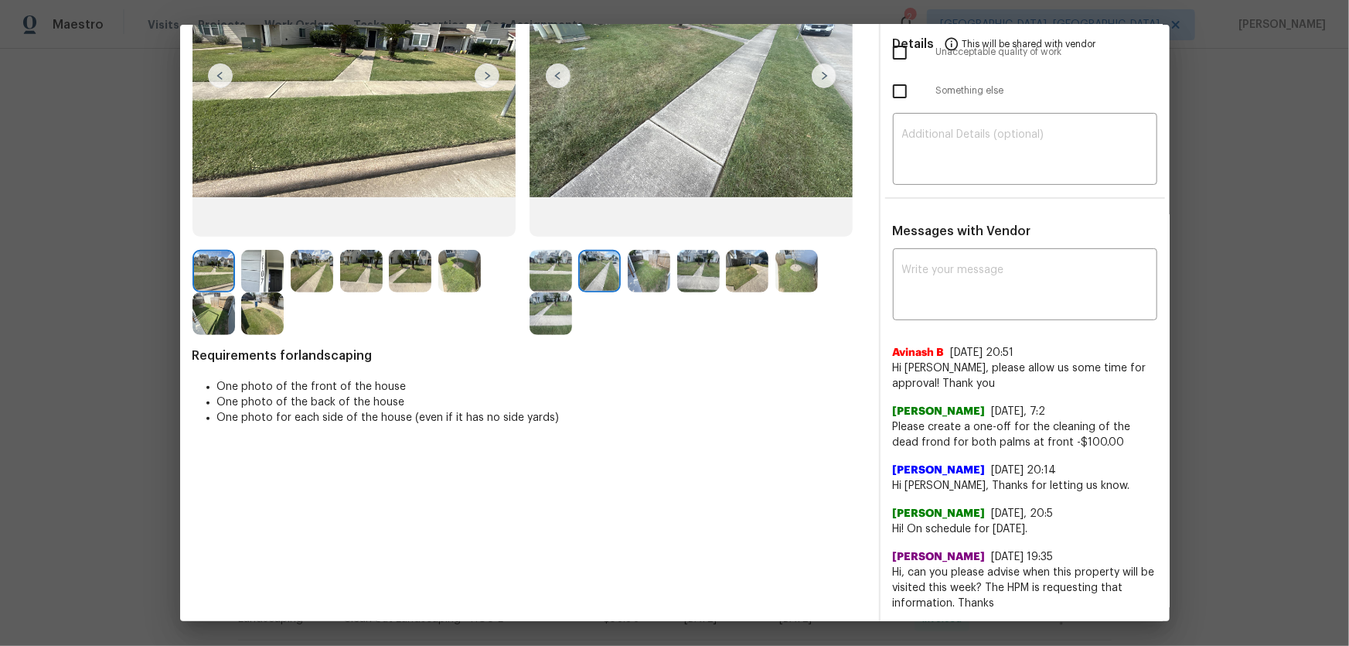
click at [650, 271] on img at bounding box center [649, 271] width 43 height 43
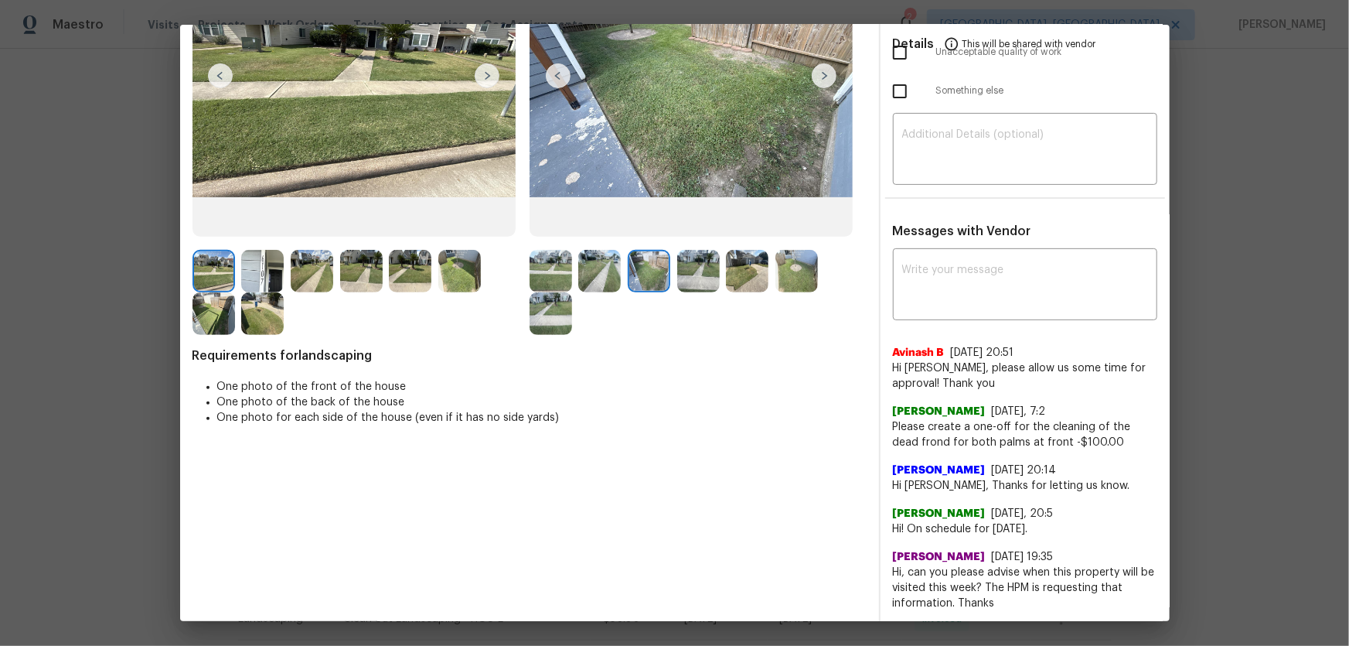
click at [695, 273] on img at bounding box center [698, 271] width 43 height 43
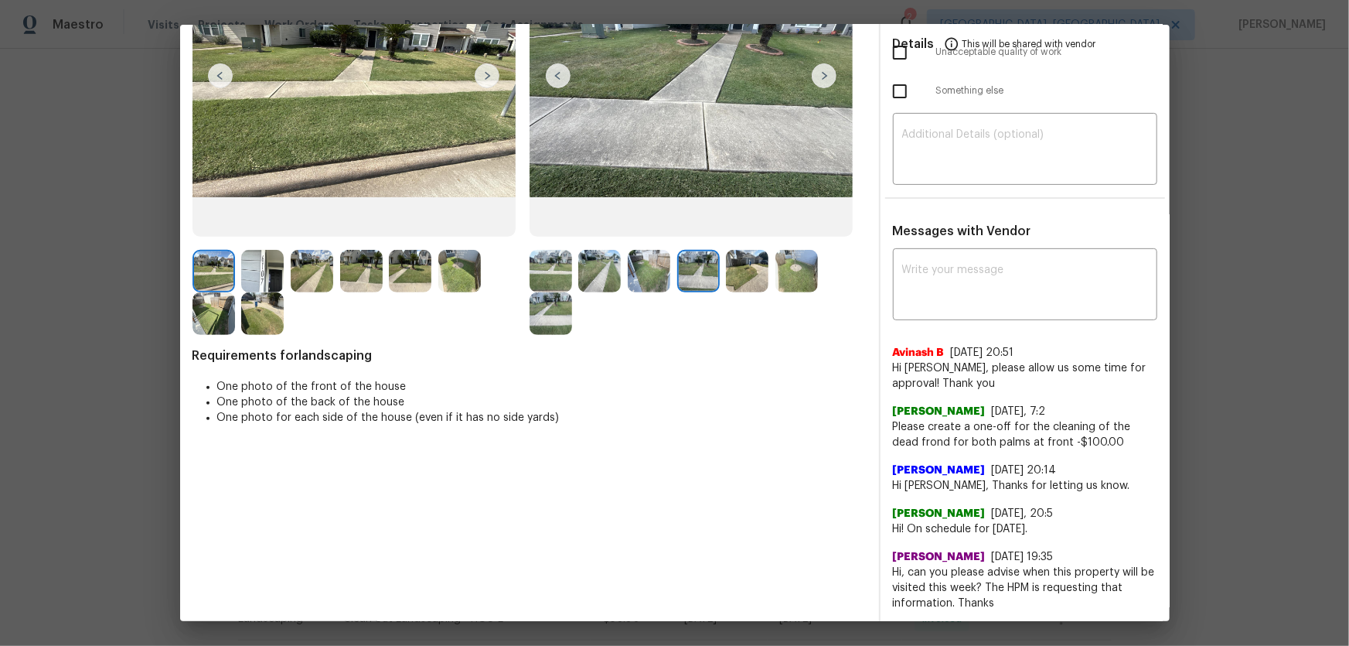
click at [742, 273] on img at bounding box center [747, 271] width 43 height 43
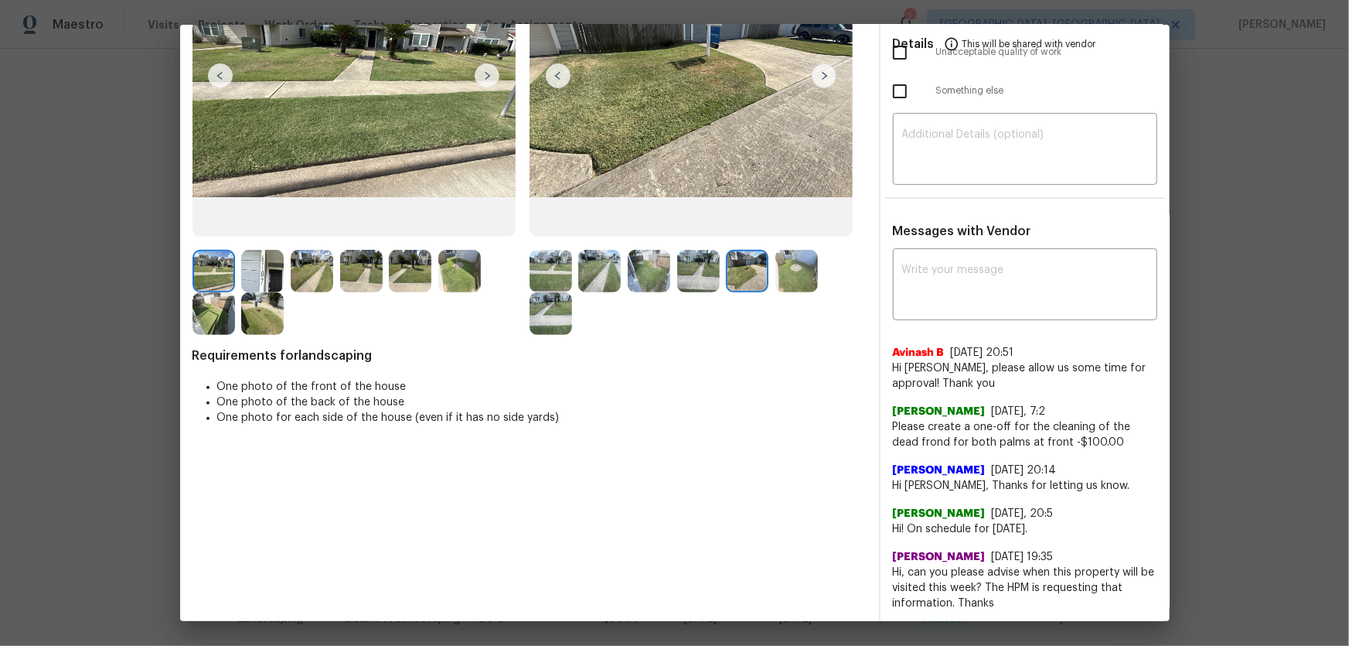
click at [798, 272] on img at bounding box center [797, 271] width 43 height 43
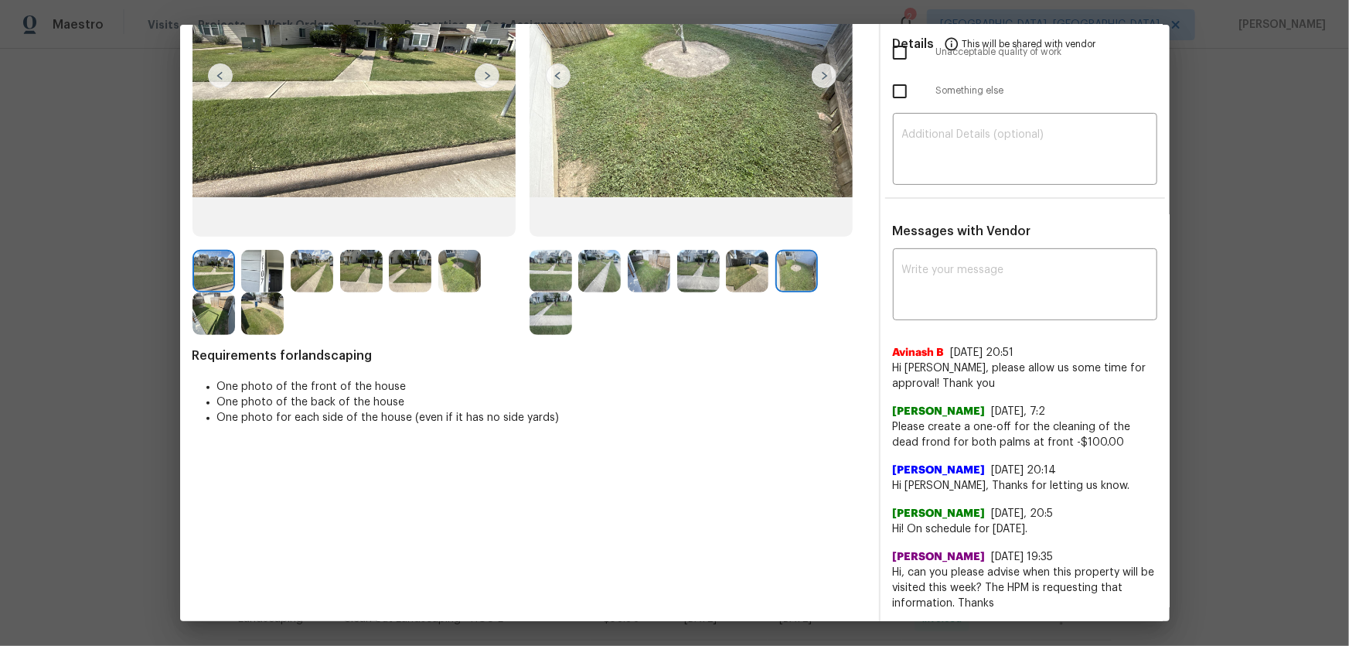
click at [532, 329] on img at bounding box center [551, 313] width 43 height 43
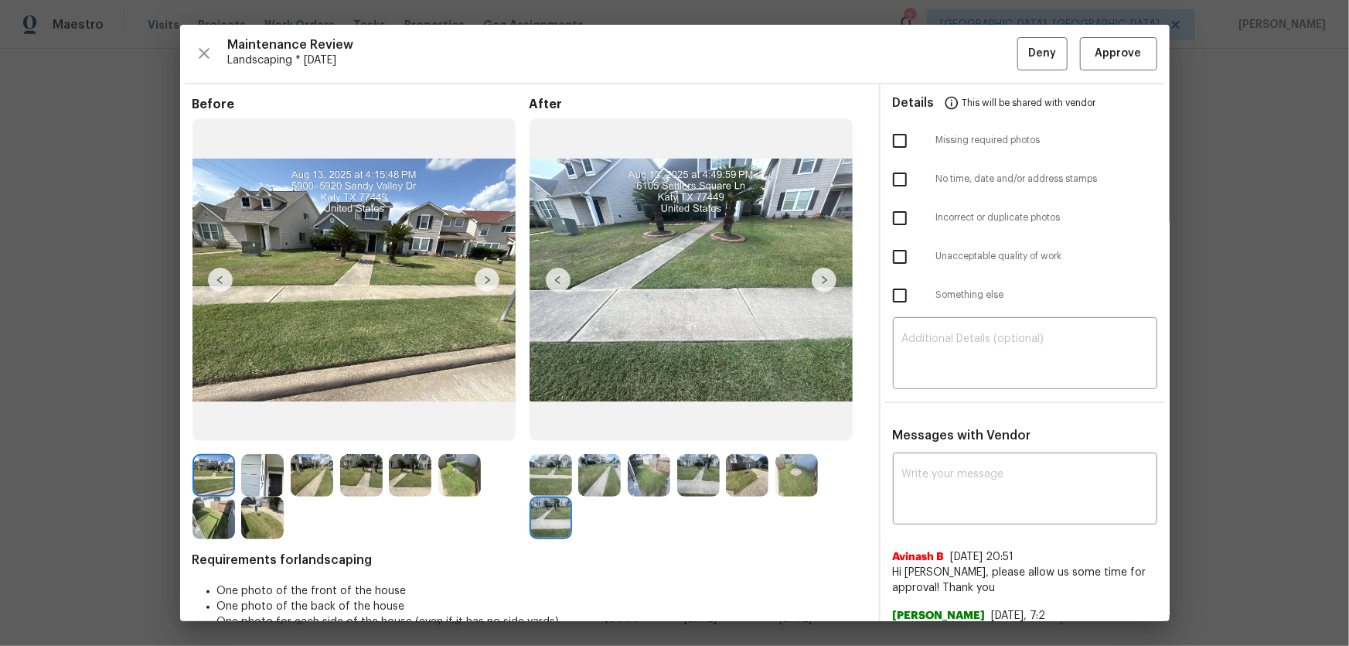
scroll to position [0, 0]
click at [960, 52] on span "Approve" at bounding box center [1119, 53] width 46 height 19
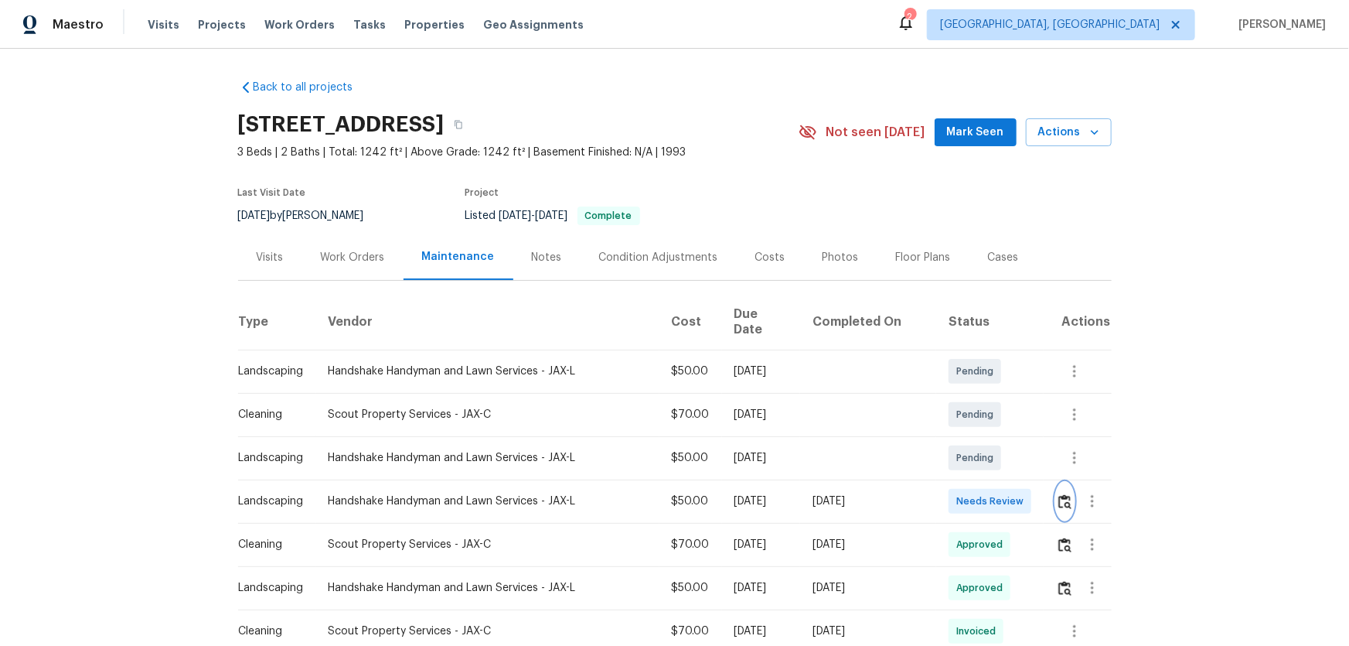
click at [1059, 494] on img "button" at bounding box center [1065, 501] width 13 height 15
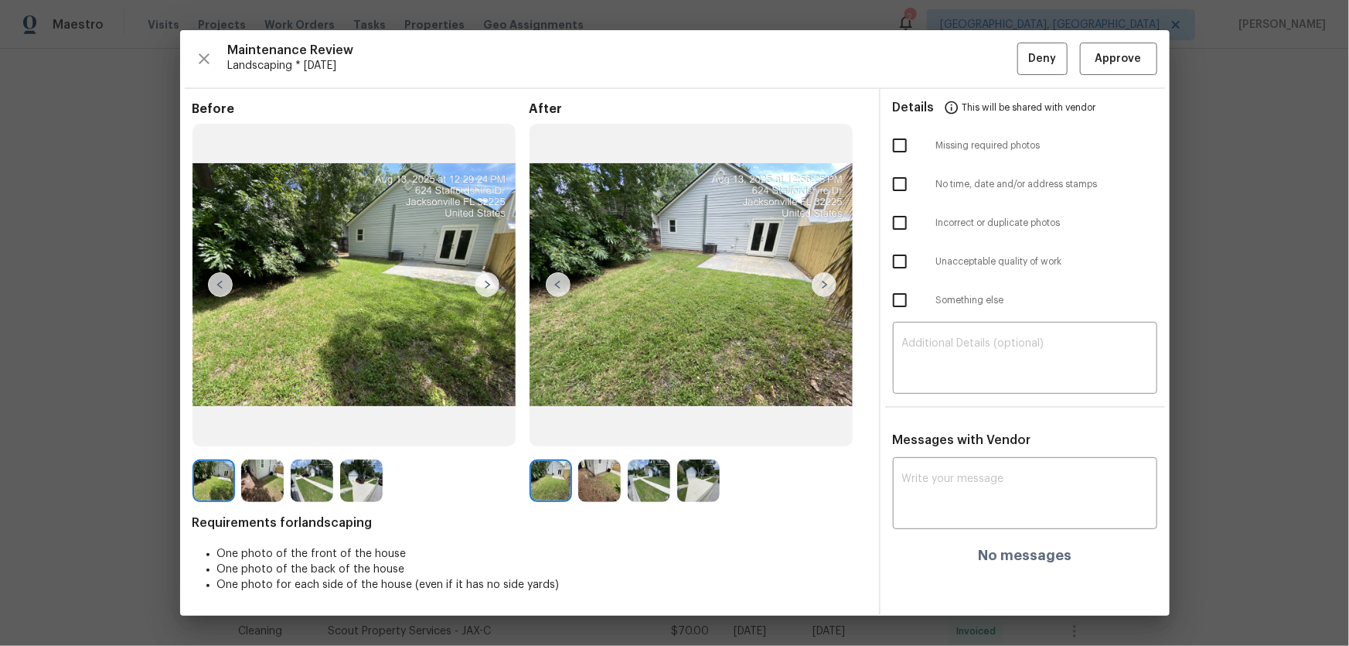
click at [604, 479] on img at bounding box center [599, 480] width 43 height 43
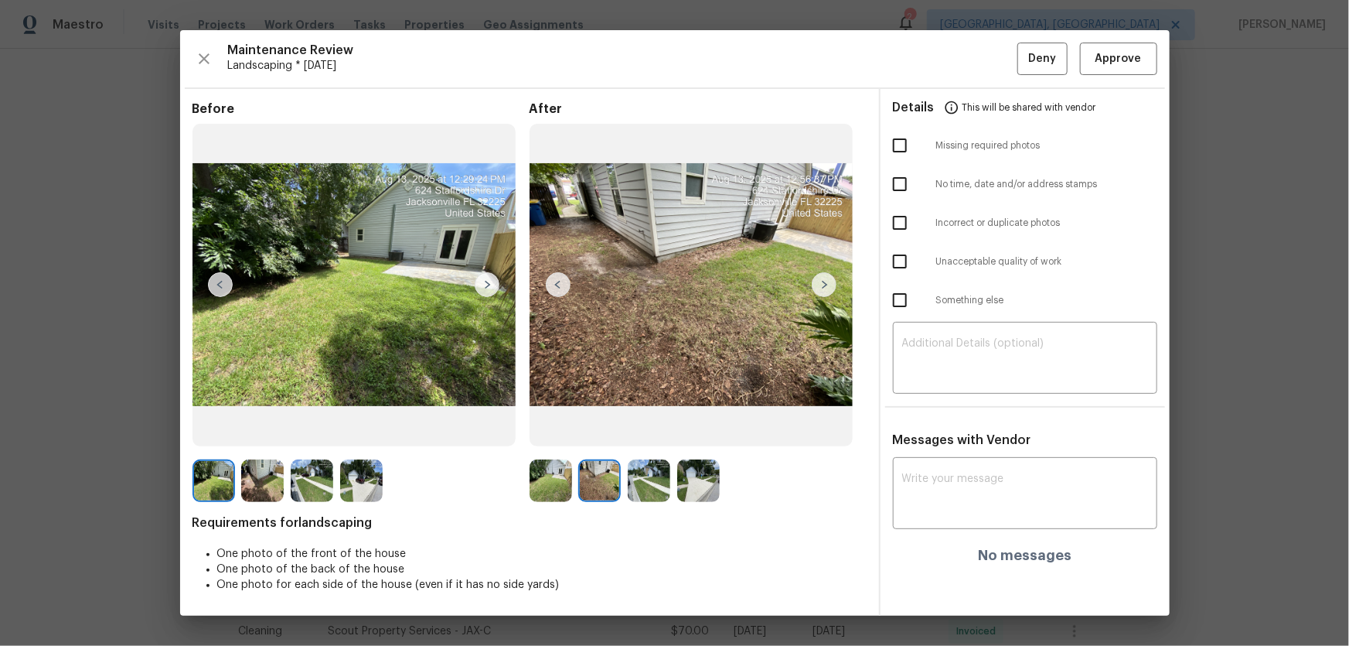
click at [646, 478] on img at bounding box center [649, 480] width 43 height 43
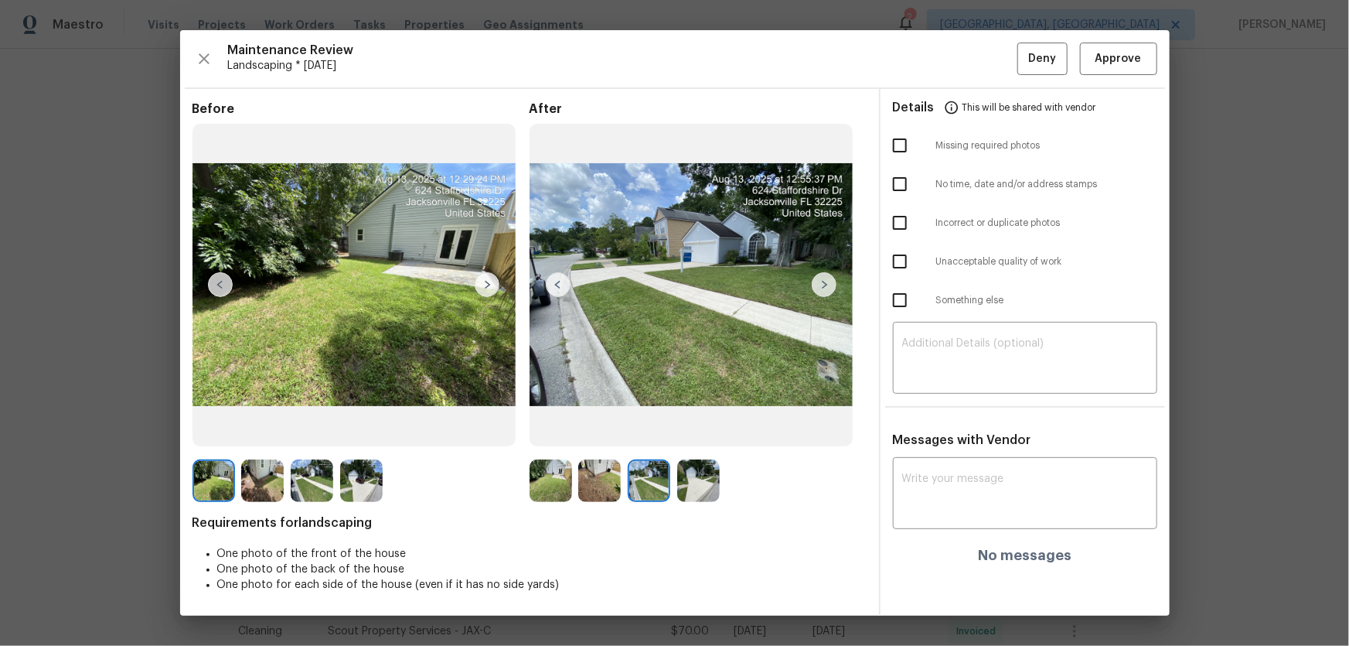
click at [688, 483] on img at bounding box center [698, 480] width 43 height 43
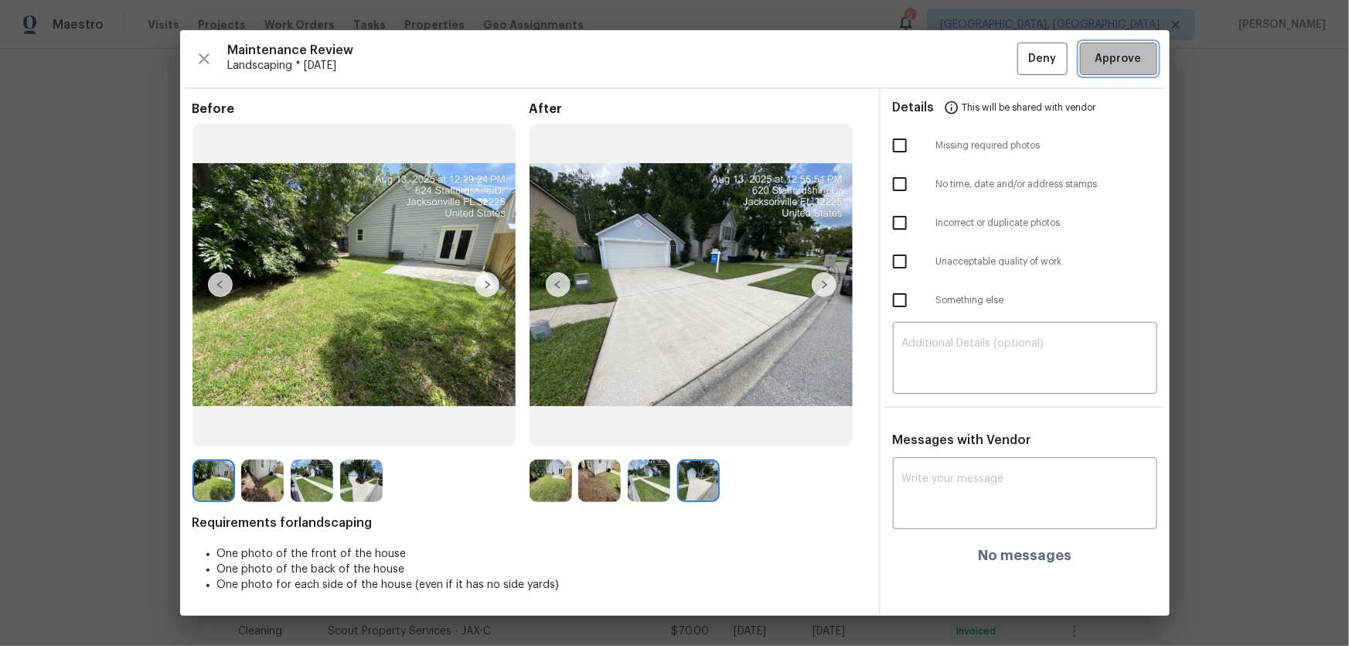
click at [1083, 47] on button "Approve" at bounding box center [1118, 59] width 77 height 33
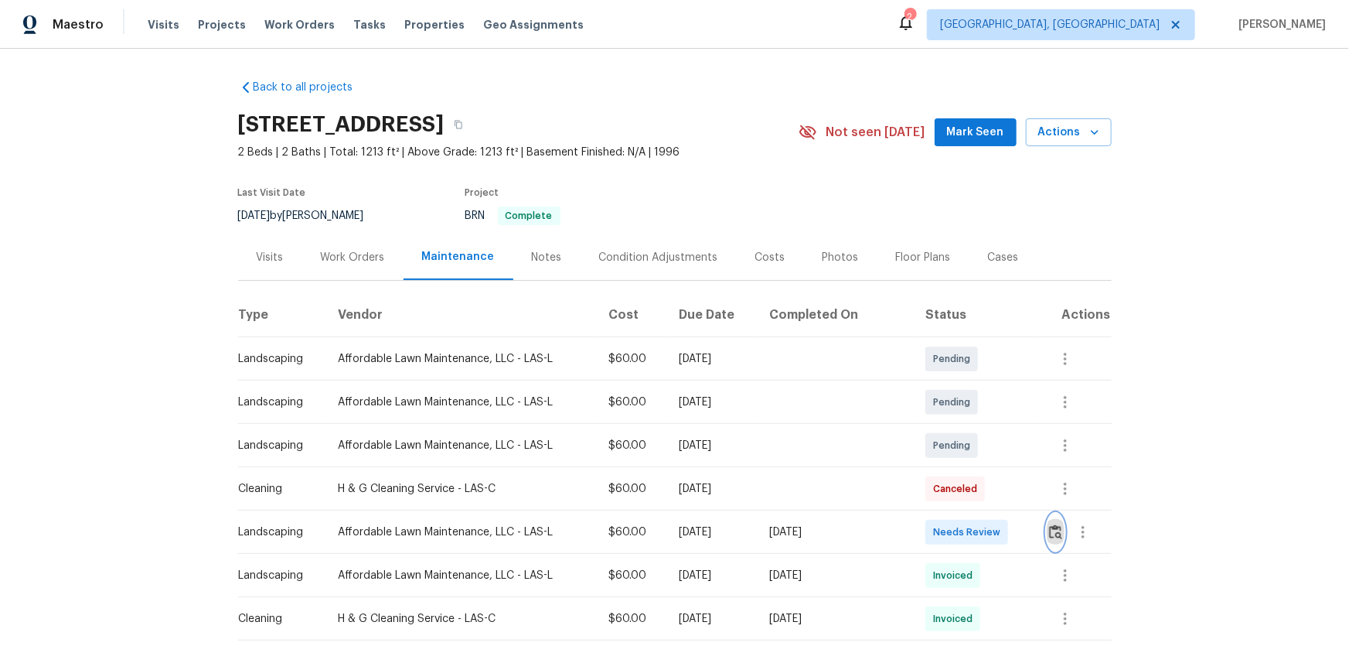
click at [960, 426] on img "button" at bounding box center [1055, 531] width 13 height 15
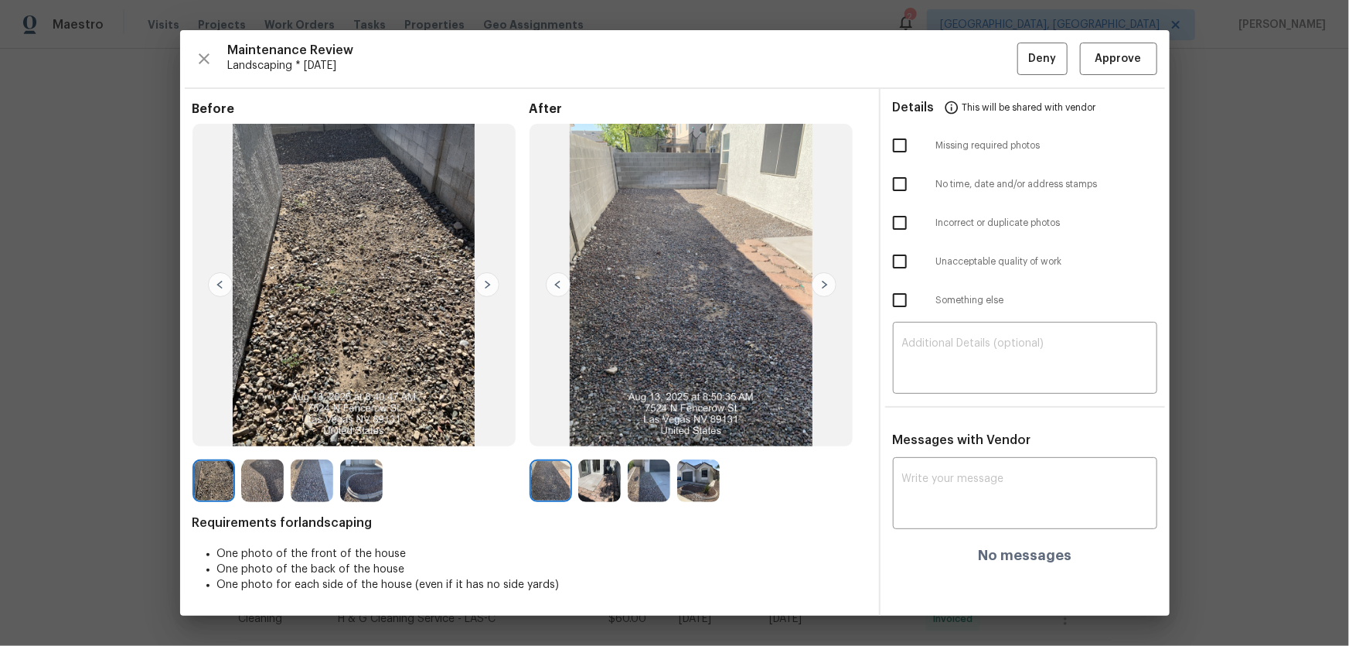
click at [592, 426] on img at bounding box center [599, 480] width 43 height 43
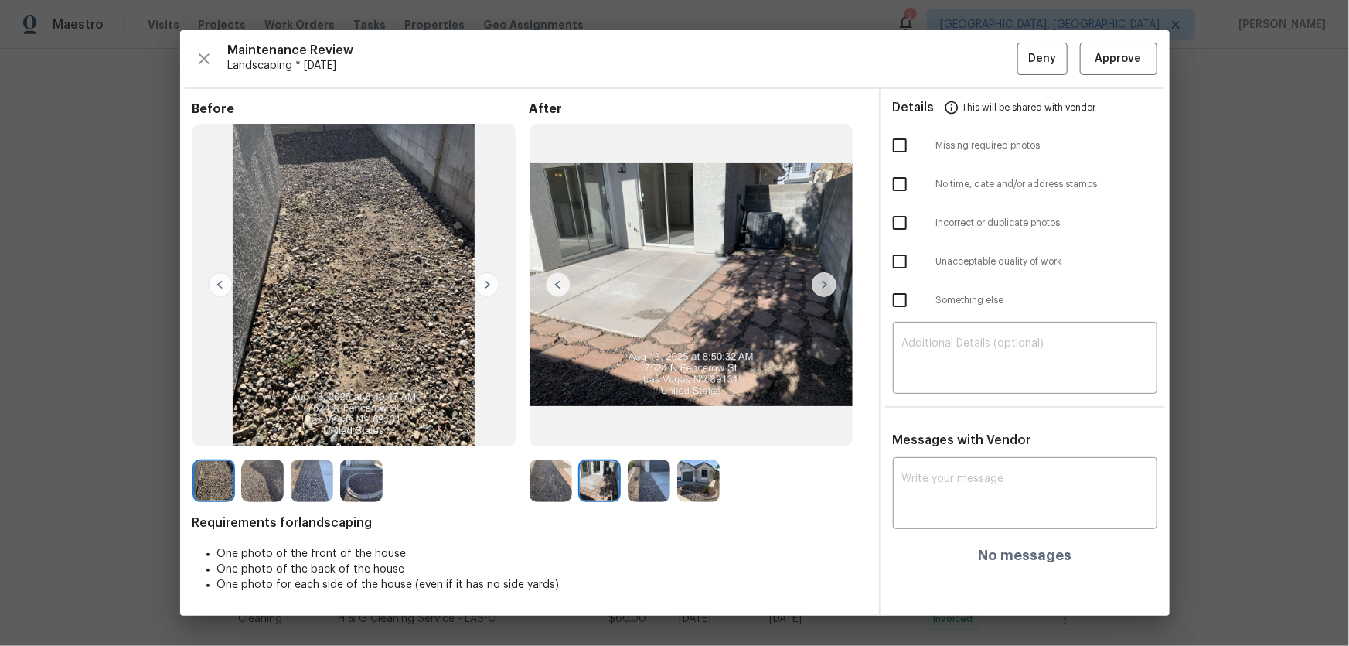
click at [654, 426] on img at bounding box center [649, 480] width 43 height 43
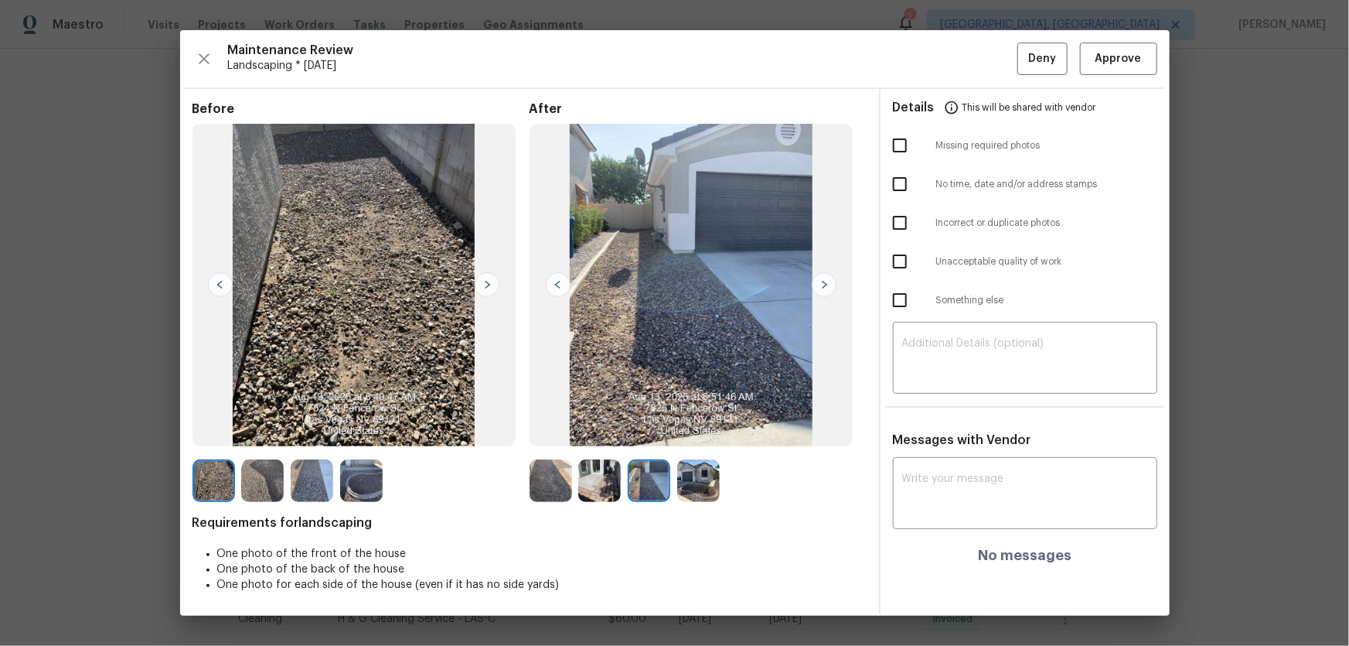
click at [685, 426] on img at bounding box center [698, 480] width 43 height 43
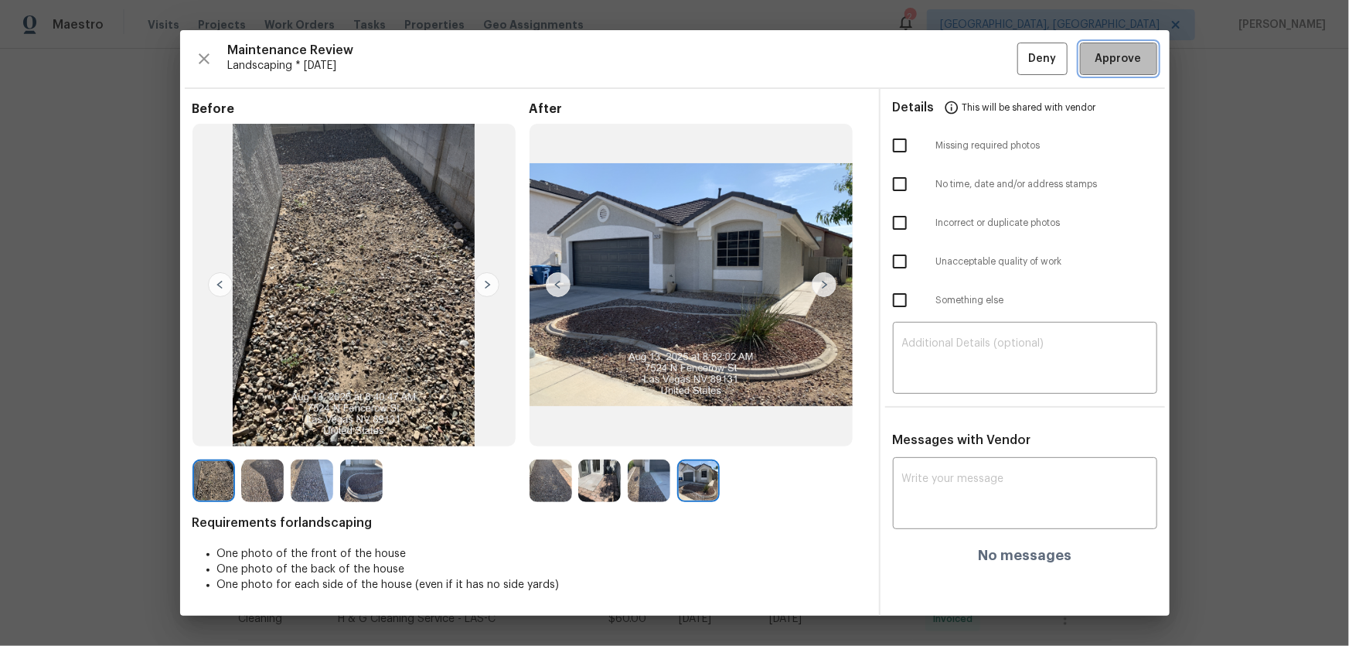
click at [960, 50] on span "Approve" at bounding box center [1119, 58] width 46 height 19
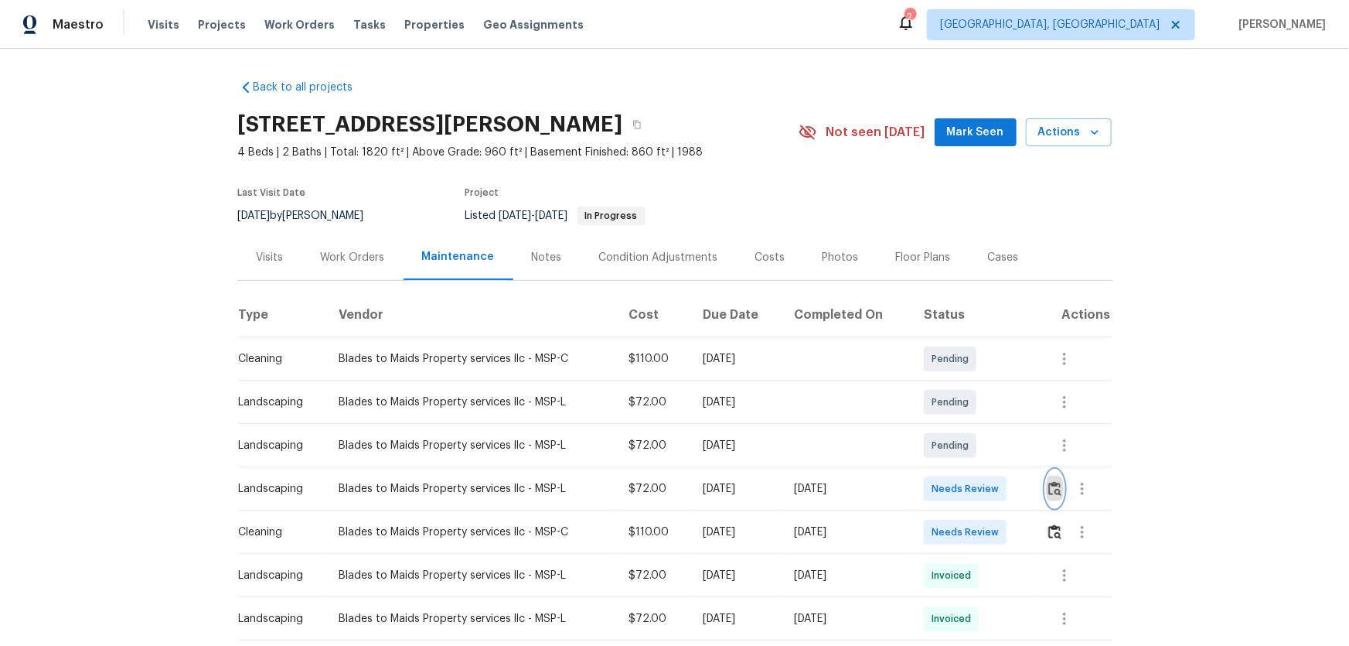
click at [1049, 493] on img "button" at bounding box center [1055, 488] width 13 height 15
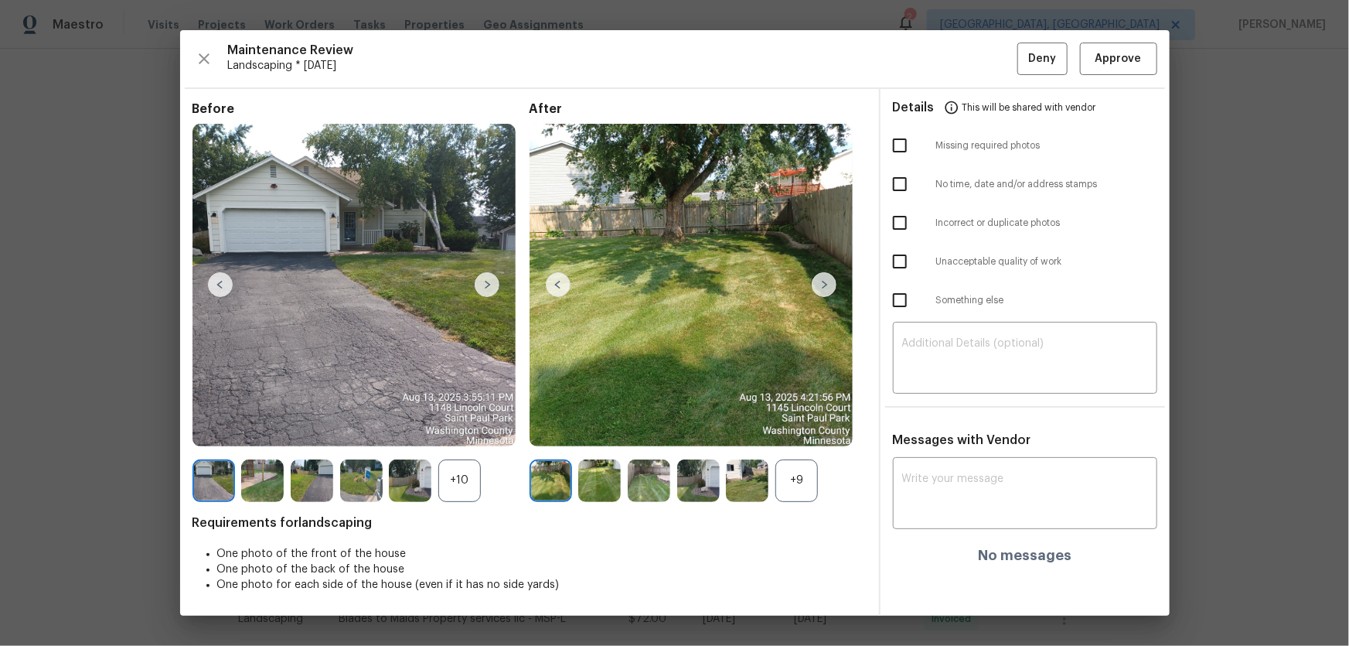
click at [800, 479] on div "+9" at bounding box center [797, 480] width 43 height 43
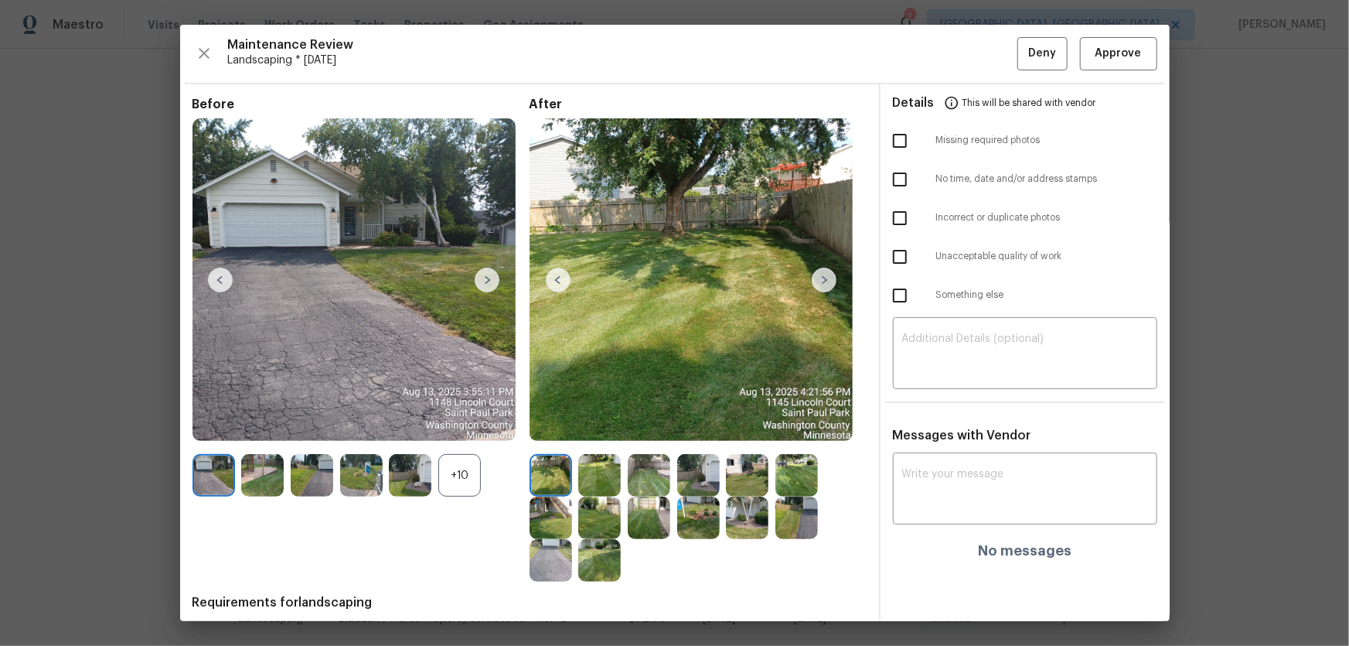
click at [462, 479] on div "+10" at bounding box center [459, 475] width 43 height 43
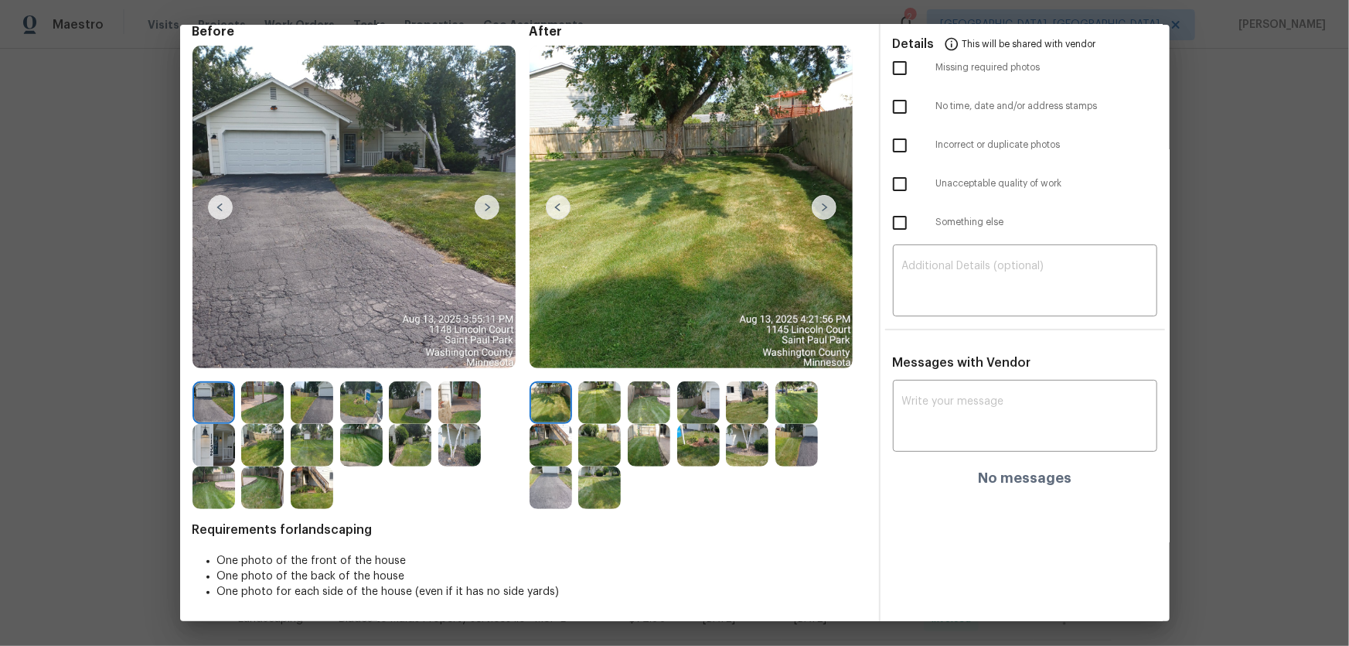
scroll to position [73, 0]
click at [578, 390] on img at bounding box center [599, 401] width 43 height 43
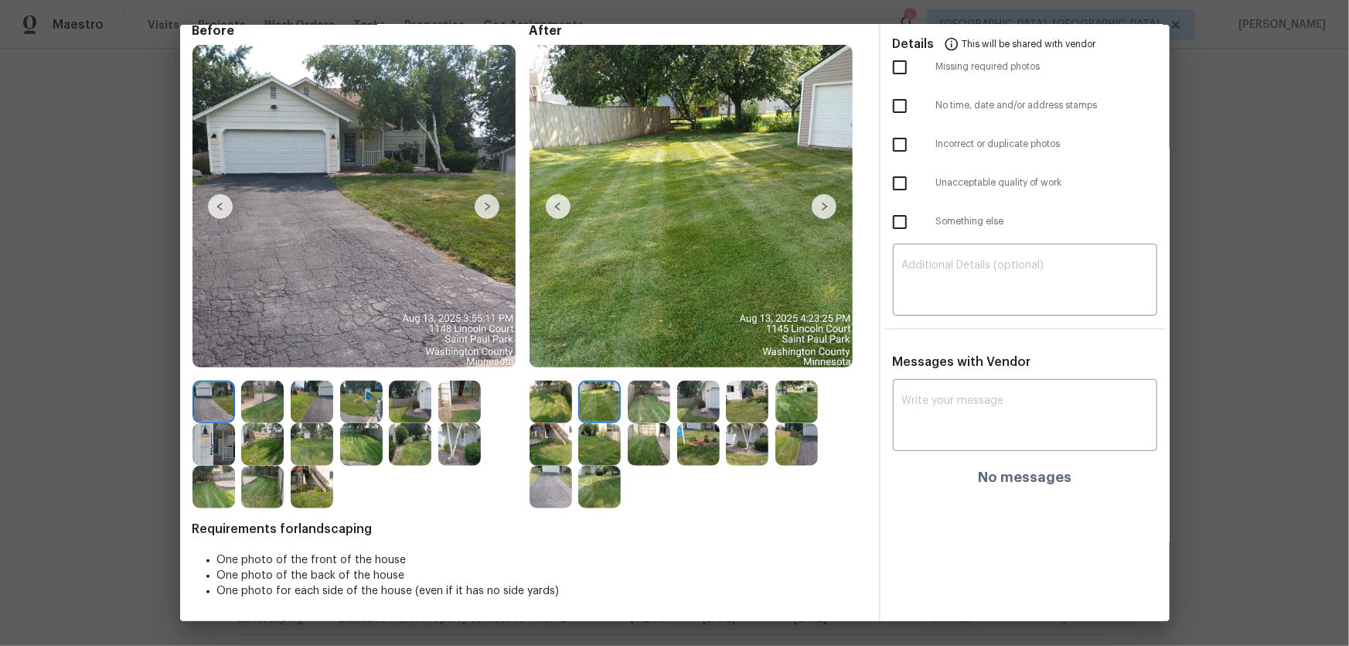
click at [636, 402] on img at bounding box center [649, 401] width 43 height 43
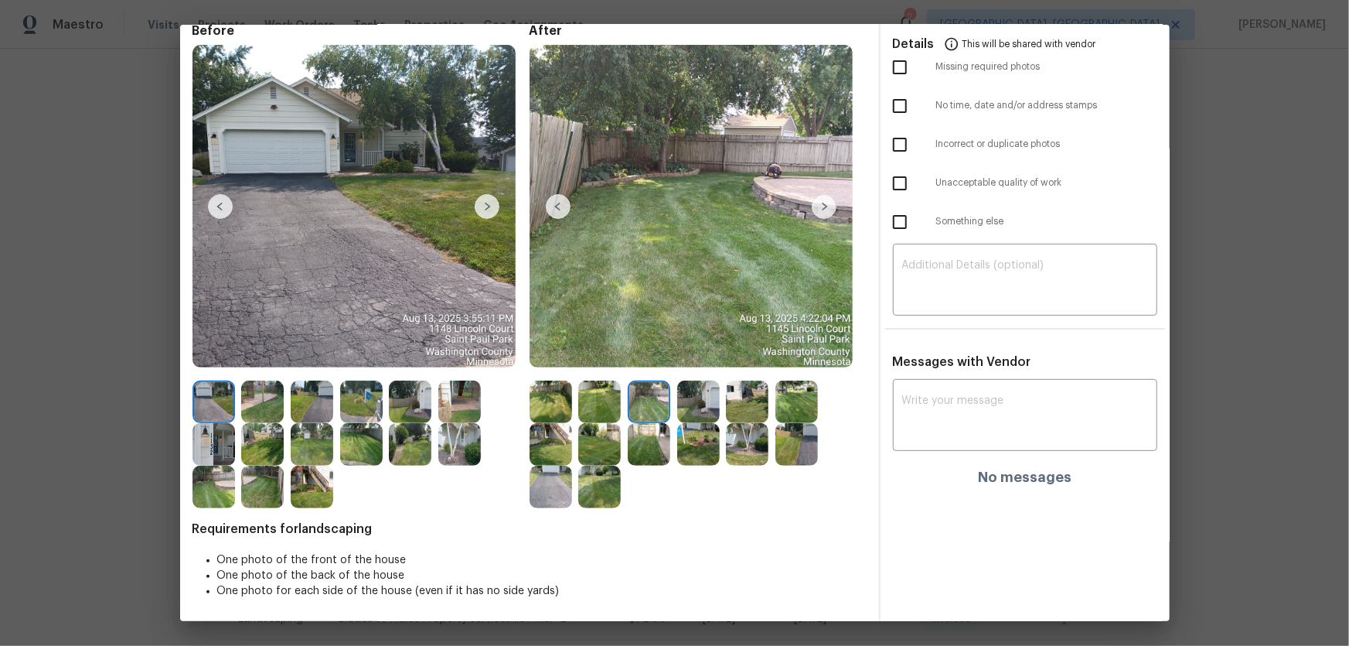
click at [703, 391] on img at bounding box center [698, 401] width 43 height 43
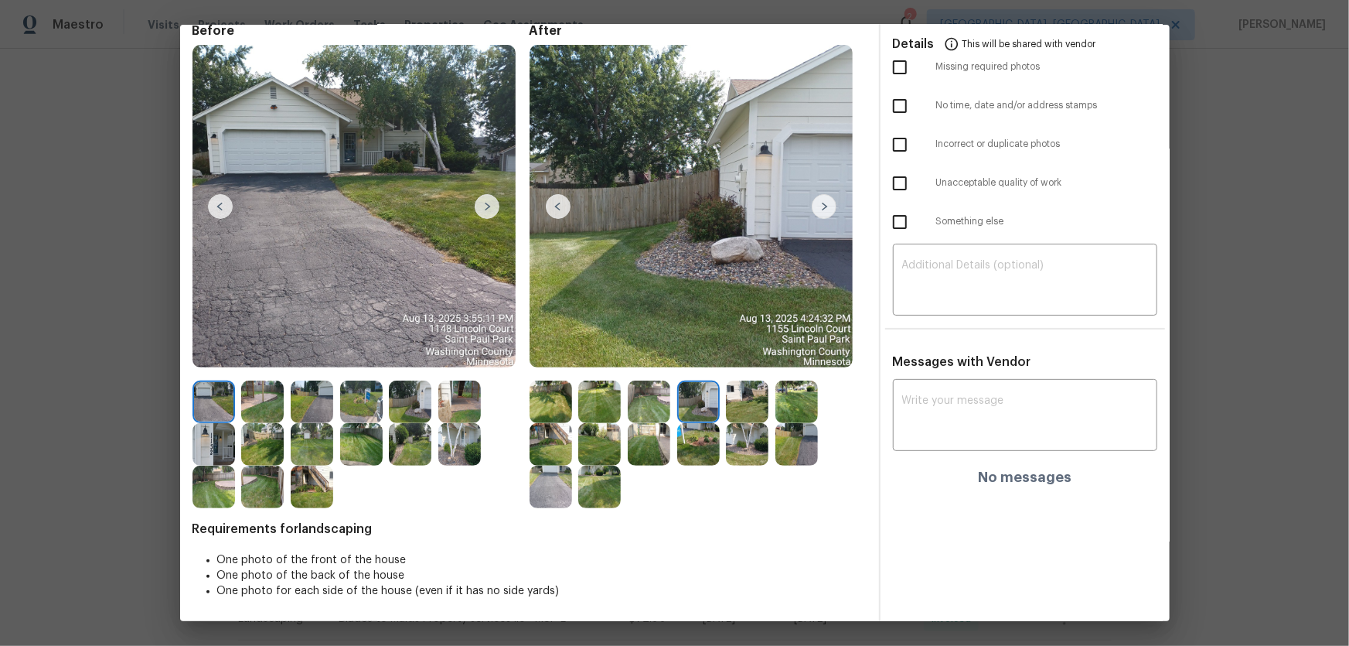
click at [748, 402] on img at bounding box center [747, 401] width 43 height 43
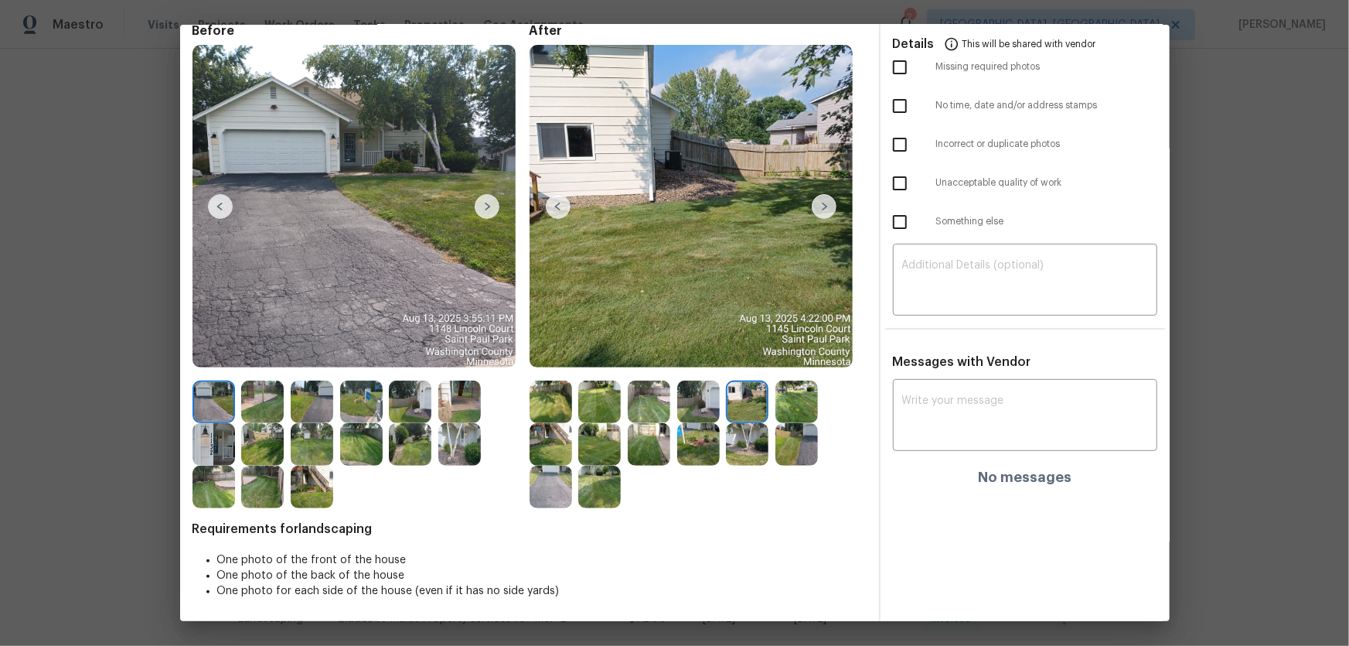
click at [781, 408] on img at bounding box center [797, 401] width 43 height 43
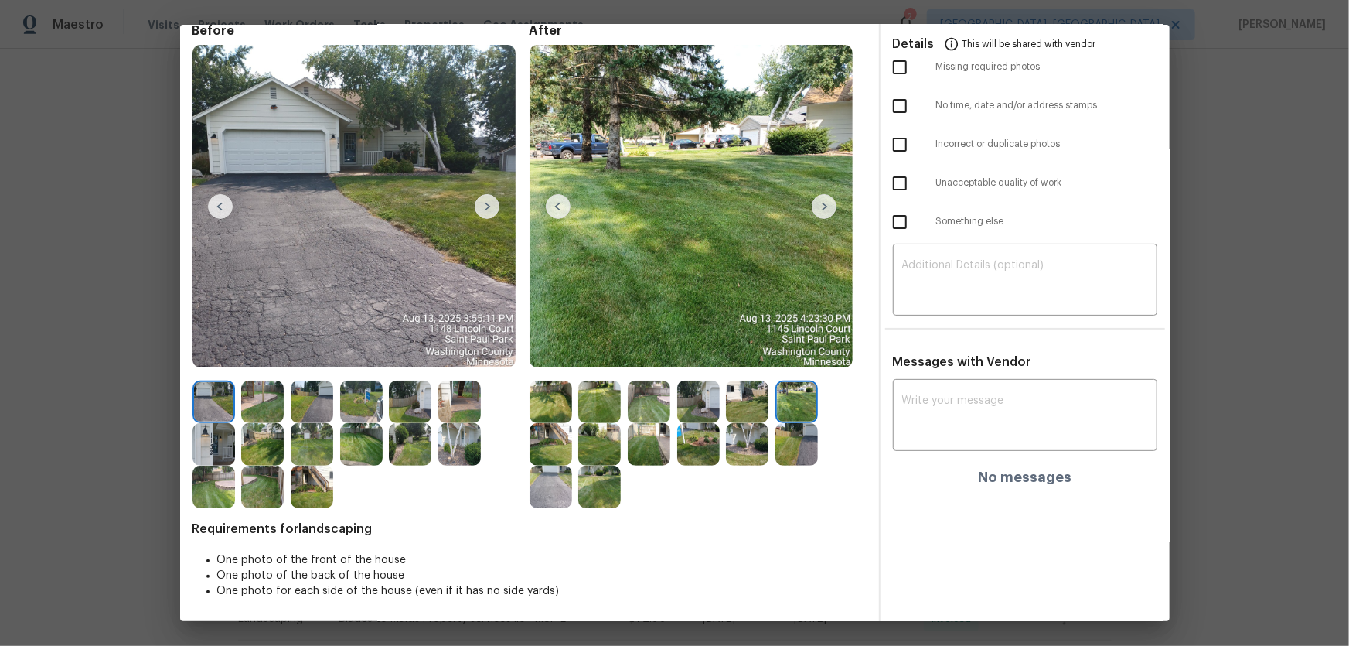
click at [561, 455] on img at bounding box center [551, 444] width 43 height 43
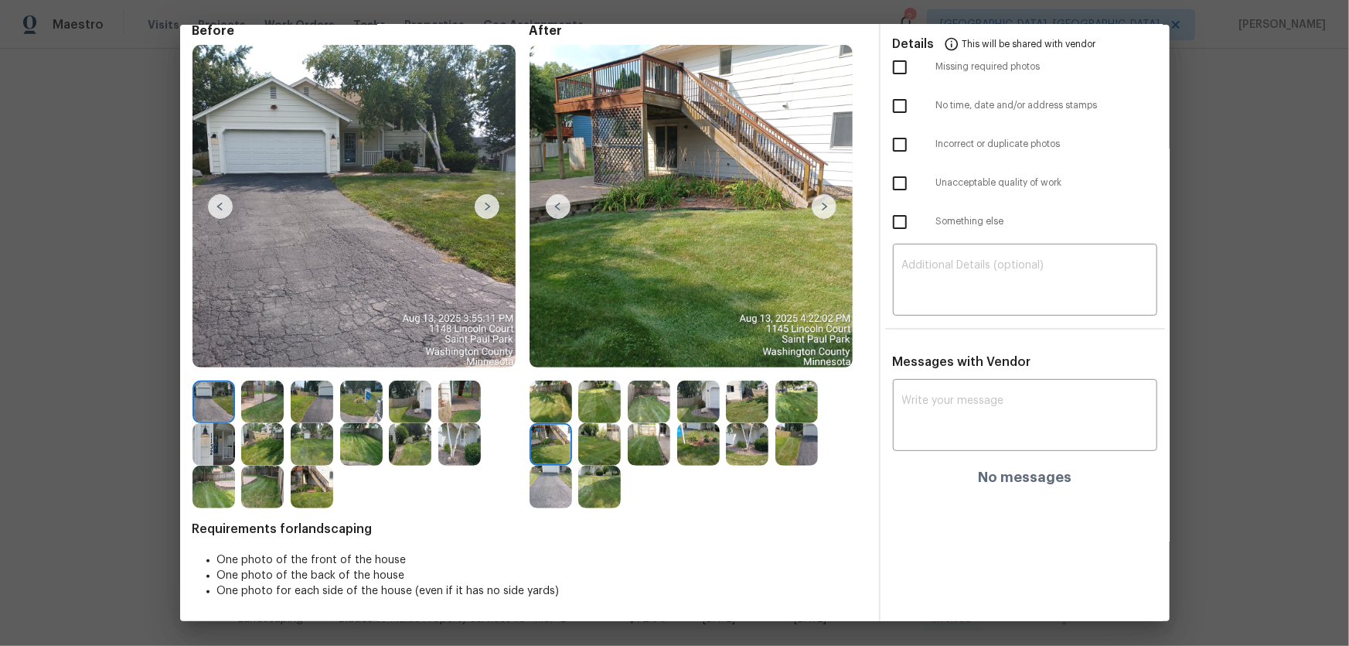
click at [582, 455] on img at bounding box center [599, 444] width 43 height 43
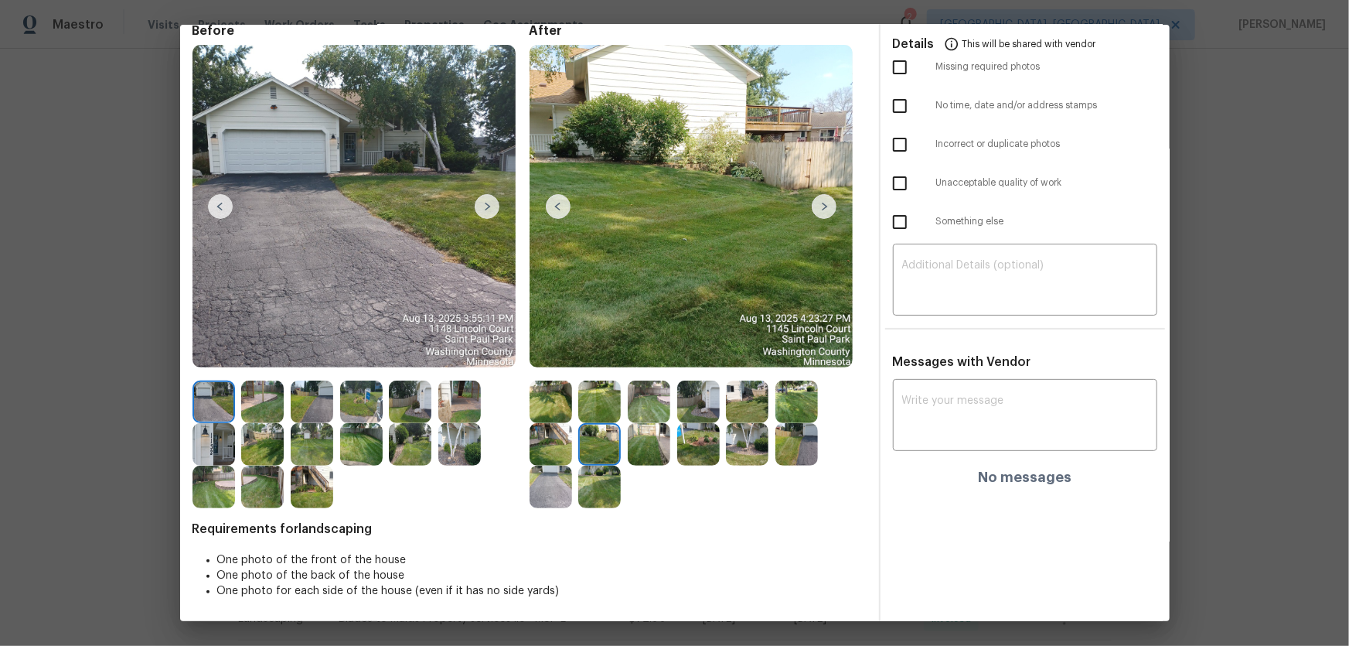
click at [622, 452] on div at bounding box center [602, 444] width 49 height 43
click at [636, 452] on img at bounding box center [649, 444] width 43 height 43
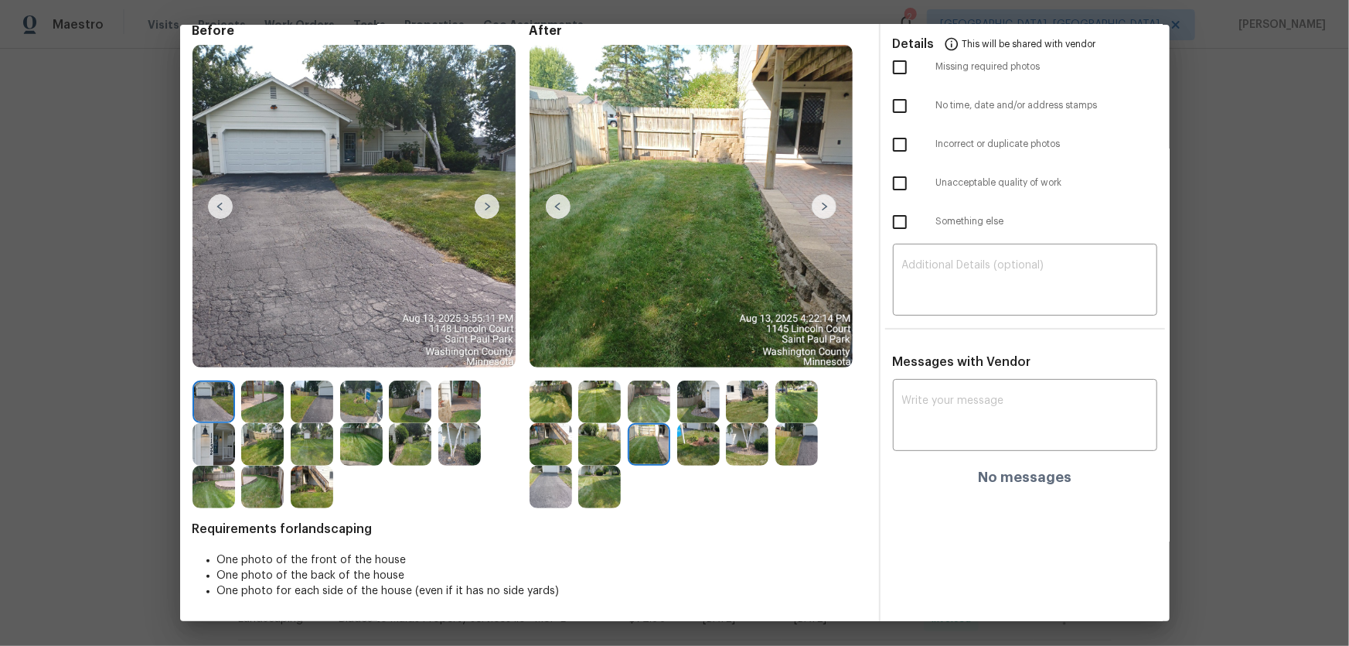
click at [677, 455] on img at bounding box center [698, 444] width 43 height 43
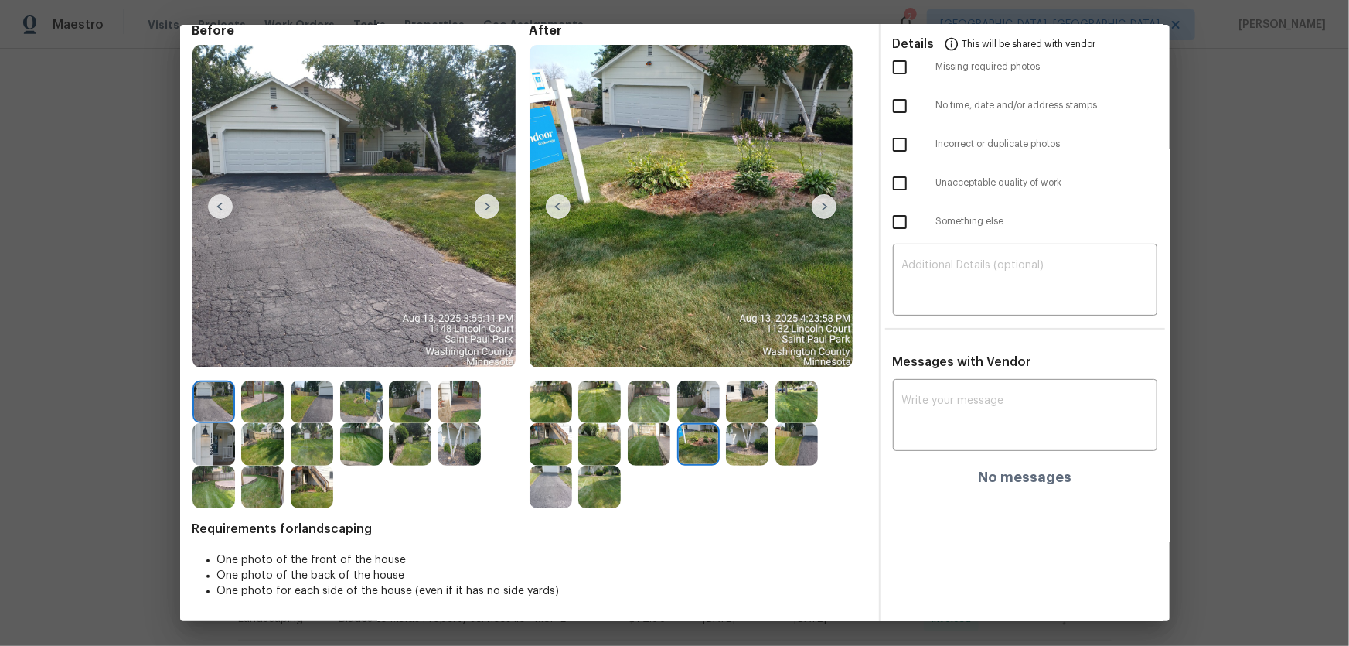
click at [726, 453] on img at bounding box center [747, 444] width 43 height 43
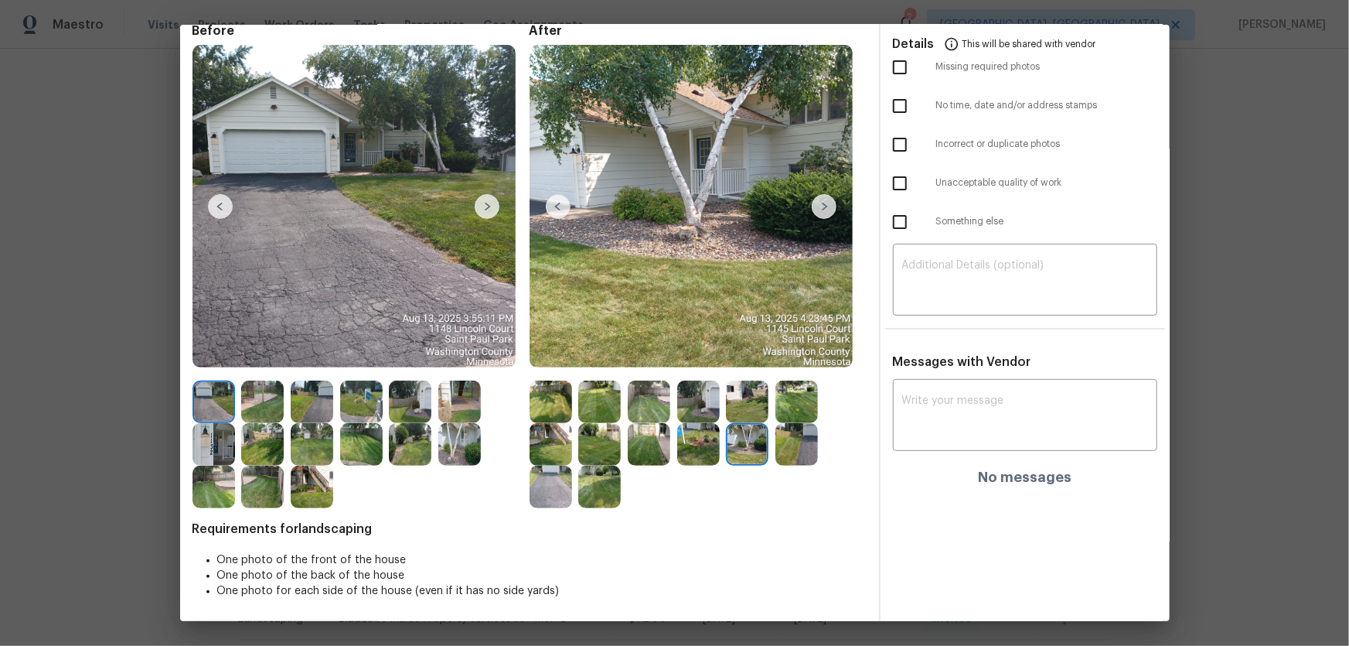
click at [769, 455] on div at bounding box center [750, 444] width 49 height 43
click at [785, 455] on img at bounding box center [797, 444] width 43 height 43
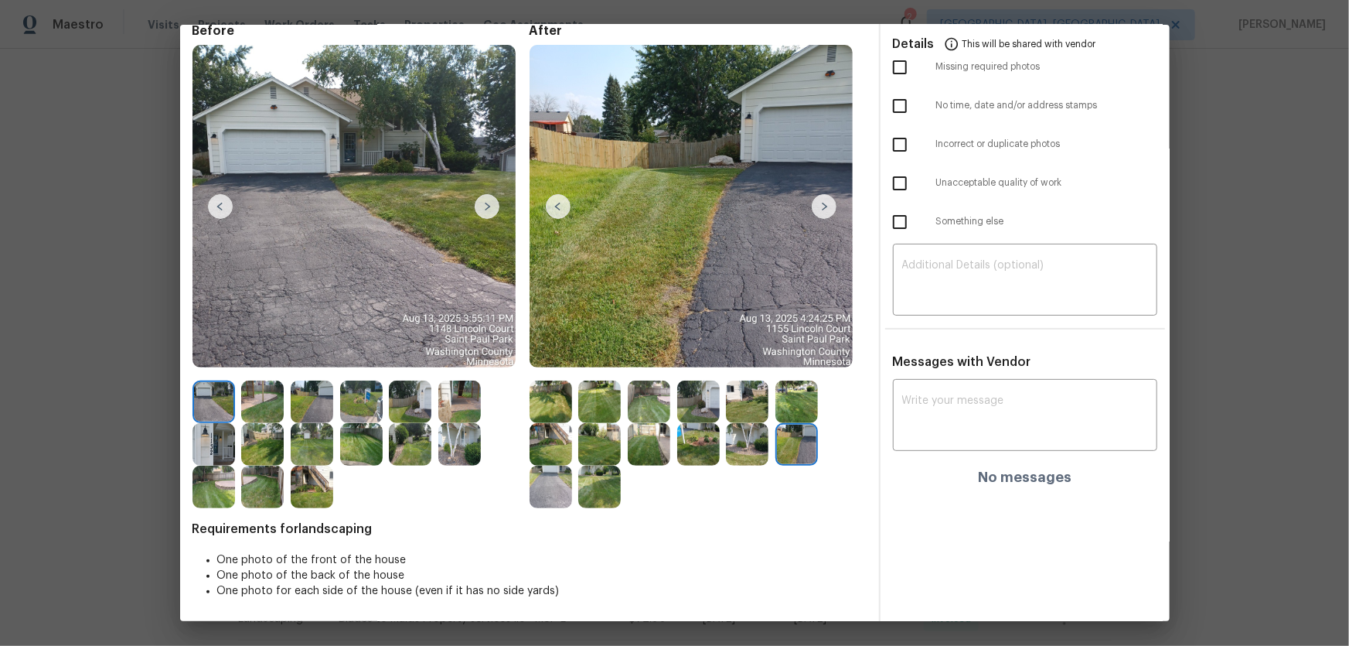
click at [537, 495] on img at bounding box center [551, 487] width 43 height 43
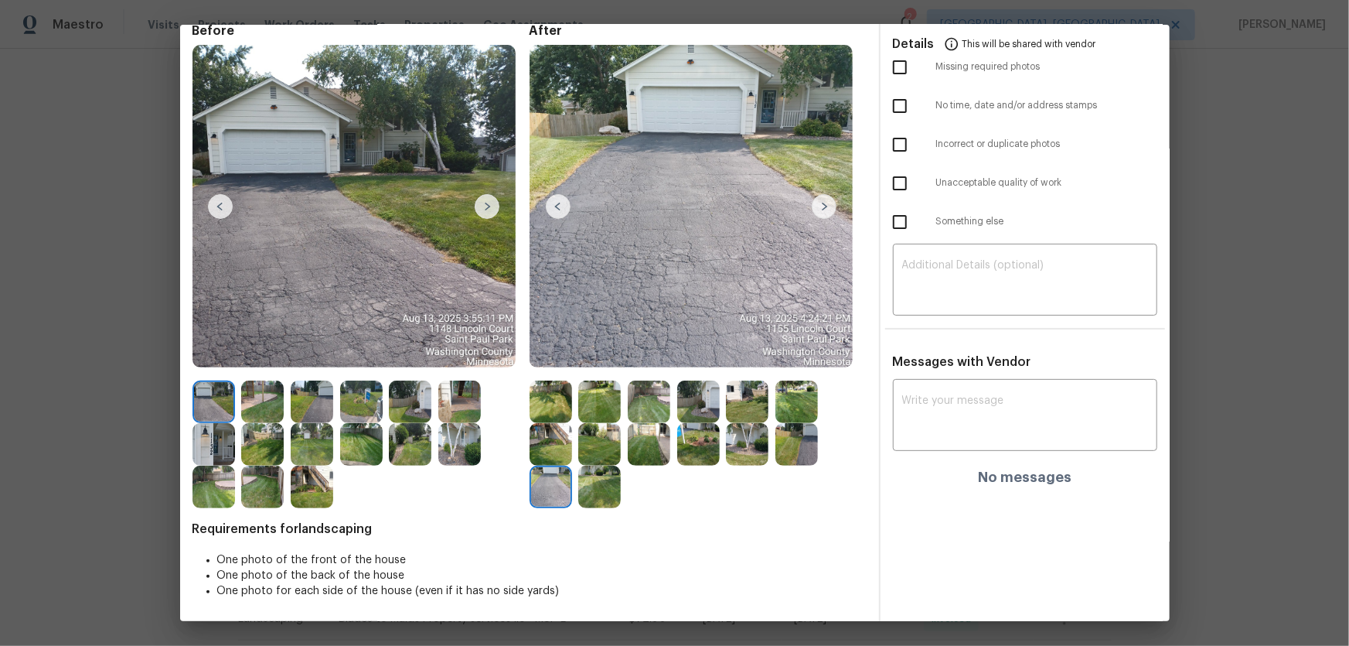
click at [599, 495] on img at bounding box center [599, 487] width 43 height 43
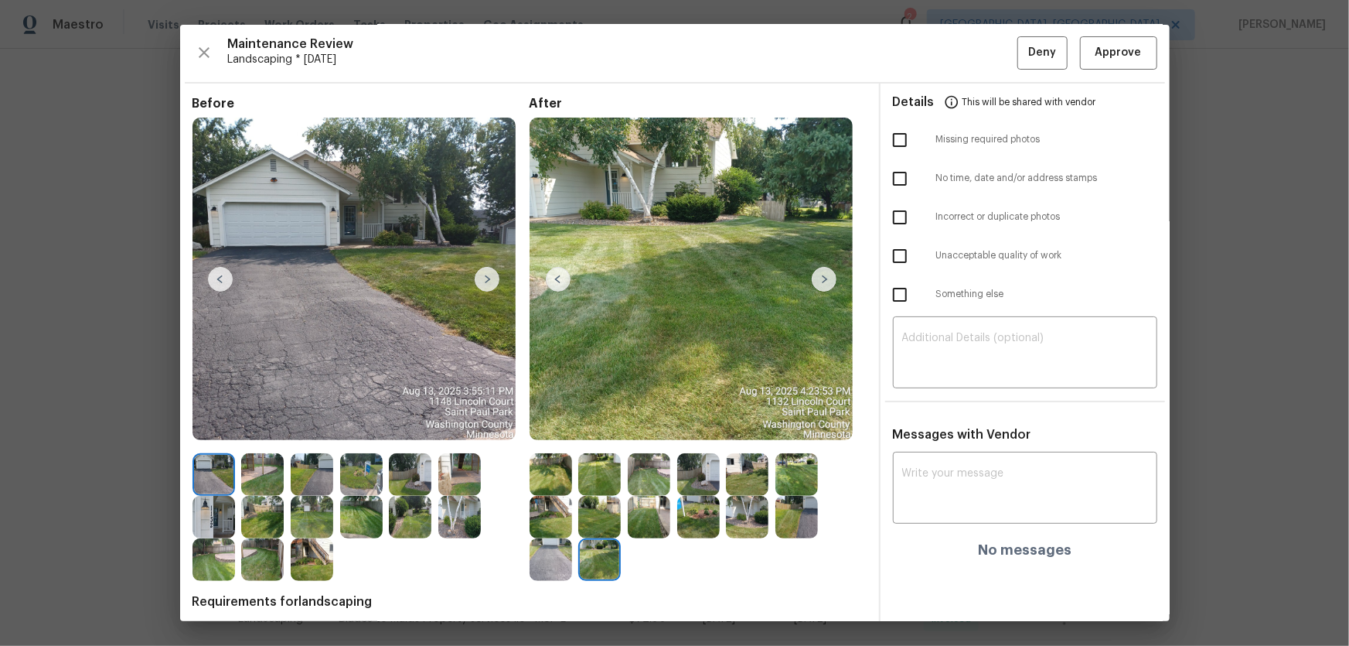
scroll to position [0, 0]
click at [1115, 60] on span "Approve" at bounding box center [1119, 53] width 46 height 19
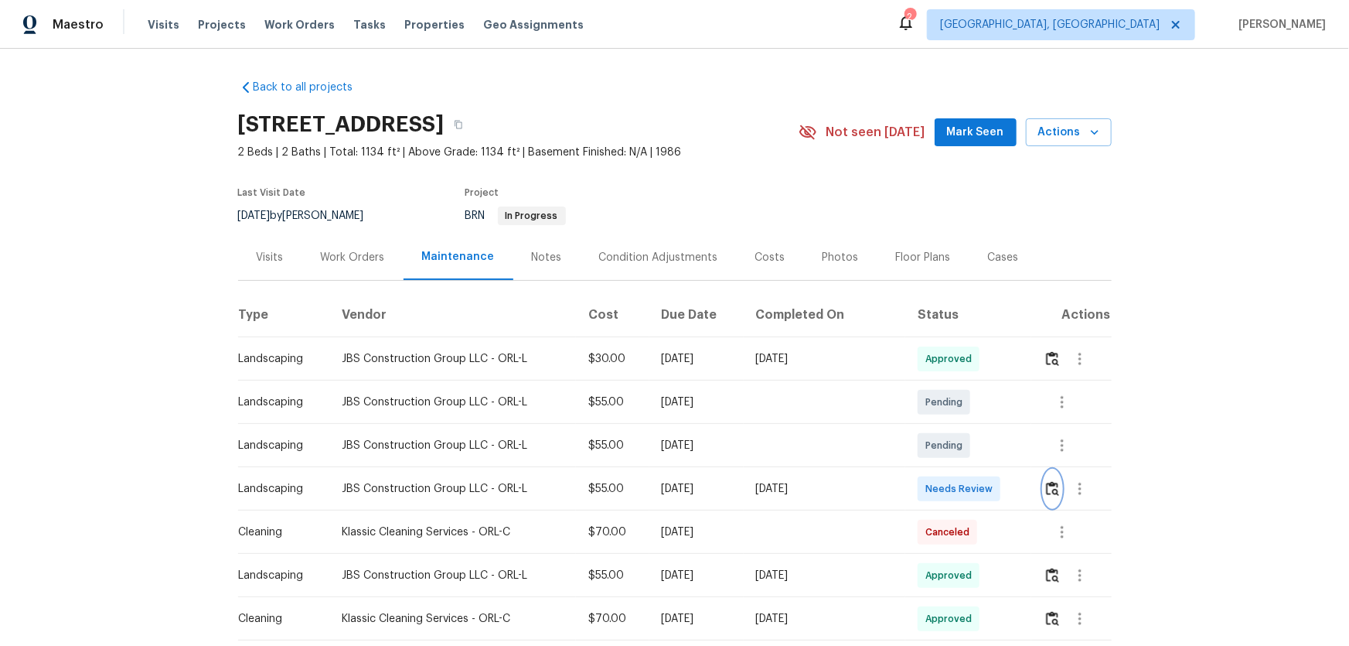
click at [960, 426] on button "button" at bounding box center [1053, 488] width 18 height 37
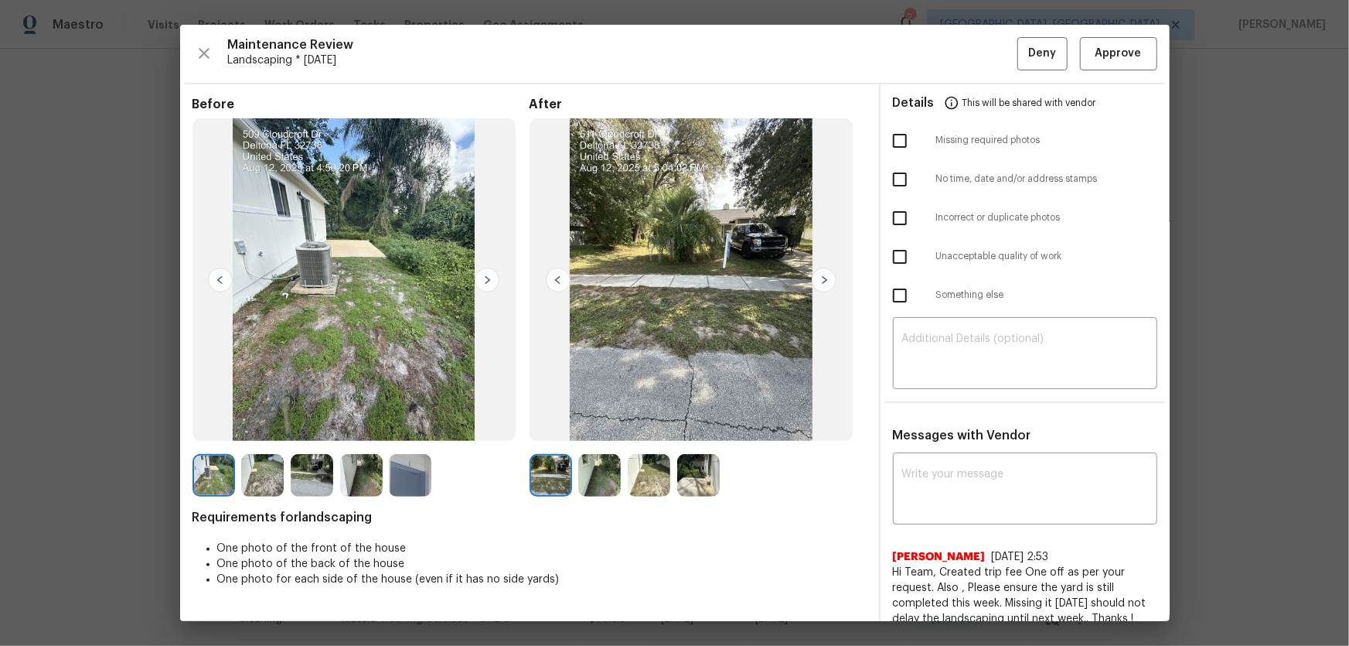
click at [602, 426] on img at bounding box center [599, 475] width 43 height 43
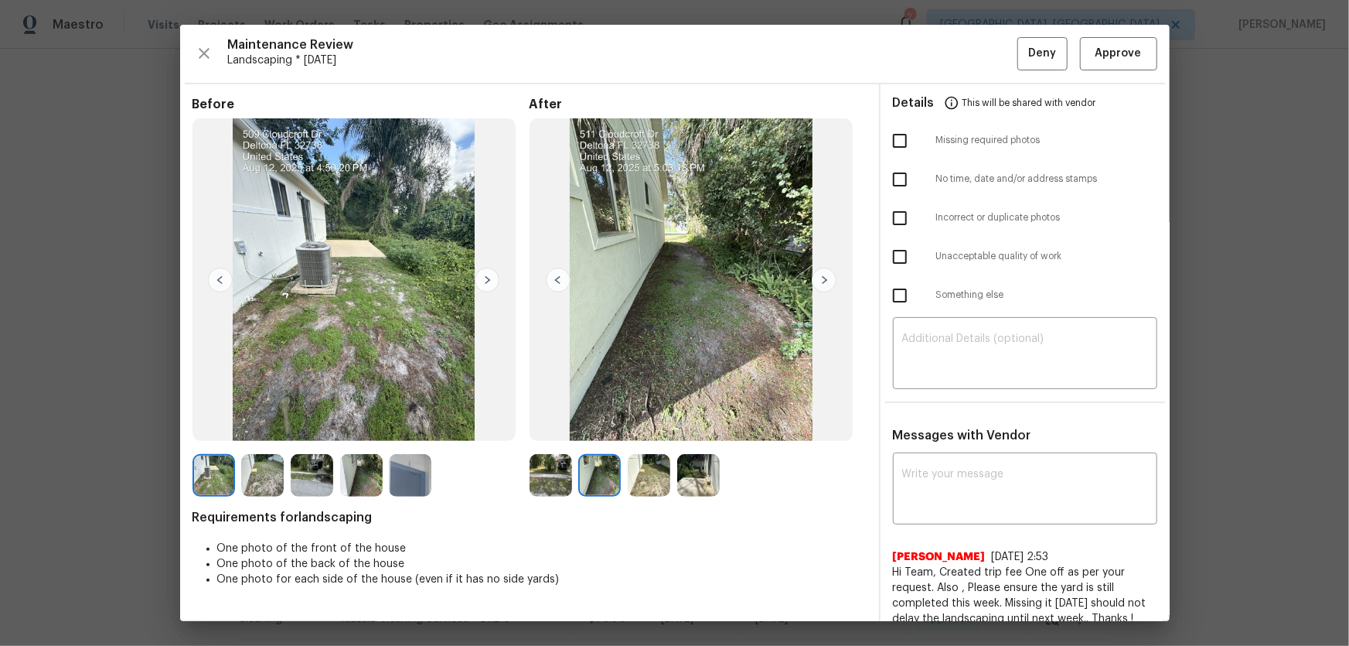
click at [645, 426] on img at bounding box center [649, 475] width 43 height 43
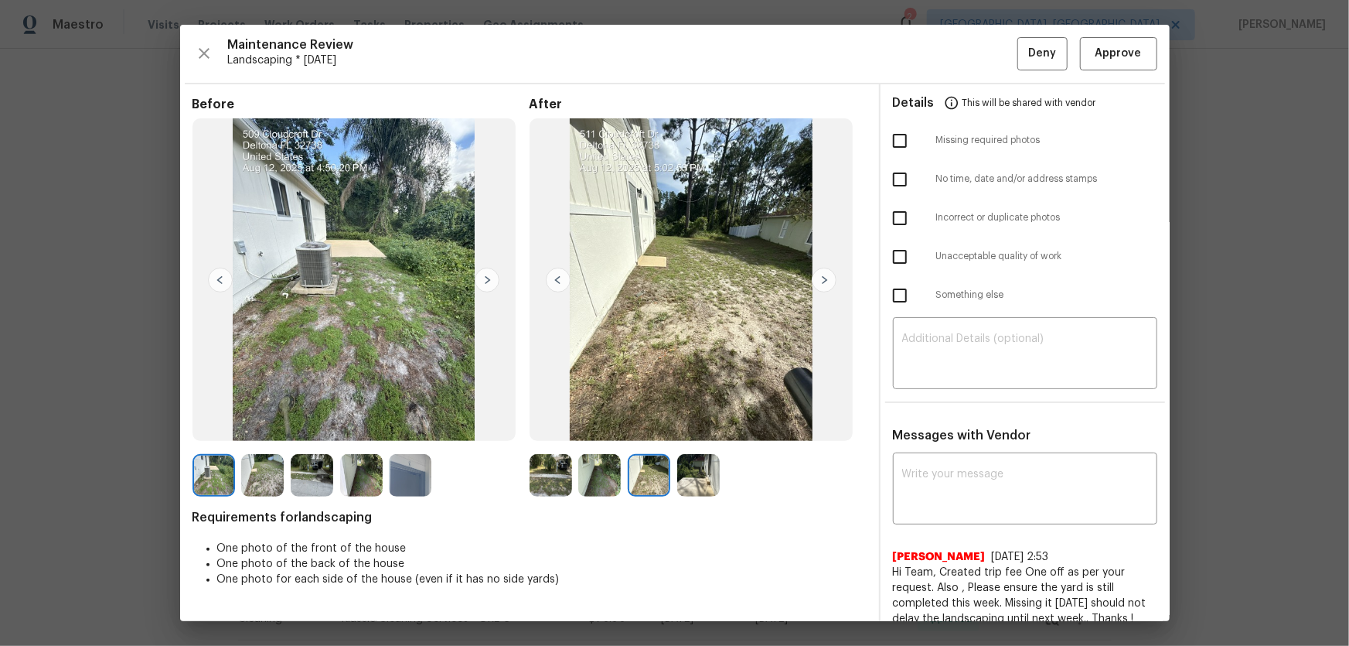
click at [703, 426] on img at bounding box center [698, 475] width 43 height 43
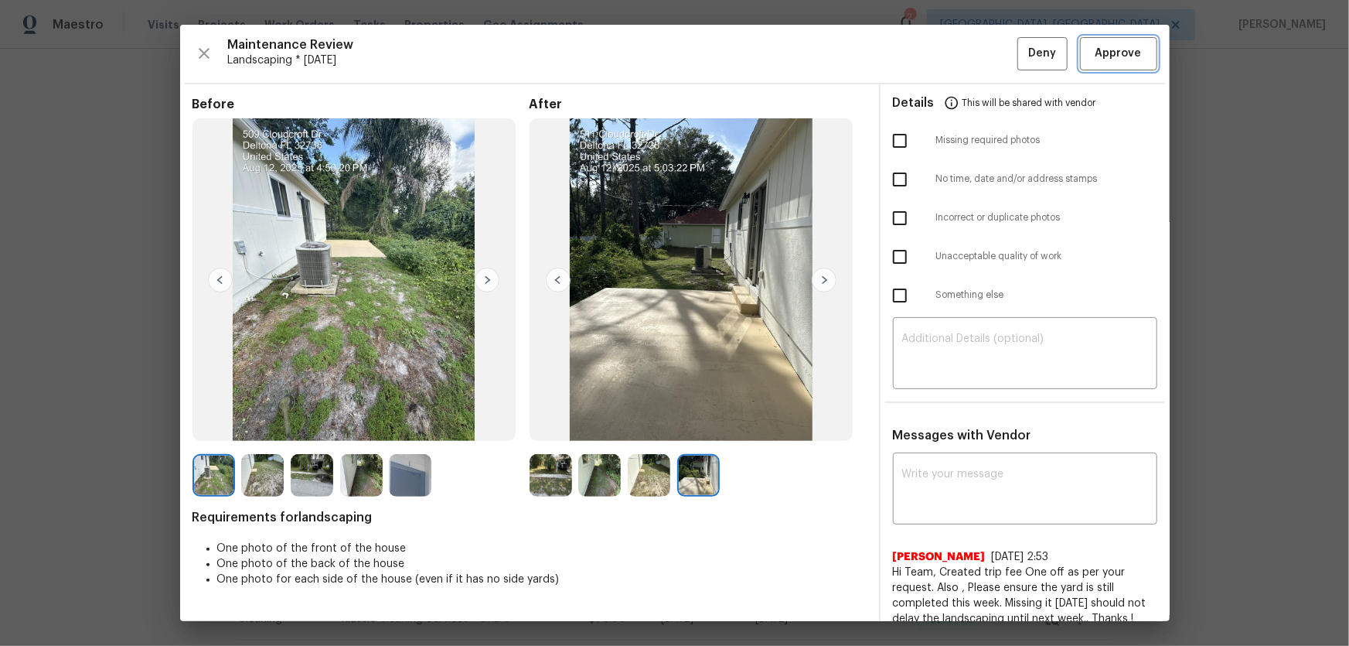
click at [960, 57] on span "Approve" at bounding box center [1119, 53] width 46 height 19
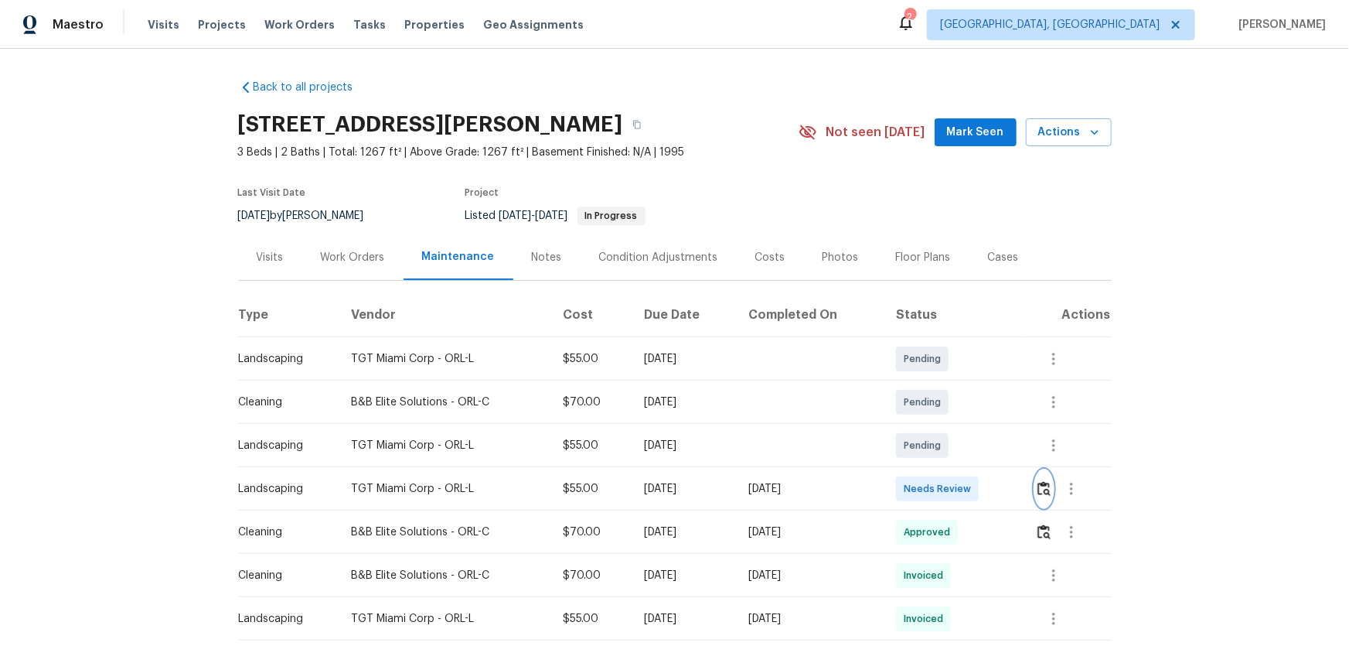
click at [960, 426] on img "button" at bounding box center [1044, 488] width 13 height 15
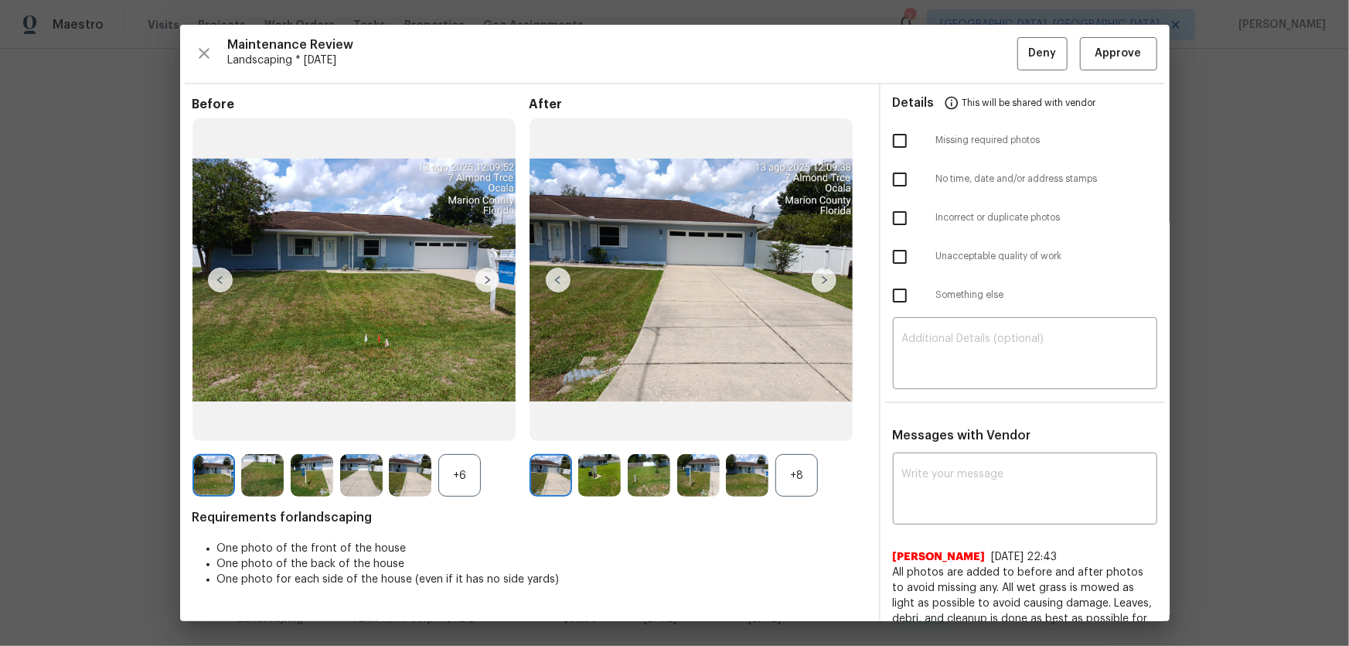
click at [784, 426] on div "+8" at bounding box center [797, 475] width 43 height 43
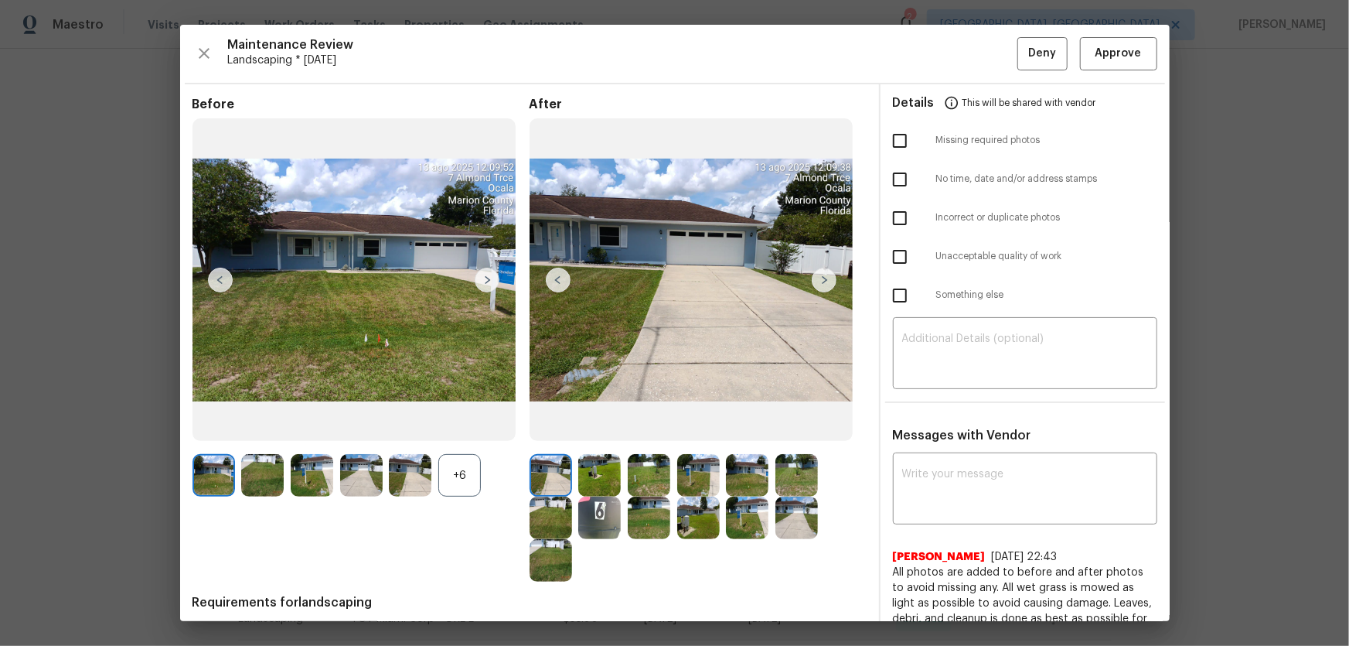
click at [459, 426] on div "+6" at bounding box center [459, 475] width 43 height 43
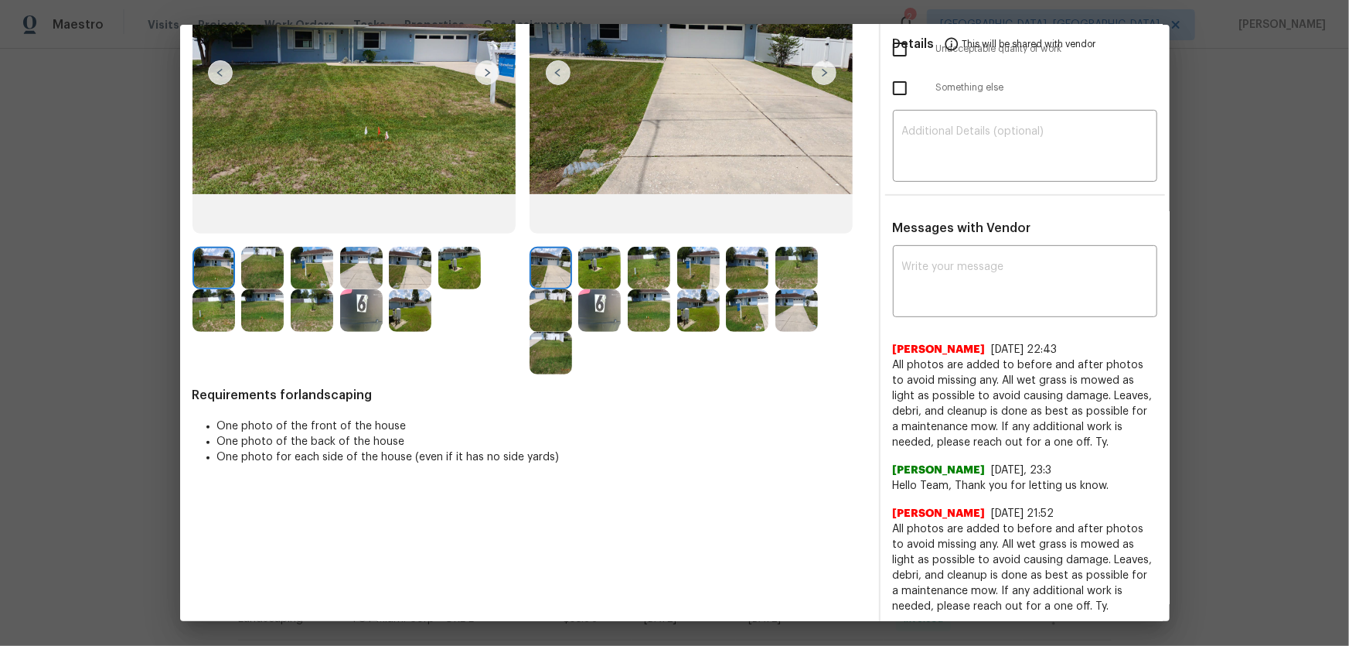
scroll to position [210, 0]
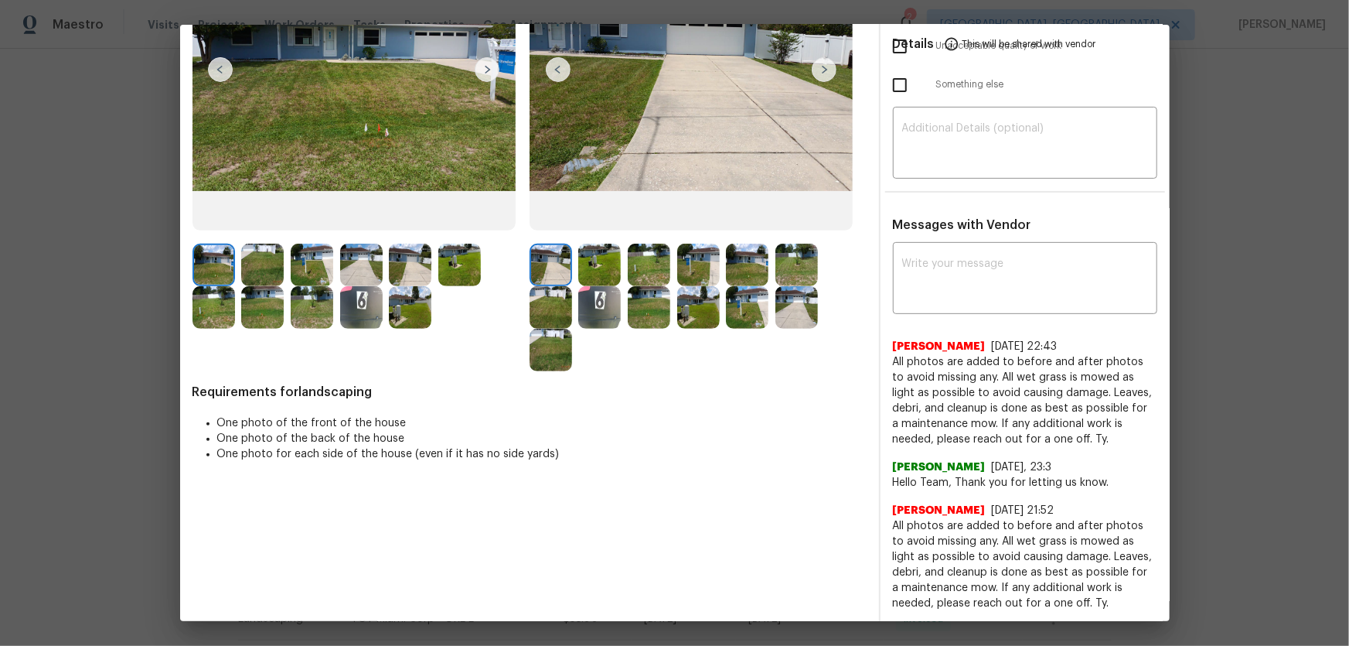
click at [594, 271] on img at bounding box center [599, 265] width 43 height 43
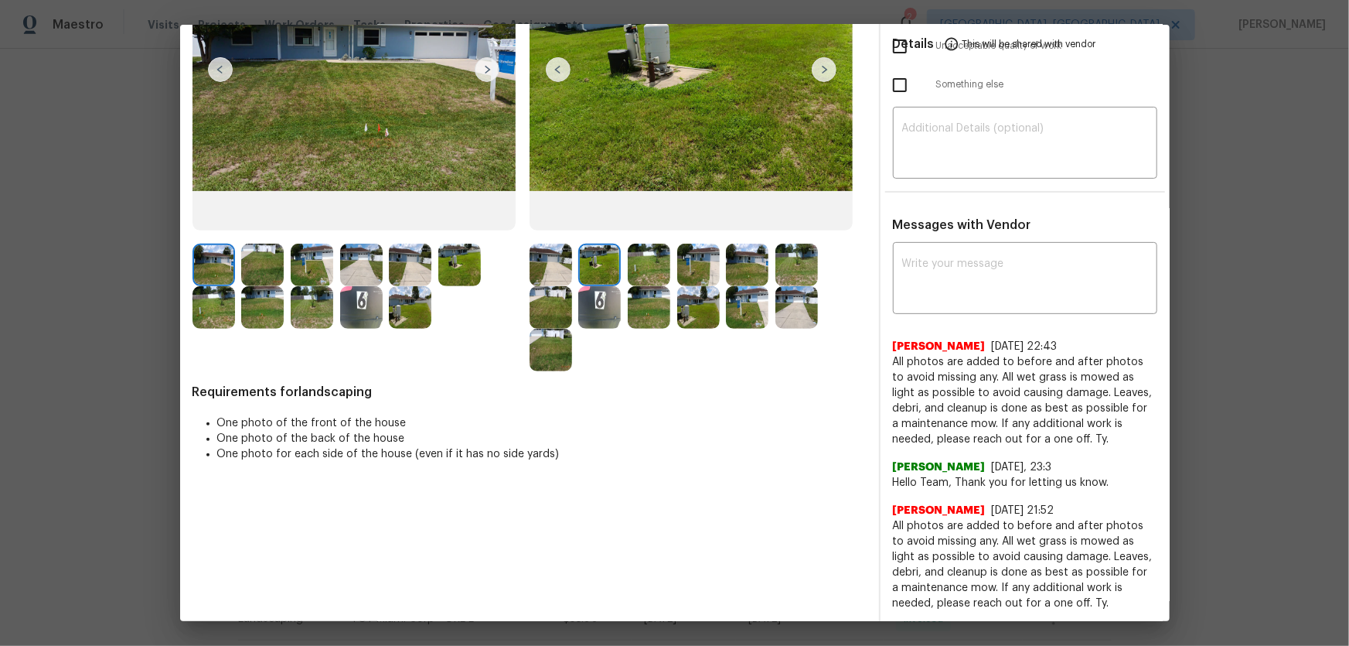
click at [648, 268] on img at bounding box center [649, 265] width 43 height 43
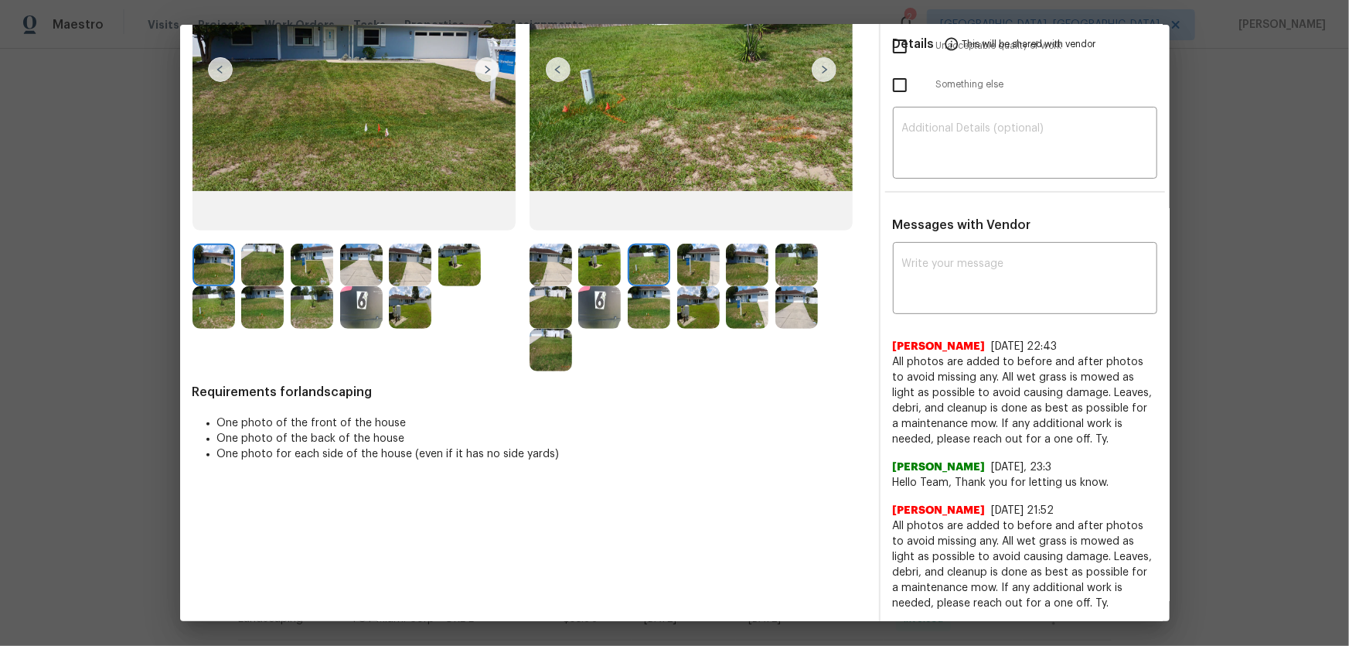
click at [698, 268] on img at bounding box center [698, 265] width 43 height 43
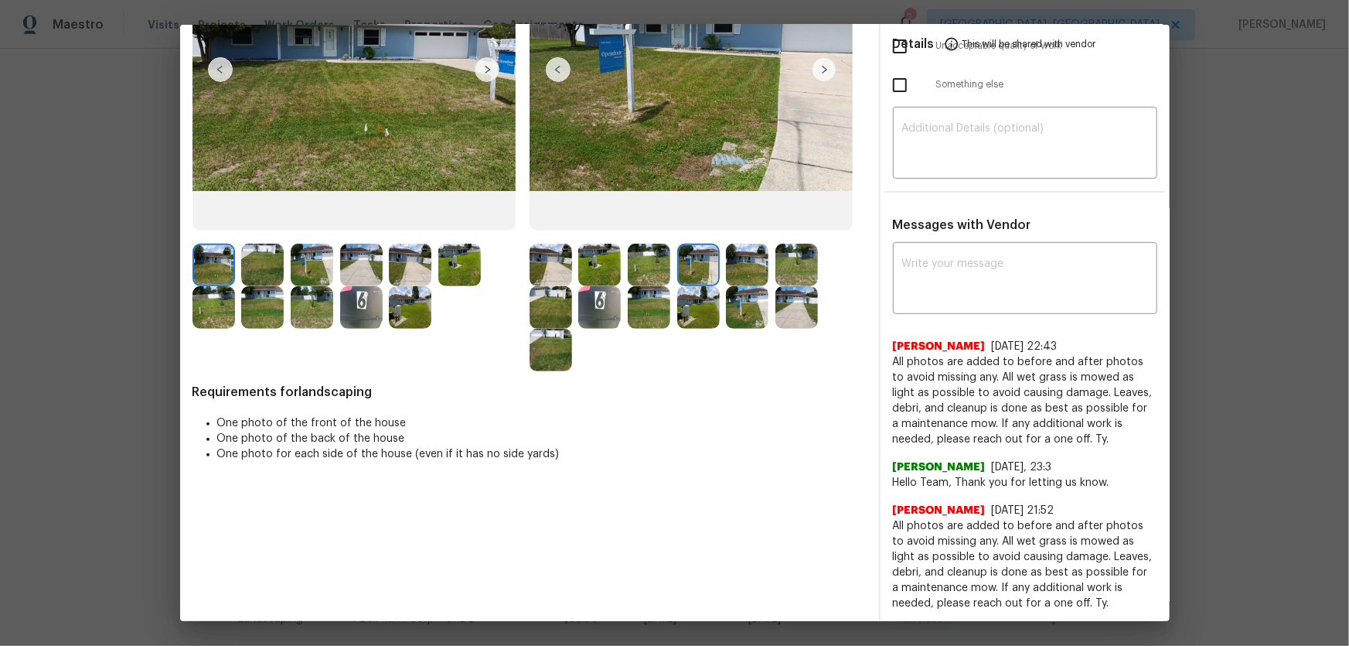
click at [735, 268] on img at bounding box center [747, 265] width 43 height 43
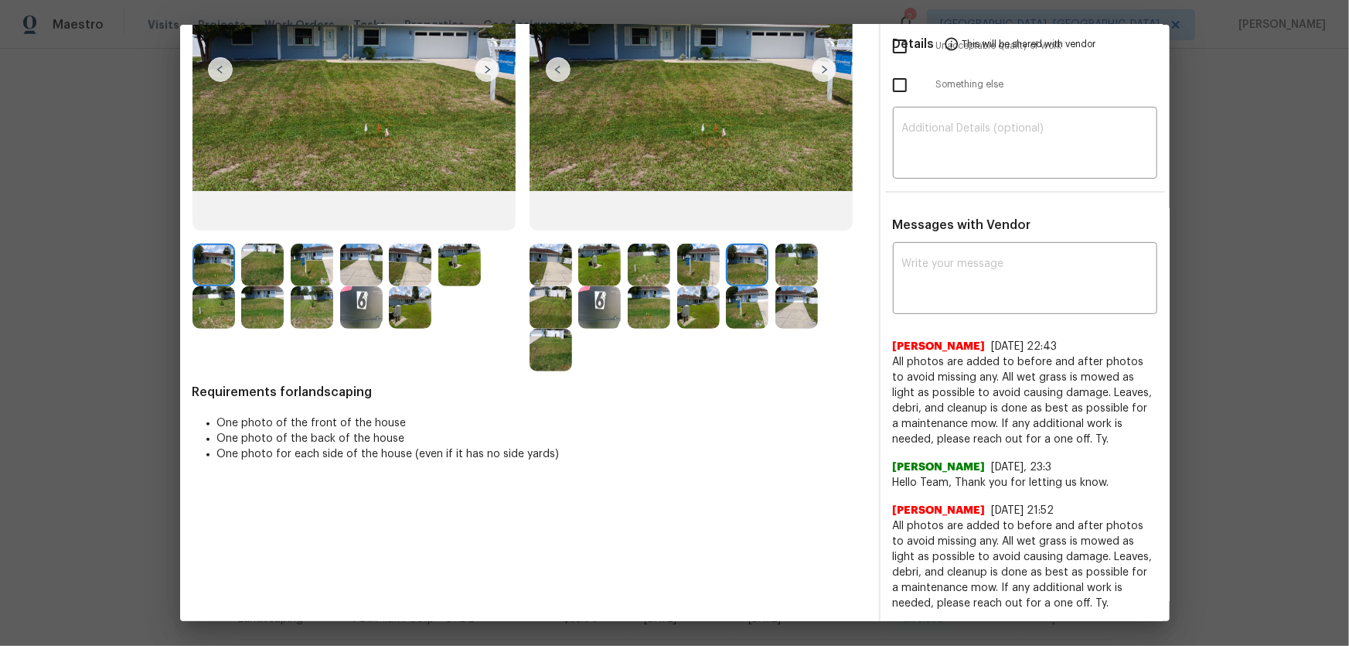
click at [785, 268] on img at bounding box center [797, 265] width 43 height 43
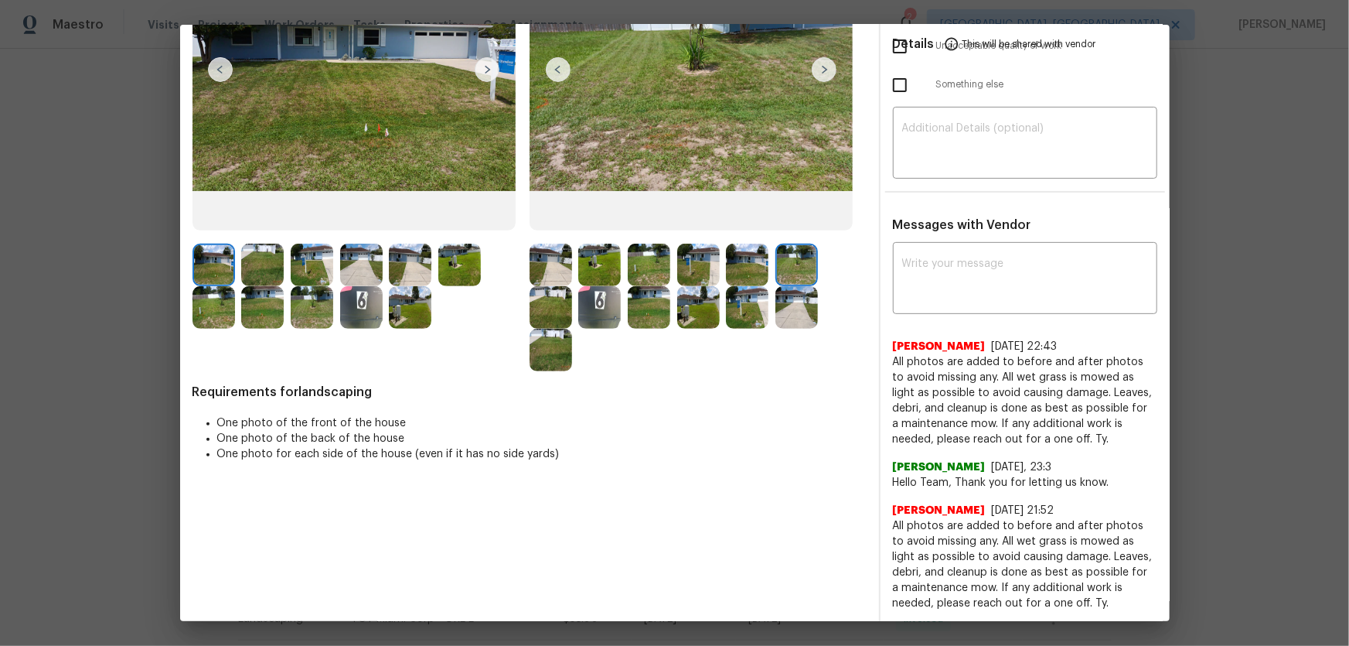
click at [546, 309] on img at bounding box center [551, 307] width 43 height 43
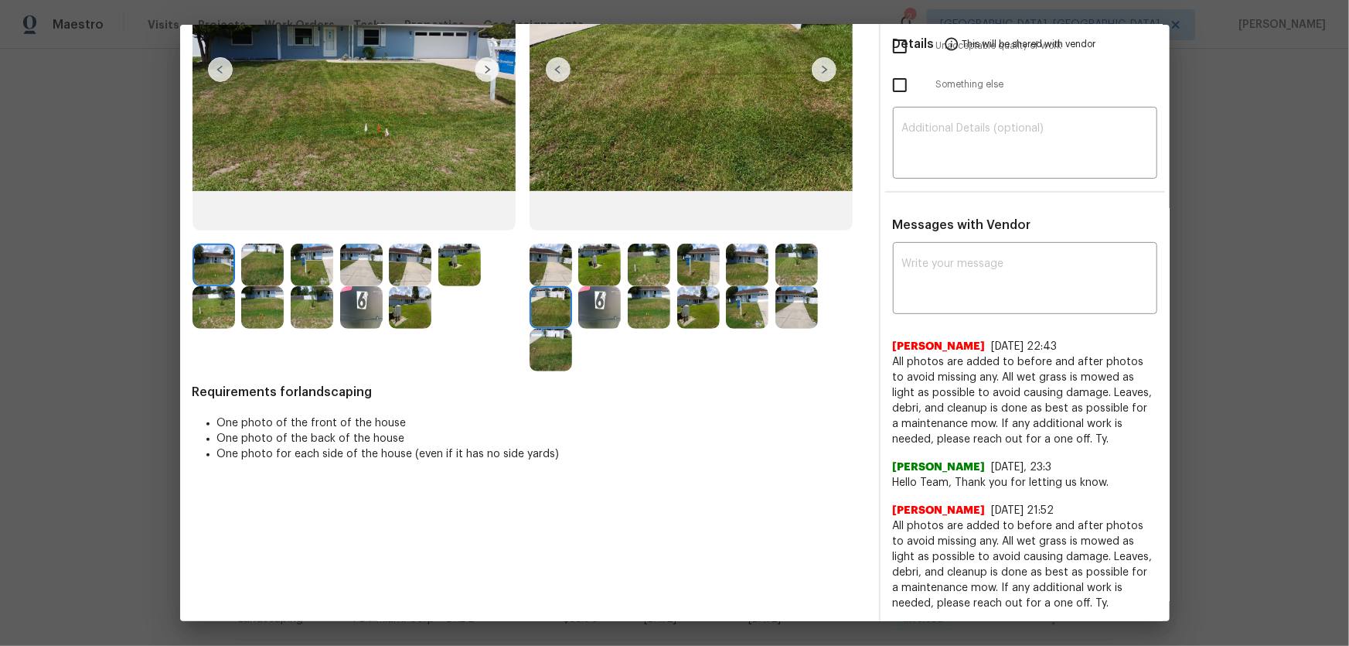
click at [593, 307] on img at bounding box center [599, 307] width 43 height 43
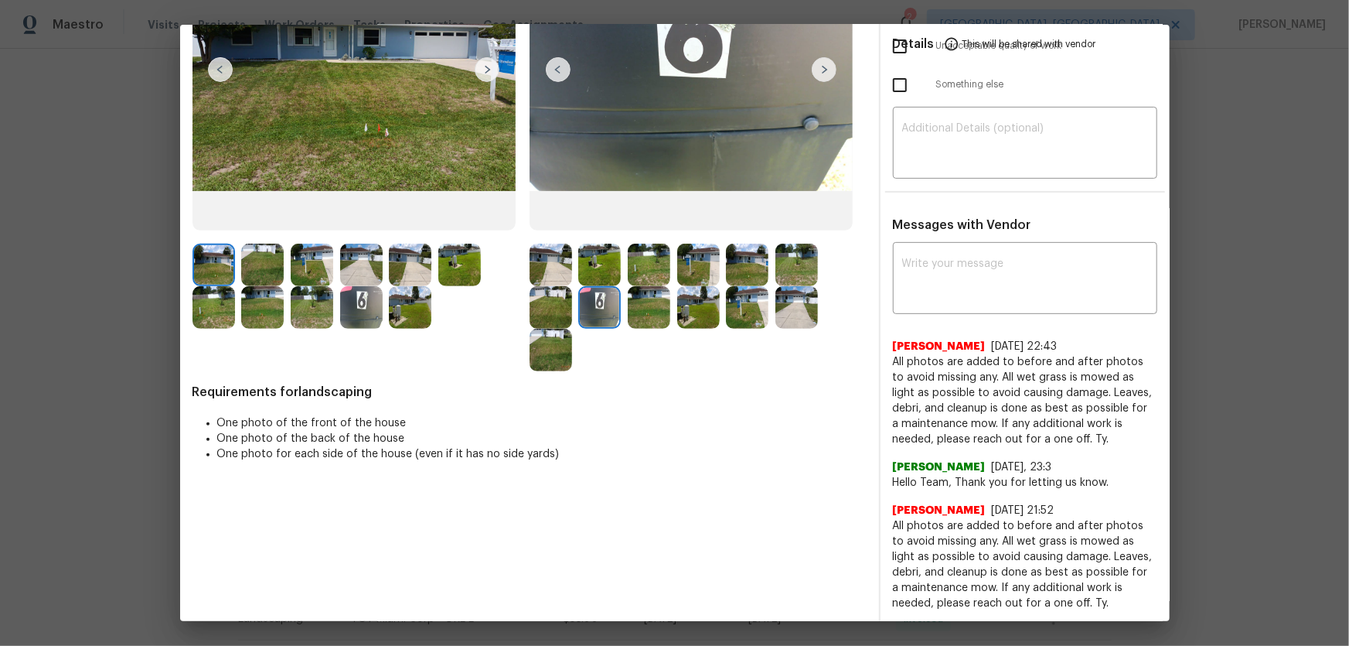
click at [671, 311] on div at bounding box center [652, 307] width 49 height 43
click at [650, 310] on img at bounding box center [649, 307] width 43 height 43
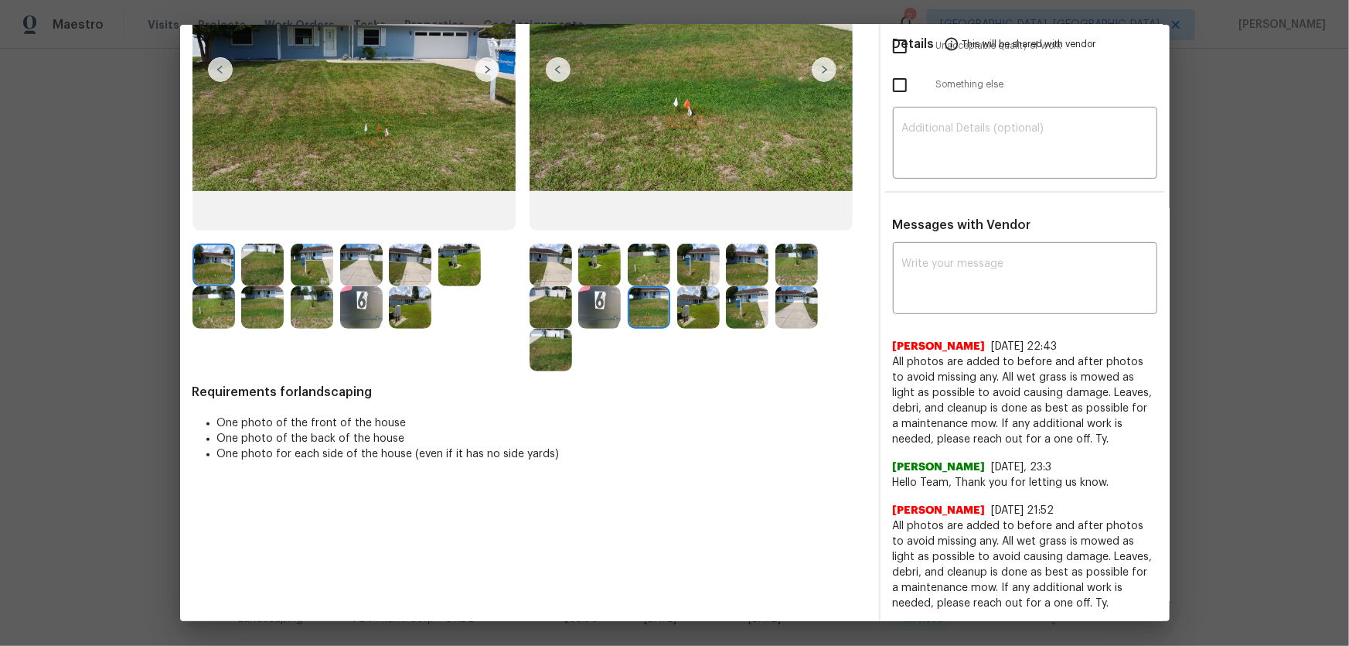
click at [689, 315] on img at bounding box center [698, 307] width 43 height 43
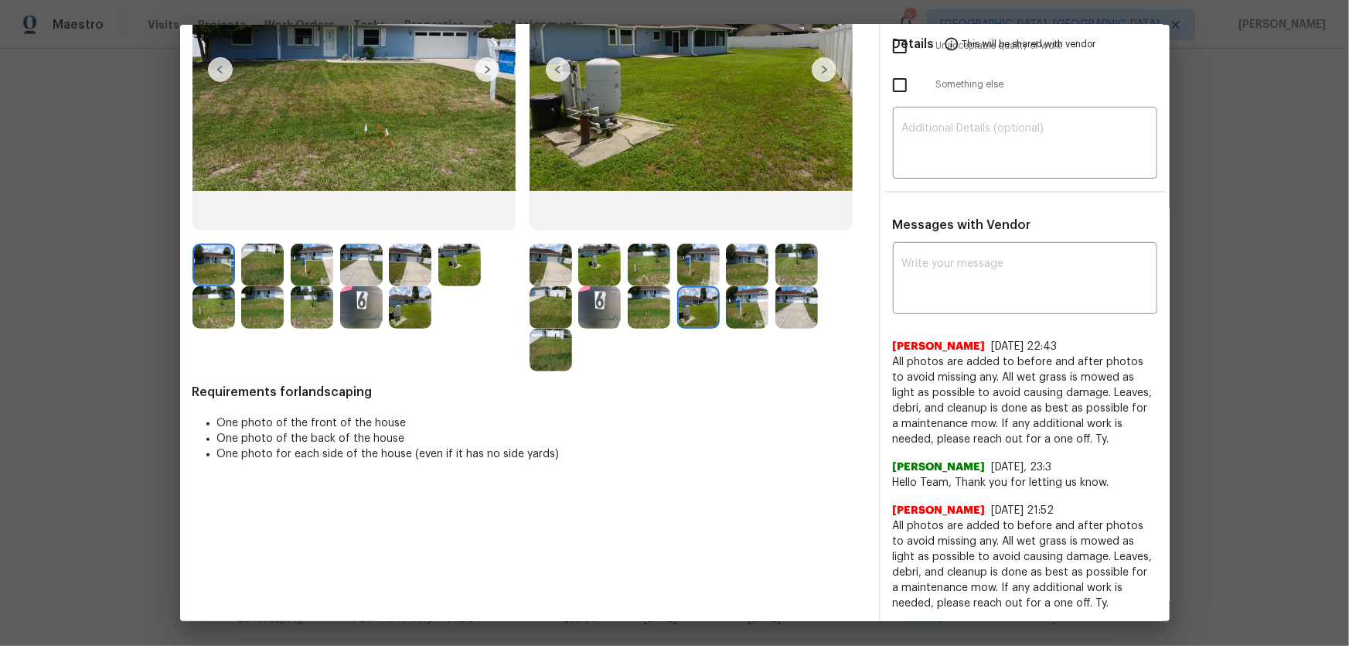
click at [717, 315] on div at bounding box center [701, 307] width 49 height 43
click at [742, 313] on img at bounding box center [747, 307] width 43 height 43
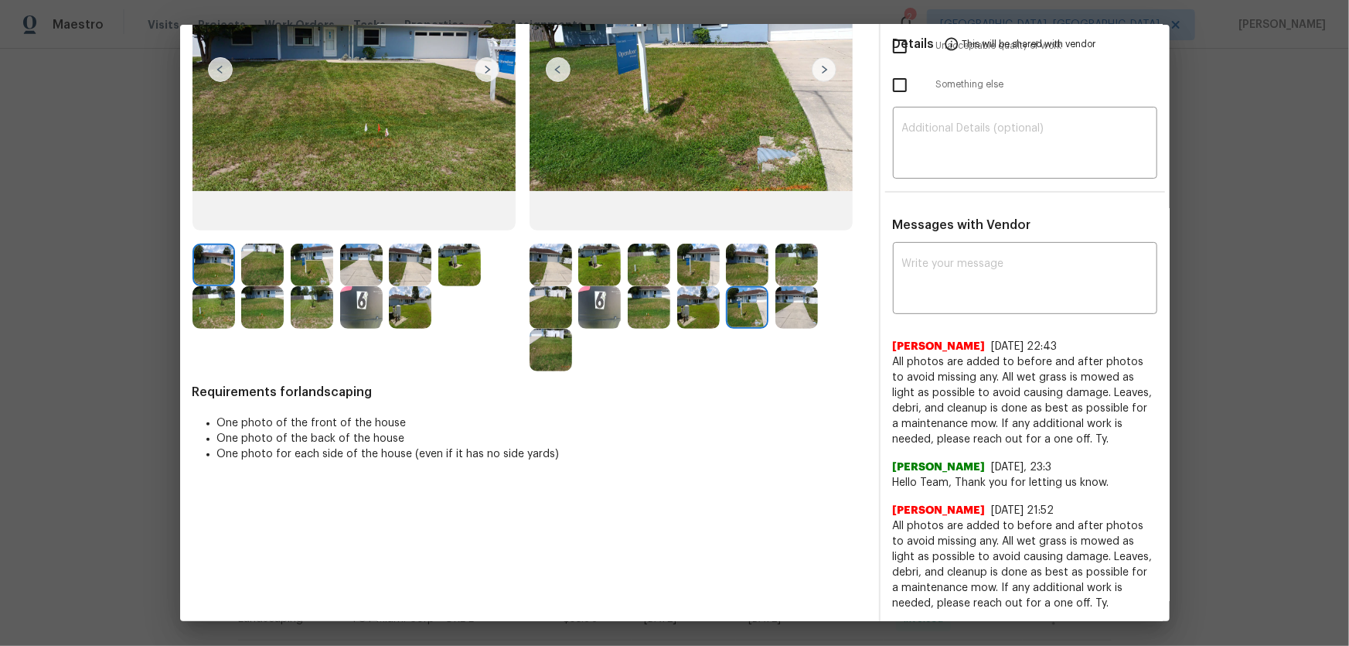
click at [800, 310] on img at bounding box center [797, 307] width 43 height 43
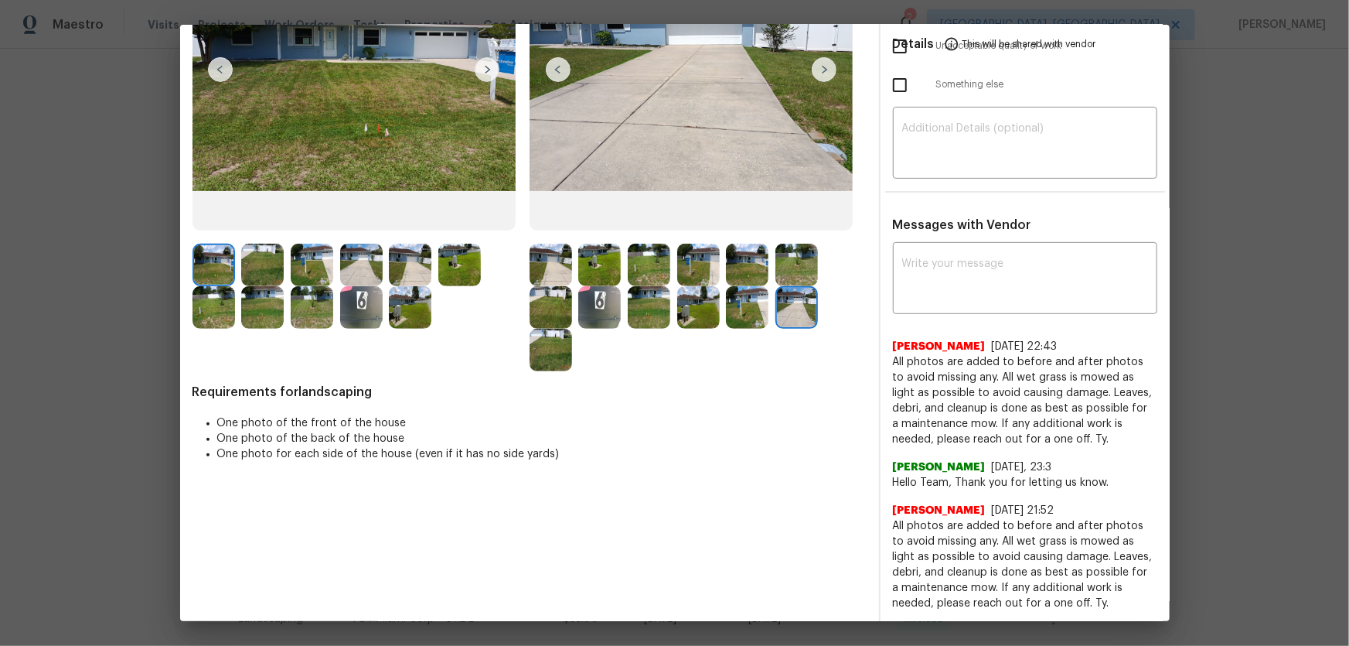
click at [542, 347] on img at bounding box center [551, 350] width 43 height 43
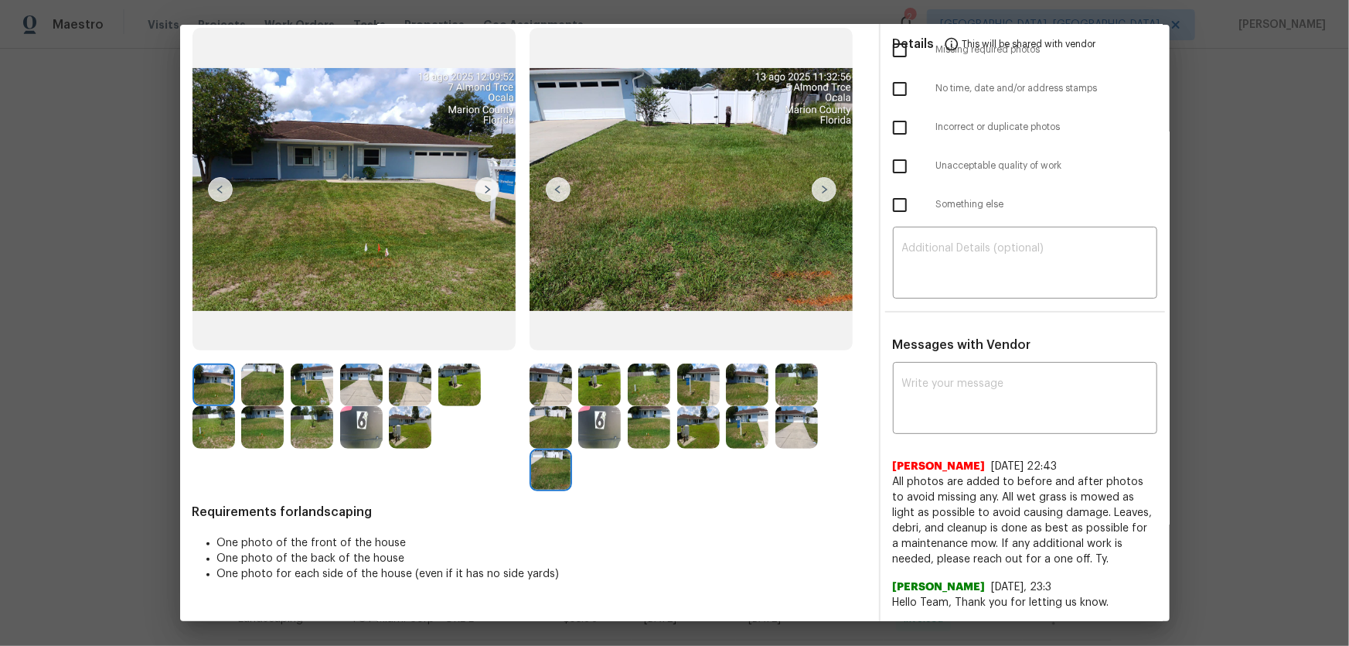
scroll to position [0, 0]
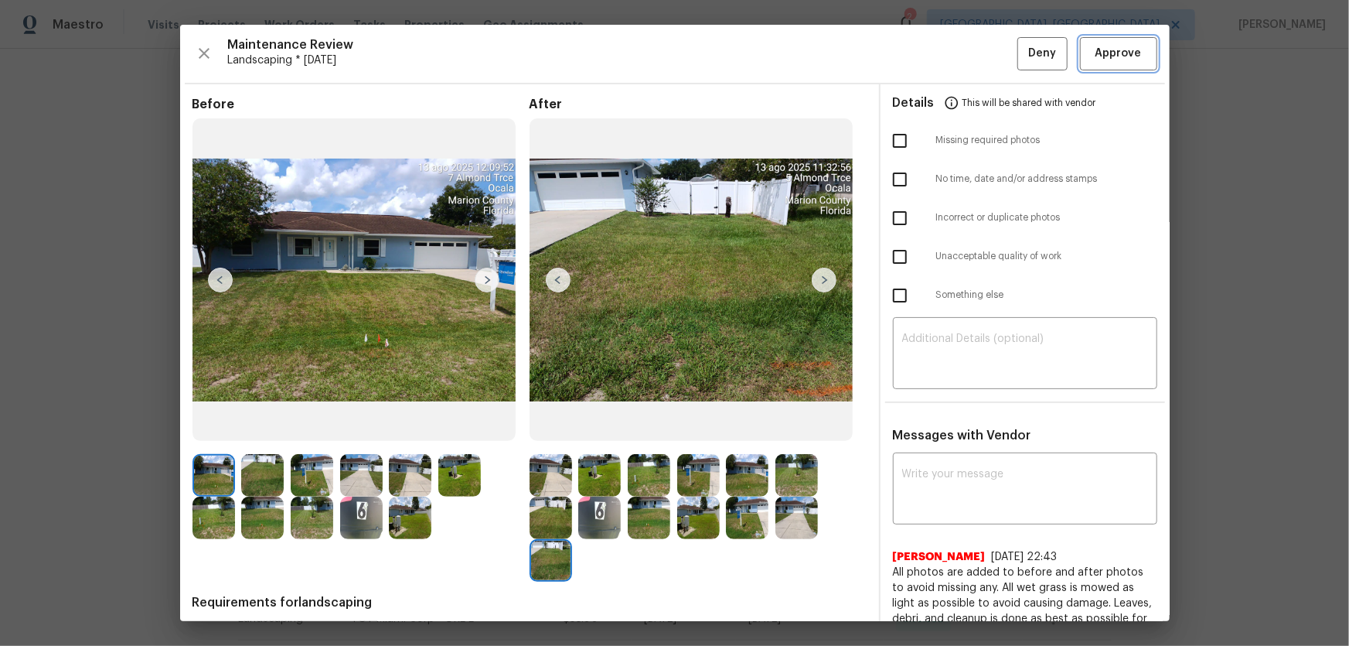
click at [960, 46] on span "Approve" at bounding box center [1119, 53] width 46 height 19
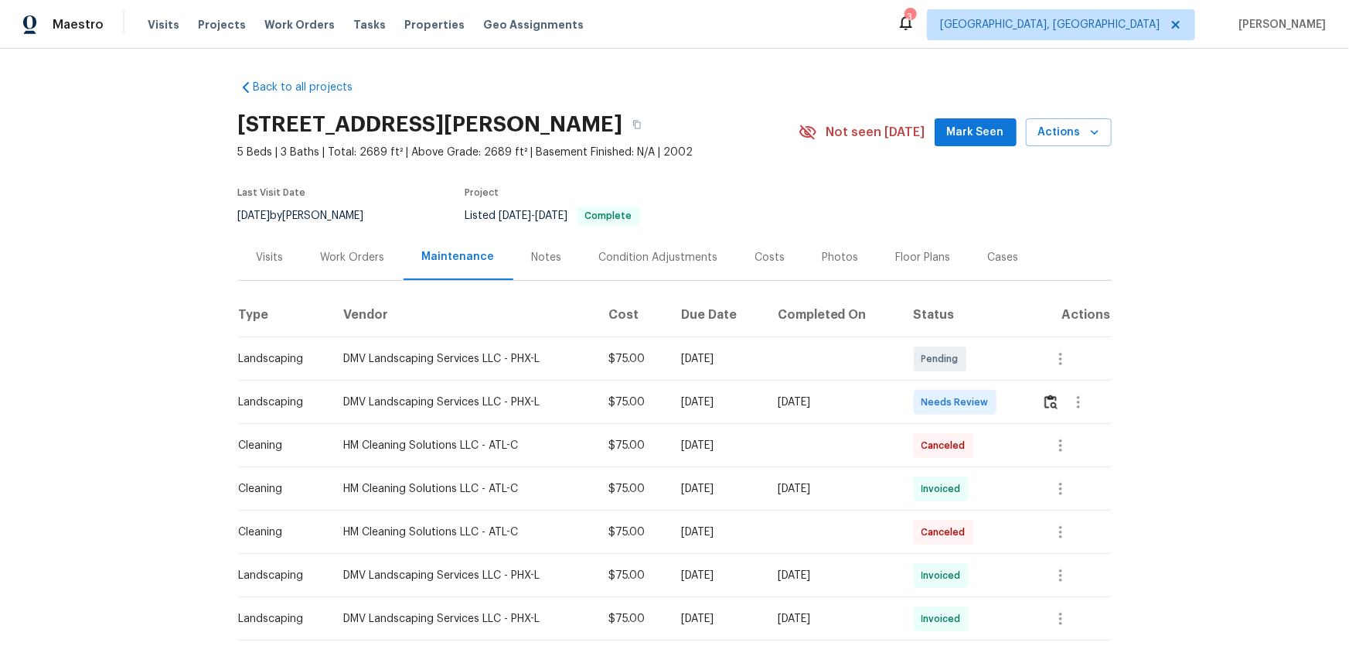
scroll to position [70, 0]
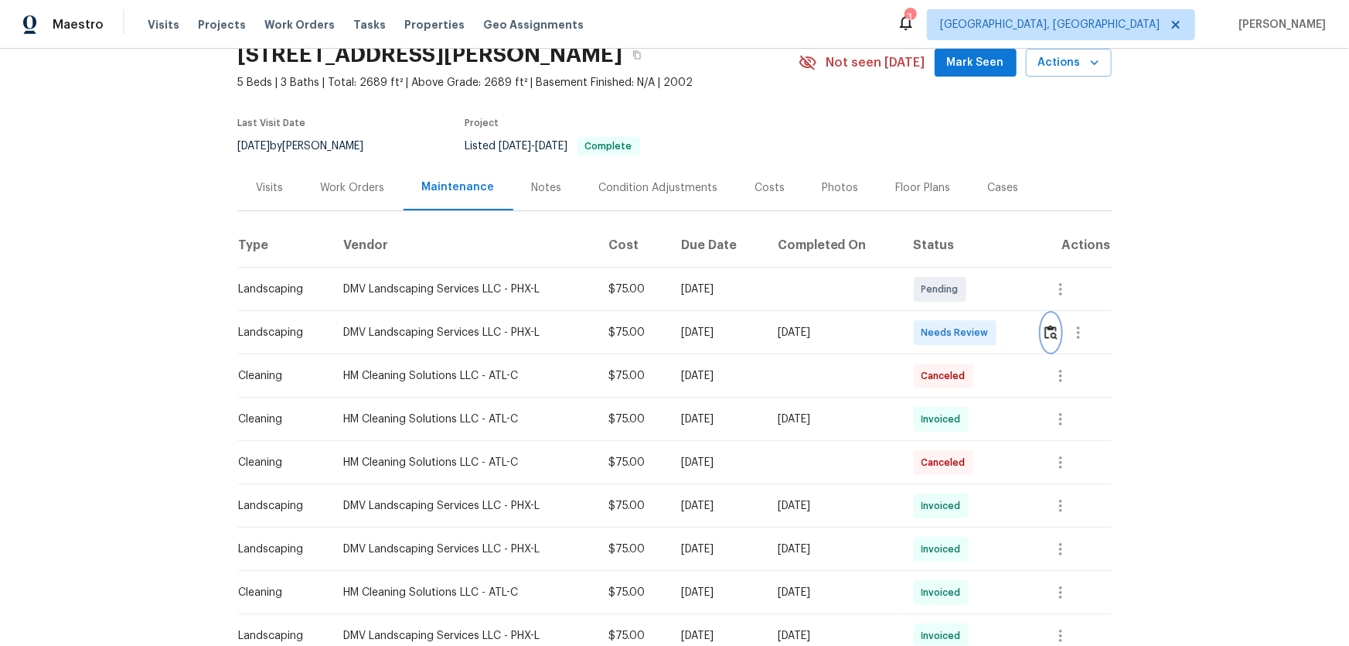
click at [1045, 327] on img "button" at bounding box center [1051, 332] width 13 height 15
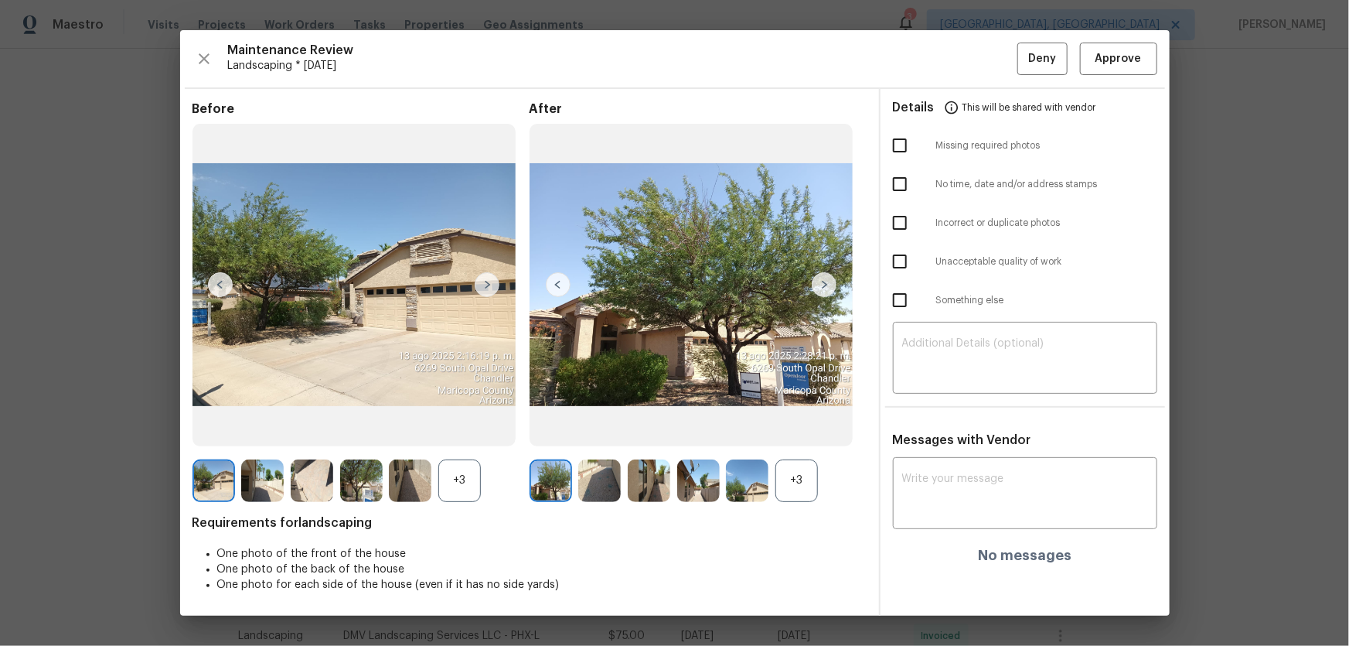
click at [787, 491] on div "+3" at bounding box center [797, 480] width 43 height 43
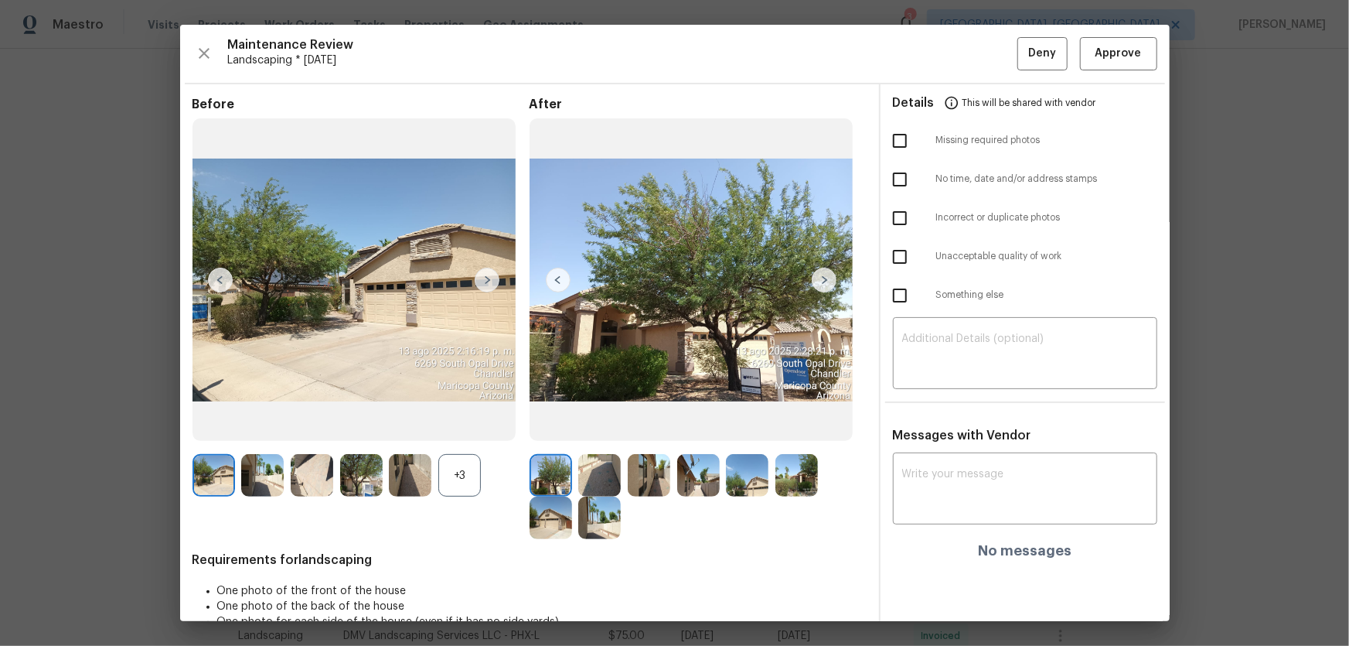
click at [459, 455] on div "+3" at bounding box center [459, 475] width 43 height 43
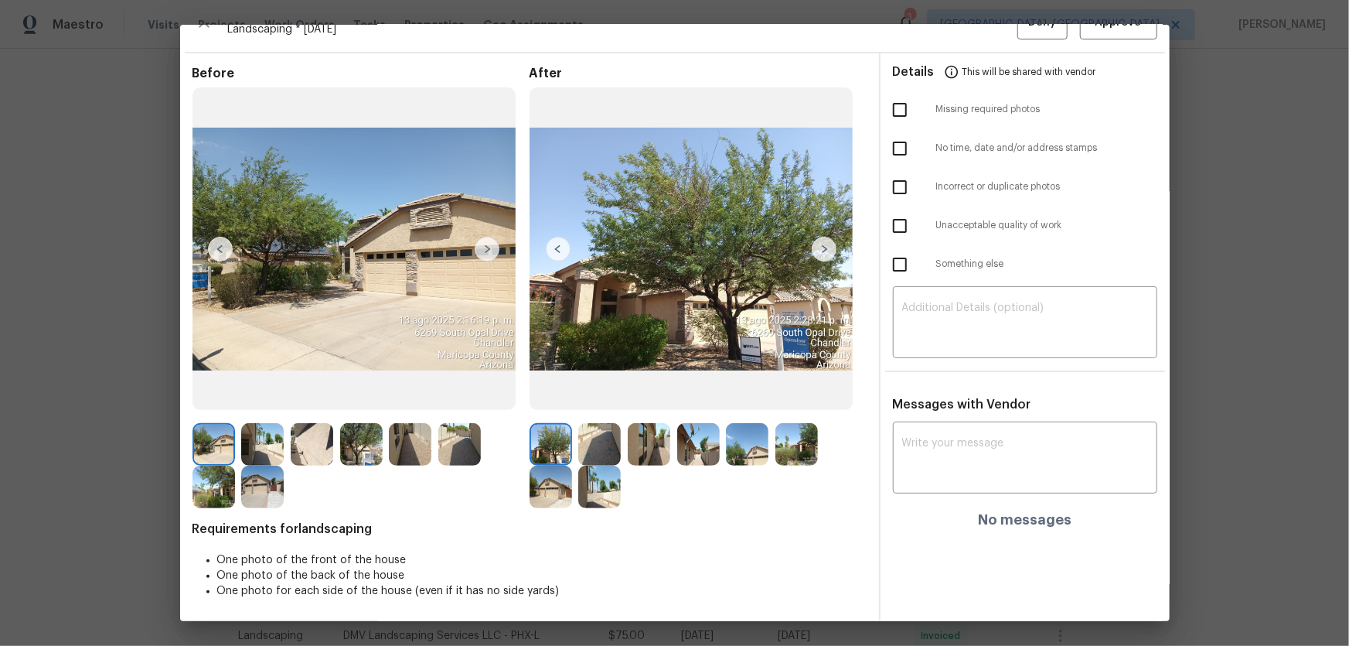
click at [595, 450] on img at bounding box center [599, 444] width 43 height 43
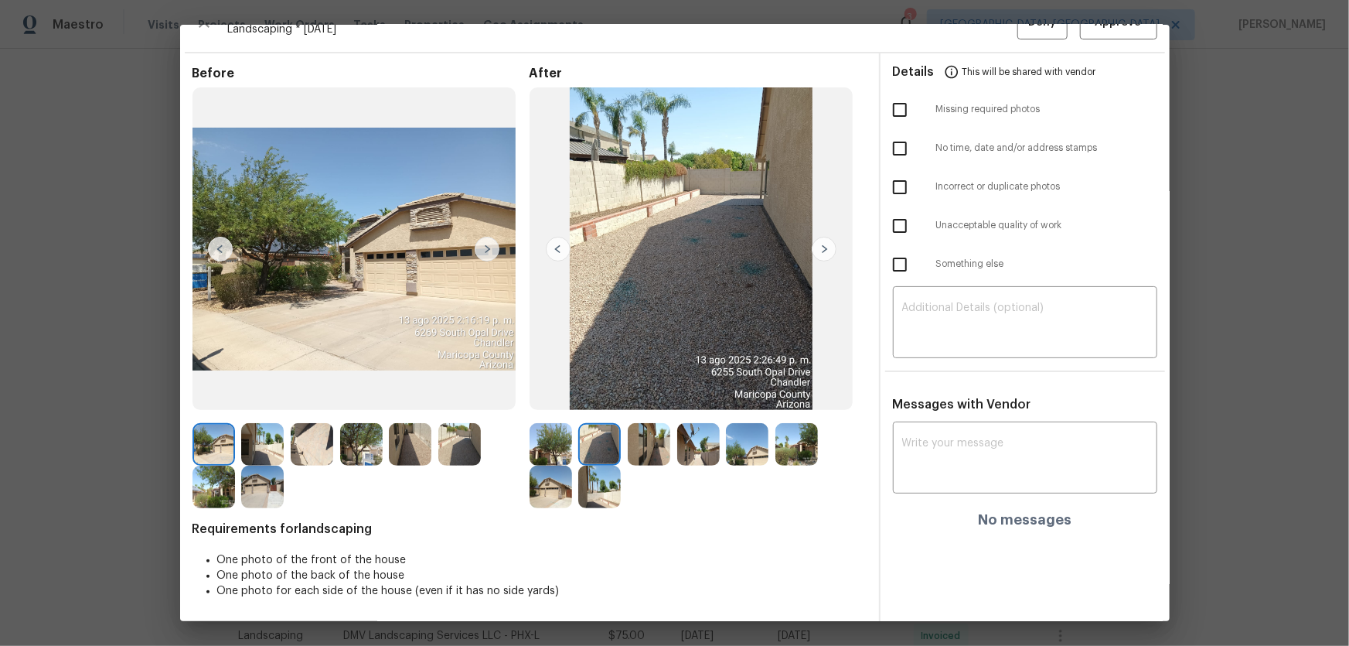
click at [636, 447] on img at bounding box center [649, 444] width 43 height 43
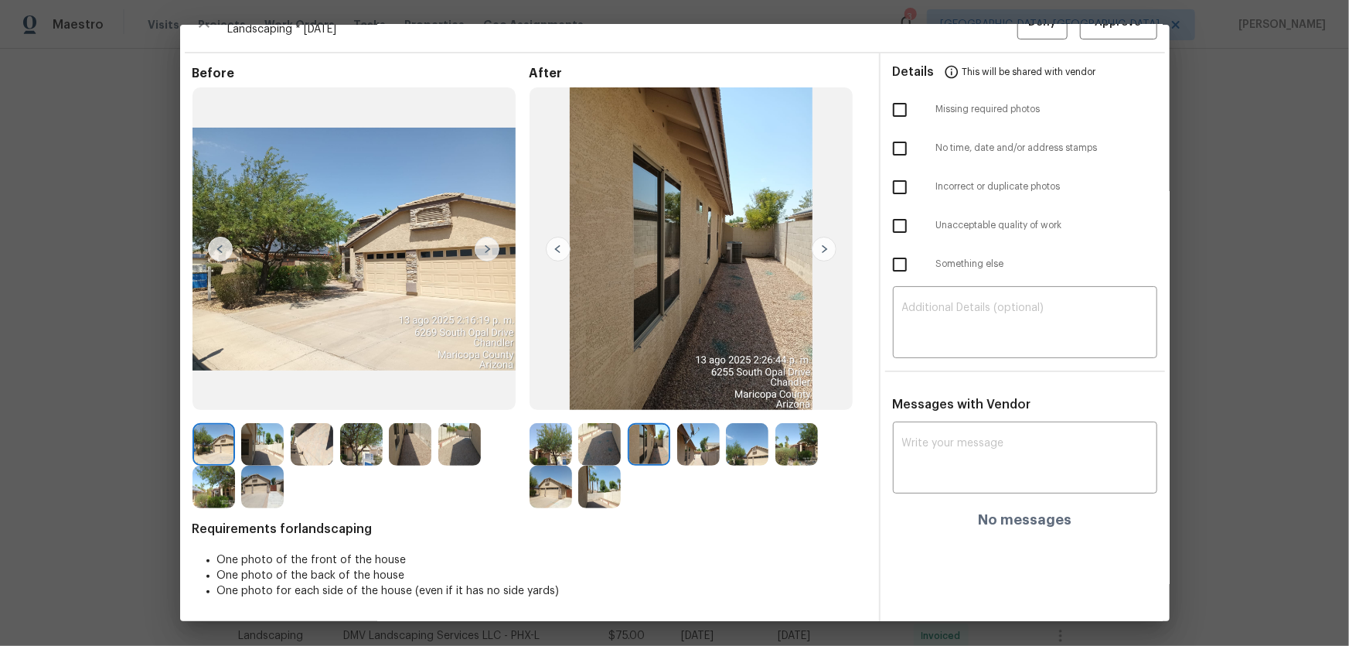
click at [667, 447] on div at bounding box center [652, 444] width 49 height 43
click at [692, 451] on img at bounding box center [698, 444] width 43 height 43
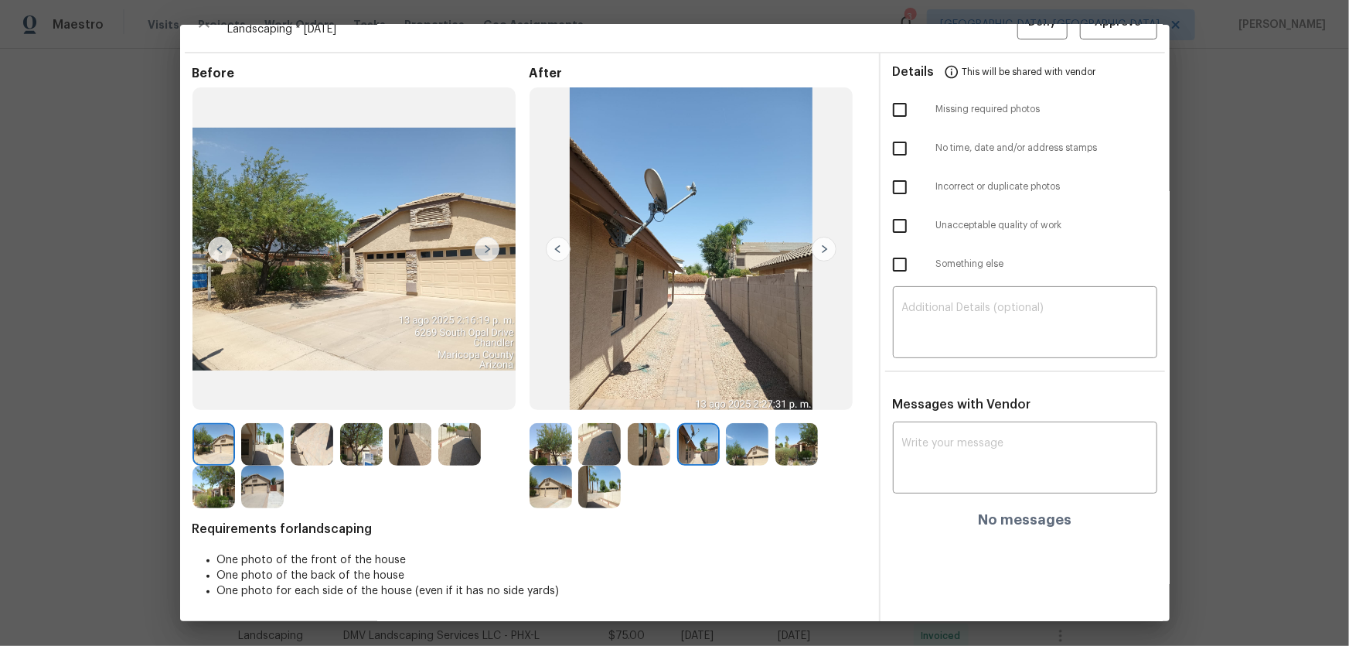
click at [726, 450] on img at bounding box center [747, 444] width 43 height 43
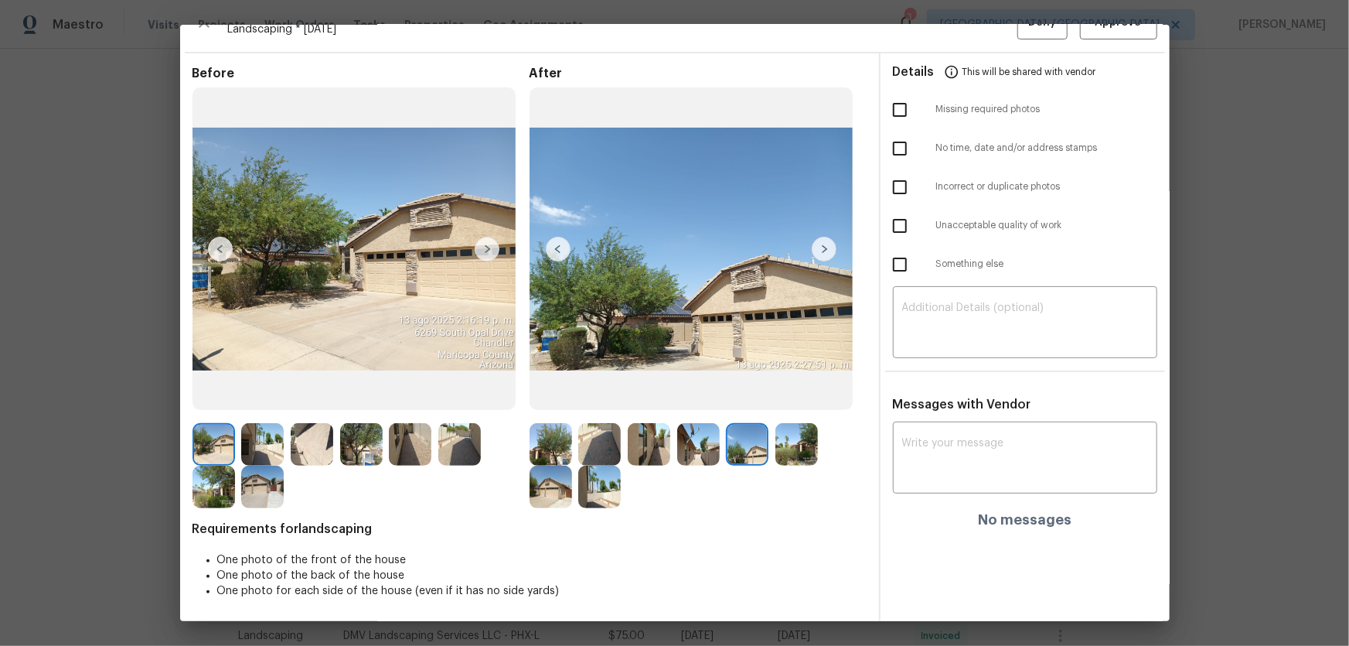
click at [766, 450] on div at bounding box center [750, 444] width 49 height 43
click at [783, 455] on img at bounding box center [797, 444] width 43 height 43
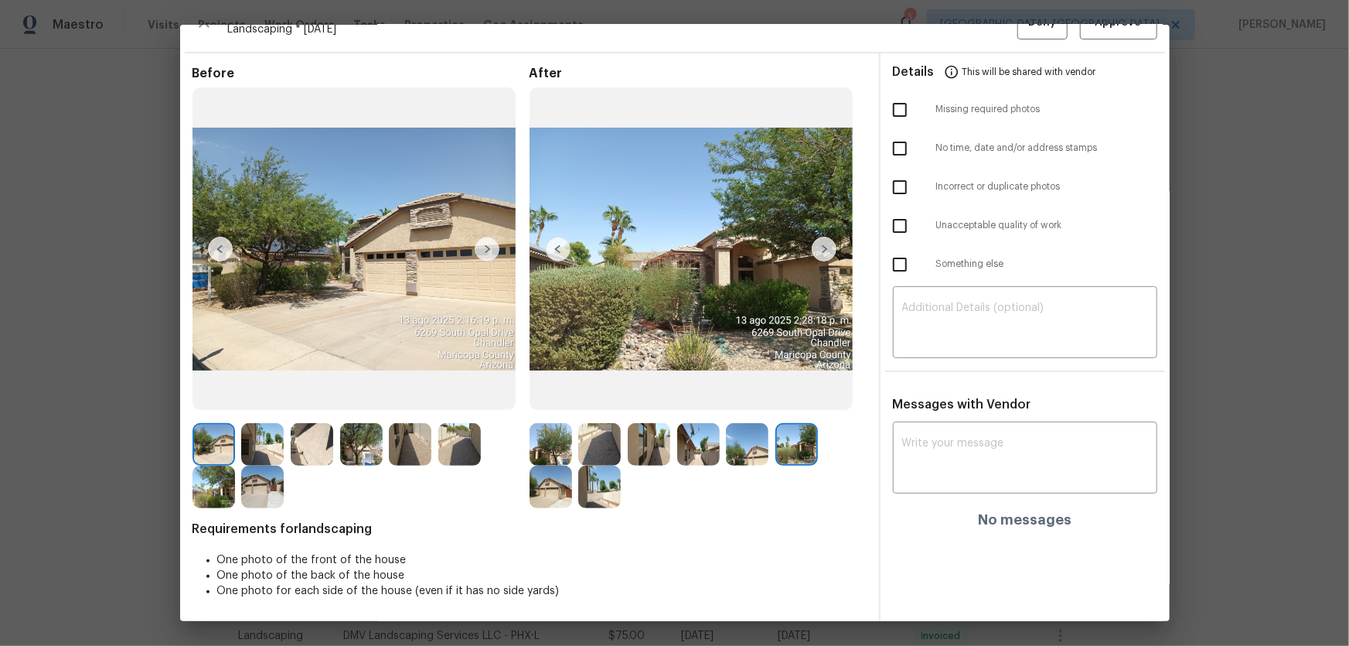
click at [558, 481] on img at bounding box center [551, 487] width 43 height 43
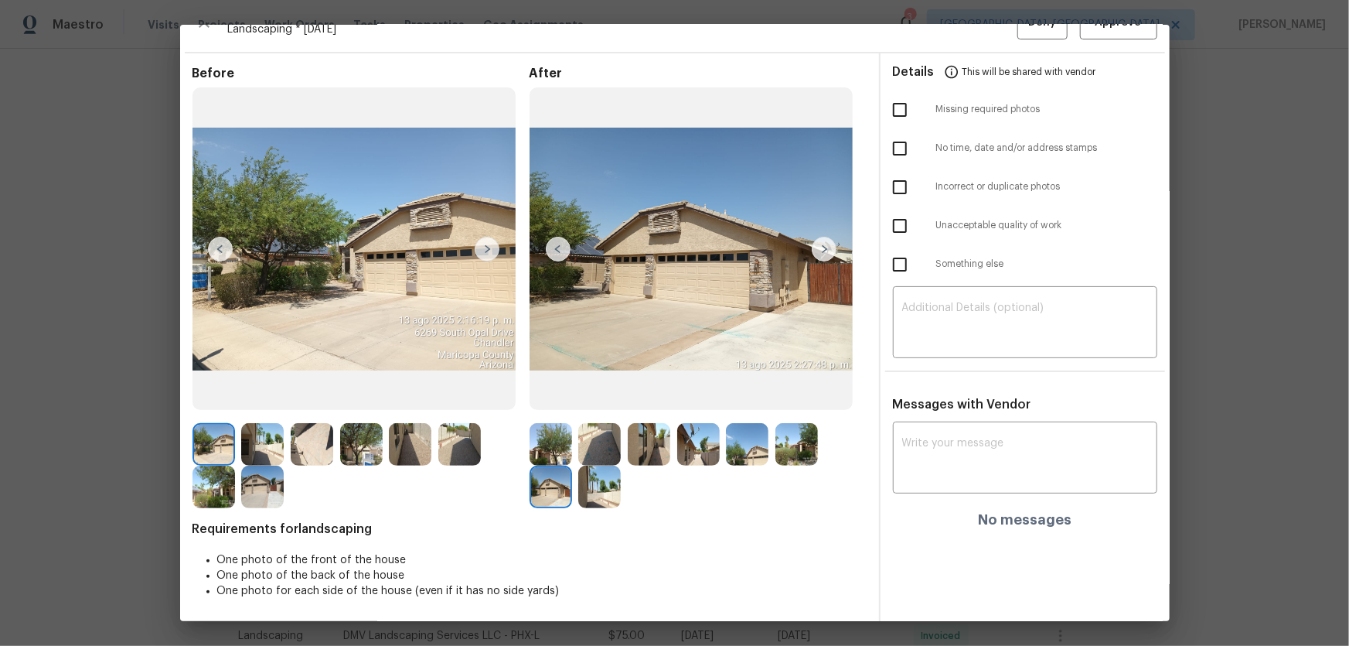
click at [588, 491] on img at bounding box center [599, 487] width 43 height 43
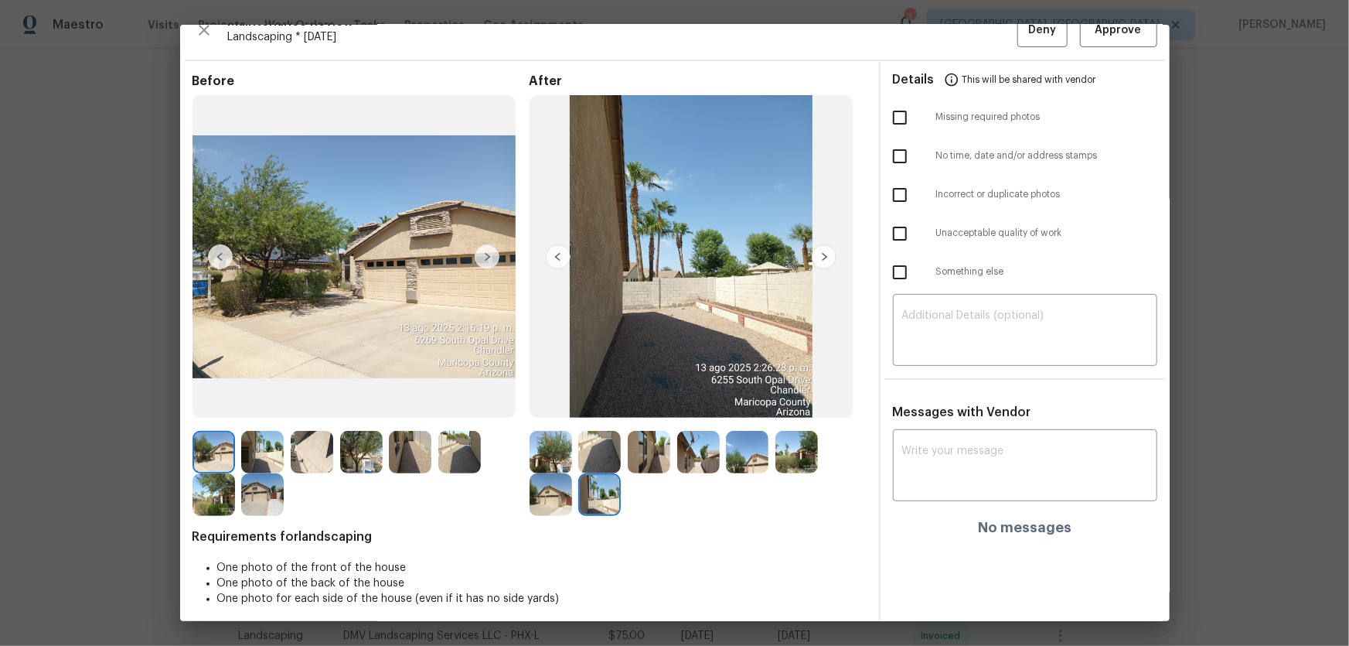
scroll to position [0, 0]
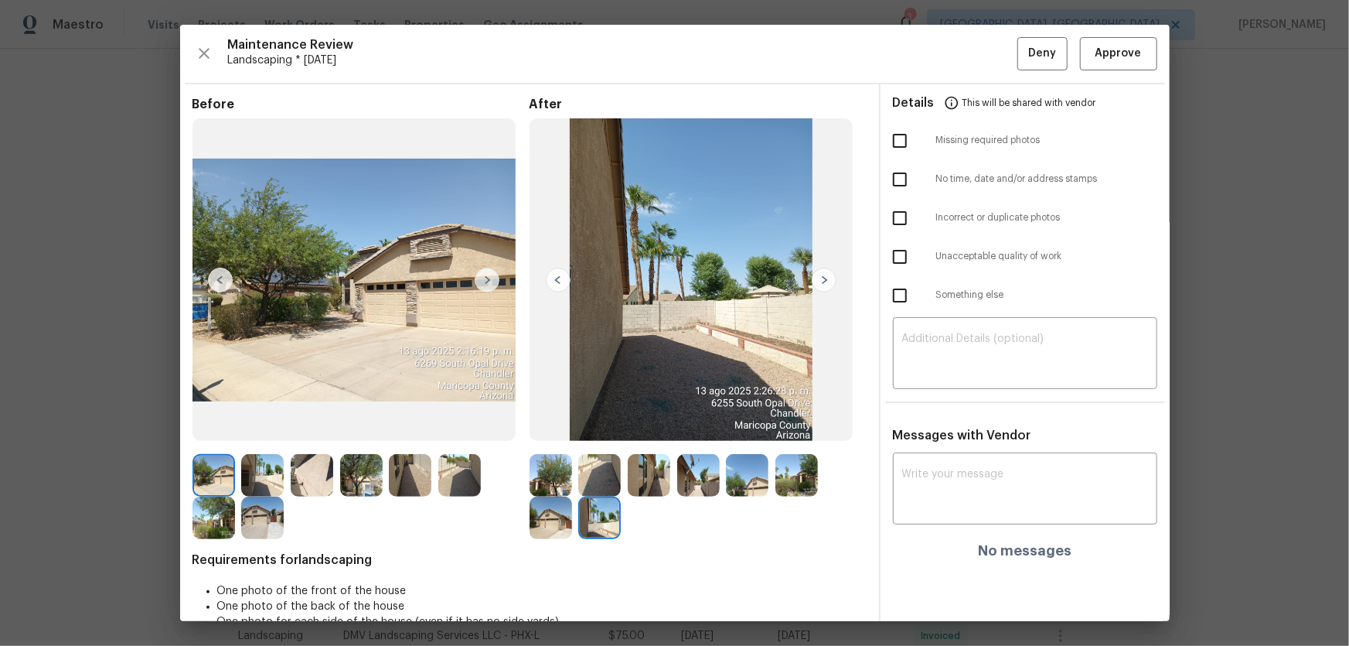
click at [1124, 27] on div "Maintenance Review Landscaping * Mon, Aug 11 Deny Approve Before After Requirem…" at bounding box center [675, 323] width 990 height 596
click at [1110, 53] on span "Approve" at bounding box center [1119, 53] width 46 height 19
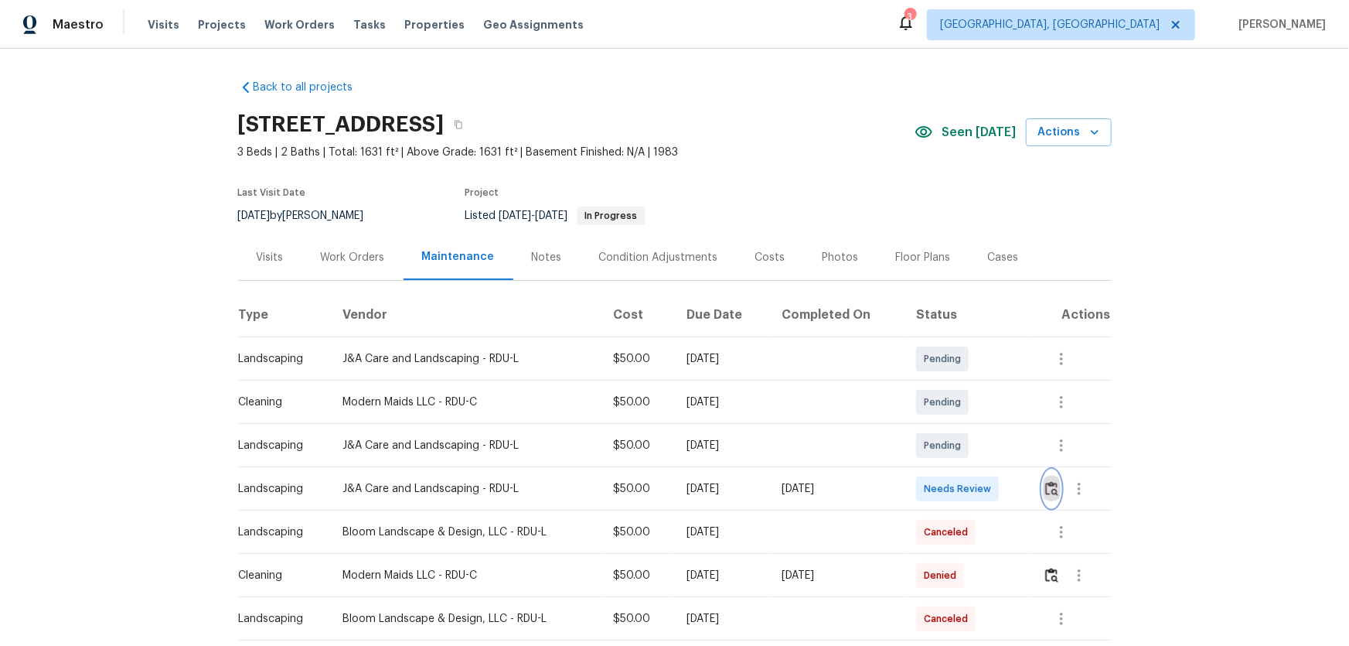
click at [960, 426] on img "button" at bounding box center [1052, 488] width 13 height 15
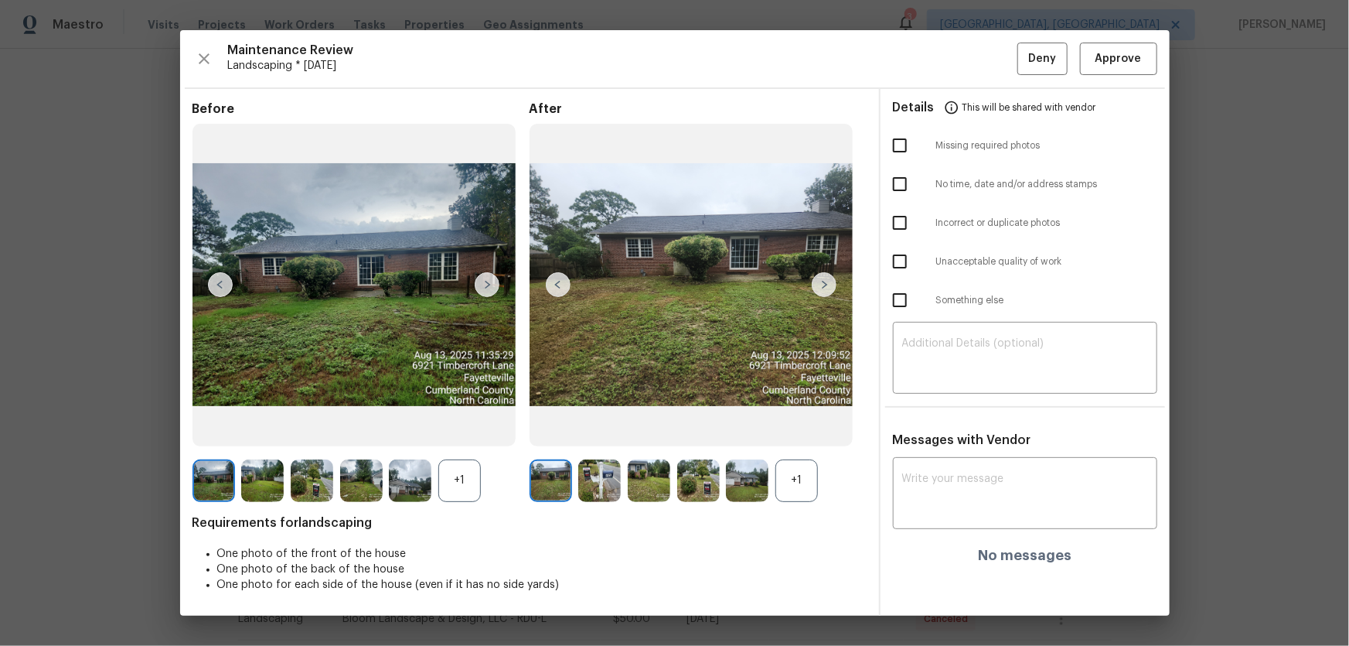
click at [803, 426] on div "+1" at bounding box center [797, 480] width 43 height 43
click at [470, 426] on div "+1" at bounding box center [459, 480] width 43 height 43
click at [599, 426] on img at bounding box center [599, 480] width 43 height 43
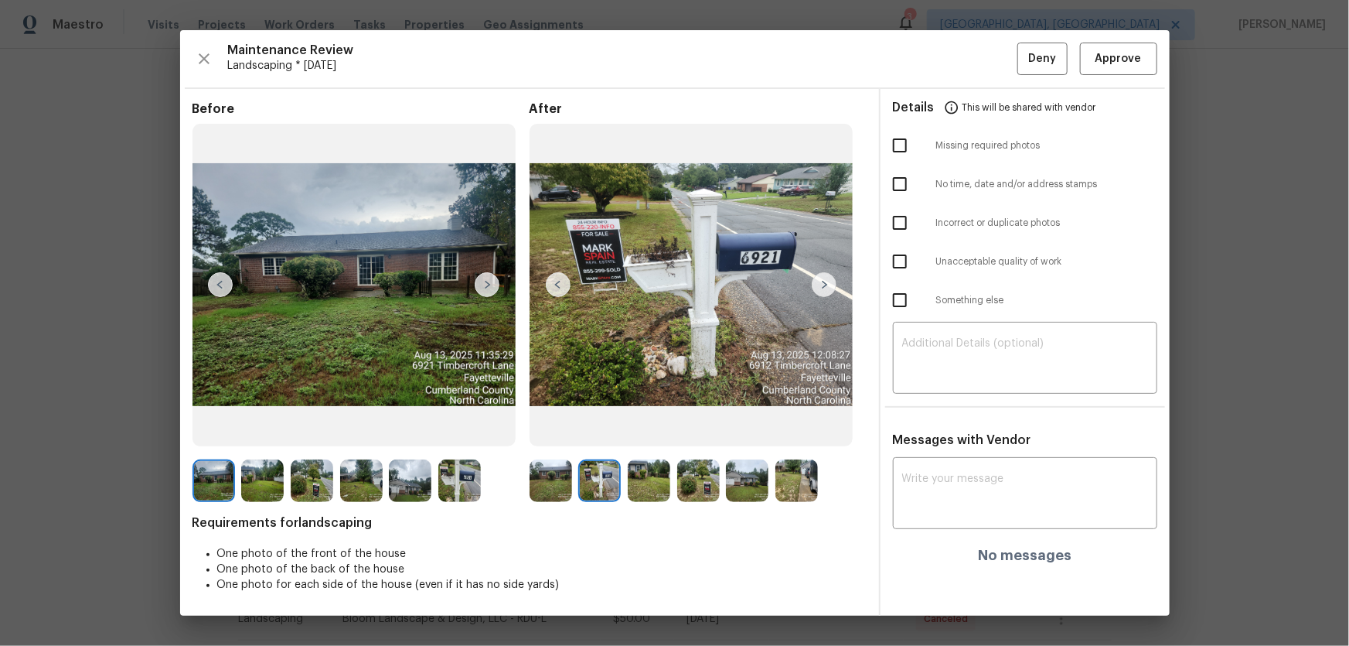
click at [638, 426] on img at bounding box center [649, 480] width 43 height 43
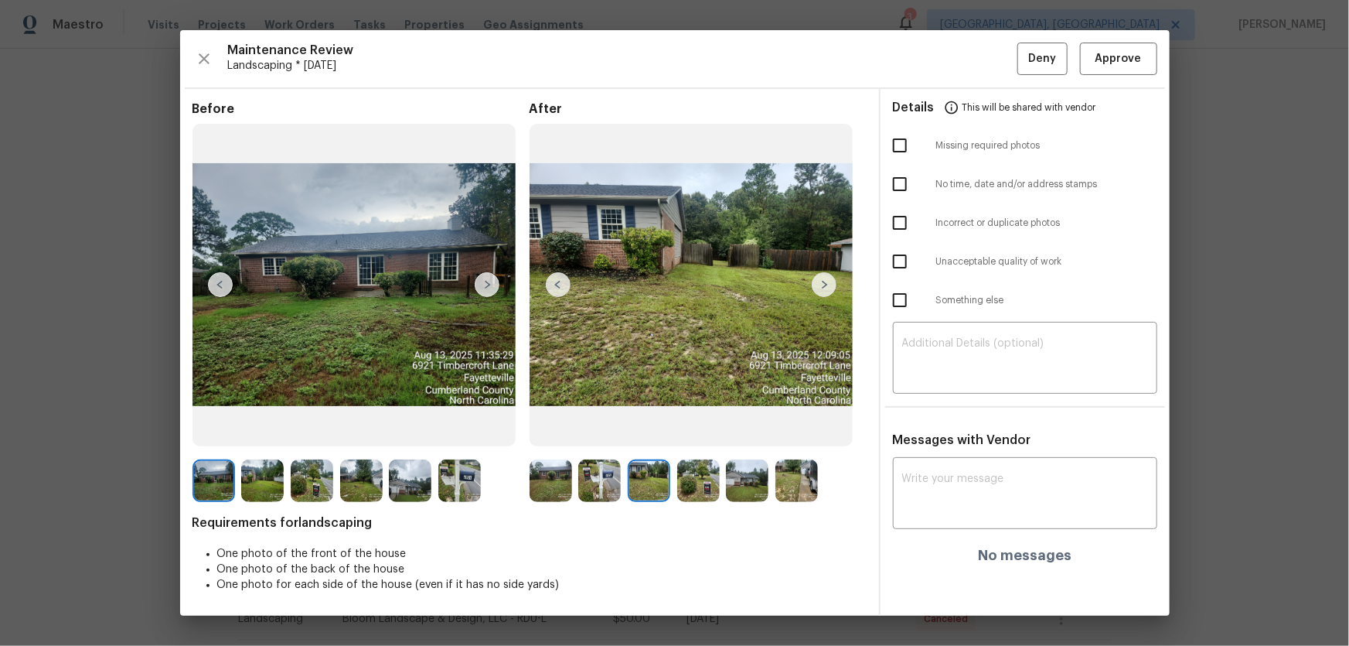
click at [684, 426] on img at bounding box center [698, 480] width 43 height 43
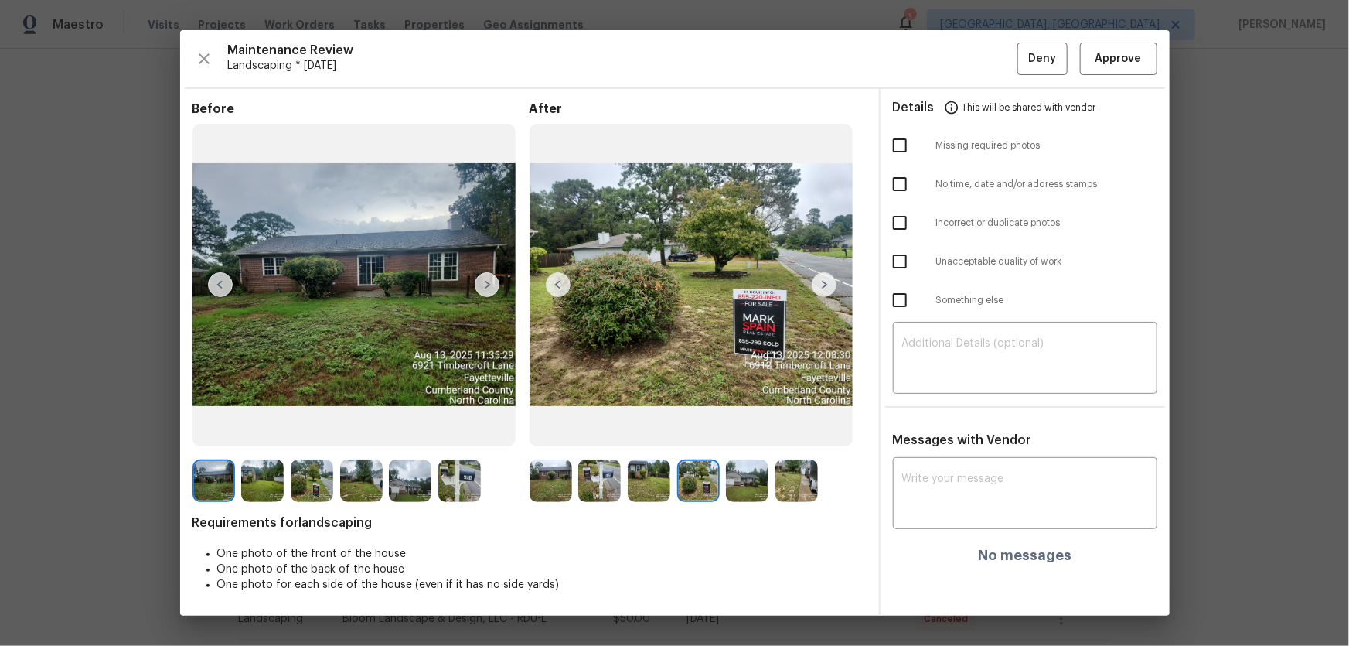
click at [746, 426] on img at bounding box center [747, 480] width 43 height 43
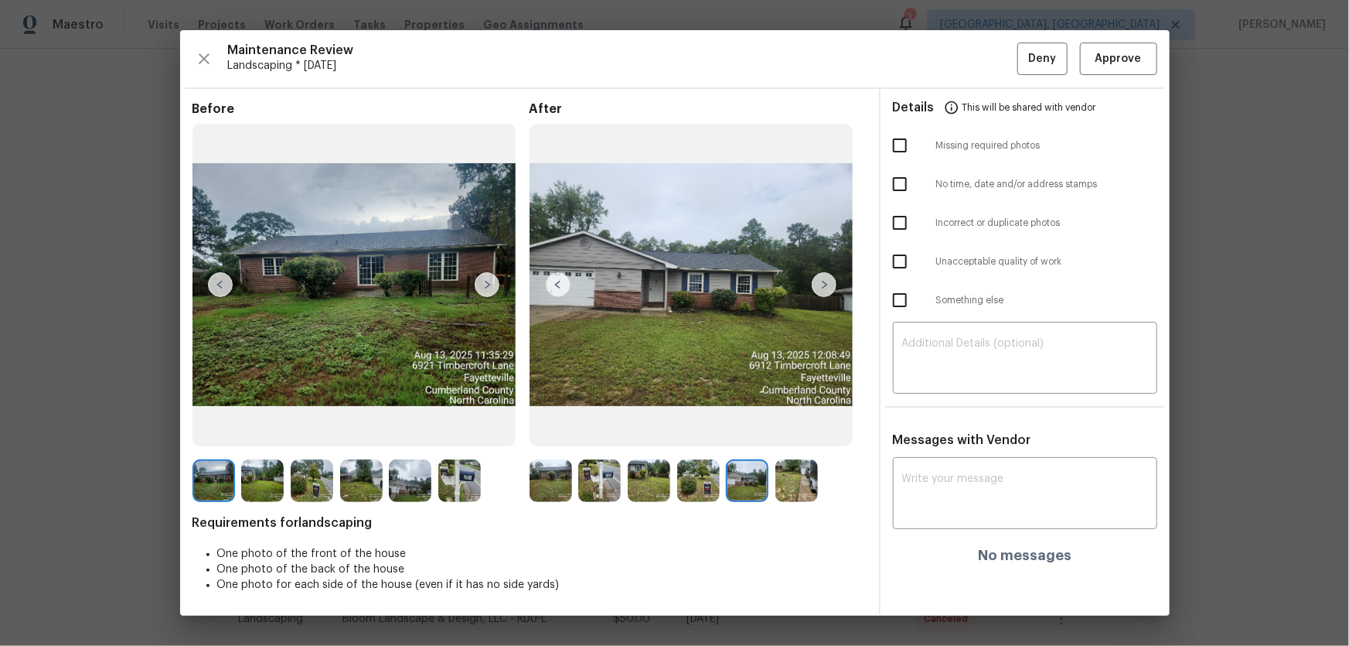
click at [797, 426] on img at bounding box center [797, 480] width 43 height 43
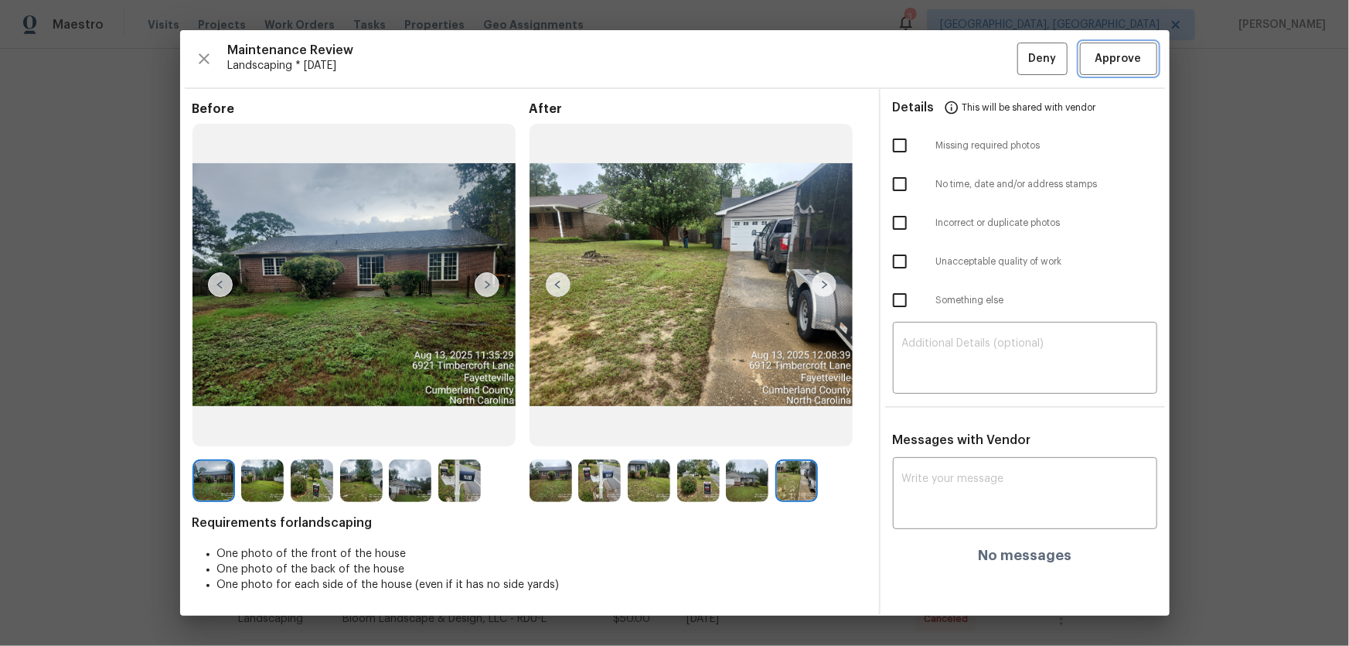
click at [960, 72] on button "Approve" at bounding box center [1118, 59] width 77 height 33
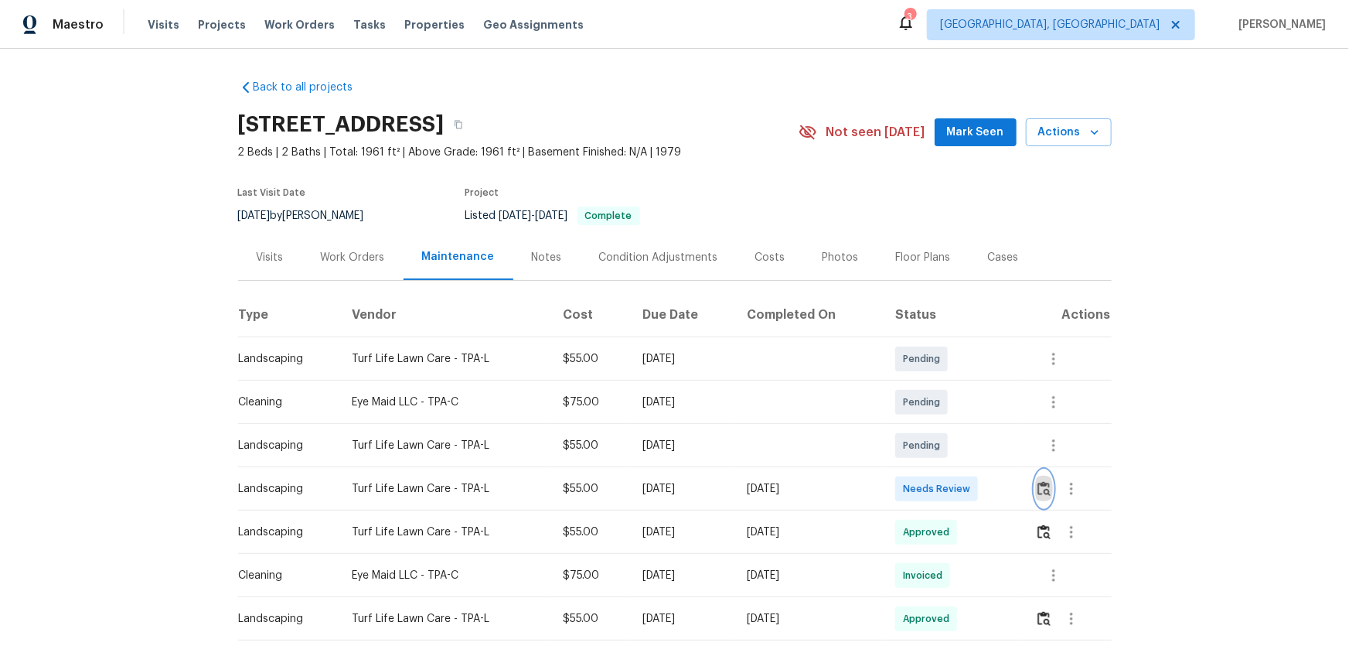
click at [1046, 503] on button "button" at bounding box center [1044, 488] width 18 height 37
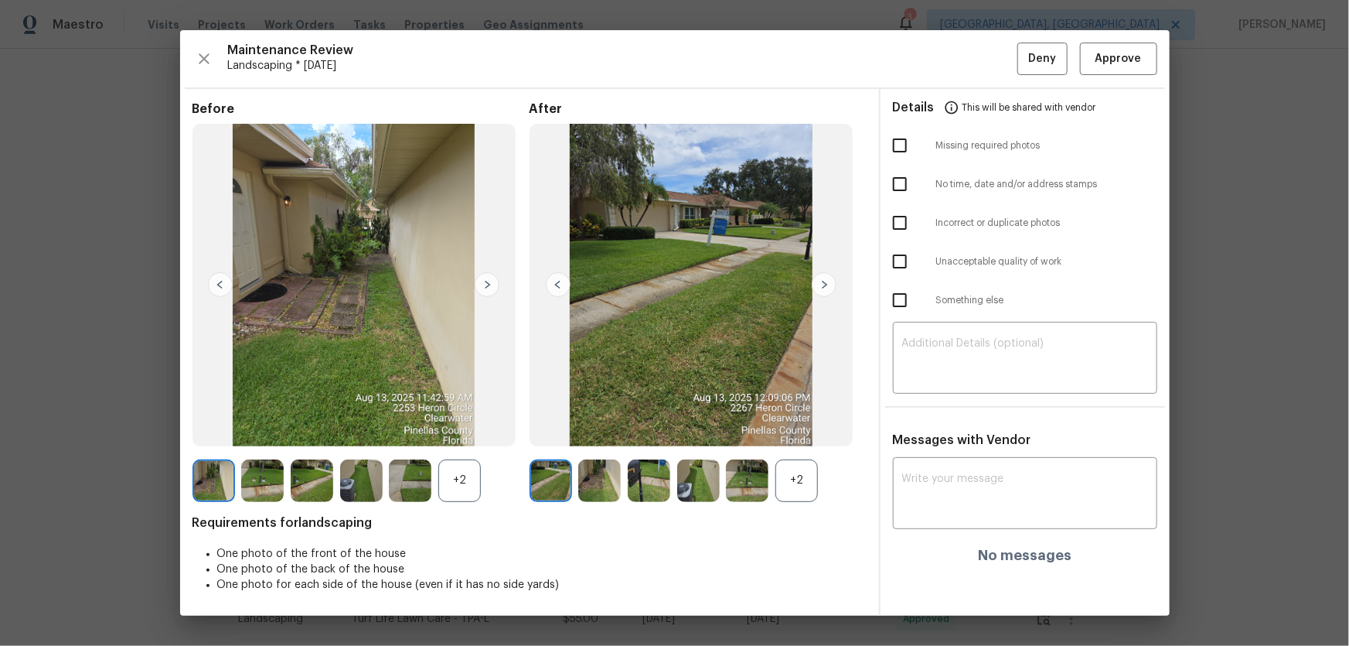
click at [800, 478] on div "+2" at bounding box center [797, 480] width 43 height 43
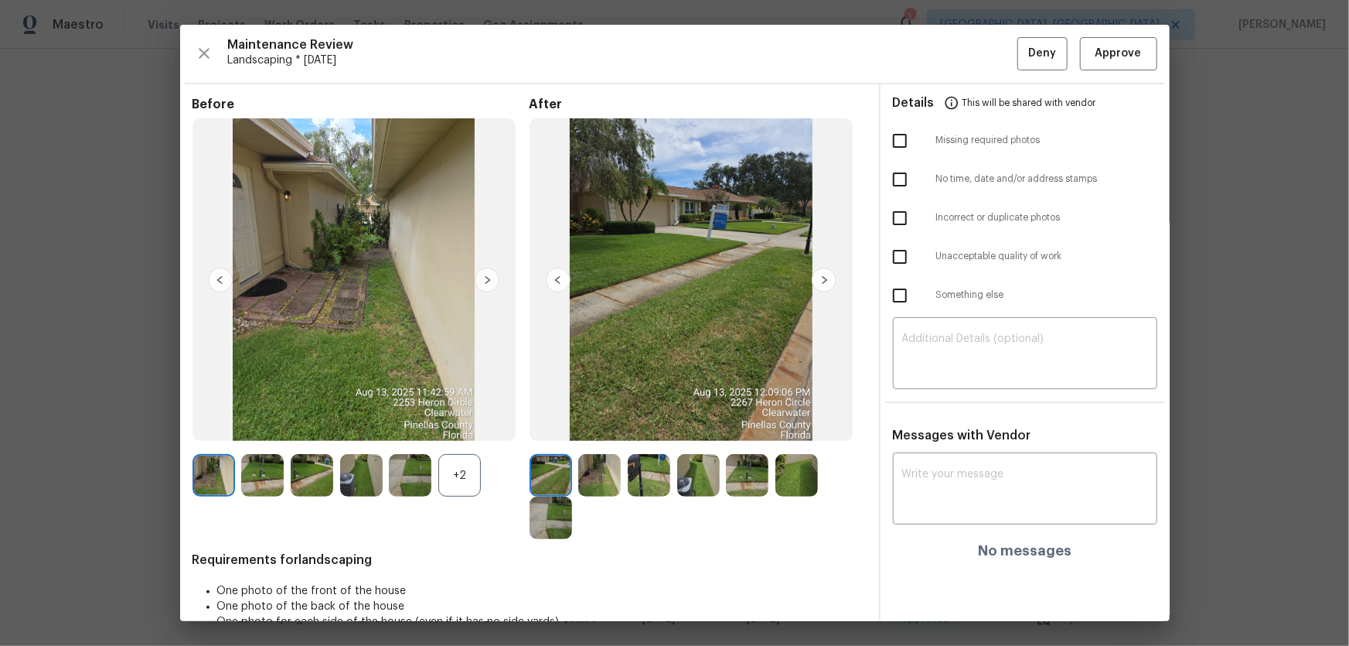
click at [481, 479] on div "+2" at bounding box center [361, 475] width 337 height 43
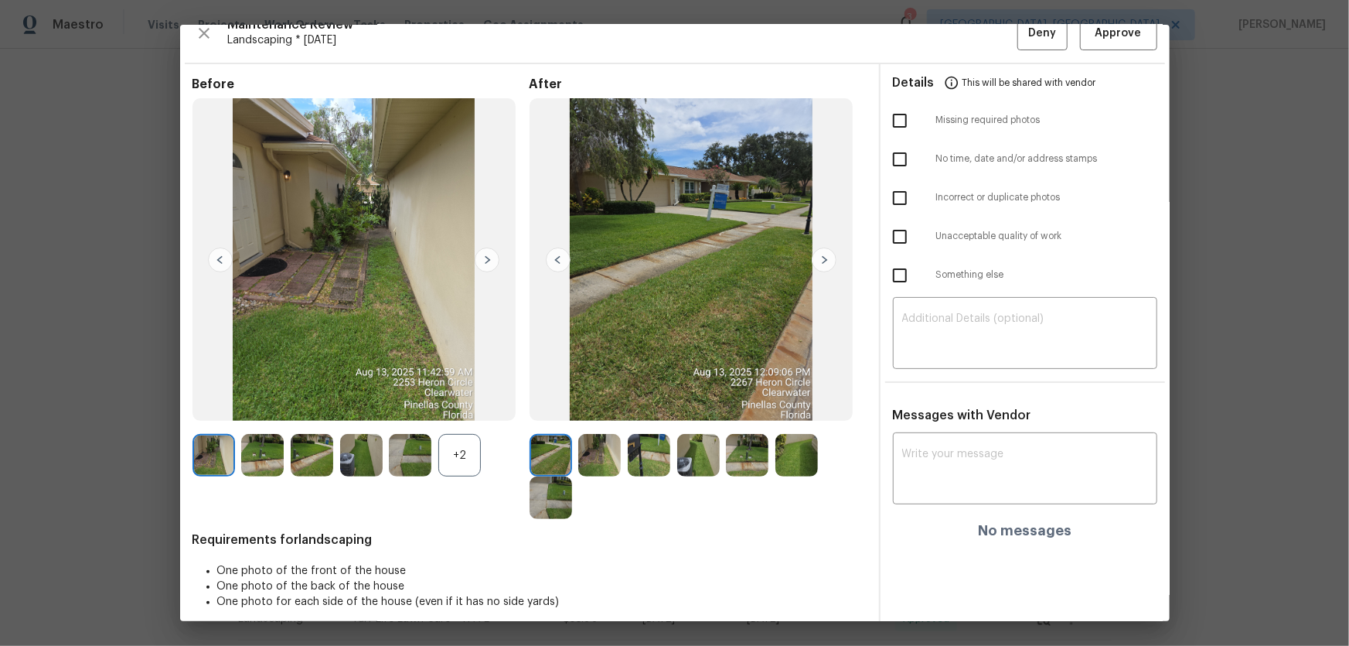
scroll to position [31, 0]
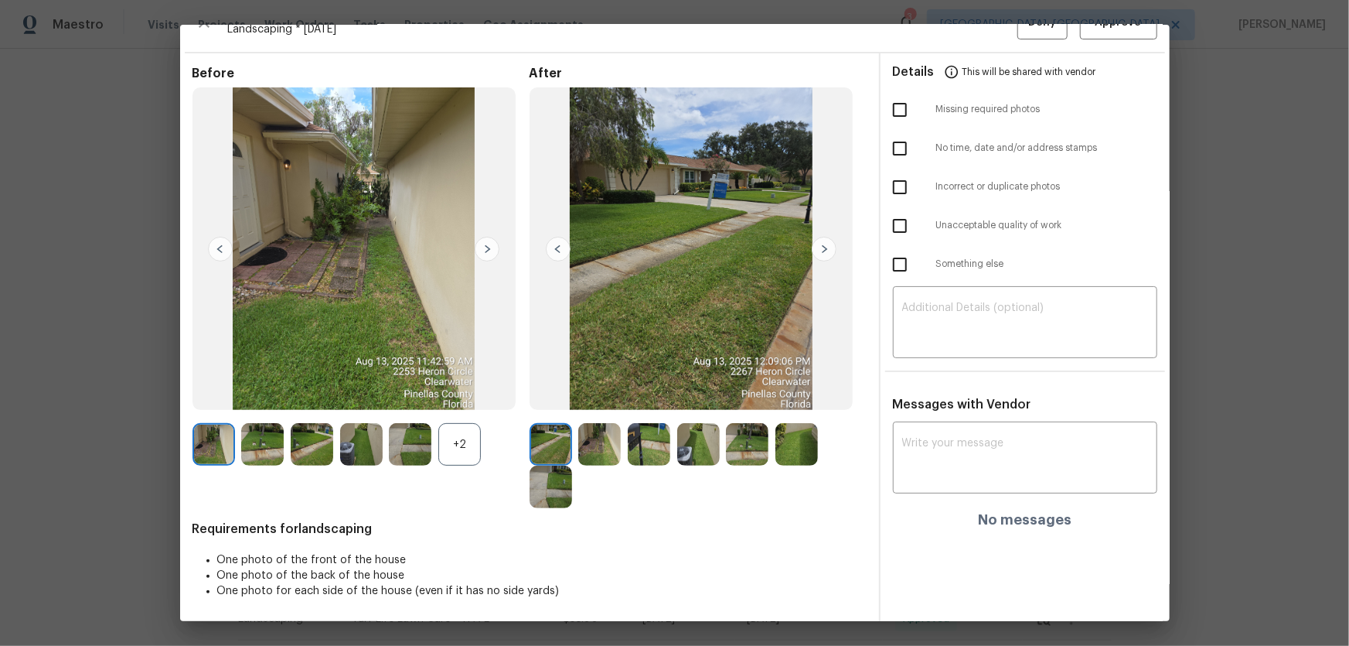
click at [588, 440] on img at bounding box center [599, 444] width 43 height 43
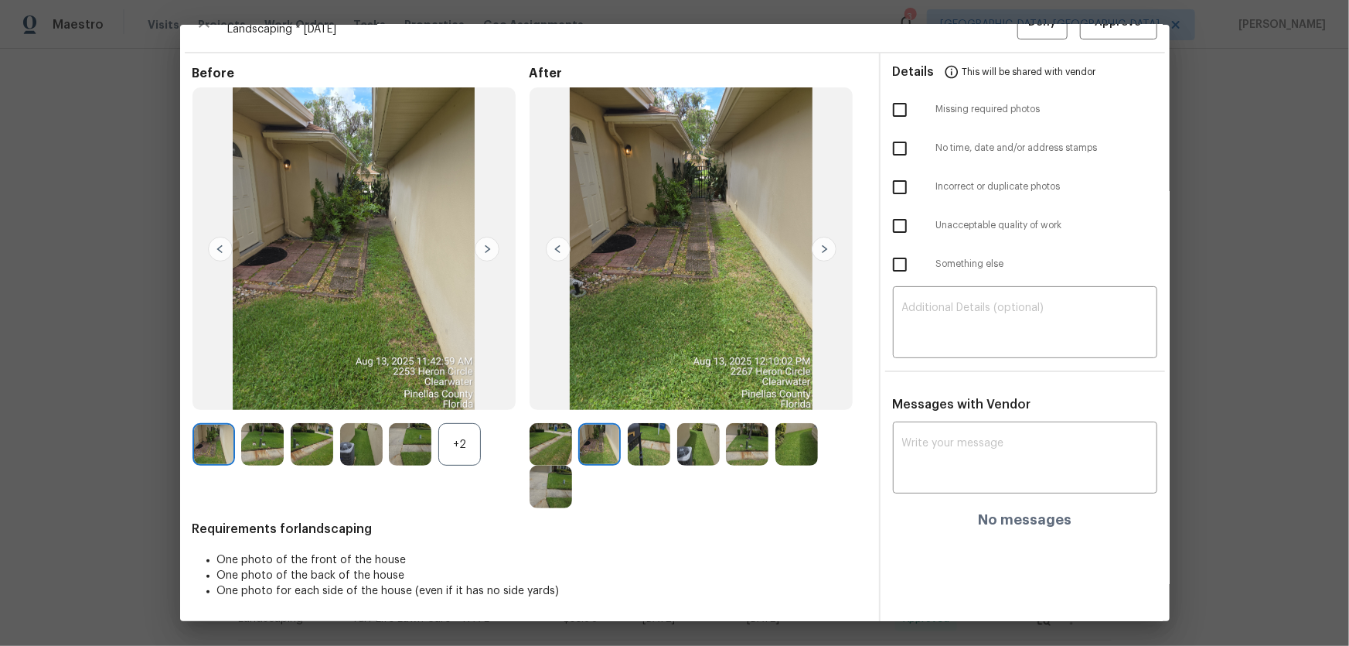
click at [646, 449] on img at bounding box center [649, 444] width 43 height 43
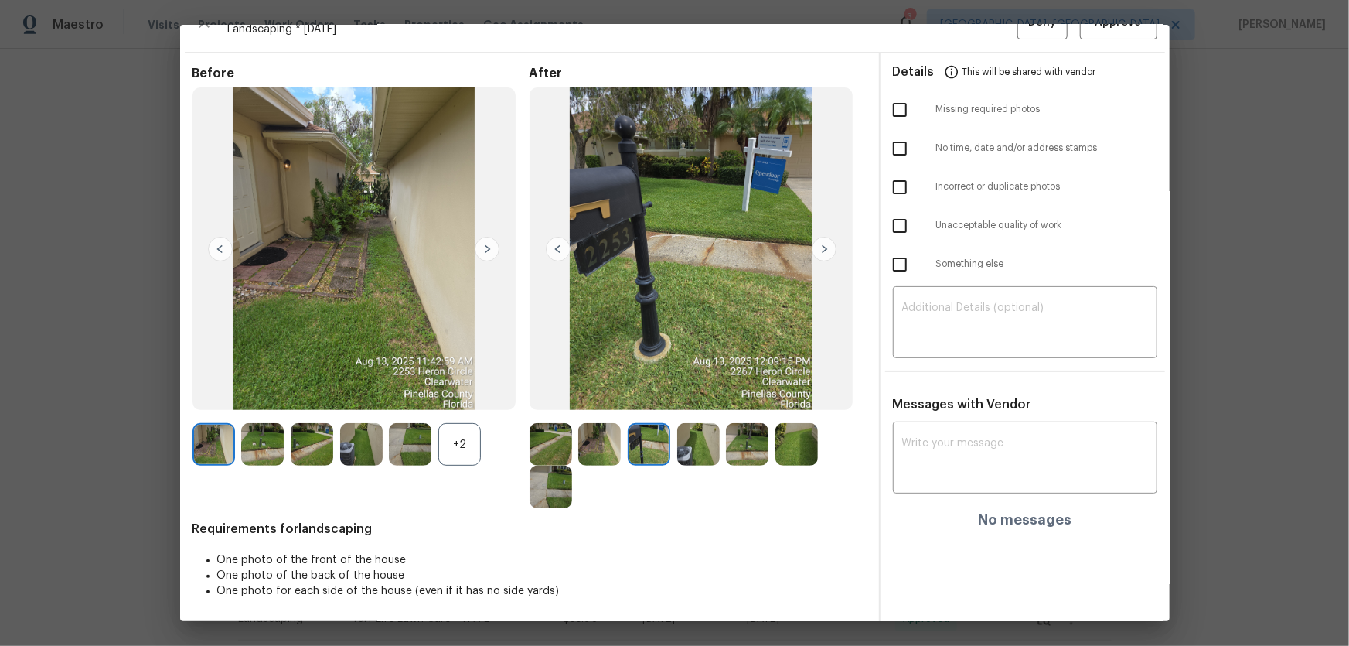
click at [716, 448] on div at bounding box center [701, 444] width 49 height 43
click at [769, 452] on div at bounding box center [750, 444] width 49 height 43
click at [763, 452] on img at bounding box center [747, 444] width 43 height 43
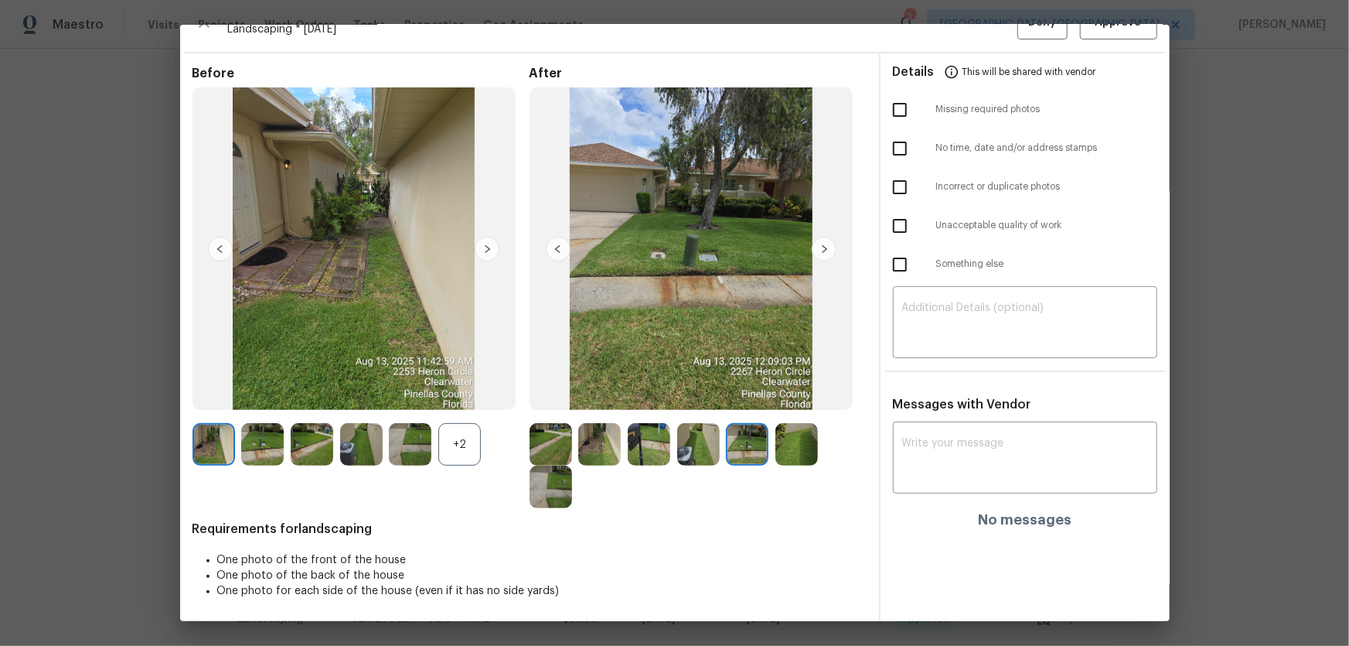
click at [798, 454] on img at bounding box center [797, 444] width 43 height 43
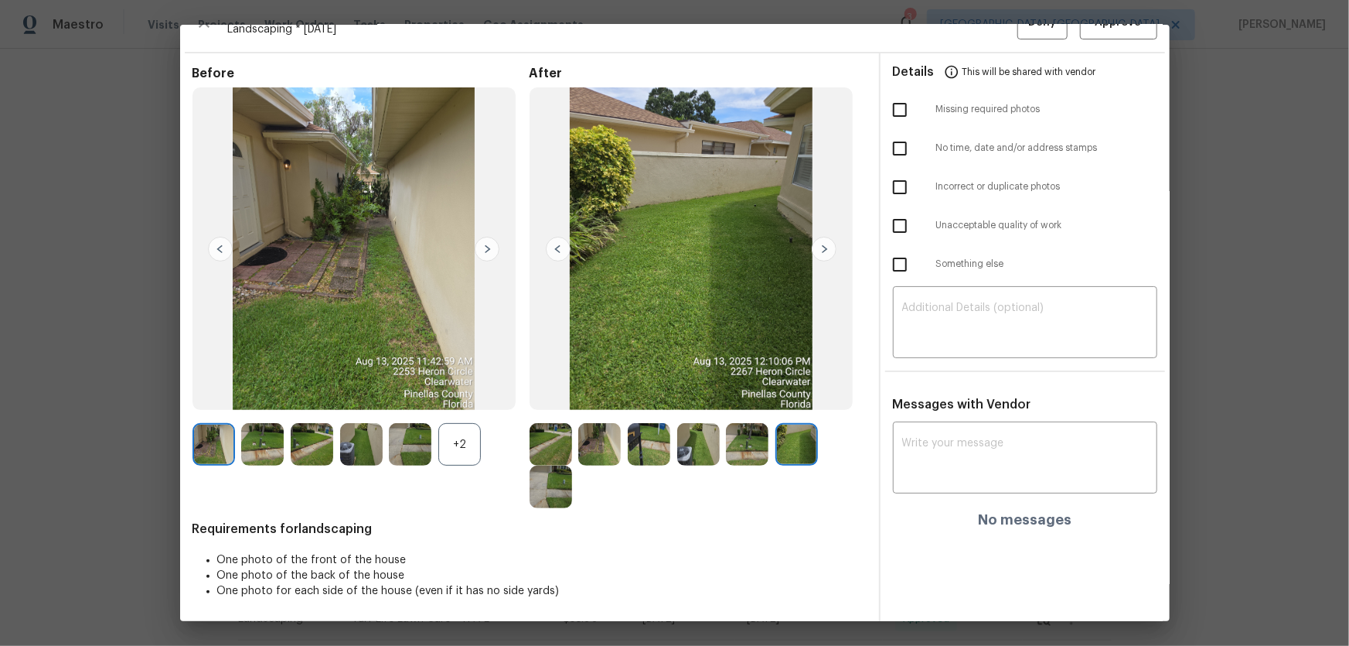
click at [540, 502] on img at bounding box center [551, 487] width 43 height 43
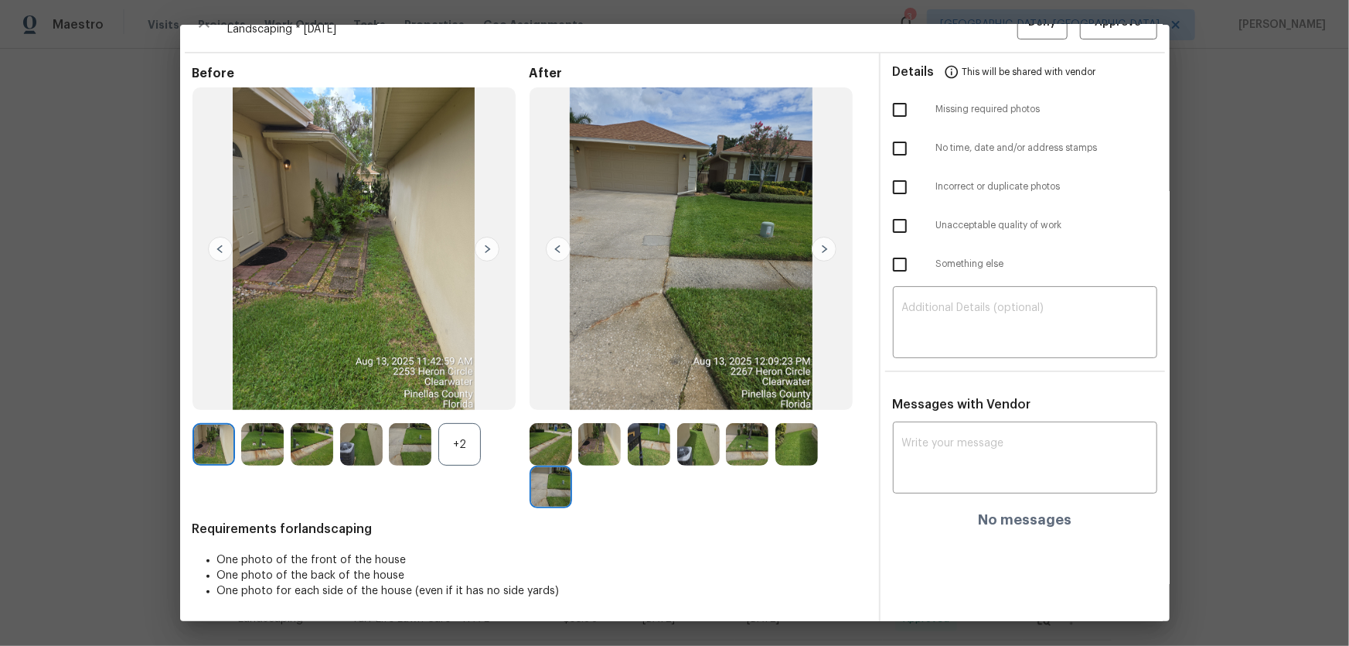
click at [473, 445] on div "+2" at bounding box center [459, 444] width 43 height 43
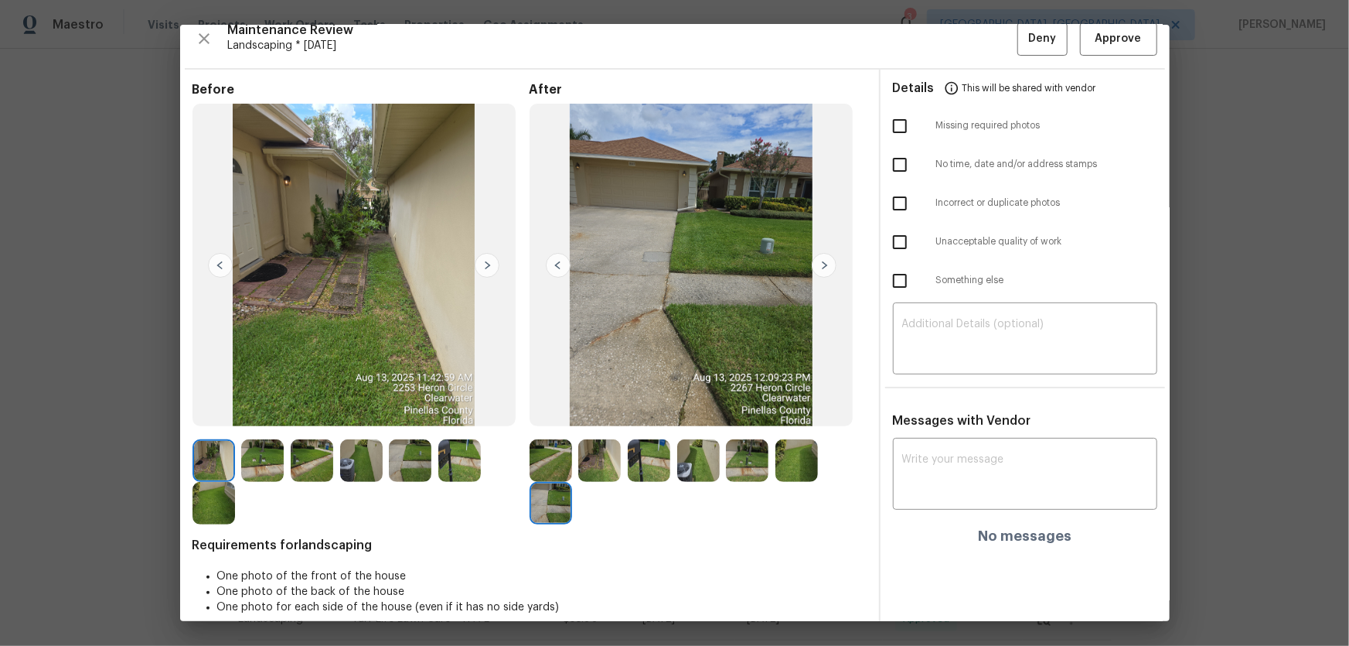
scroll to position [0, 0]
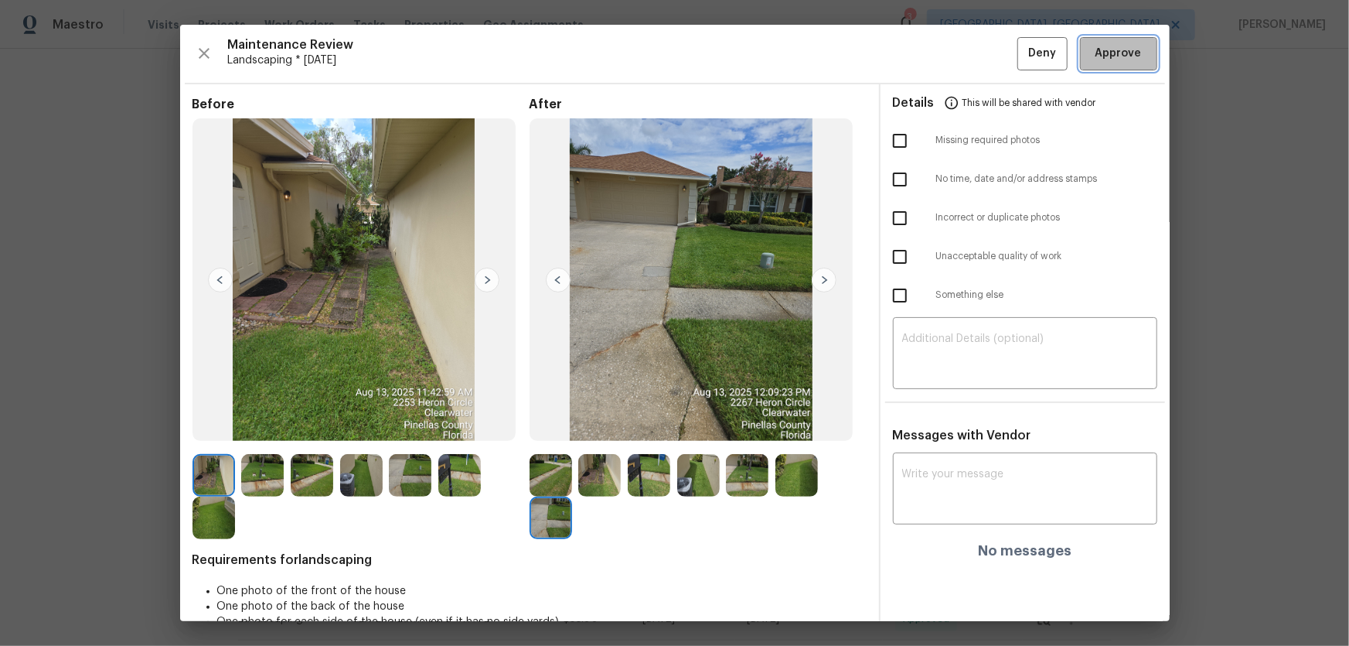
click at [1130, 51] on span "Approve" at bounding box center [1119, 53] width 53 height 19
